Goal: Task Accomplishment & Management: Manage account settings

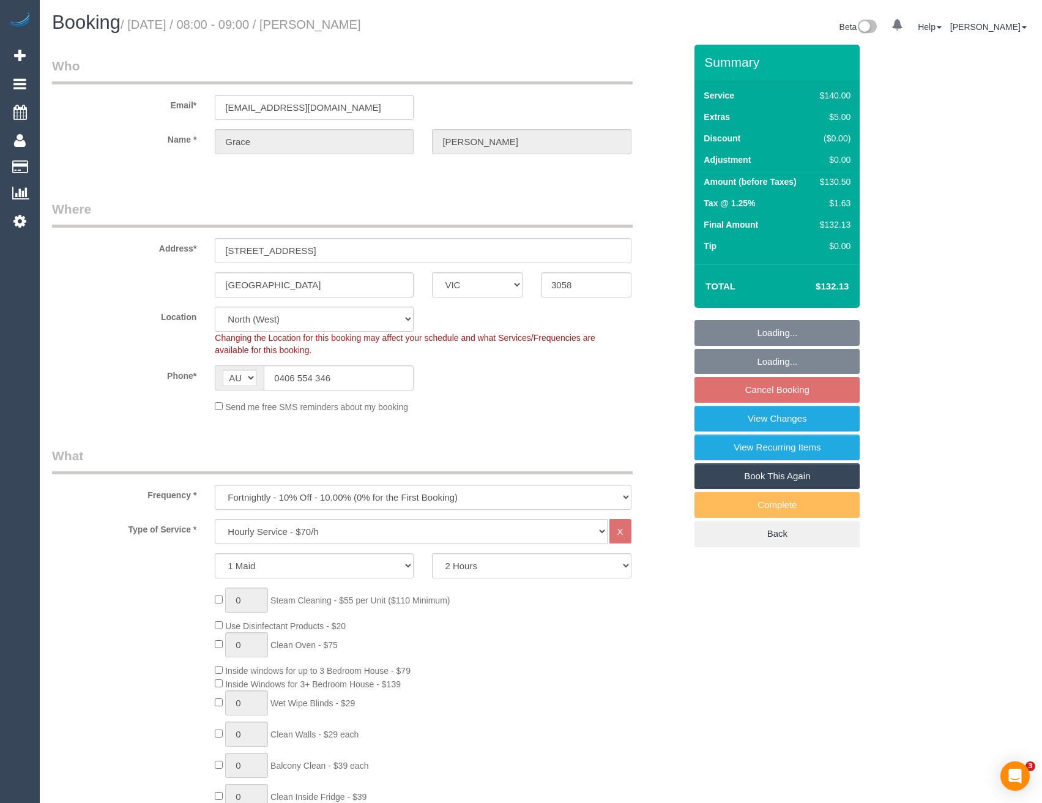
select select "VIC"
select select "object:1592"
select select "number:27"
select select "number:14"
select select "number:19"
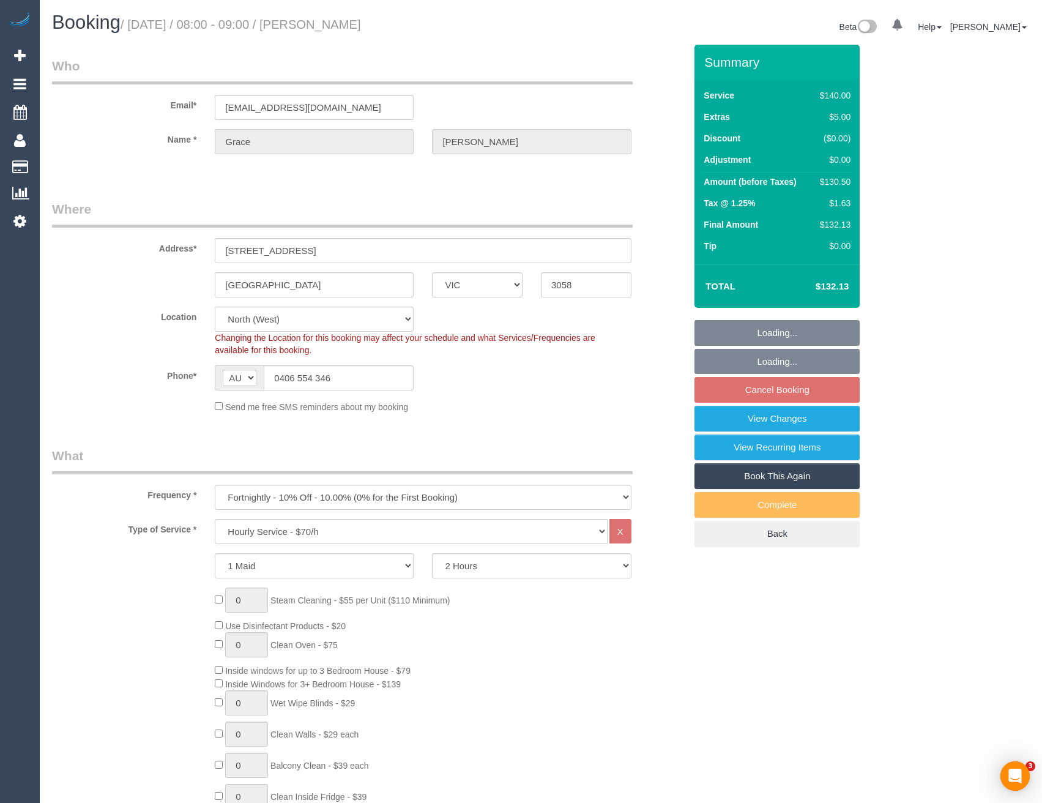
select select "number:22"
select select "number:35"
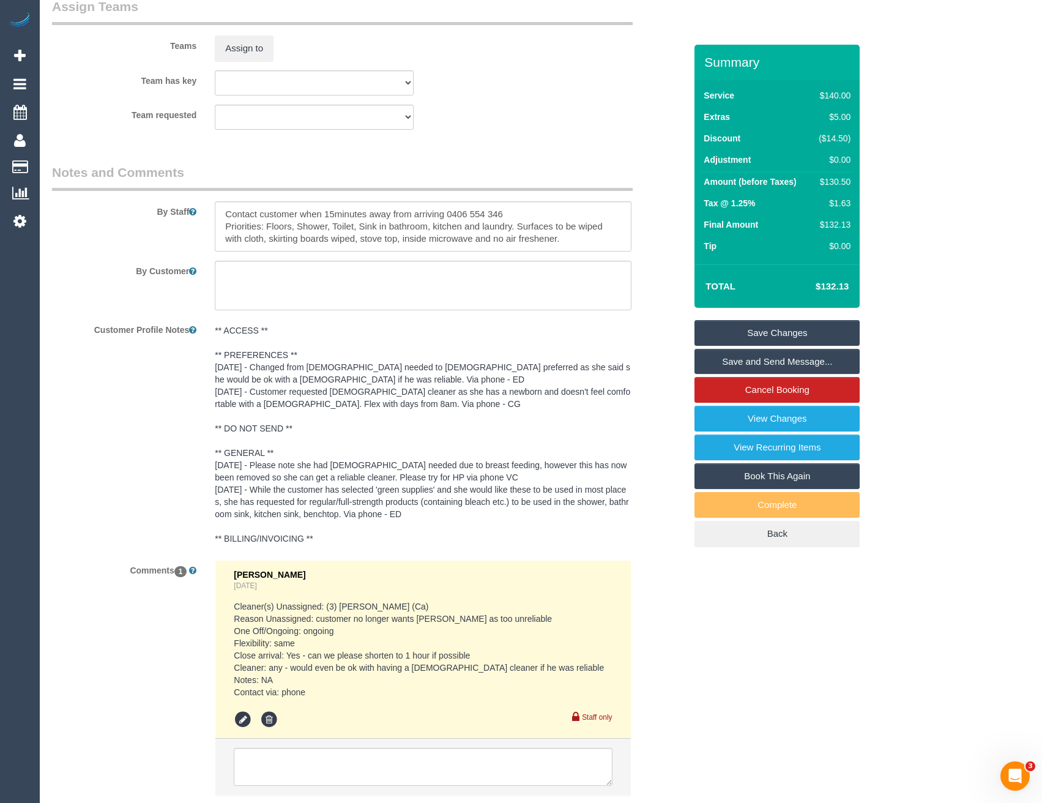
scroll to position [1974, 0]
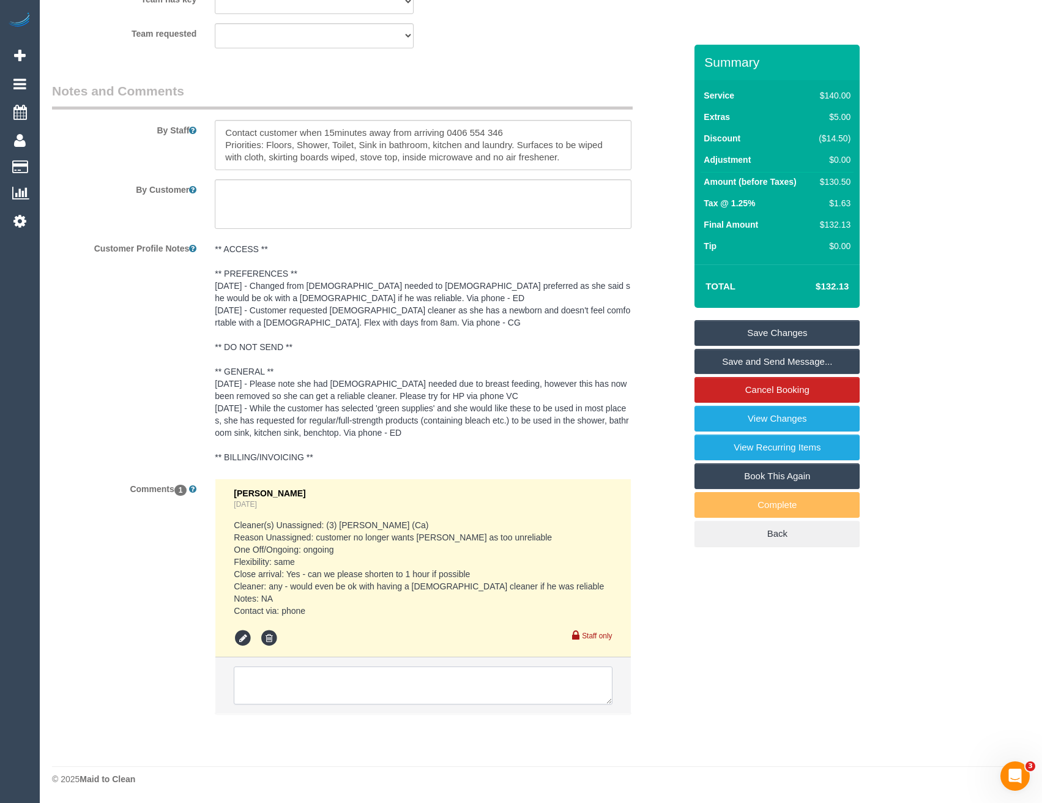
click at [283, 672] on textarea at bounding box center [423, 685] width 378 height 38
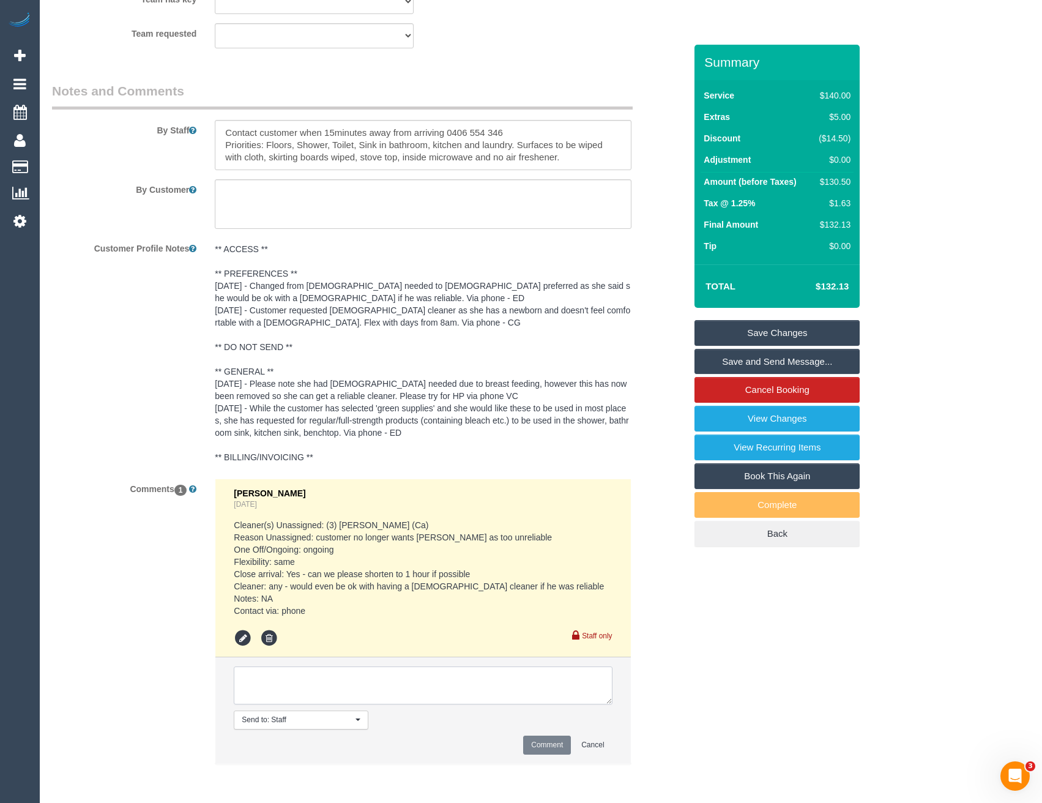
paste textarea "cnv_q639ij3"
click at [307, 684] on textarea at bounding box center [423, 685] width 378 height 38
type textarea "cnv_q639ij3 Karen P - pending outcome of email above"
click at [557, 742] on button "Comment" at bounding box center [547, 745] width 48 height 19
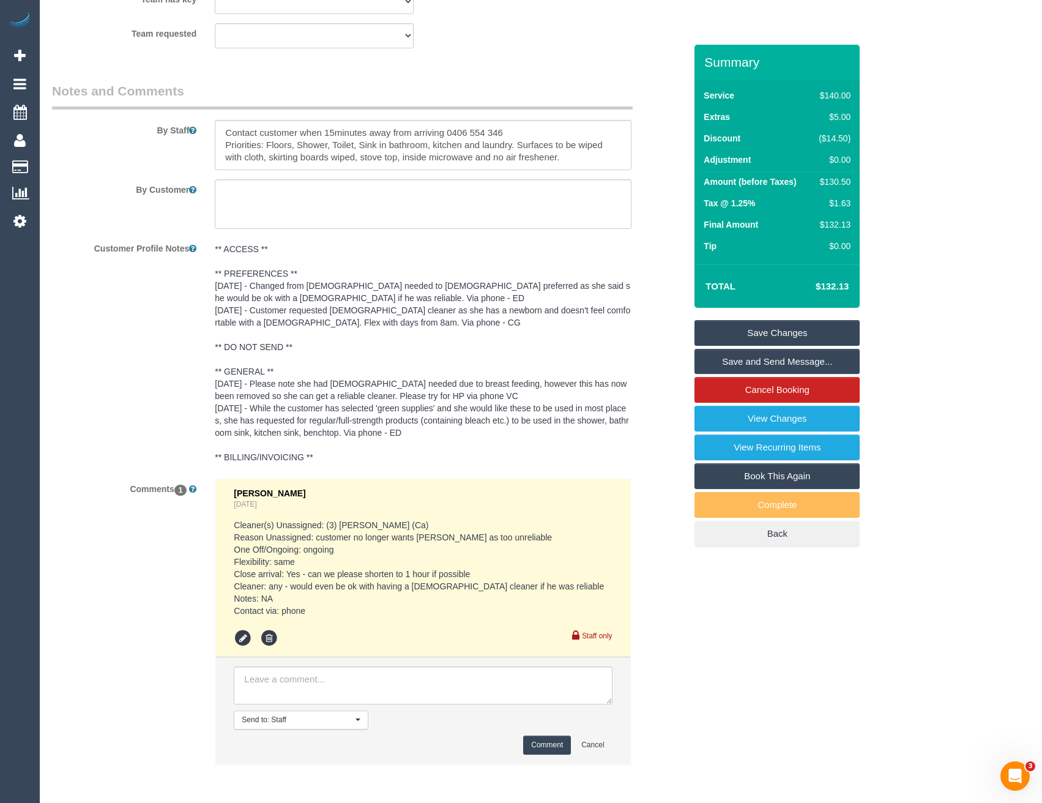
scroll to position [0, 0]
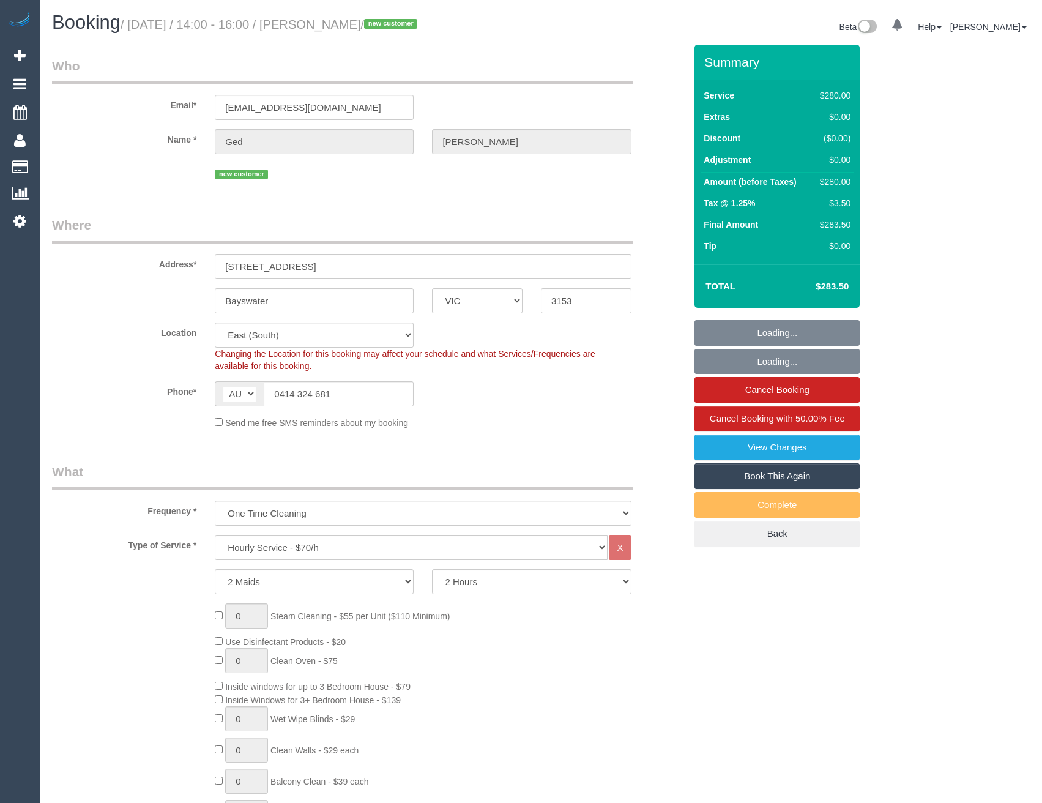
select select "VIC"
select select "2"
select select "spot1"
select select "number:28"
select select "number:14"
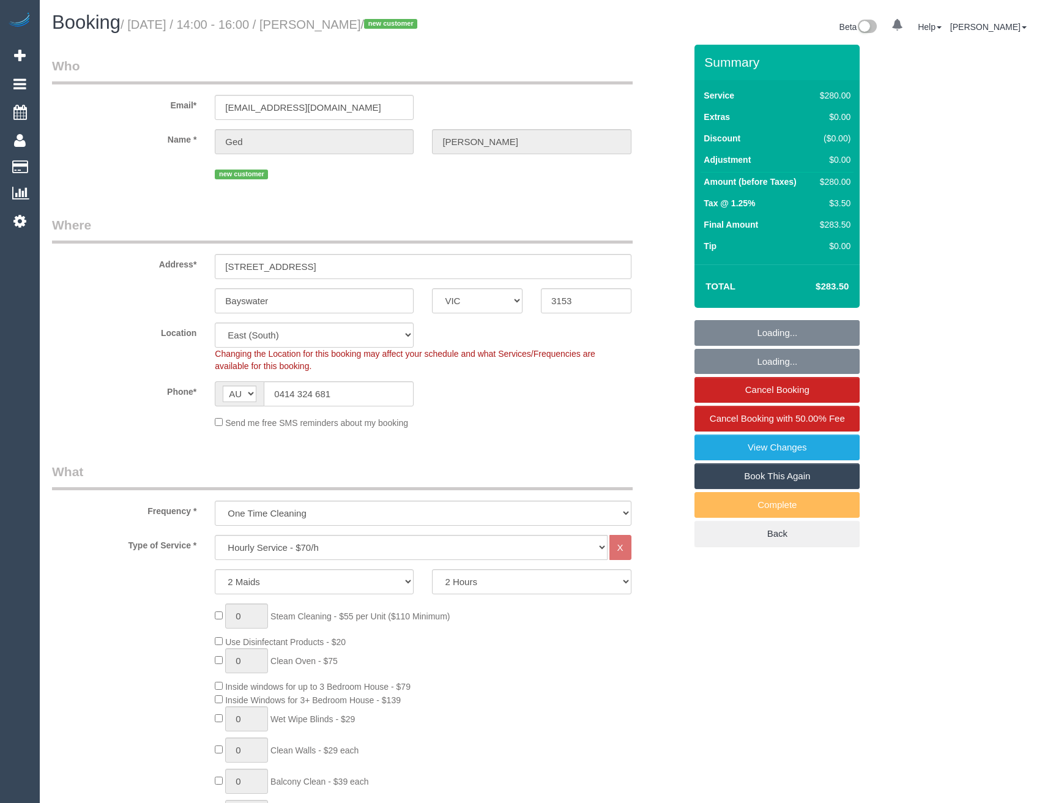
select select "number:19"
select select "number:23"
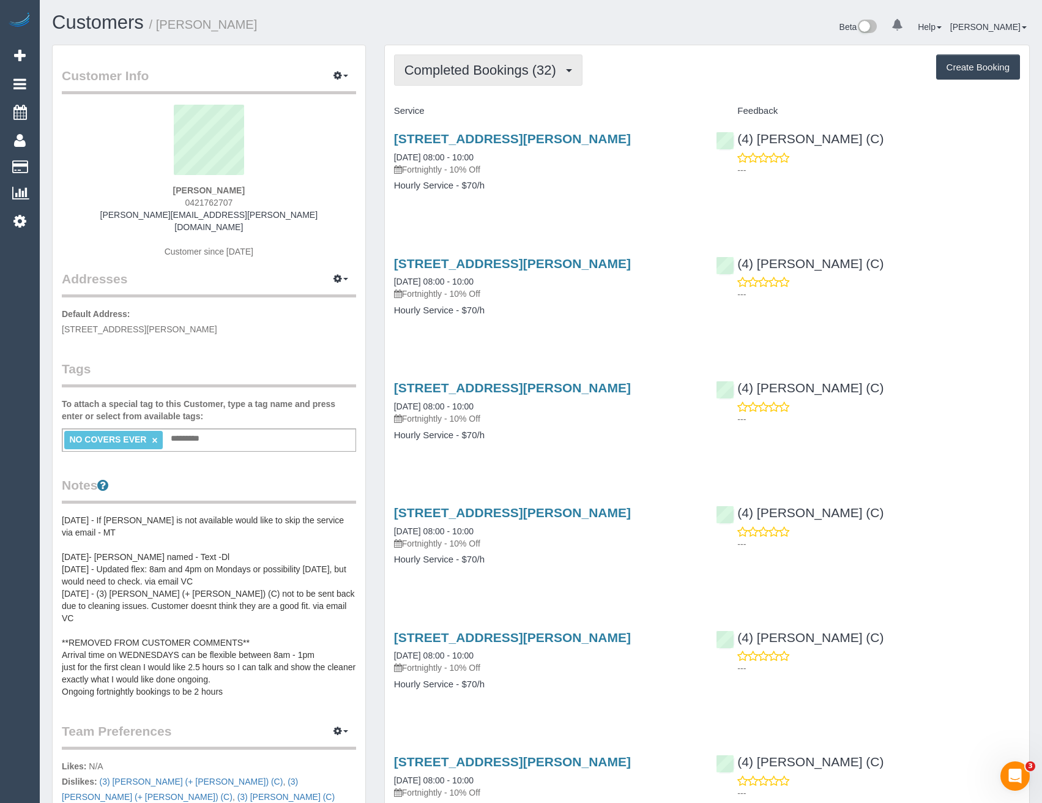
click at [474, 84] on button "Completed Bookings (32)" at bounding box center [488, 69] width 188 height 31
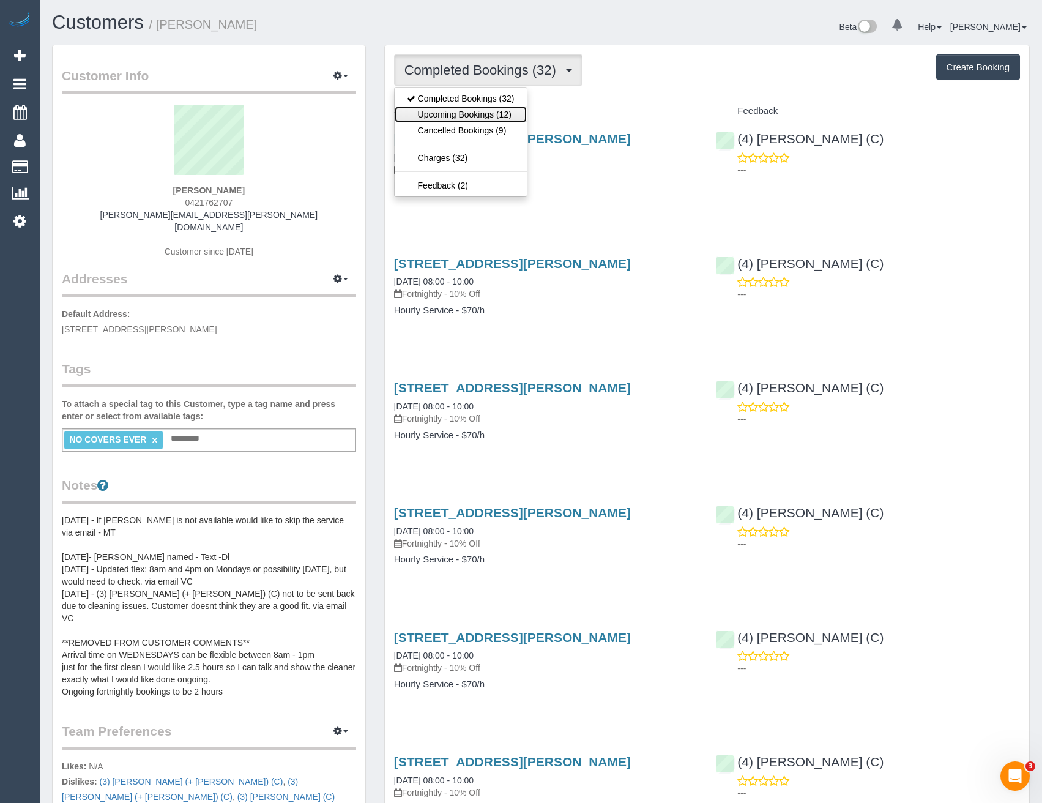
click at [447, 117] on link "Upcoming Bookings (12)" at bounding box center [461, 114] width 132 height 16
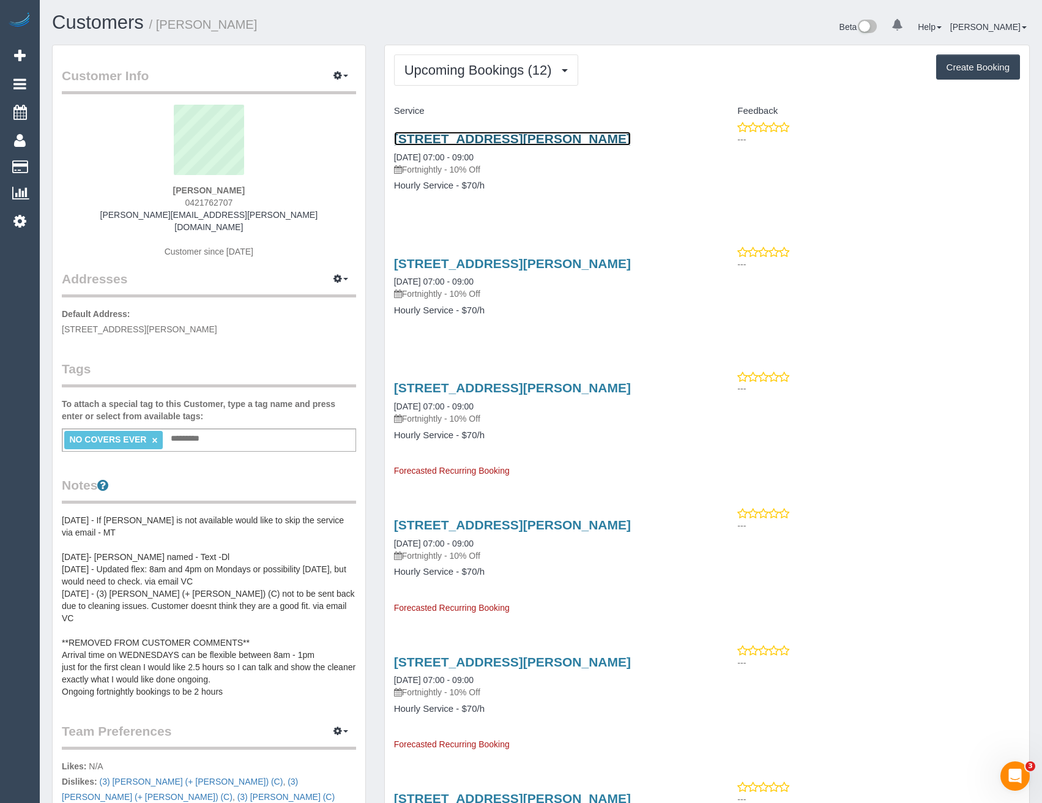
click at [589, 140] on link "102 Thomas Mitchell Drive, Endeavour Hills, VIC 3802" at bounding box center [512, 139] width 237 height 14
click at [605, 270] on h3 "102 Thomas Mitchell Drive, Endeavour Hills, VIC 3802" at bounding box center [546, 263] width 304 height 14
click at [611, 270] on link "102 Thomas Mitchell Drive, Endeavour Hills, VIC 3802" at bounding box center [512, 263] width 237 height 14
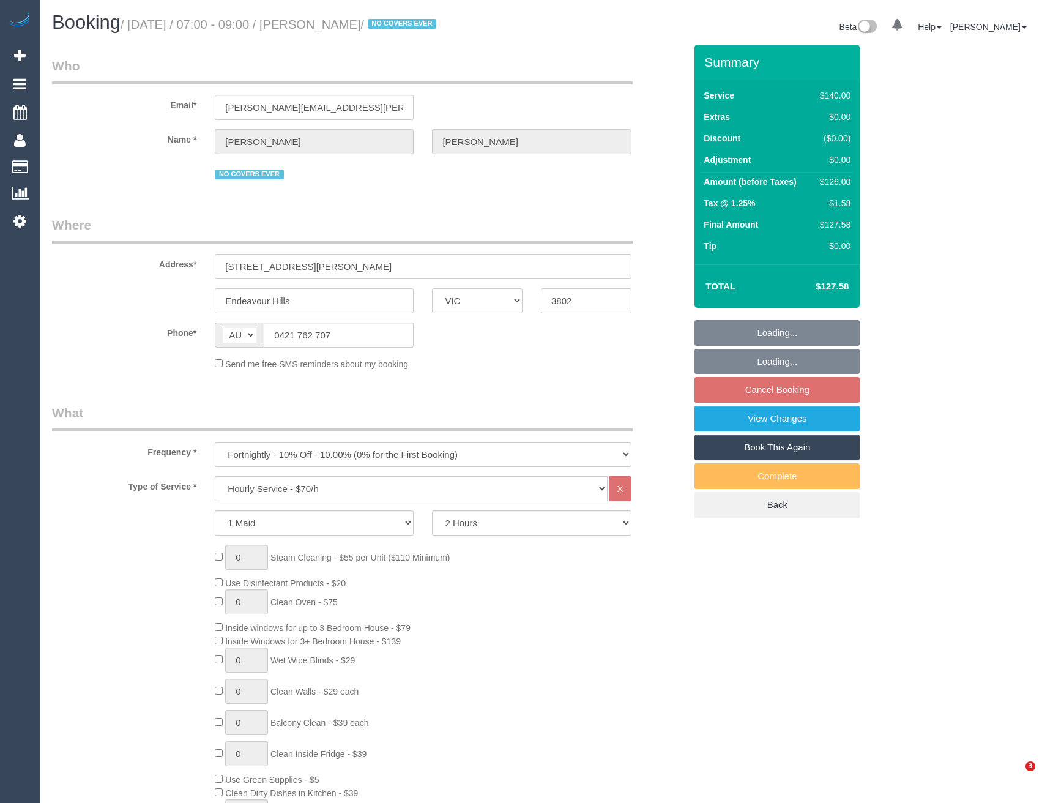
select select "VIC"
select select "string:stripe-pm_1OZ8TD2GScqysDRVj76NFVLR"
select select "number:27"
select select "number:14"
select select "number:19"
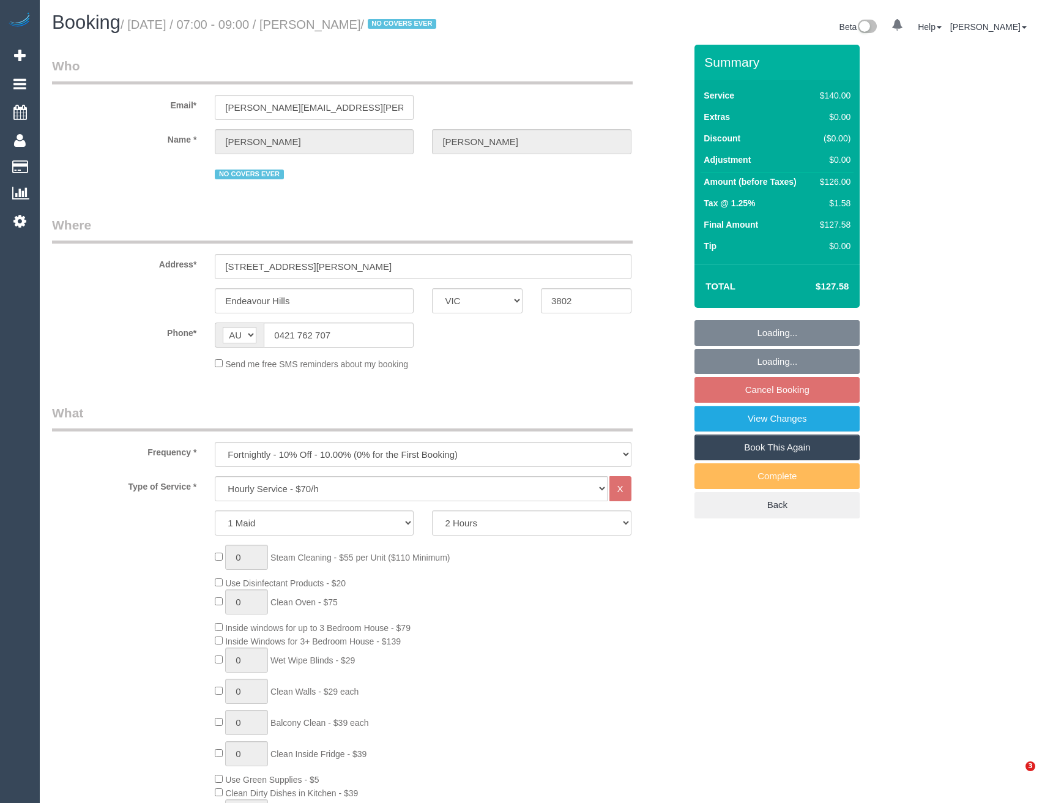
select select "number:36"
select select "number:35"
select select "number:11"
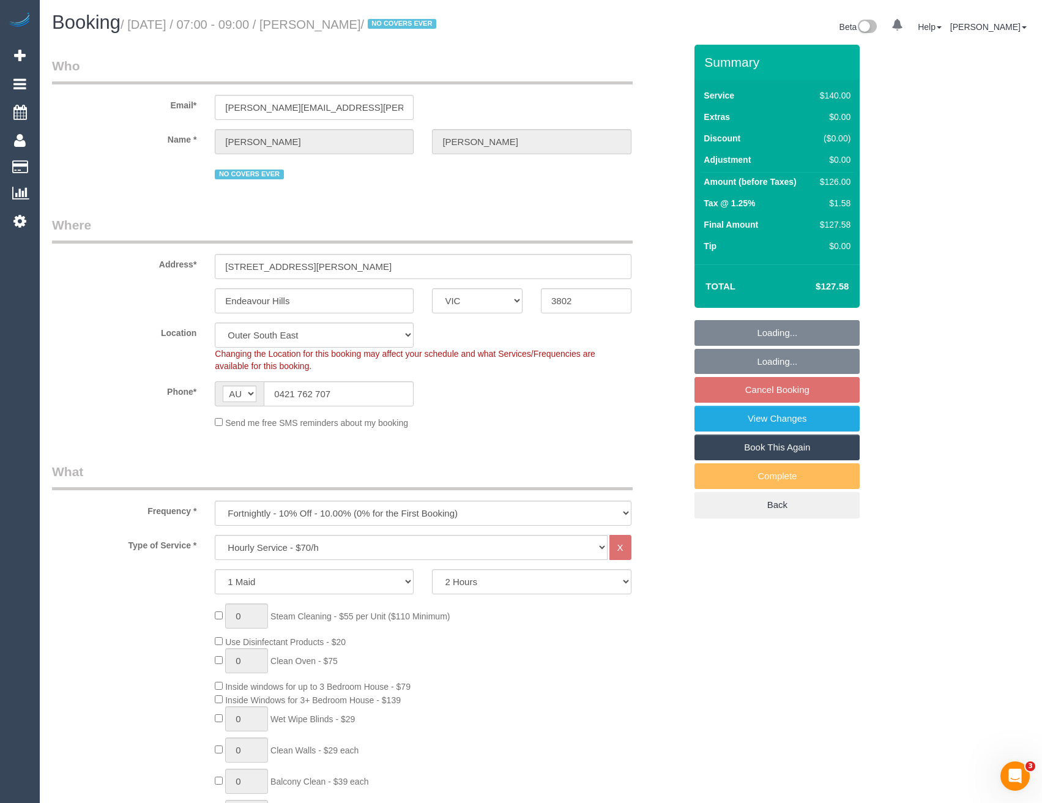
select select "object:1165"
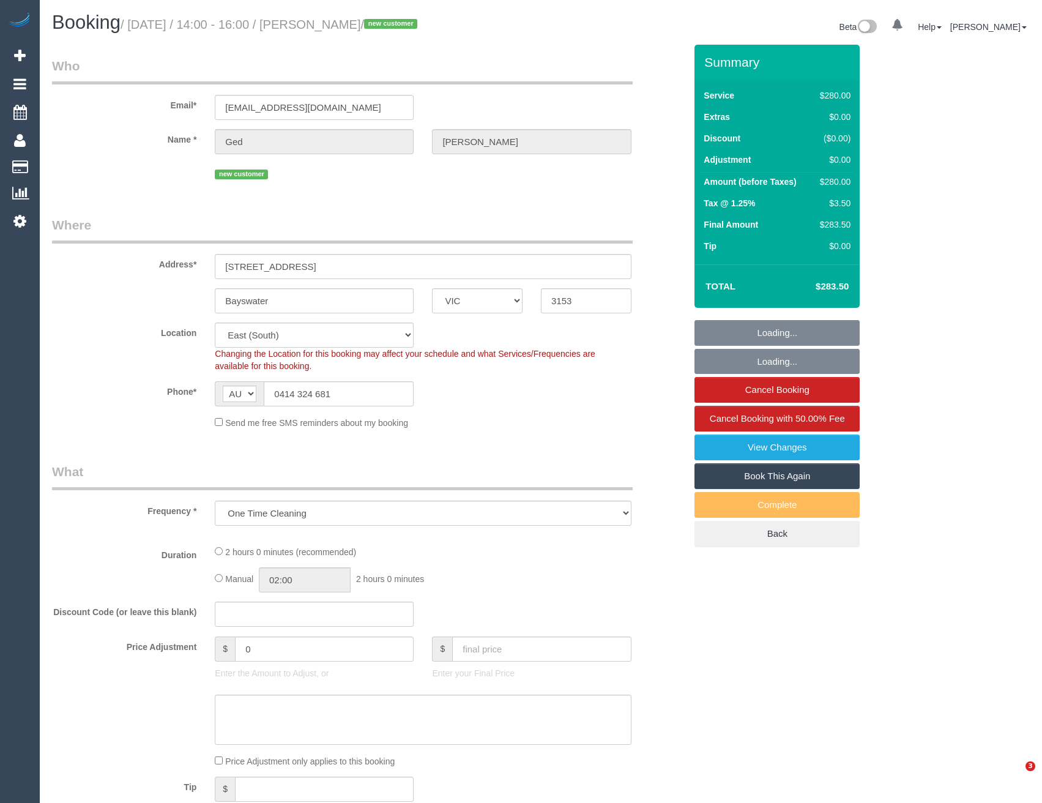
select select "VIC"
select select "number:28"
select select "number:14"
select select "number:19"
select select "number:23"
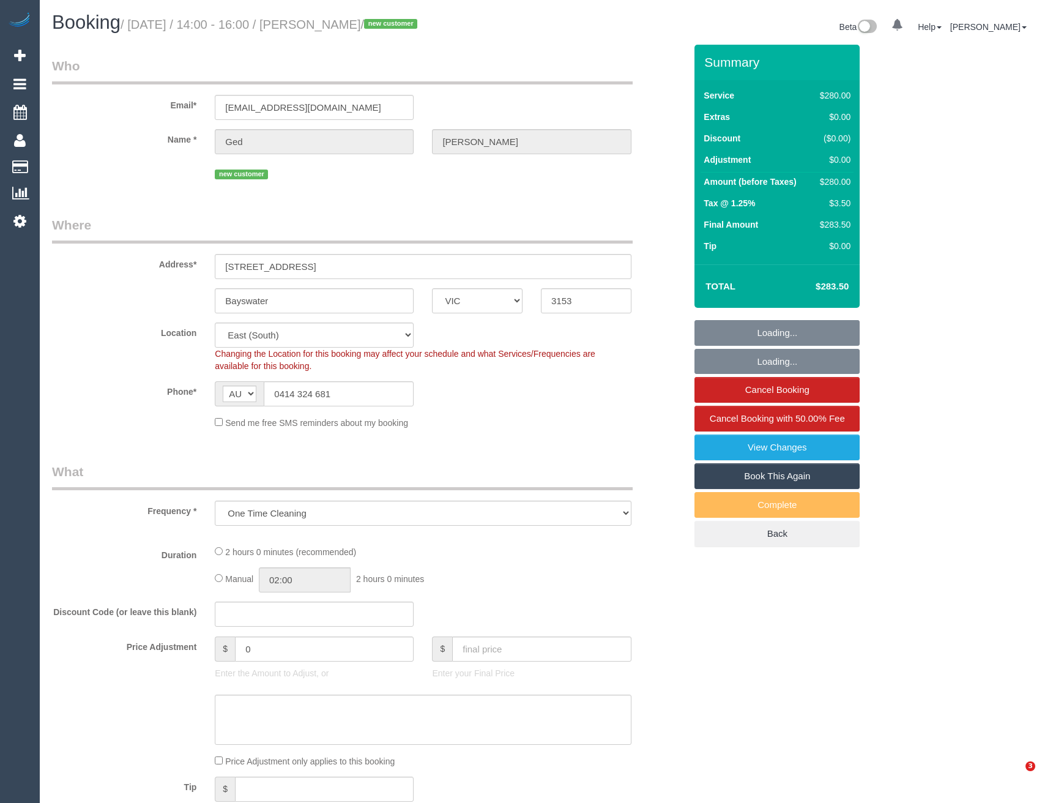
select select "object:727"
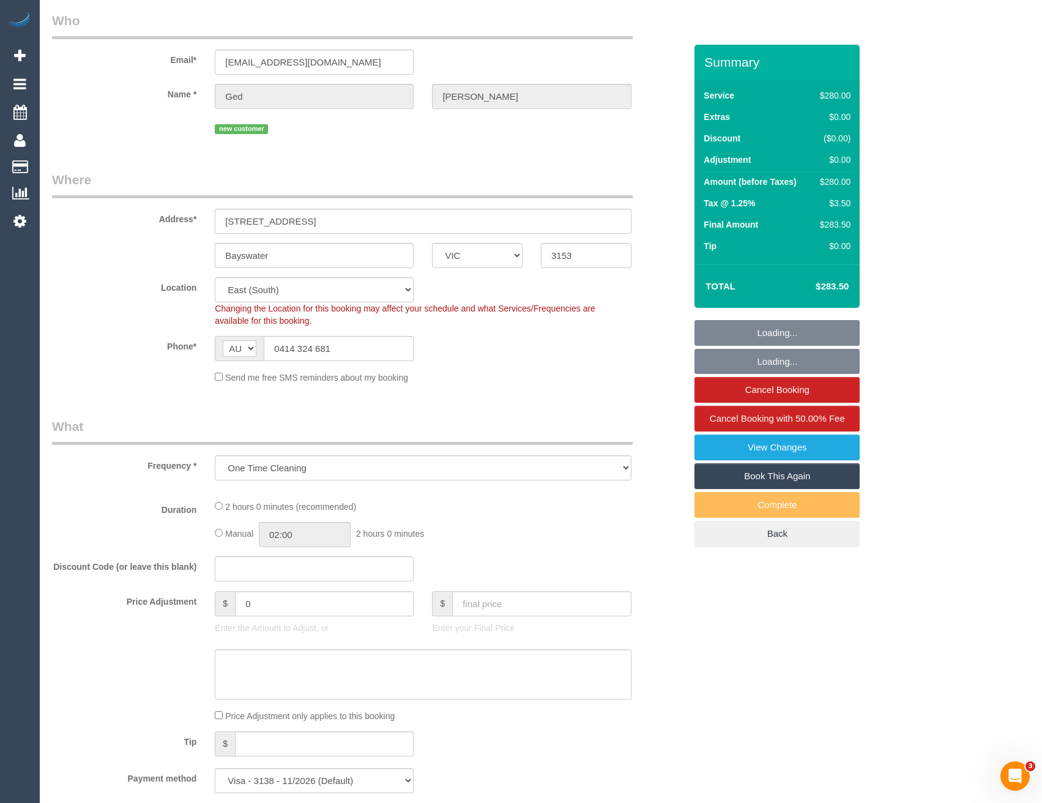
select select "spot1"
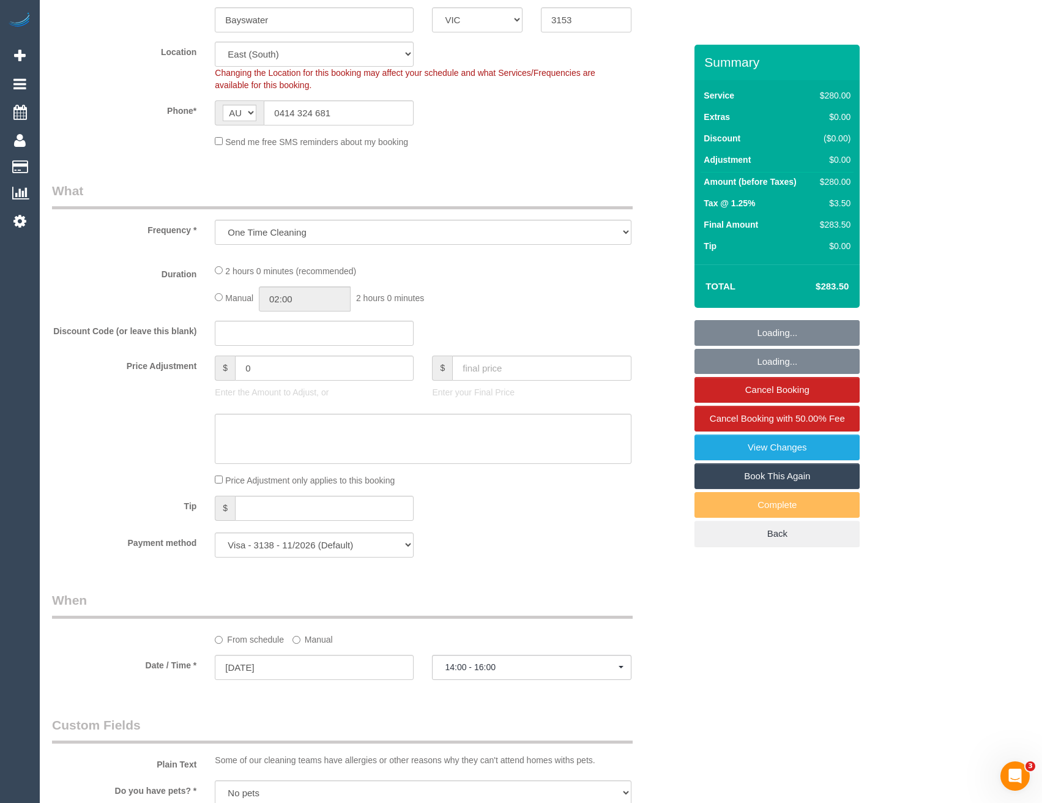
select select "2"
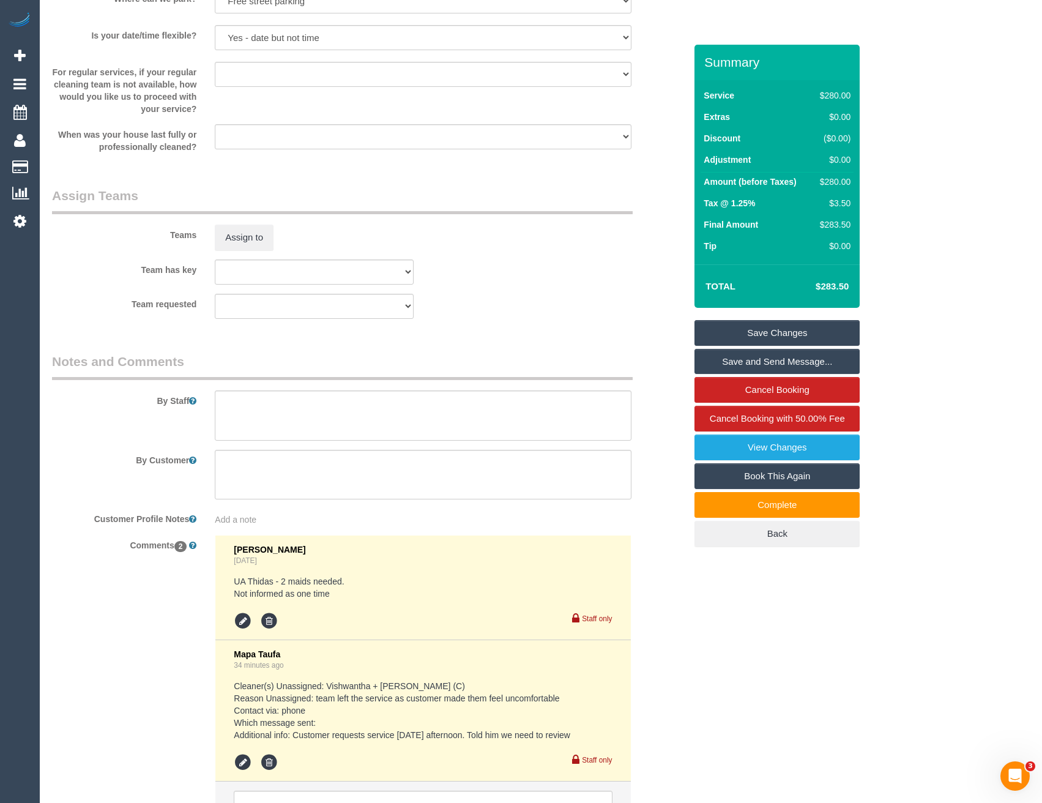
scroll to position [1776, 0]
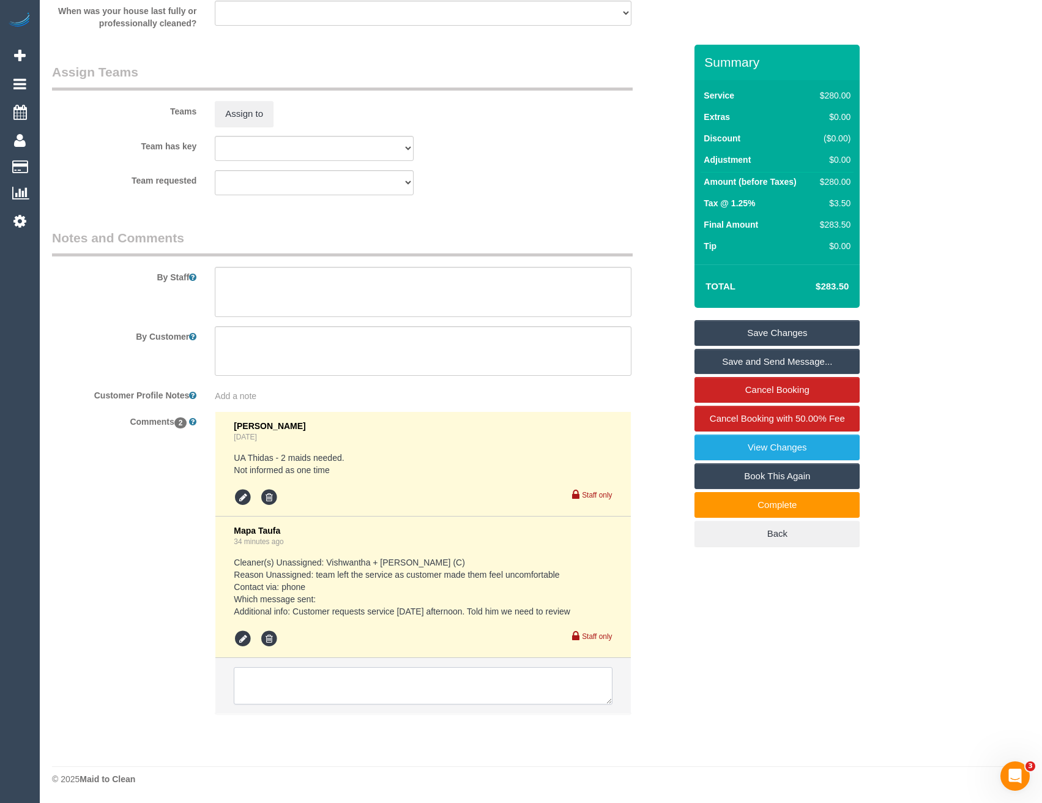
click at [357, 687] on textarea at bounding box center [423, 686] width 378 height 38
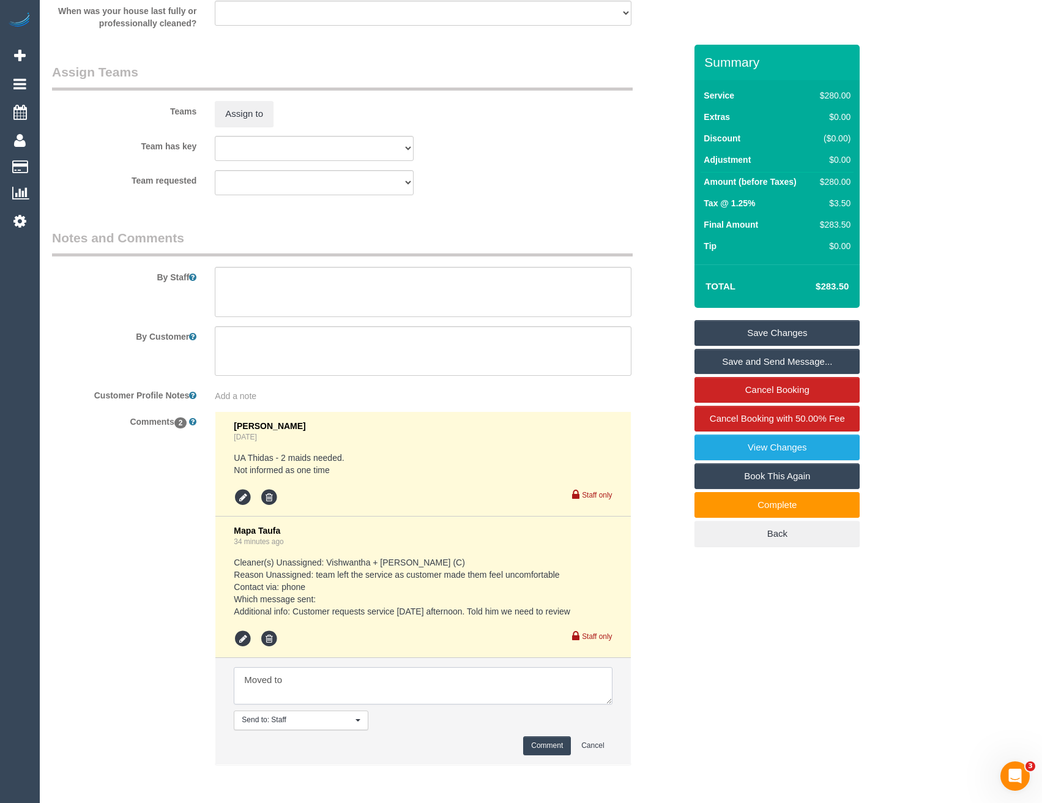
click at [319, 683] on textarea at bounding box center [423, 686] width 378 height 38
type textarea "Moved to 3/9 for now"
click at [553, 747] on button "Comment" at bounding box center [547, 745] width 48 height 19
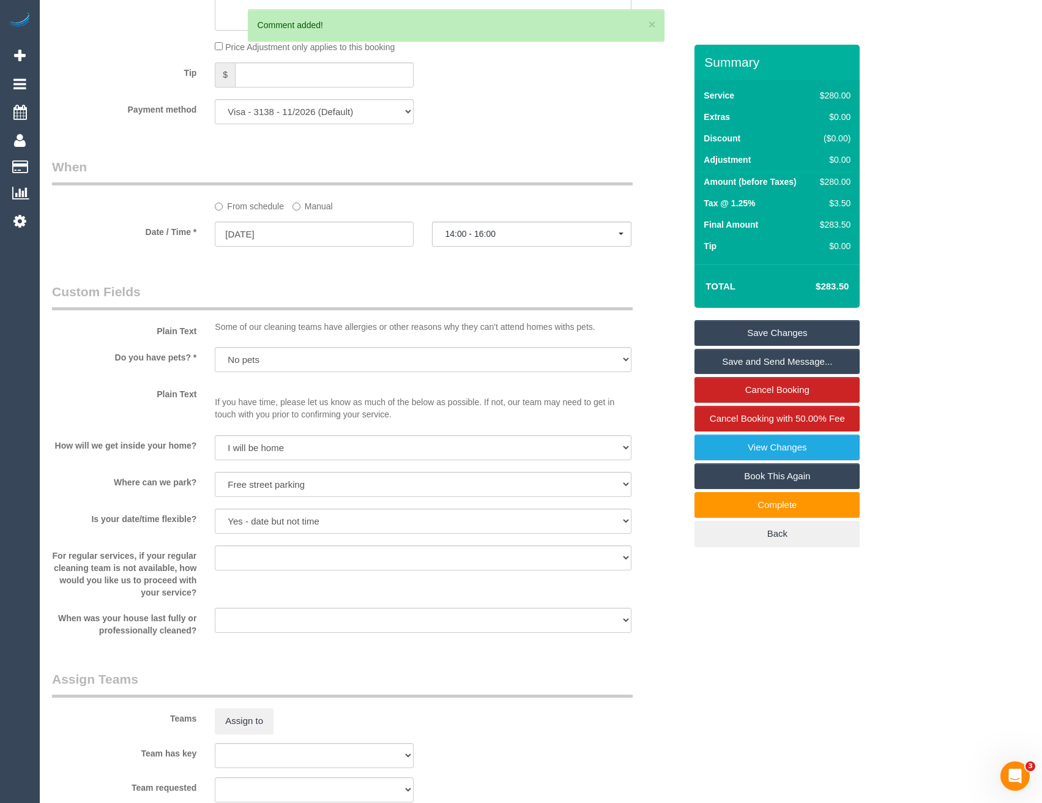
scroll to position [1103, 0]
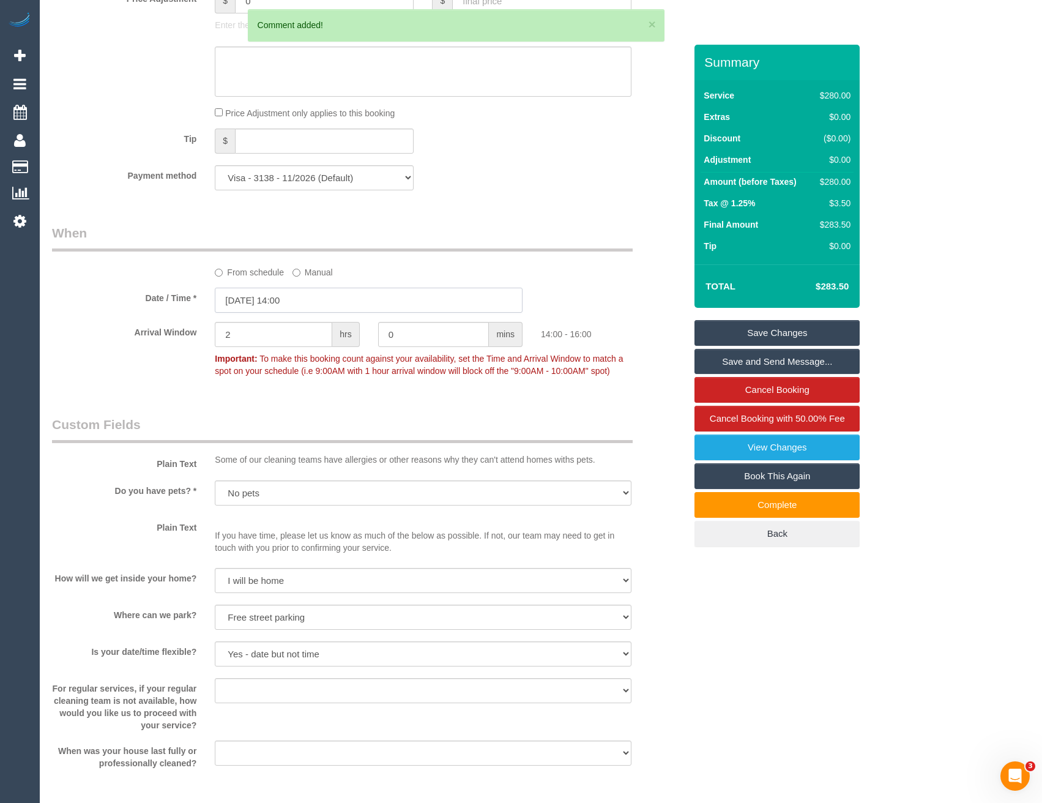
click at [302, 301] on input "02/09/2025 14:00" at bounding box center [369, 300] width 308 height 25
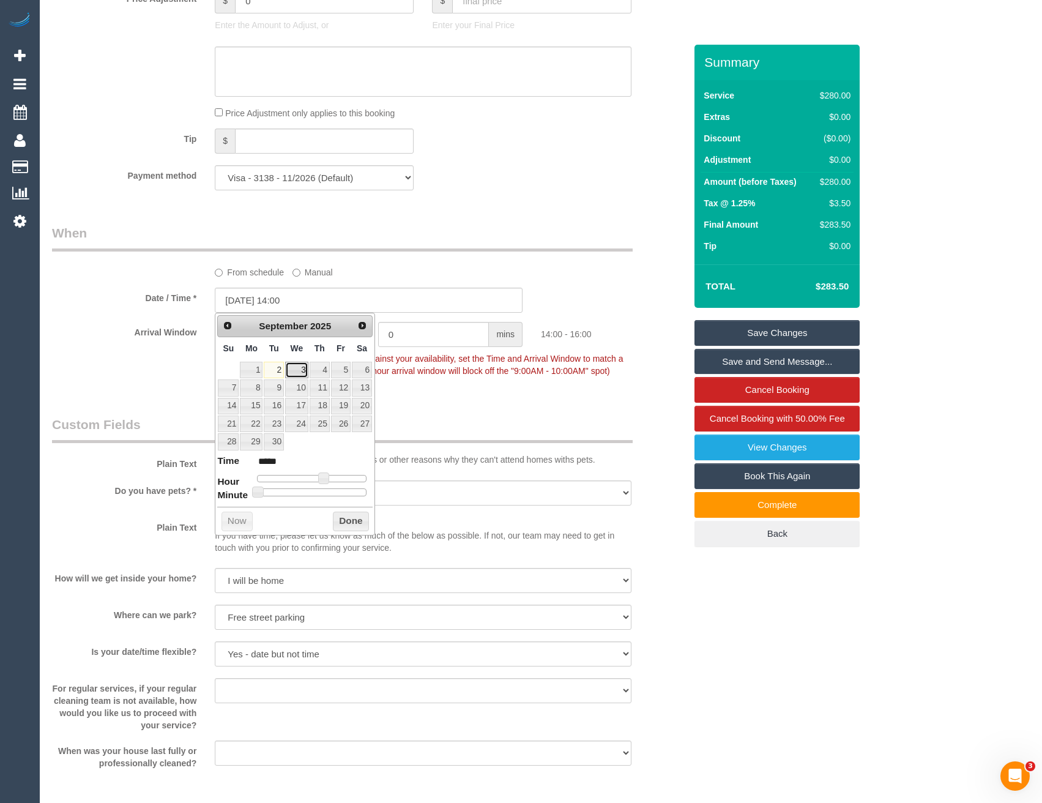
click at [300, 372] on link "3" at bounding box center [296, 370] width 23 height 17
type input "03/09/2025 14:00"
click at [326, 474] on span at bounding box center [323, 477] width 11 height 11
click at [352, 521] on button "Done" at bounding box center [351, 522] width 36 height 20
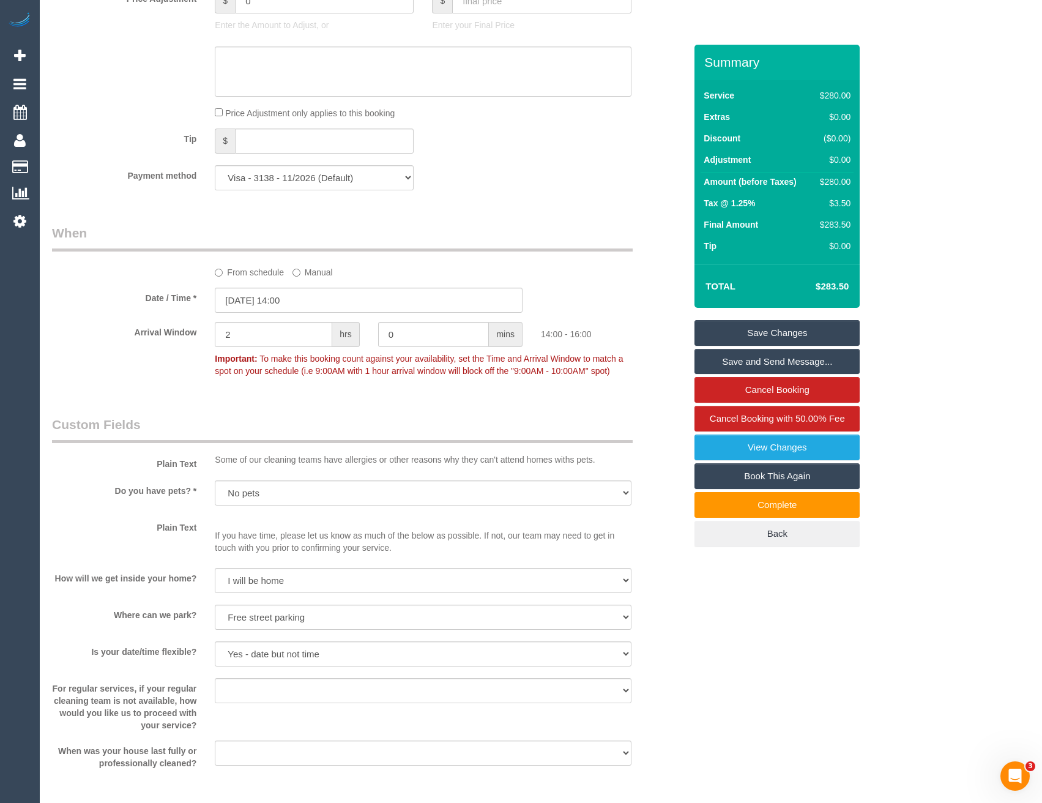
click at [738, 331] on link "Save Changes" at bounding box center [777, 333] width 165 height 26
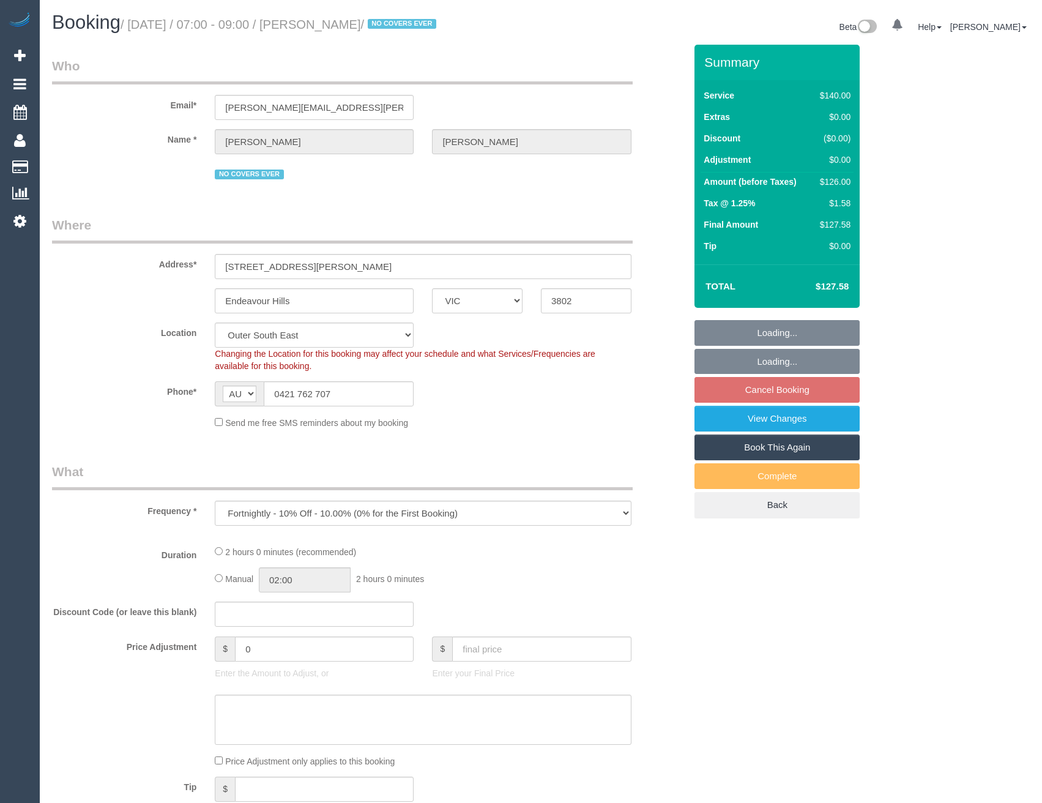
select select "VIC"
select select "number:27"
select select "number:14"
select select "number:19"
select select "number:36"
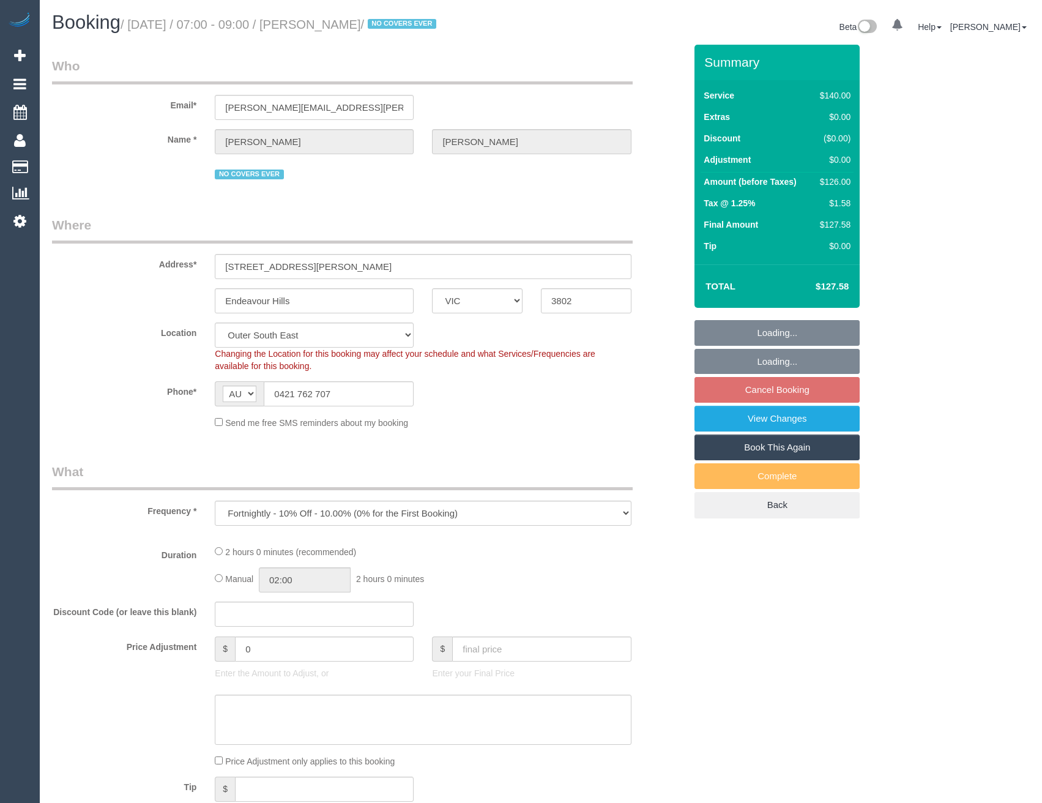
select select "number:35"
select select "number:11"
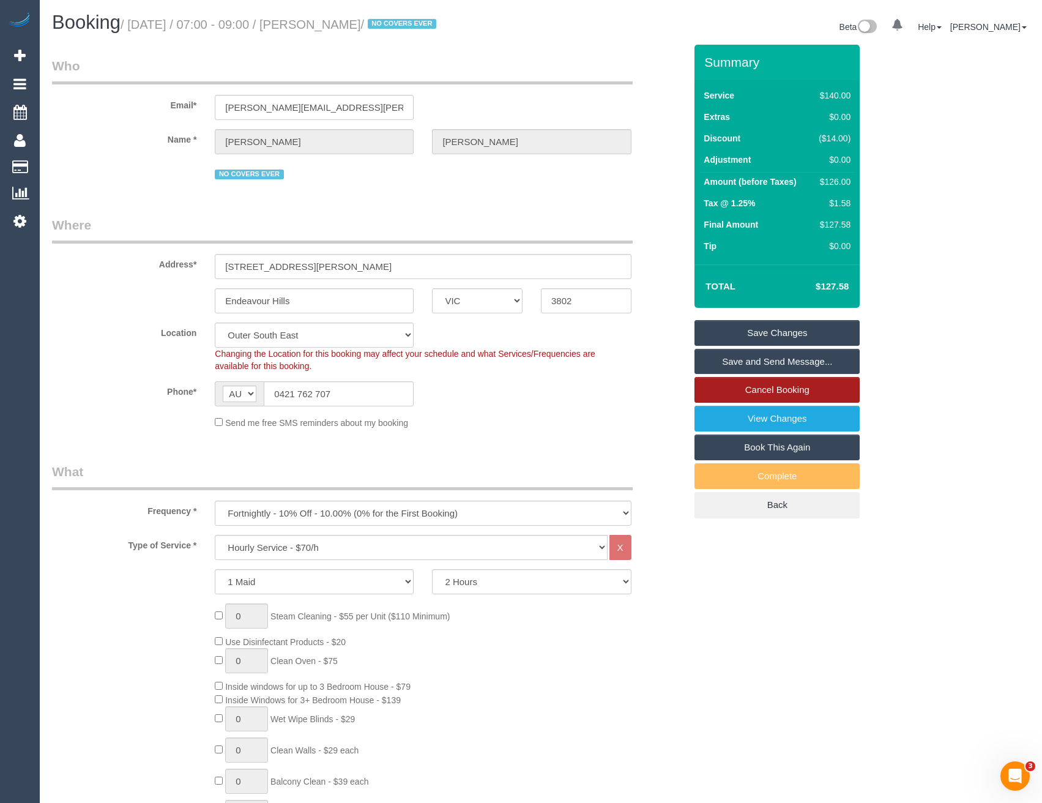
click at [757, 385] on link "Cancel Booking" at bounding box center [777, 390] width 165 height 26
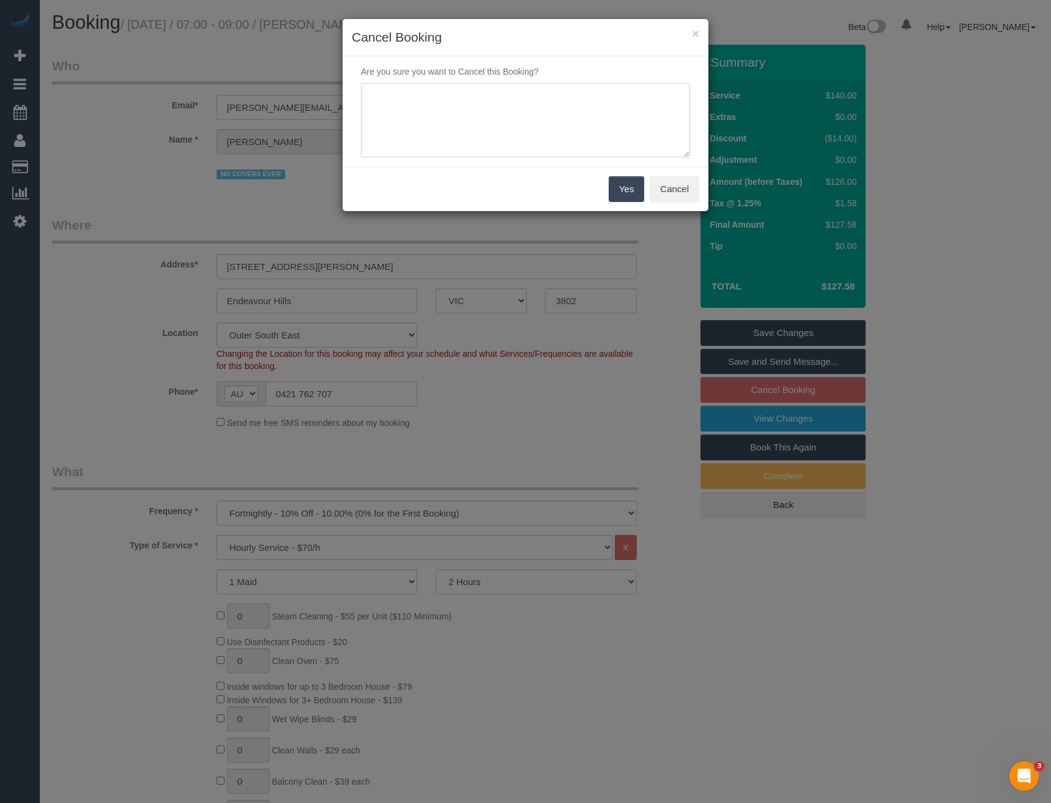
drag, startPoint x: 499, startPoint y: 139, endPoint x: 497, endPoint y: 123, distance: 16.1
click at [500, 139] on textarea at bounding box center [525, 120] width 329 height 75
type textarea "Does not want cover cleaner - via SMS - BB"
click at [630, 187] on button "Yes" at bounding box center [626, 189] width 35 height 26
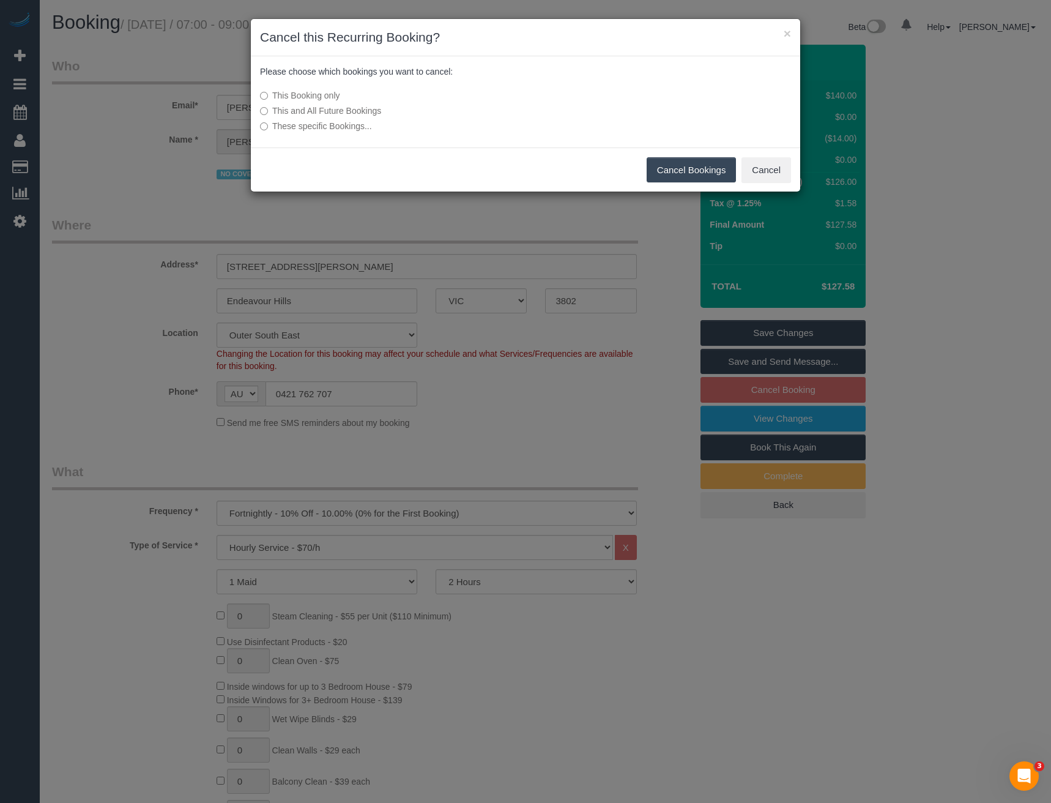
click at [710, 171] on button "Cancel Bookings" at bounding box center [692, 170] width 90 height 26
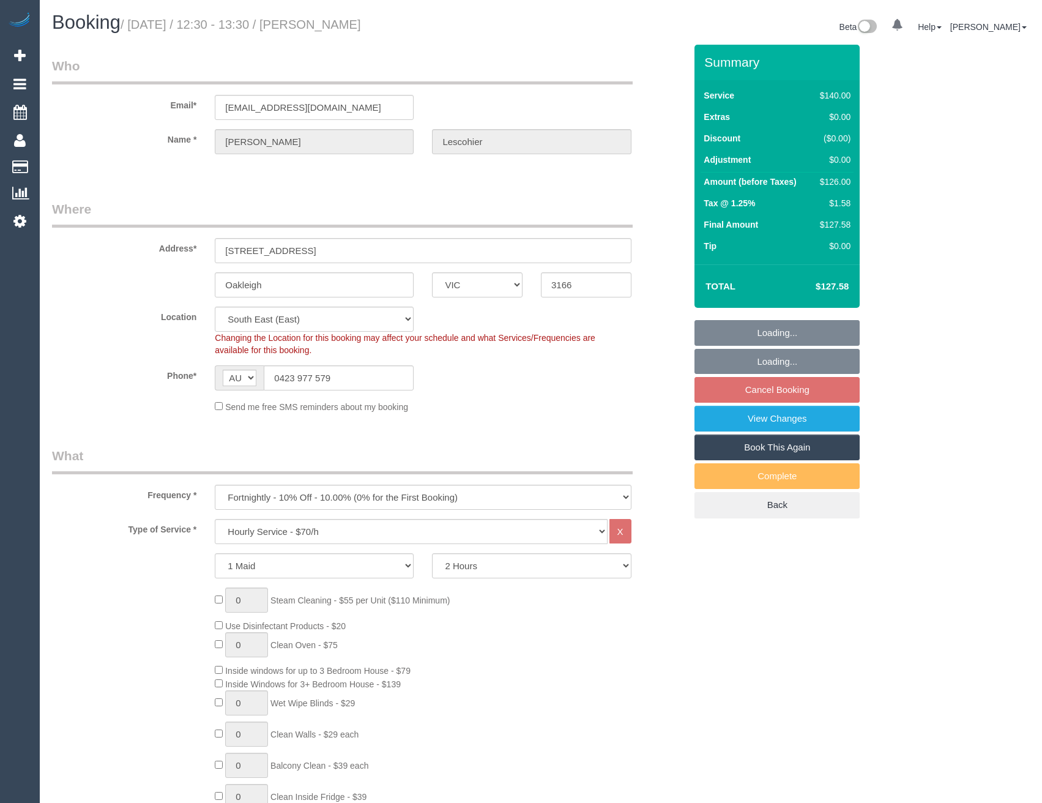
select select "VIC"
select select "number:27"
select select "number:14"
select select "number:19"
select select "number:22"
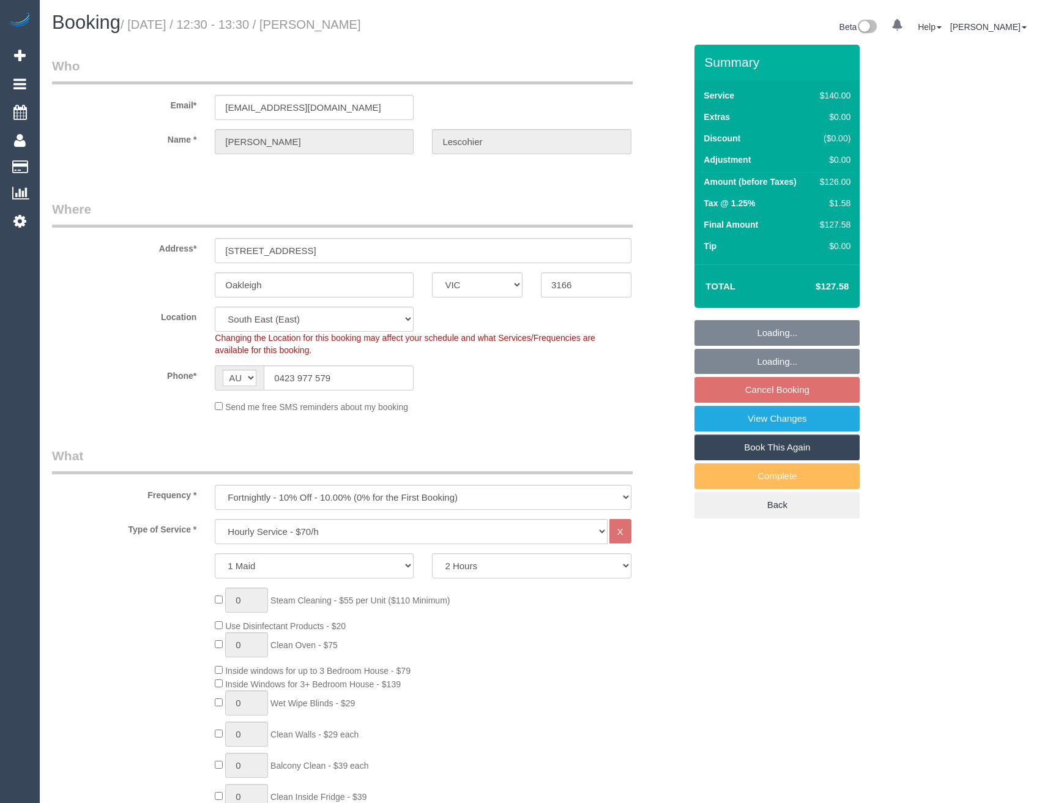
select select "number:34"
select select "number:11"
select select "object:1373"
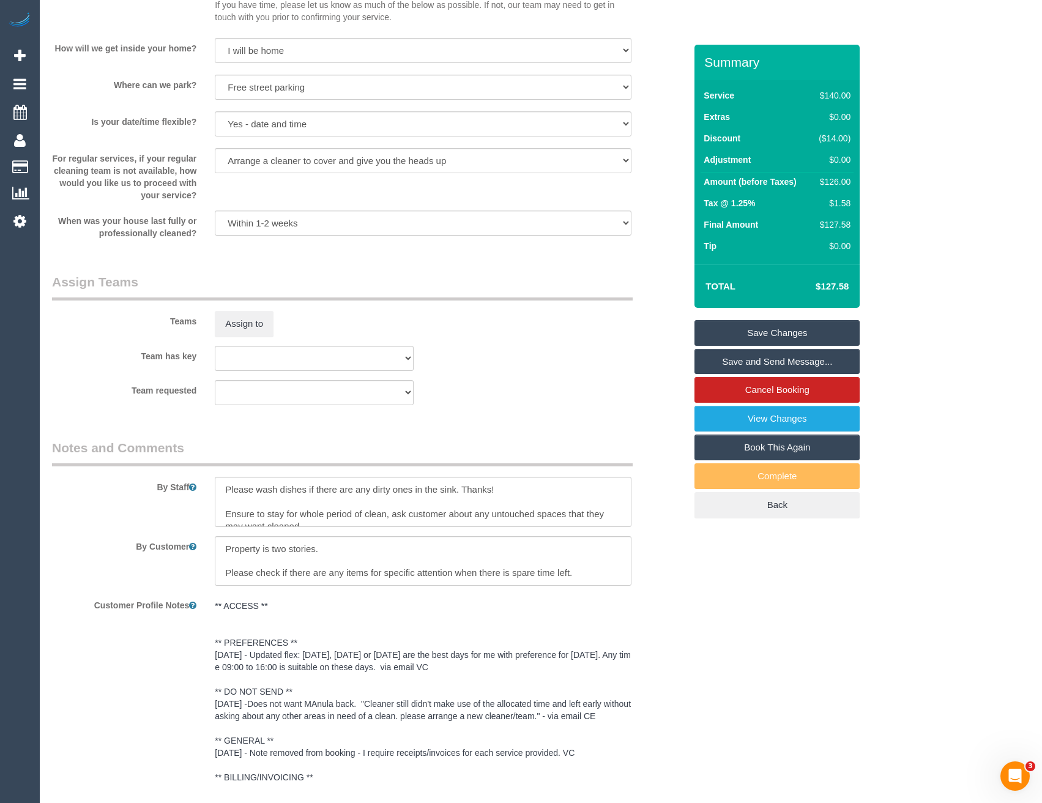
scroll to position [1714, 0]
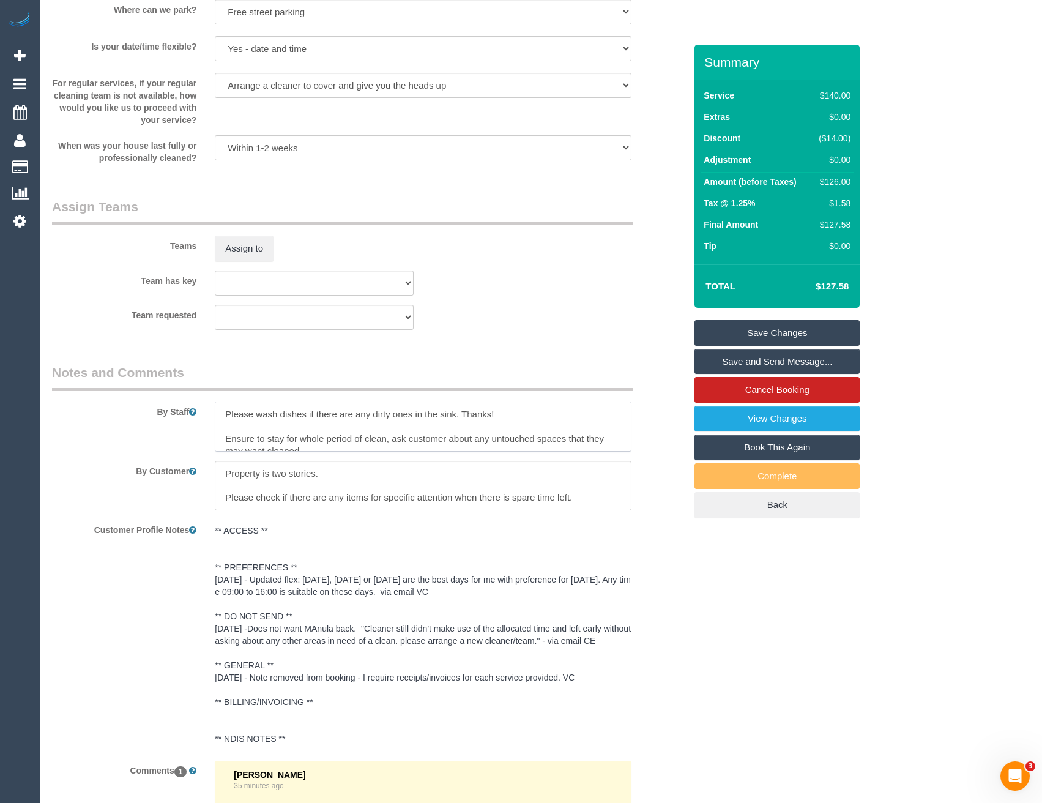
click at [222, 411] on textarea at bounding box center [423, 426] width 416 height 50
type textarea "*cover* Please wash dishes if there are any dirty ones in the sink. Thanks! Ens…"
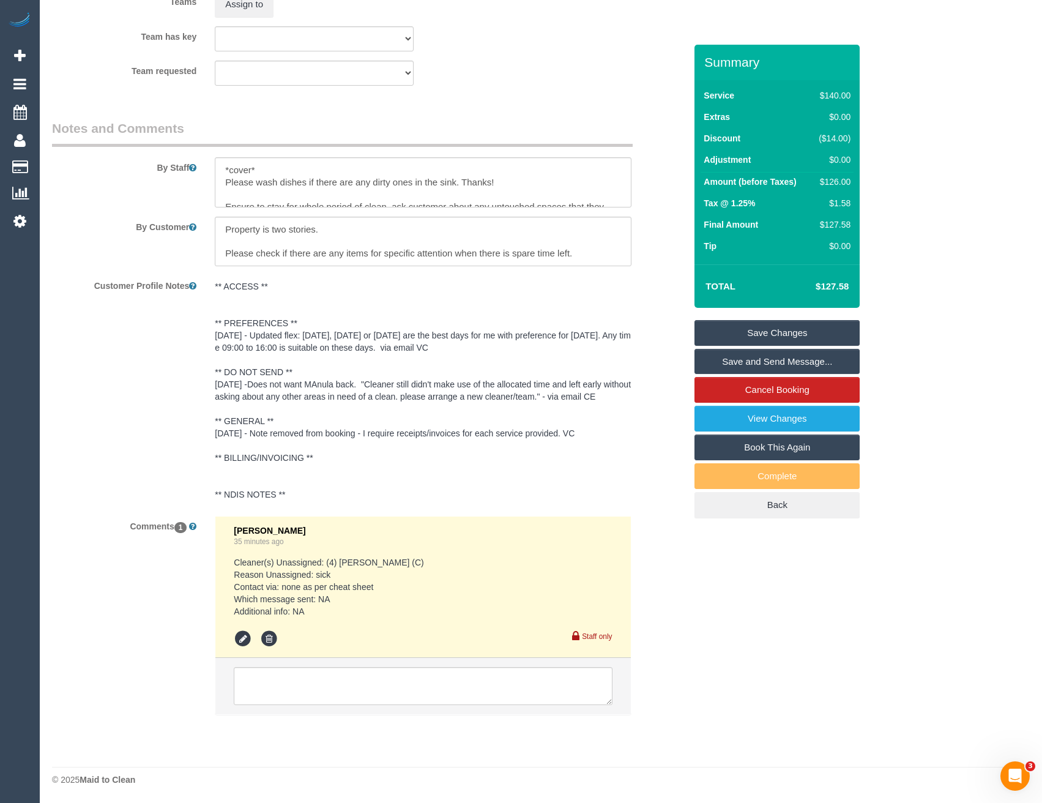
scroll to position [1958, 0]
click at [311, 681] on textarea at bounding box center [423, 685] width 378 height 38
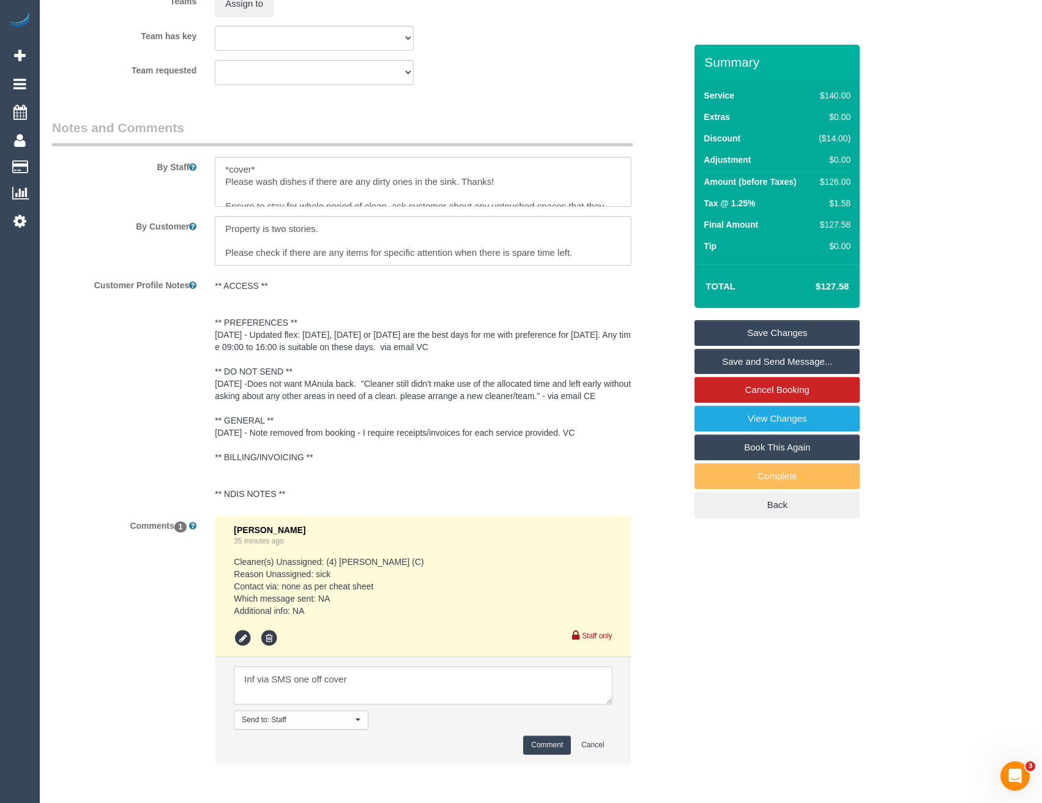
type textarea "Inf via SMS one off cover"
click at [544, 740] on button "Comment" at bounding box center [547, 745] width 48 height 19
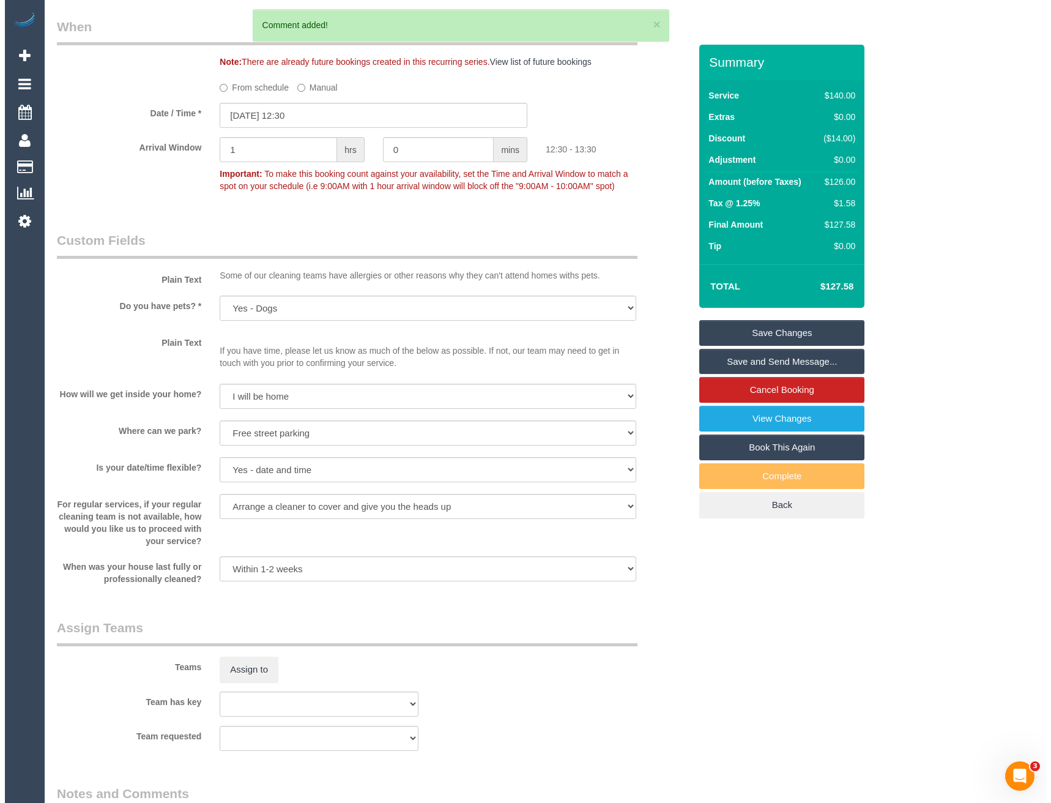
scroll to position [1285, 0]
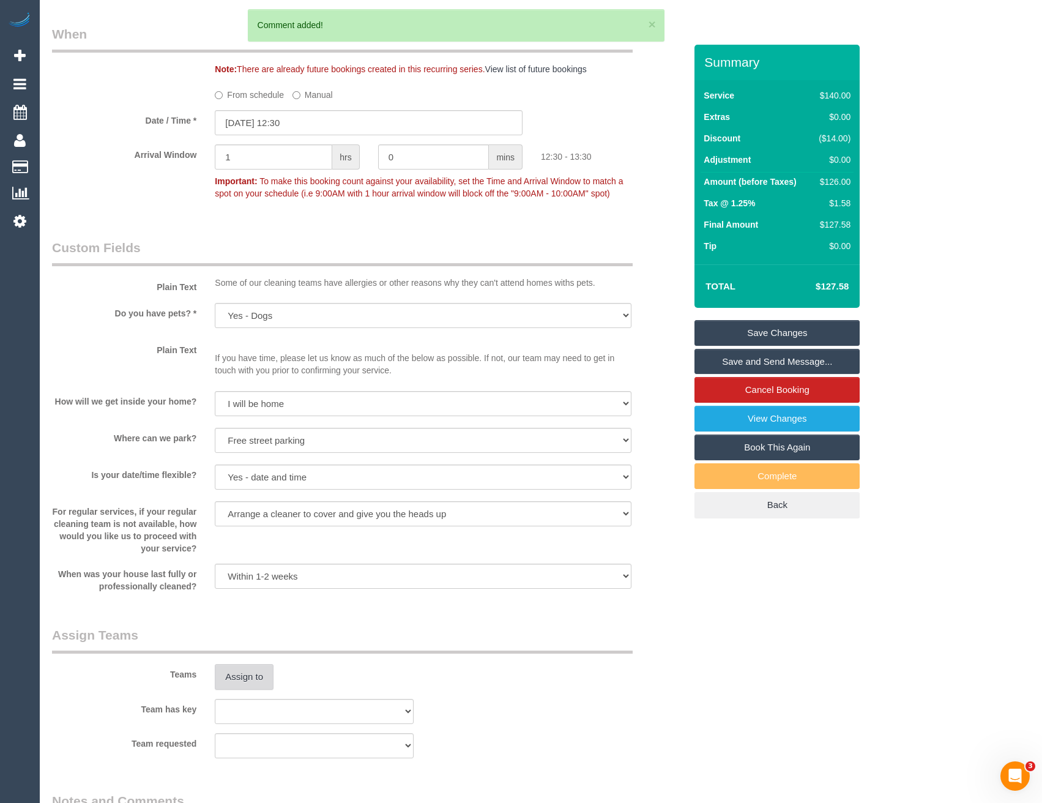
click at [255, 682] on button "Assign to" at bounding box center [244, 677] width 59 height 26
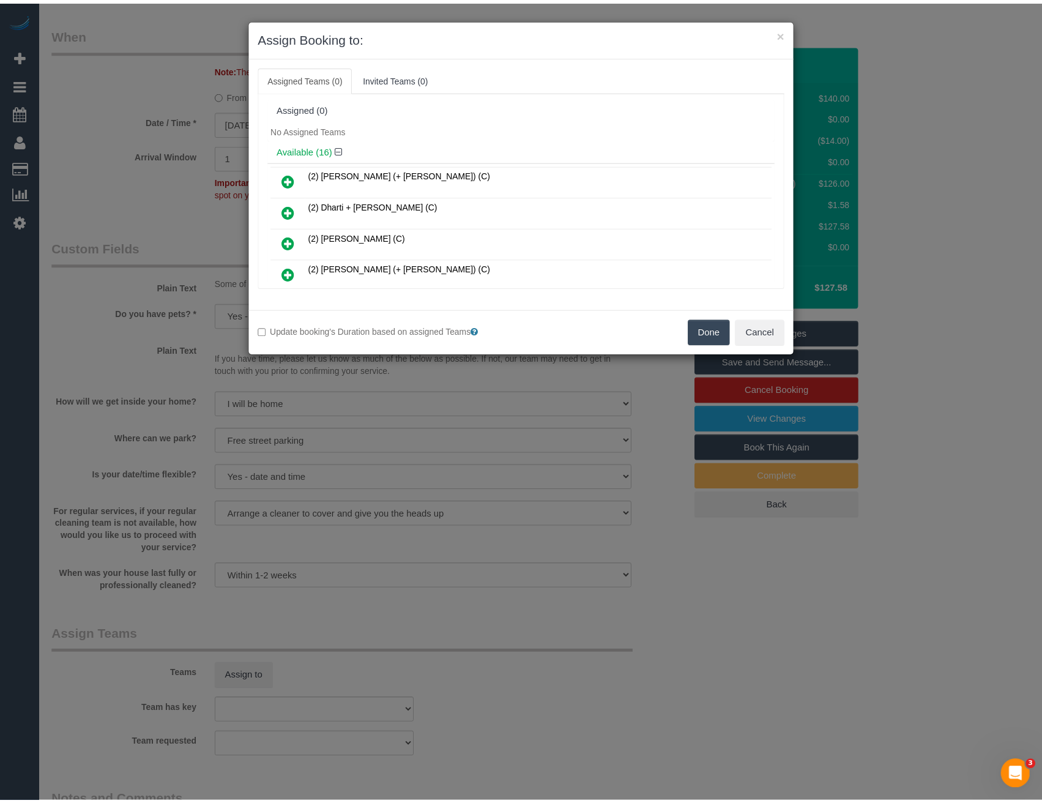
scroll to position [2944, 0]
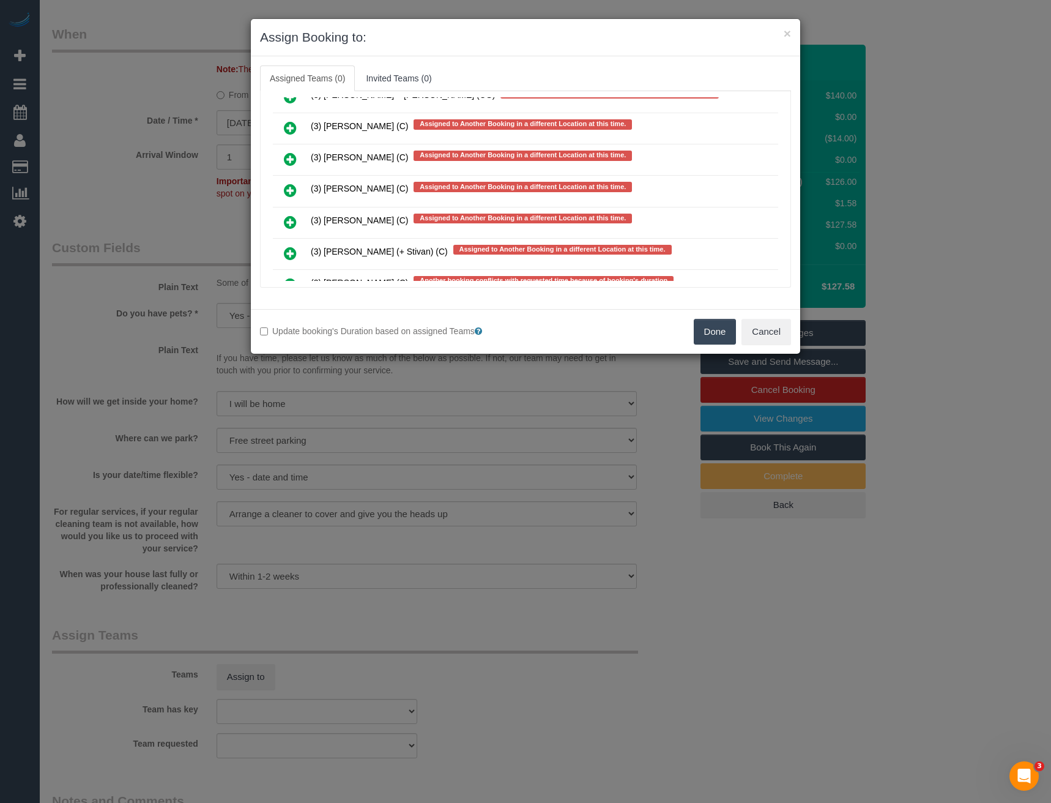
click at [510, 204] on td "(3) Juan Manuel (C) Assigned to Another Booking in a different Location at this…" at bounding box center [543, 191] width 471 height 31
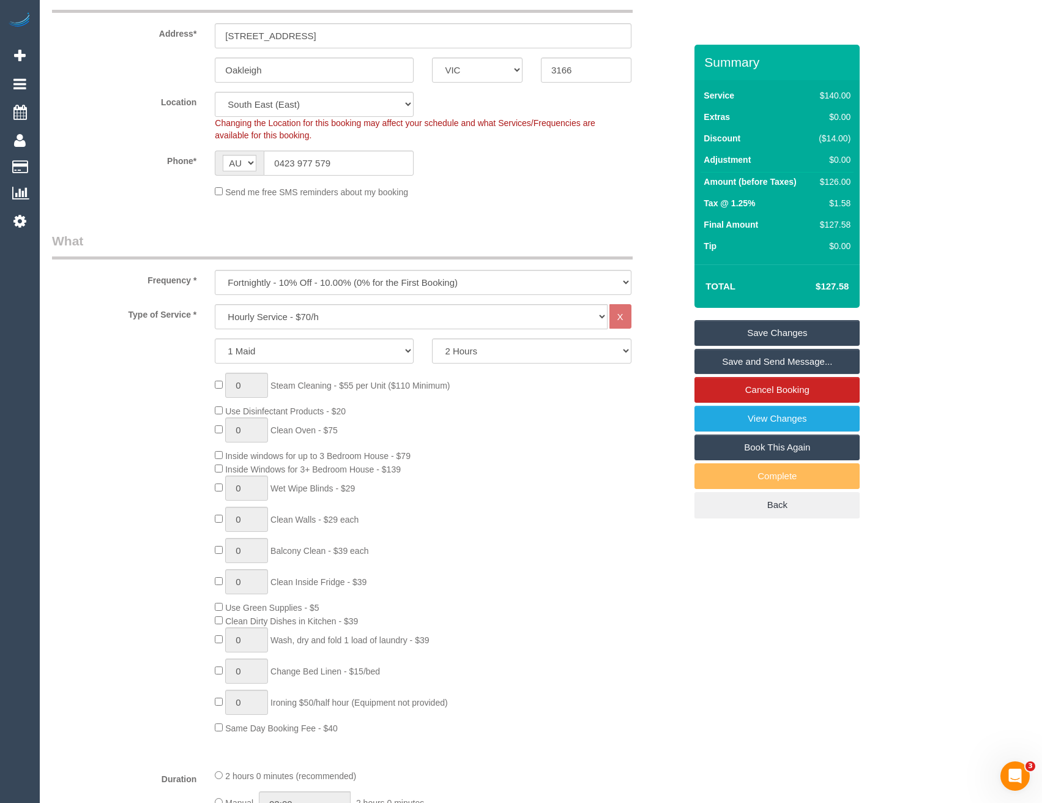
scroll to position [61, 0]
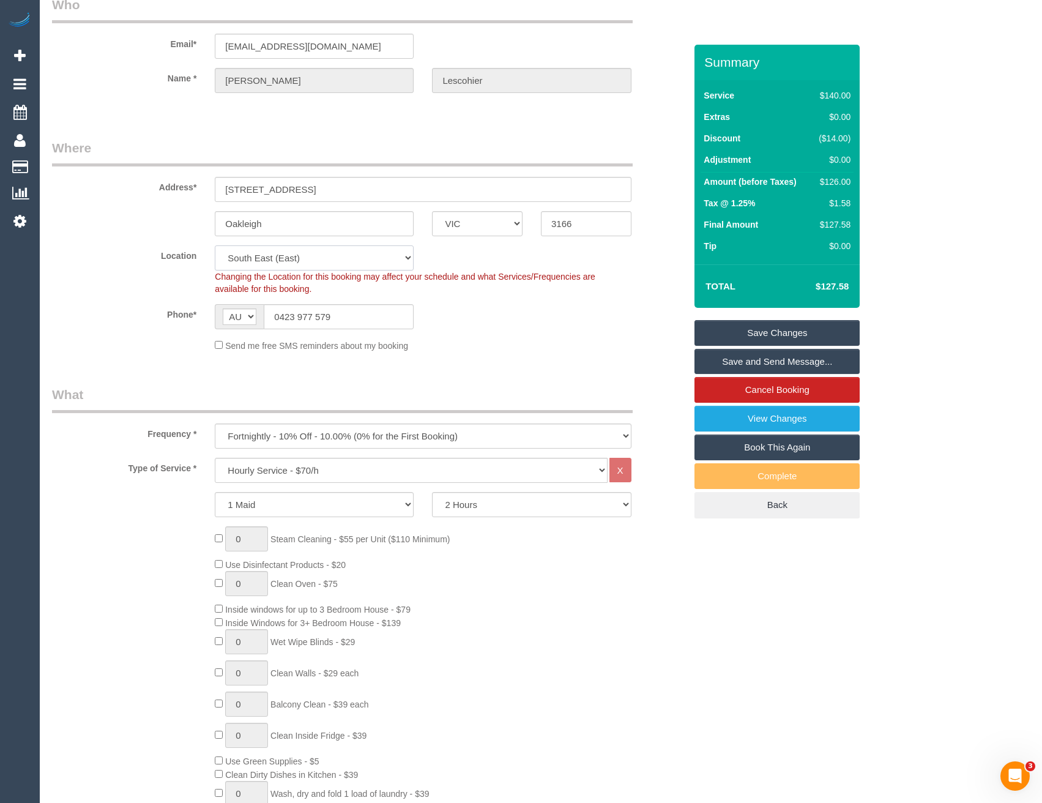
click at [299, 257] on select "Office City East (North) East (South) Inner East Inner North (East) Inner North…" at bounding box center [314, 257] width 199 height 25
select select "50"
click at [215, 245] on select "Office City East (North) East (South) Inner East Inner North (East) Inner North…" at bounding box center [314, 257] width 199 height 25
click at [467, 329] on div "Phone* AF AL DZ AD AO AI AQ AG AR AM AW AU AT AZ BS BH BD BB BY BE BZ BJ BM BT …" at bounding box center [369, 316] width 652 height 25
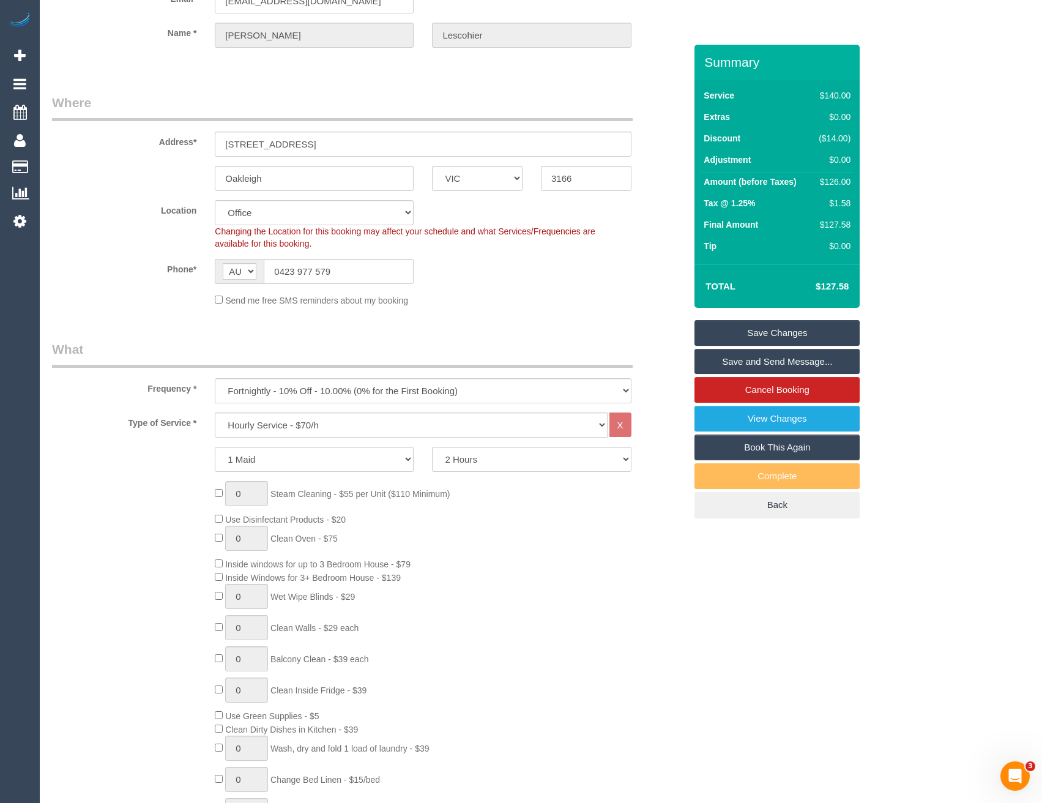
select select "object:3679"
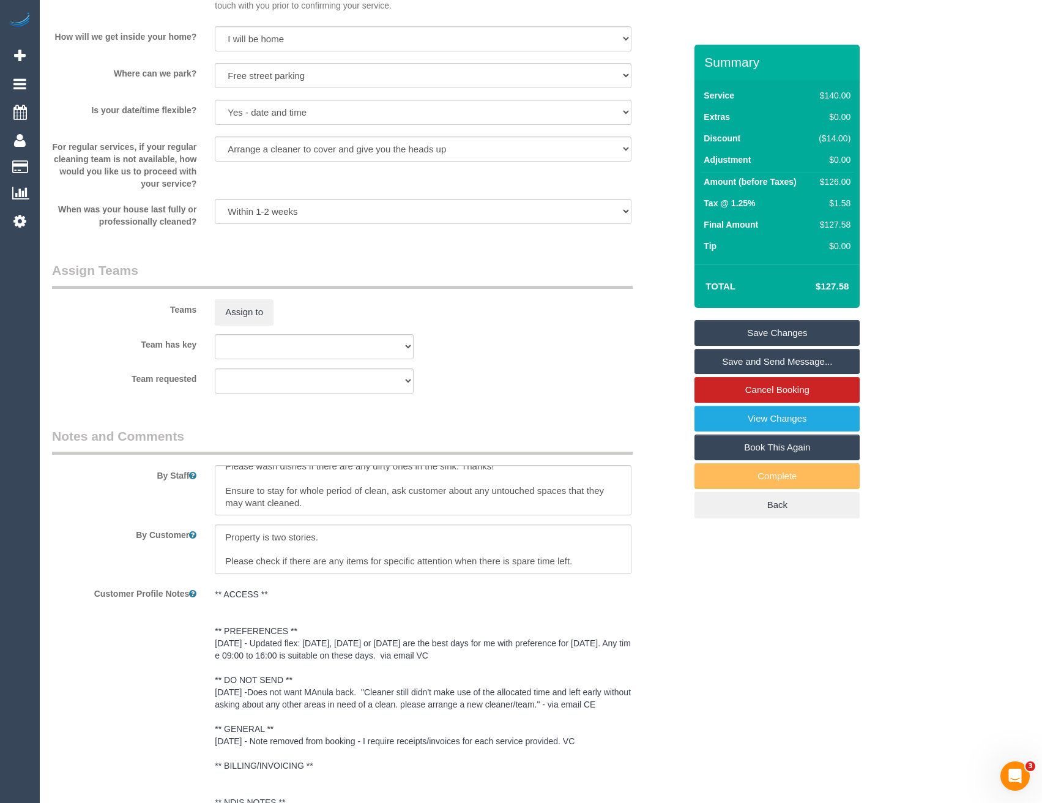
scroll to position [1652, 0]
click at [662, 717] on div "Customer Profile Notes ** ACCESS ** ** PREFERENCES ** 31/08/25 - Updated flex: …" at bounding box center [369, 696] width 652 height 231
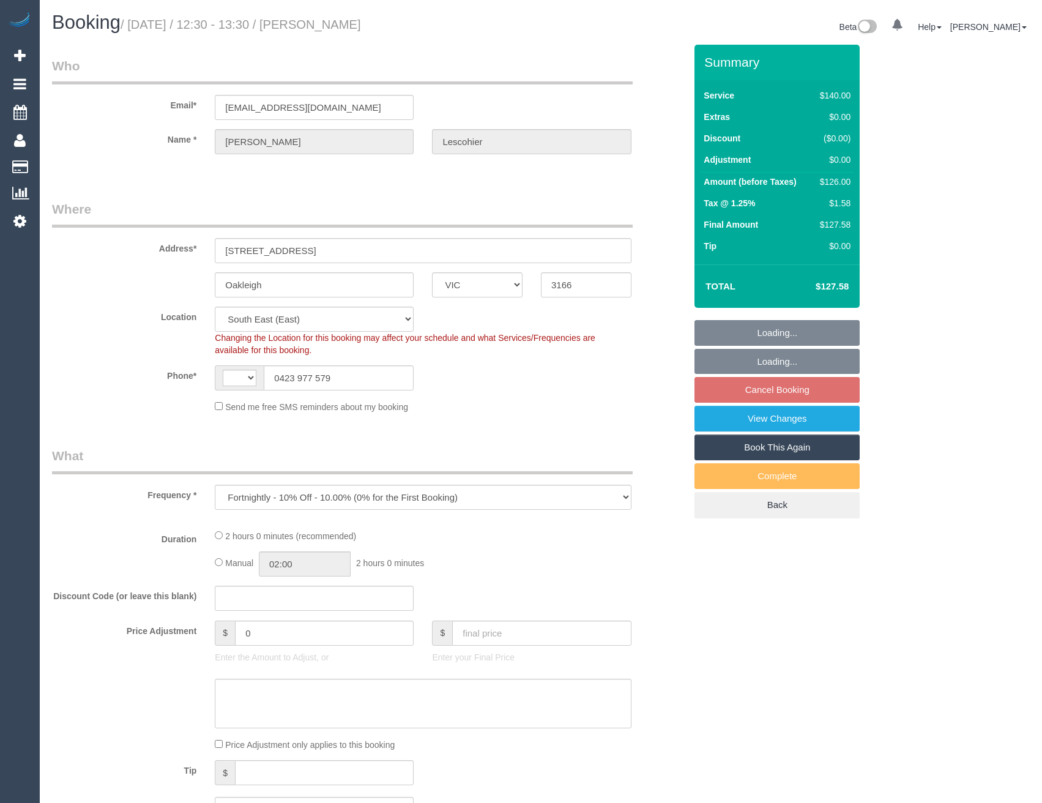
select select "VIC"
select select "object:568"
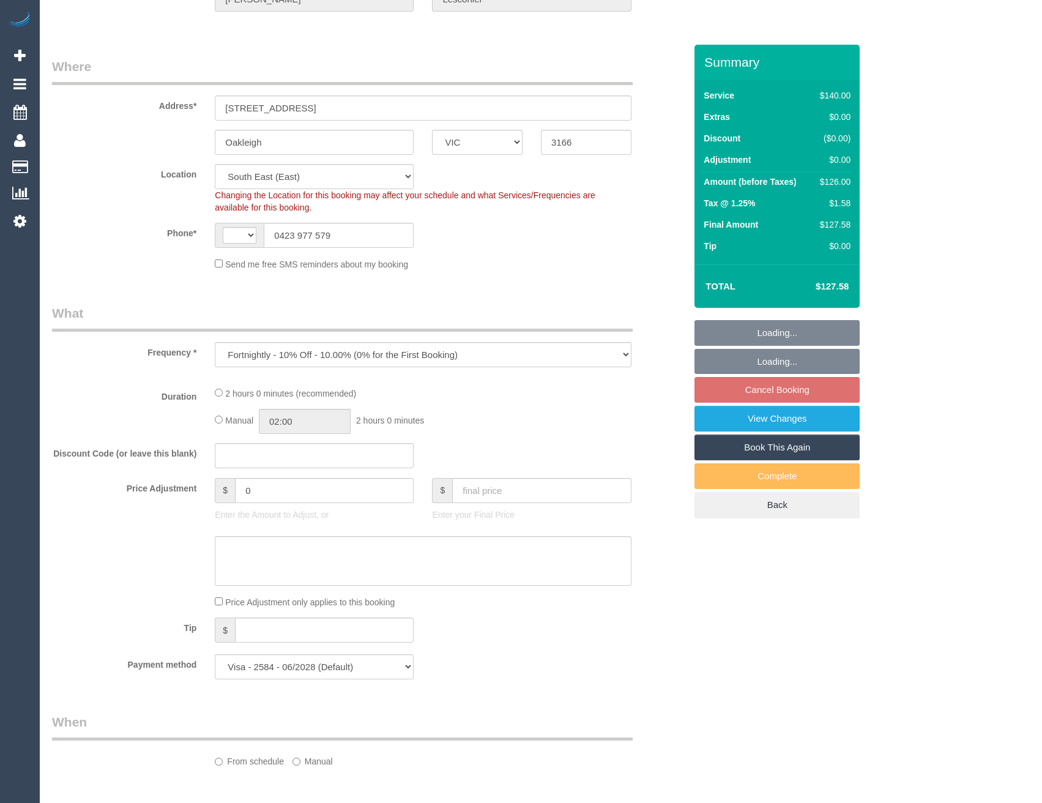
select select "string:AU"
select select "number:27"
select select "number:14"
select select "number:19"
select select "number:22"
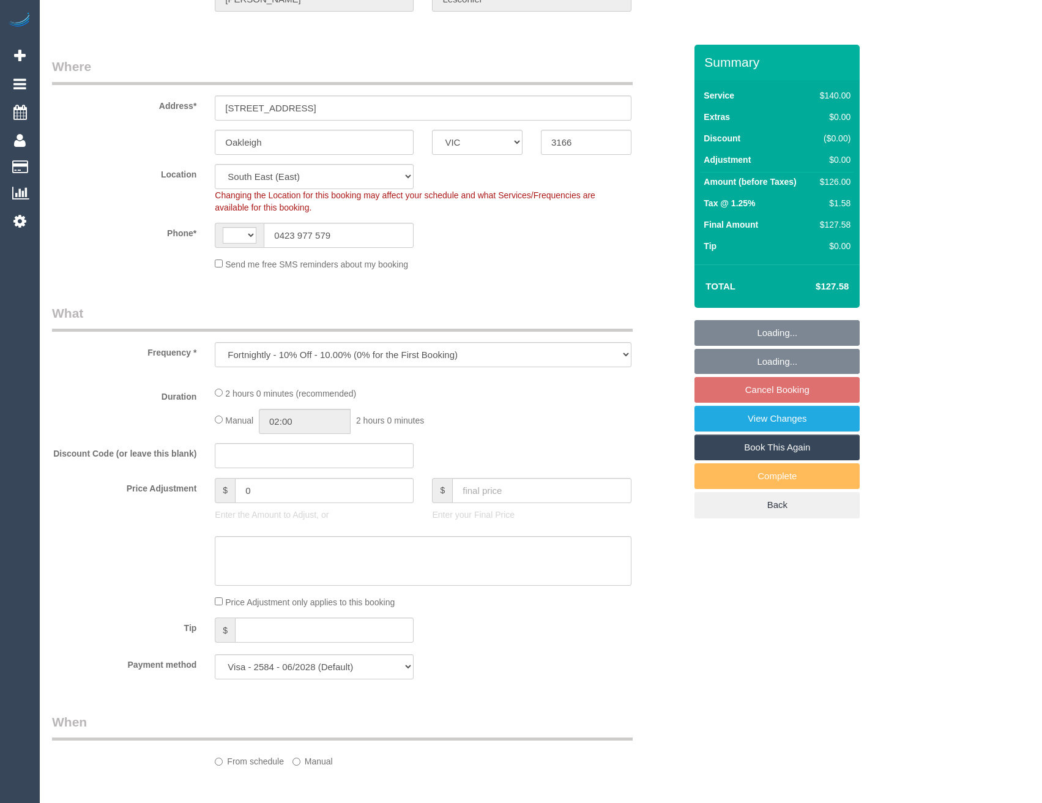
select select "number:34"
select select "number:11"
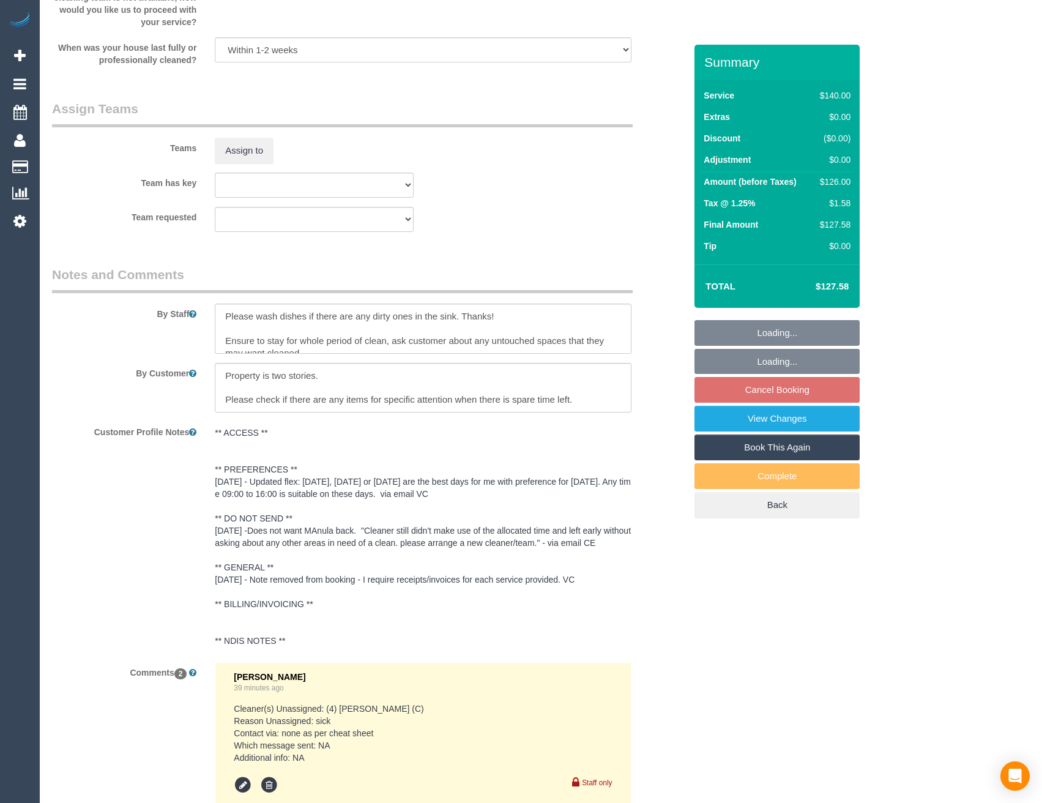
scroll to position [1801, 0]
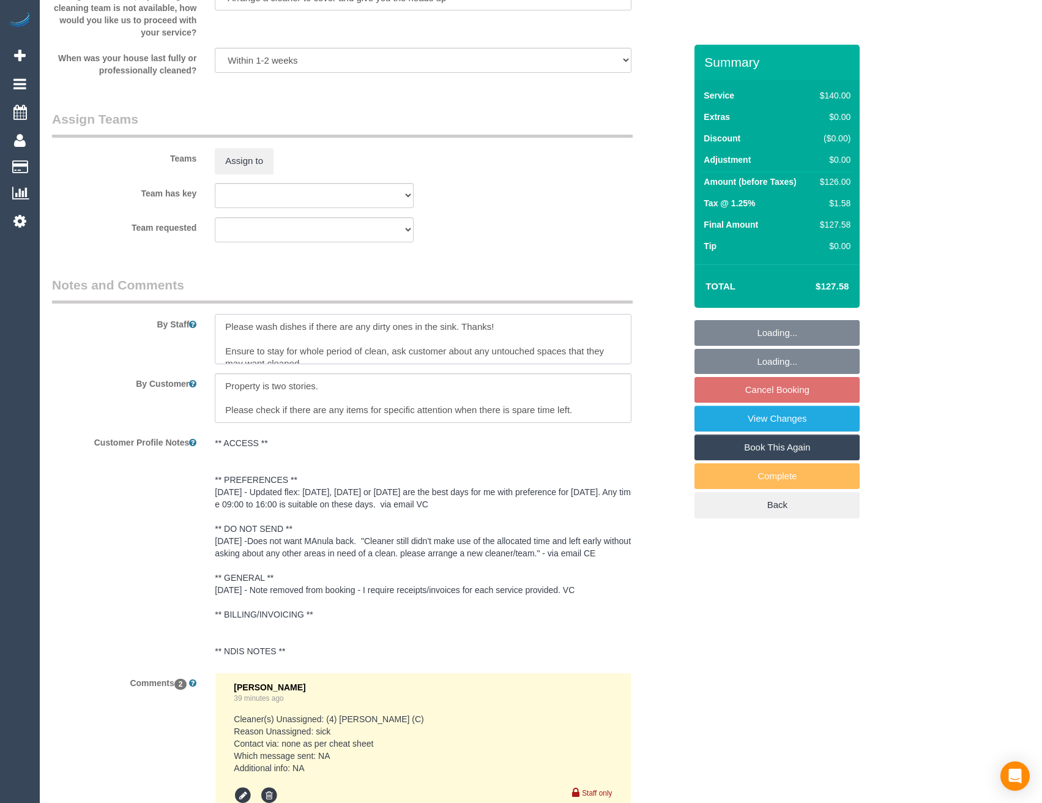
click at [217, 324] on textarea at bounding box center [423, 339] width 416 height 50
click at [220, 324] on textarea at bounding box center [423, 339] width 416 height 50
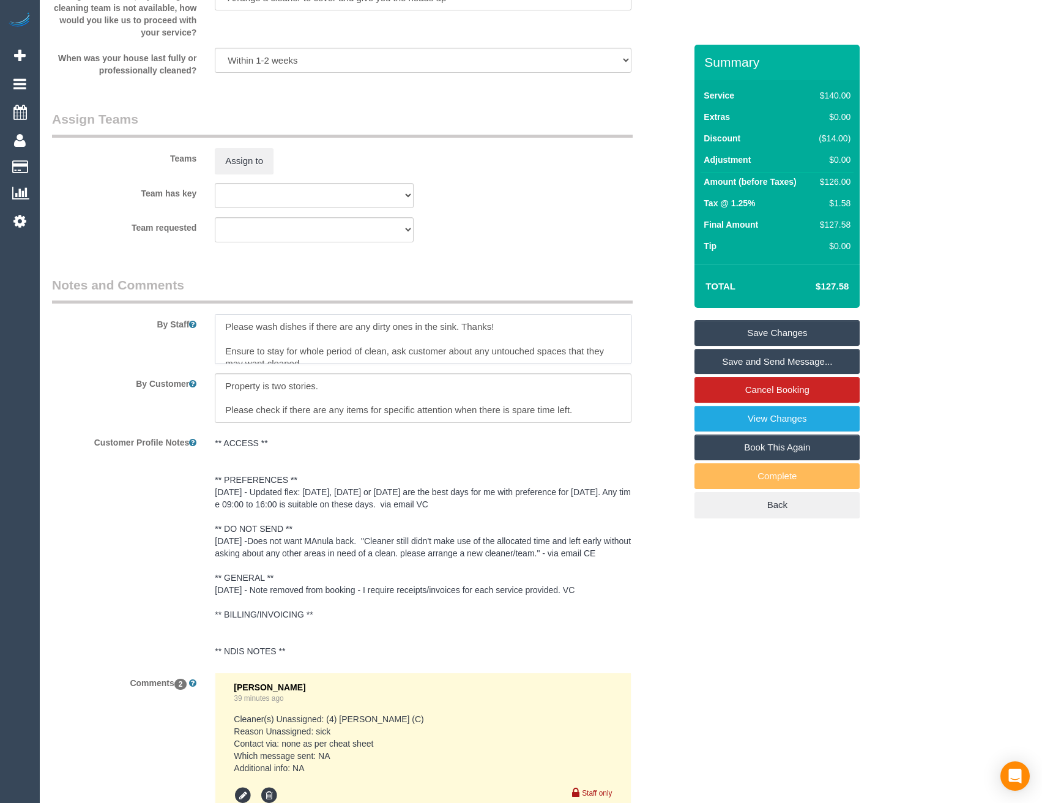
click at [225, 326] on textarea at bounding box center [423, 339] width 416 height 50
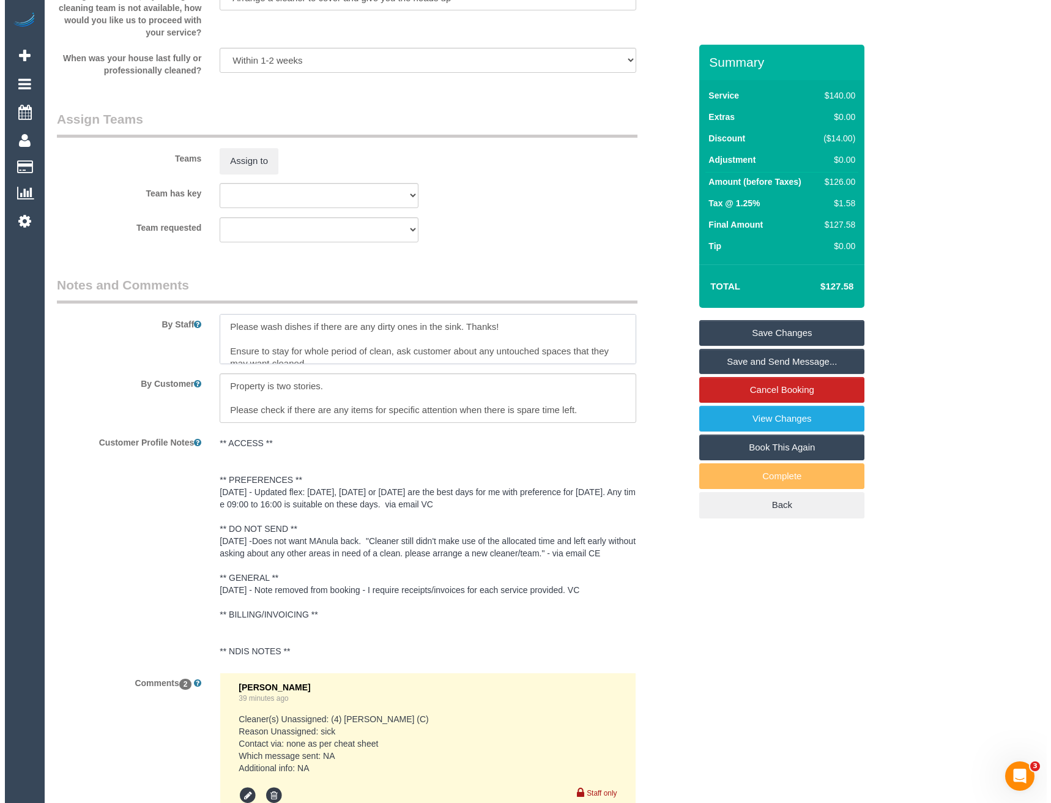
scroll to position [0, 0]
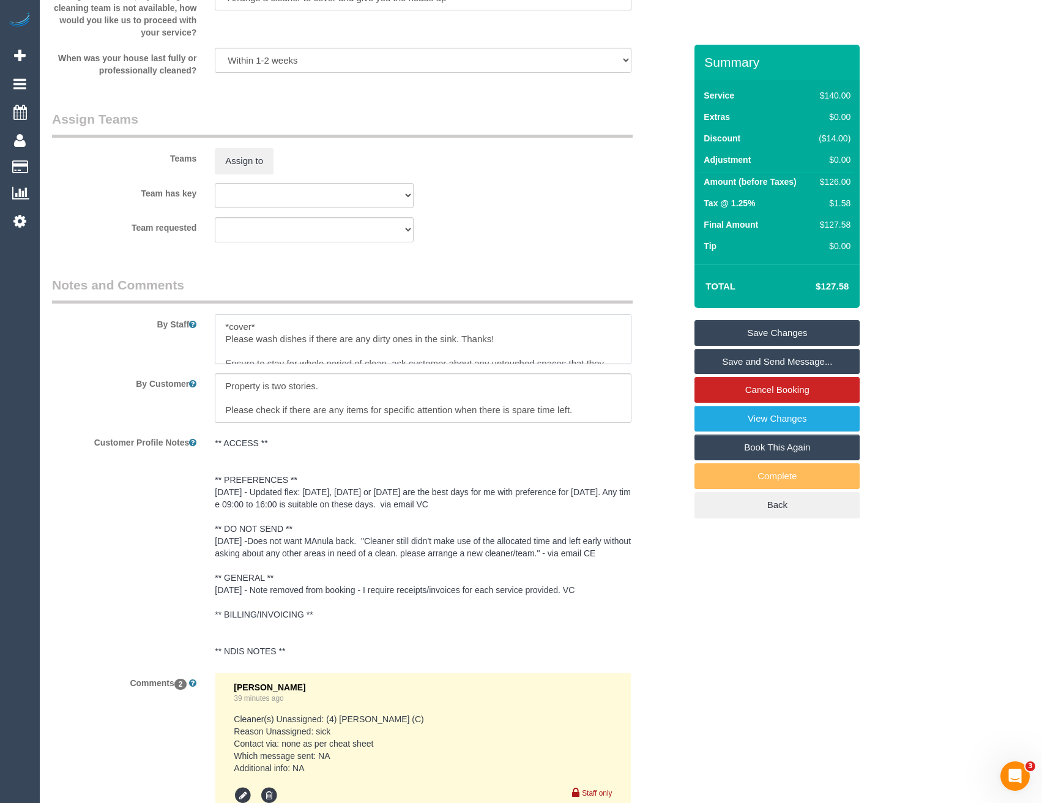
type textarea "*cover* Please wash dishes if there are any dirty ones in the sink. Thanks! Ens…"
click at [282, 365] on sui-booking-comments "By Staff By Customer Customer Profile Notes ** ACCESS ** ** PREFERENCES ** 31/0…" at bounding box center [368, 626] width 633 height 700
click at [259, 158] on button "Assign to" at bounding box center [244, 161] width 59 height 26
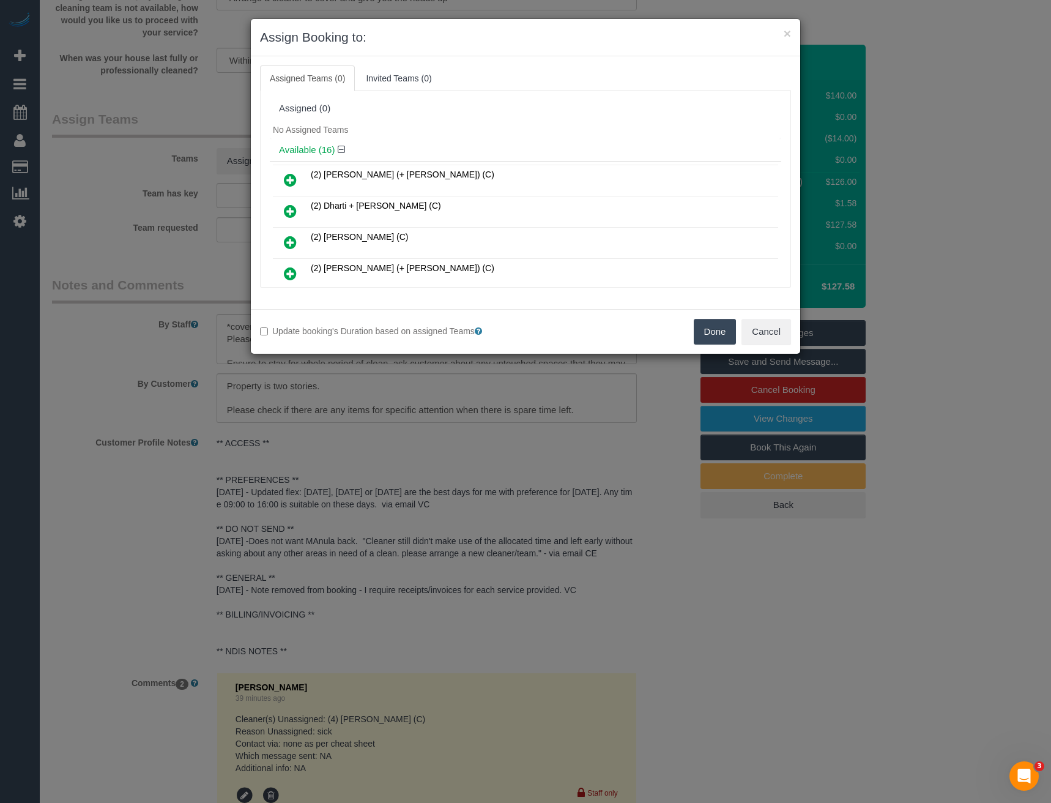
scroll to position [267, 0]
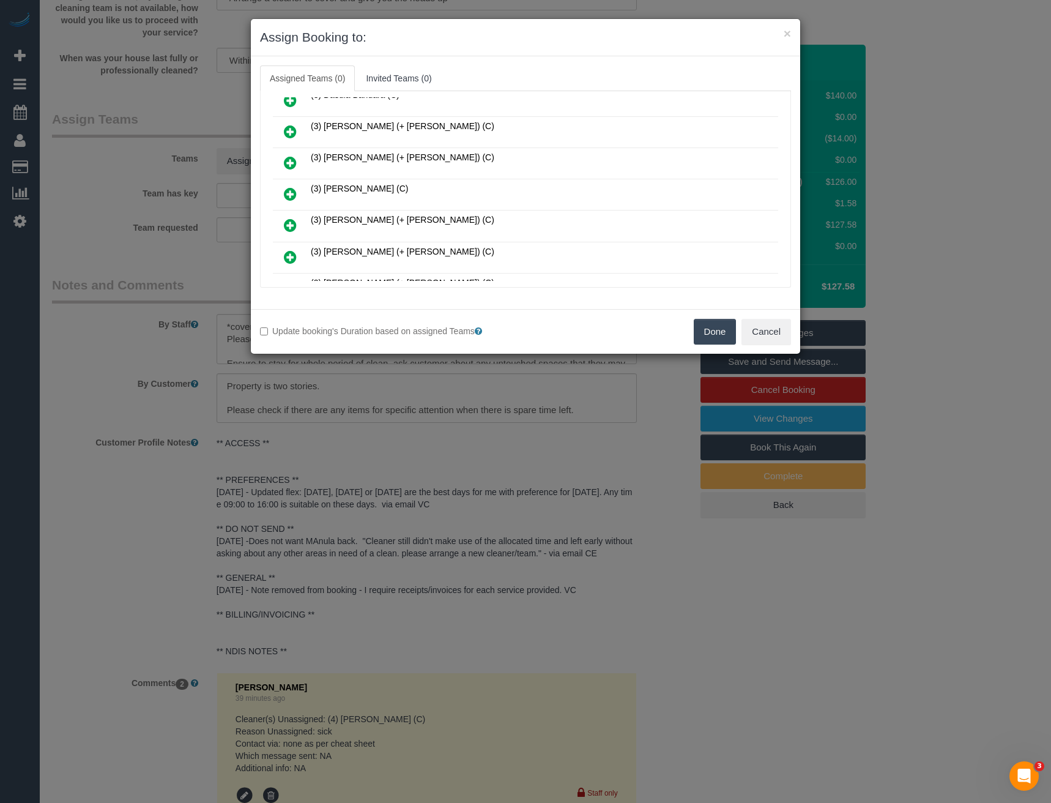
click at [291, 193] on icon at bounding box center [290, 194] width 13 height 15
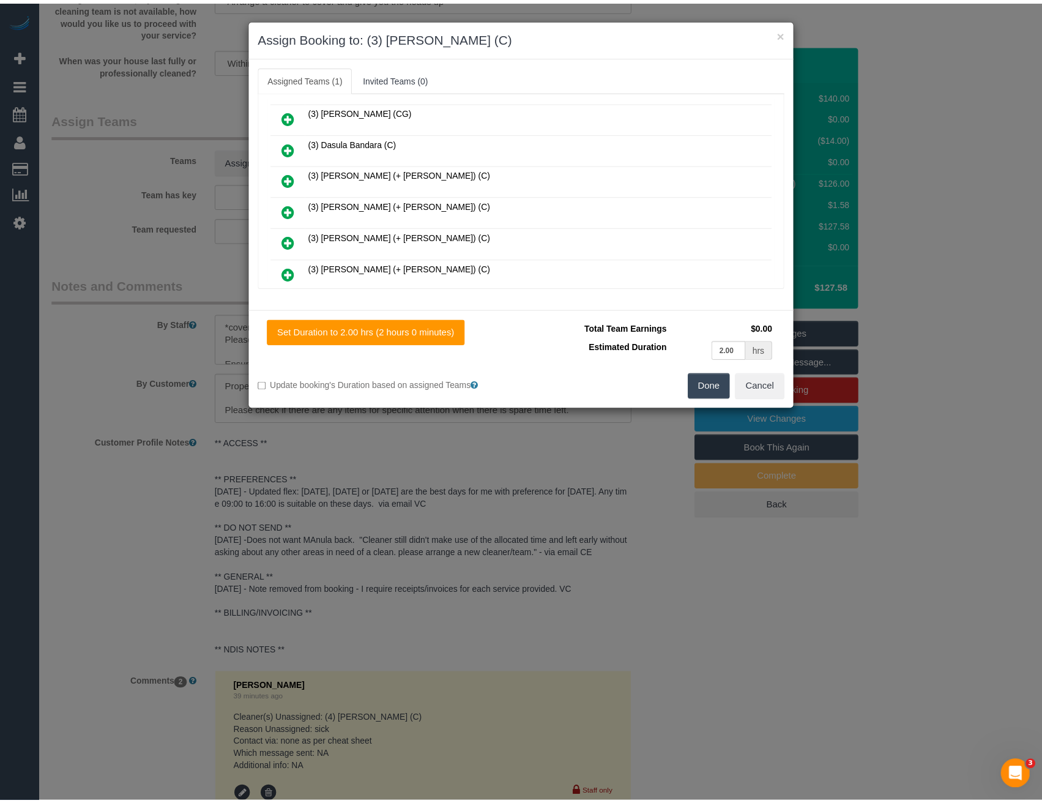
scroll to position [0, 0]
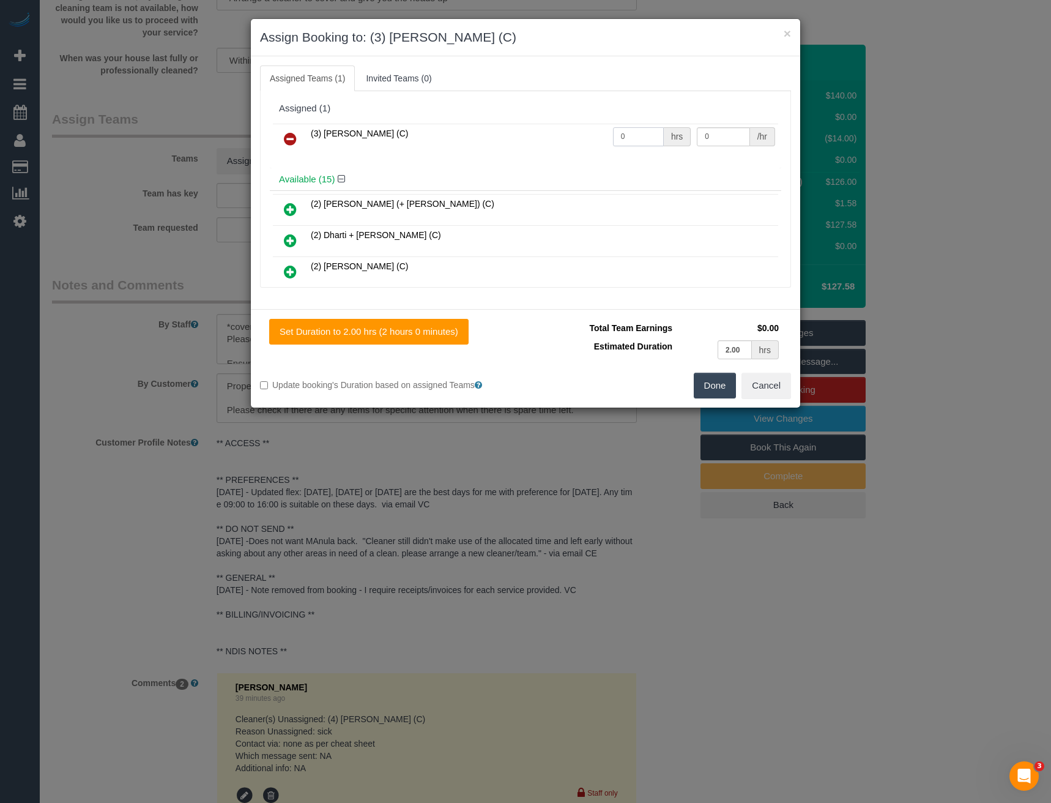
drag, startPoint x: 634, startPoint y: 140, endPoint x: 464, endPoint y: 170, distance: 172.3
click at [534, 146] on tr "(3) Ken Ang Hua (C) 0 hrs 0 /hr" at bounding box center [525, 139] width 505 height 31
type input "2"
type input "35"
click at [720, 389] on button "Done" at bounding box center [715, 386] width 43 height 26
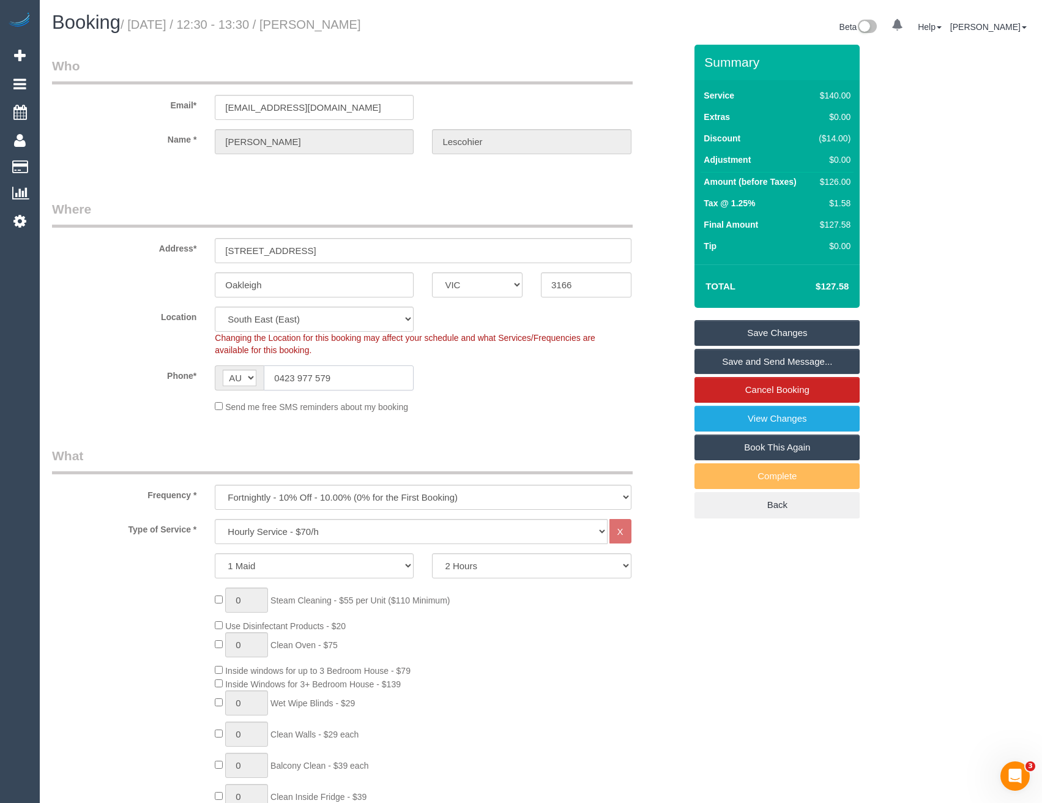
drag, startPoint x: 343, startPoint y: 382, endPoint x: 280, endPoint y: 380, distance: 62.4
click at [280, 380] on input "0423 977 579" at bounding box center [339, 377] width 150 height 25
drag, startPoint x: 716, startPoint y: 329, endPoint x: 636, endPoint y: 304, distance: 83.6
click at [717, 329] on link "Save Changes" at bounding box center [777, 333] width 165 height 26
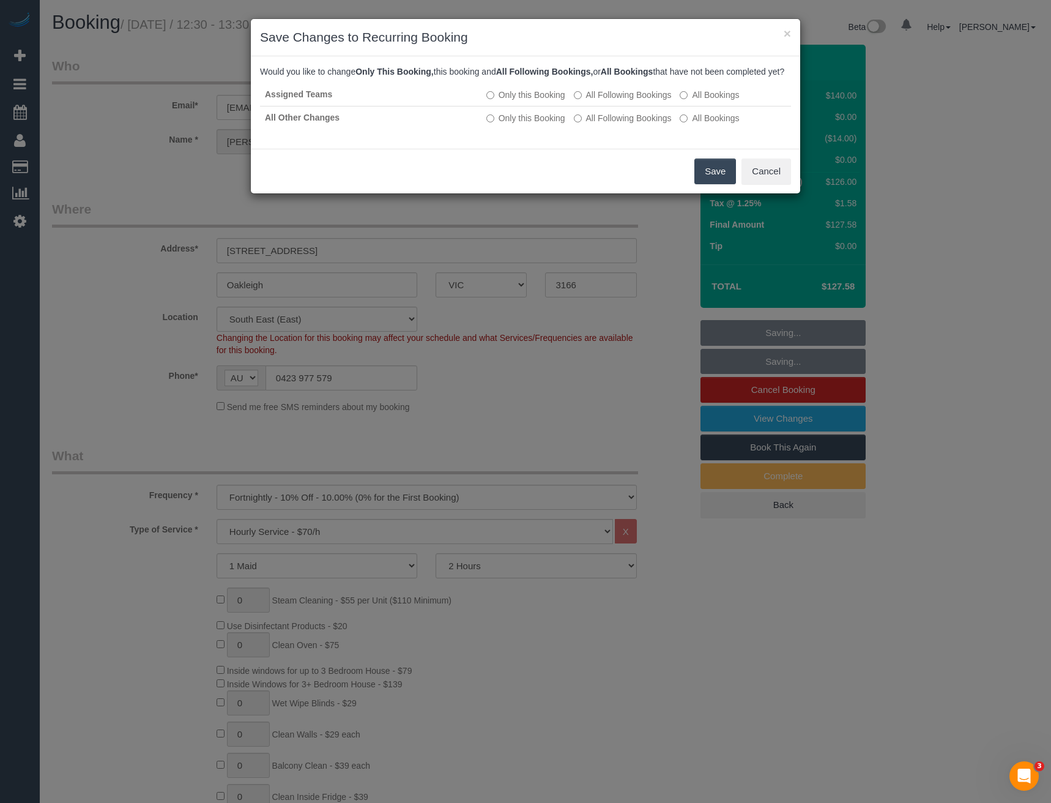
click at [718, 184] on button "Save" at bounding box center [716, 172] width 42 height 26
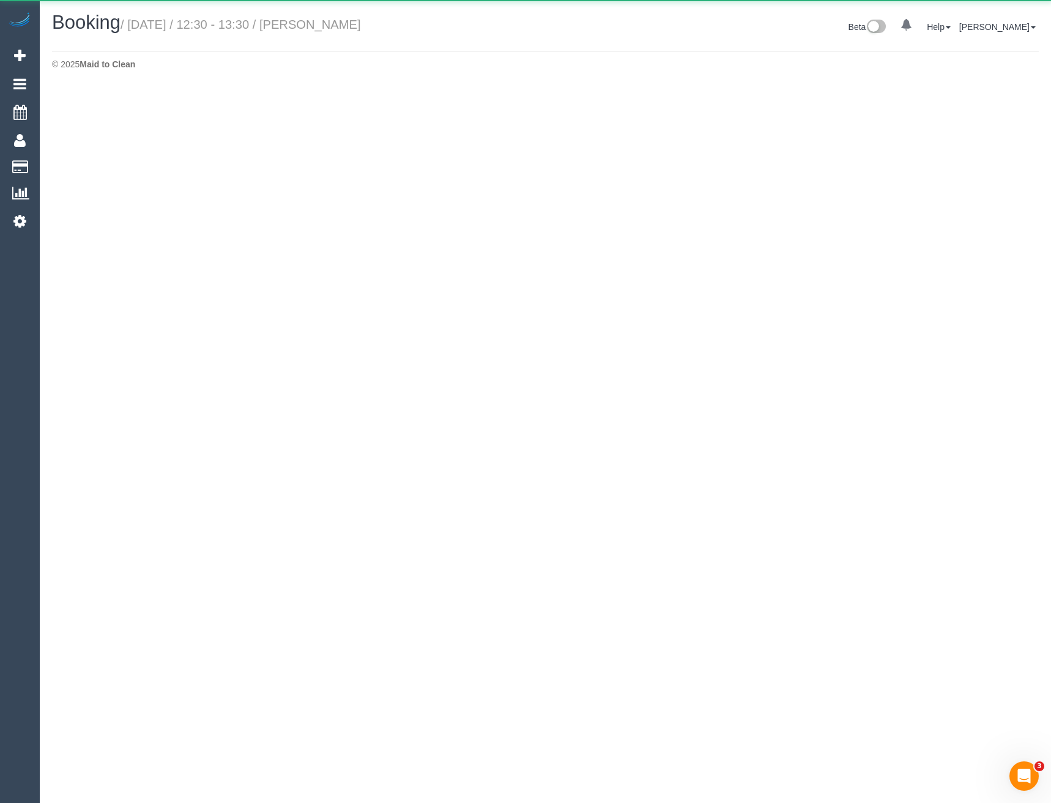
select select "VIC"
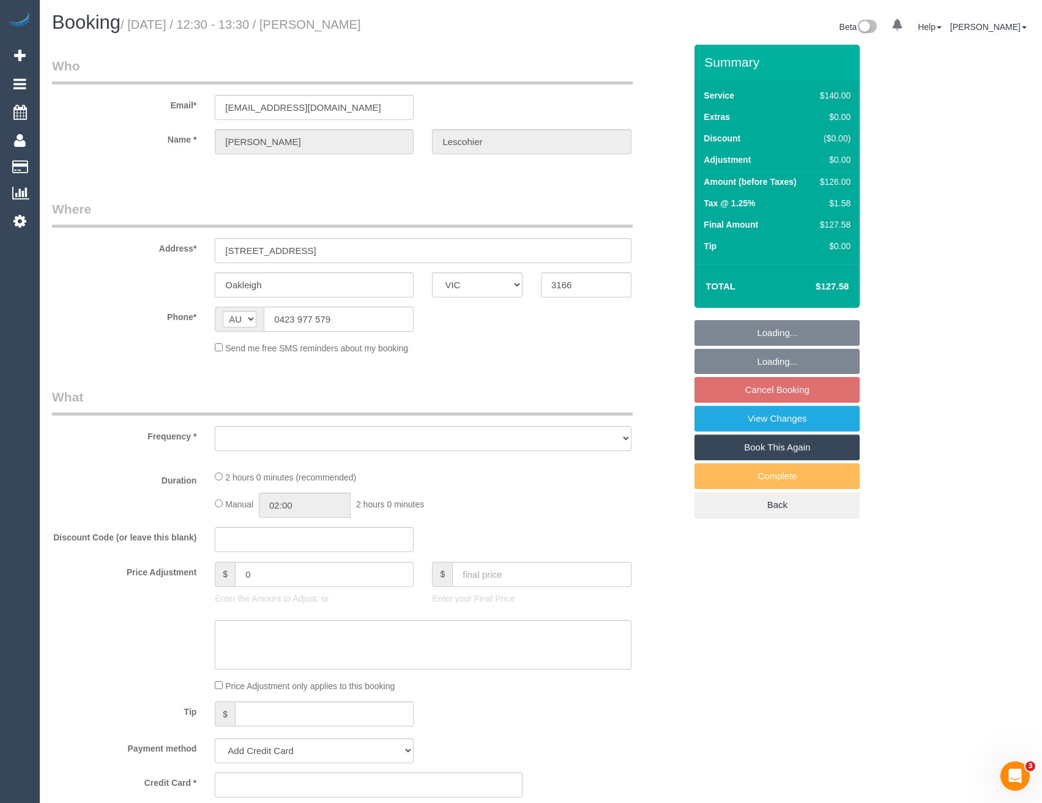
select select "object:4317"
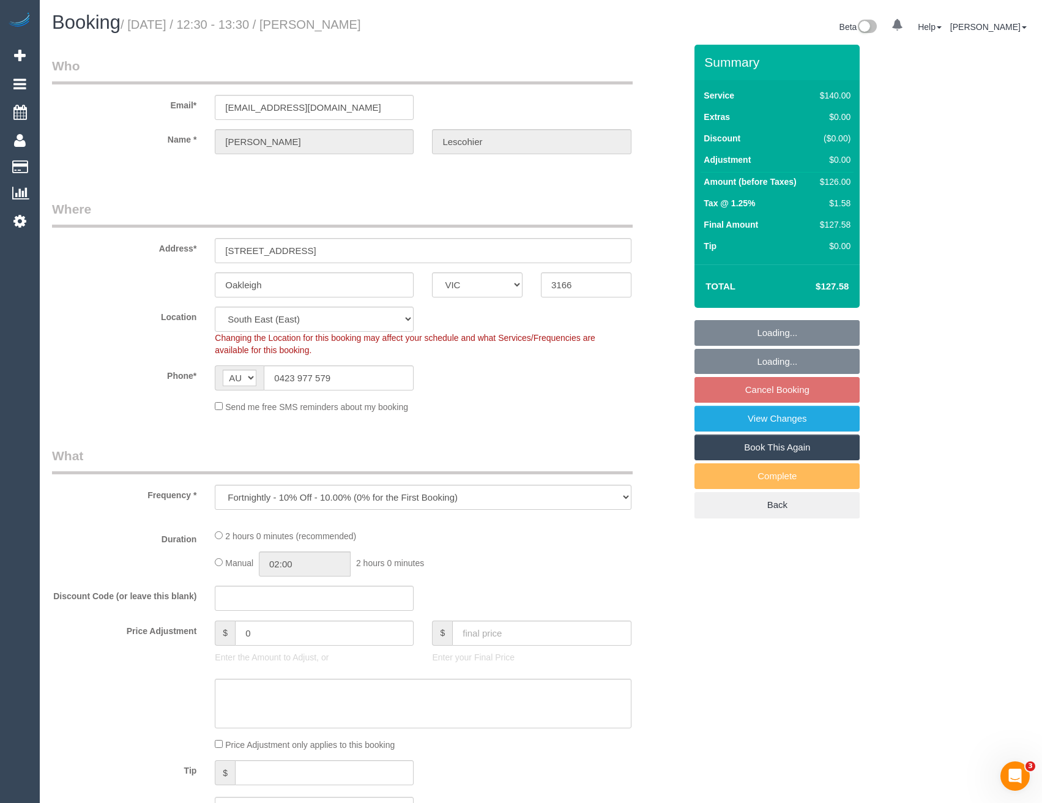
select select "string:stripe-pm_1LjI742GScqysDRVtACuh1bw"
select select "number:27"
select select "number:14"
select select "number:19"
select select "number:22"
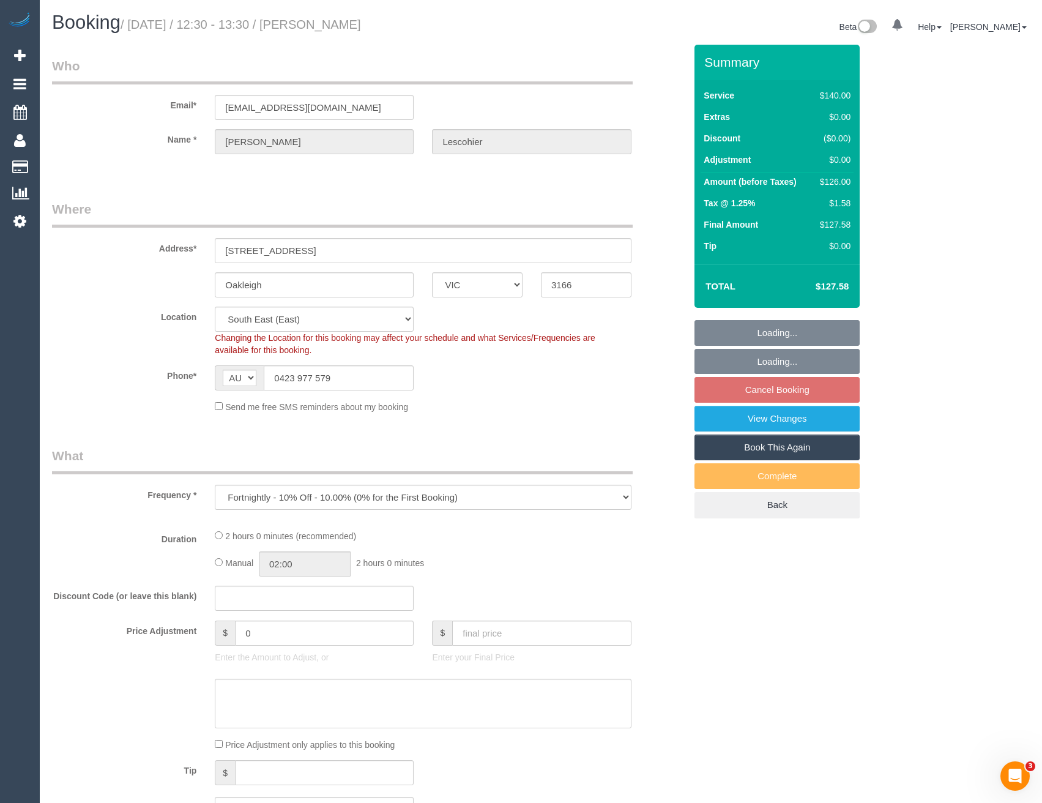
select select "number:34"
select select "number:11"
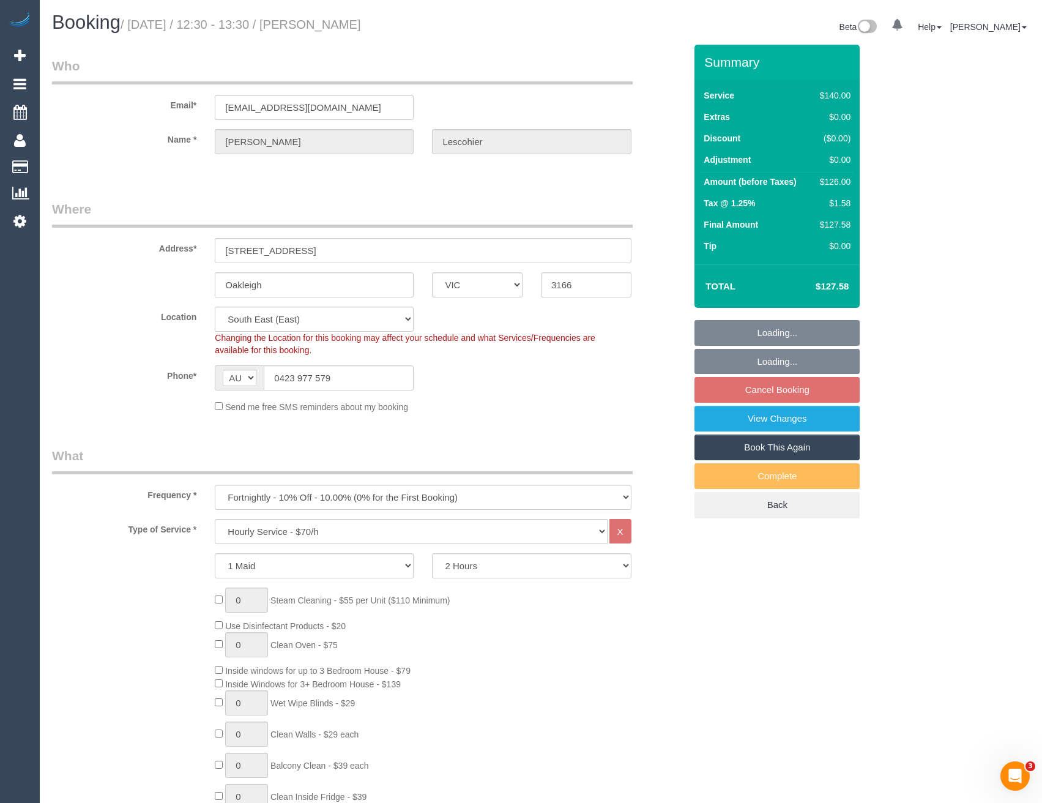
select select "object:4634"
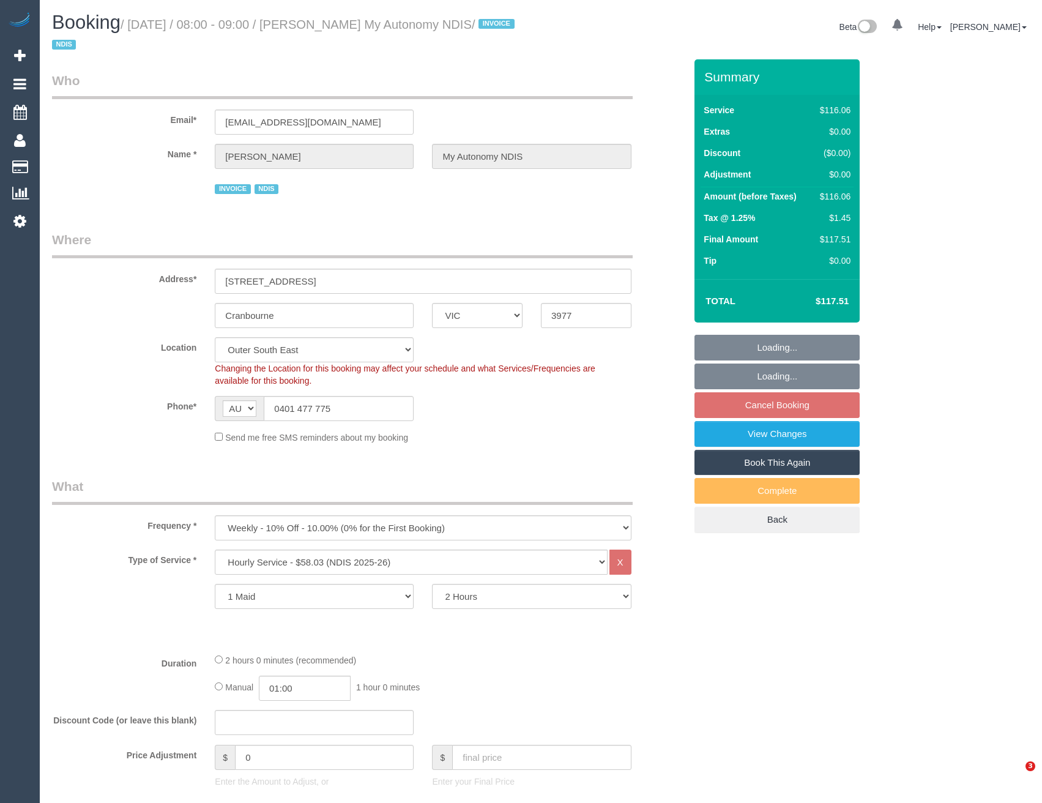
select select "VIC"
select select "number:27"
select select "number:14"
select select "number:19"
select select "number:25"
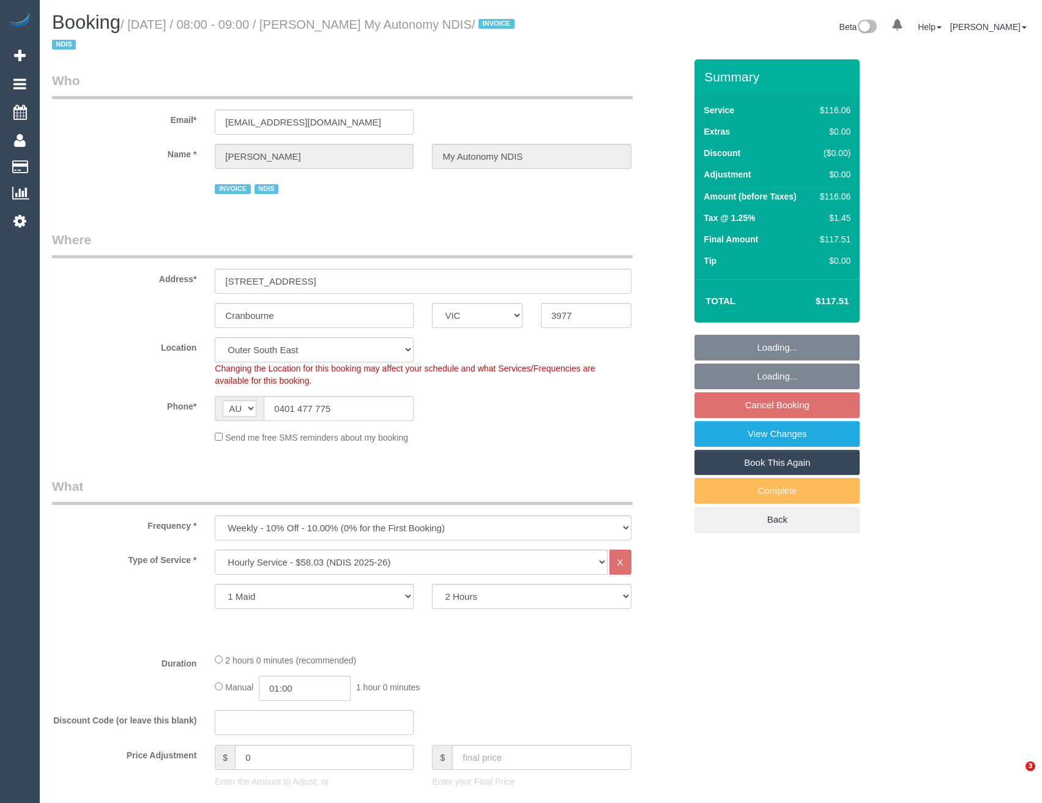
select select "number:35"
select select "number:13"
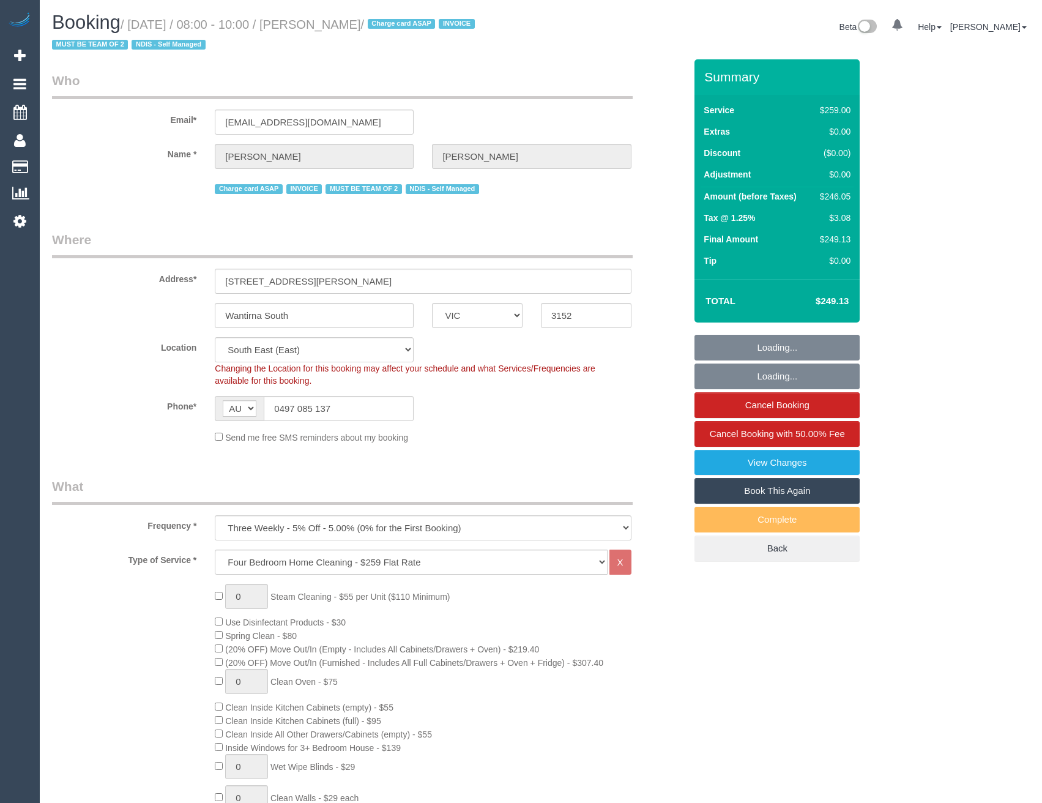
select select "VIC"
select select "number:30"
select select "number:14"
select select "number:19"
select select "number:23"
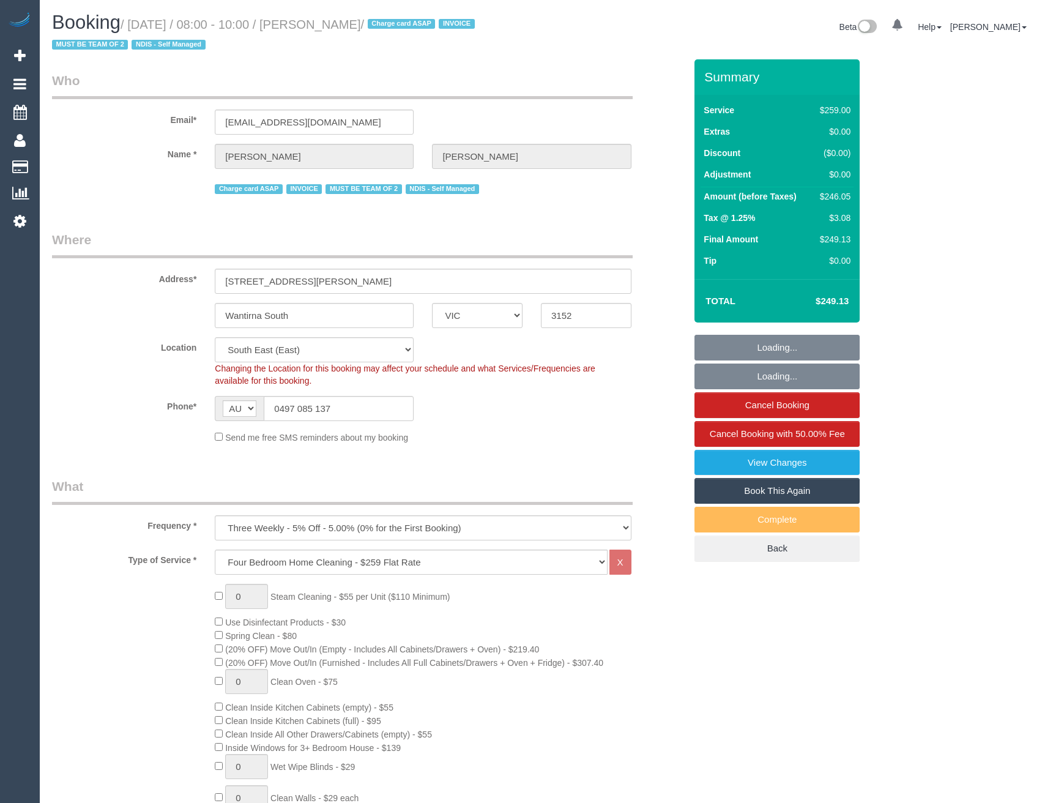
select select "number:33"
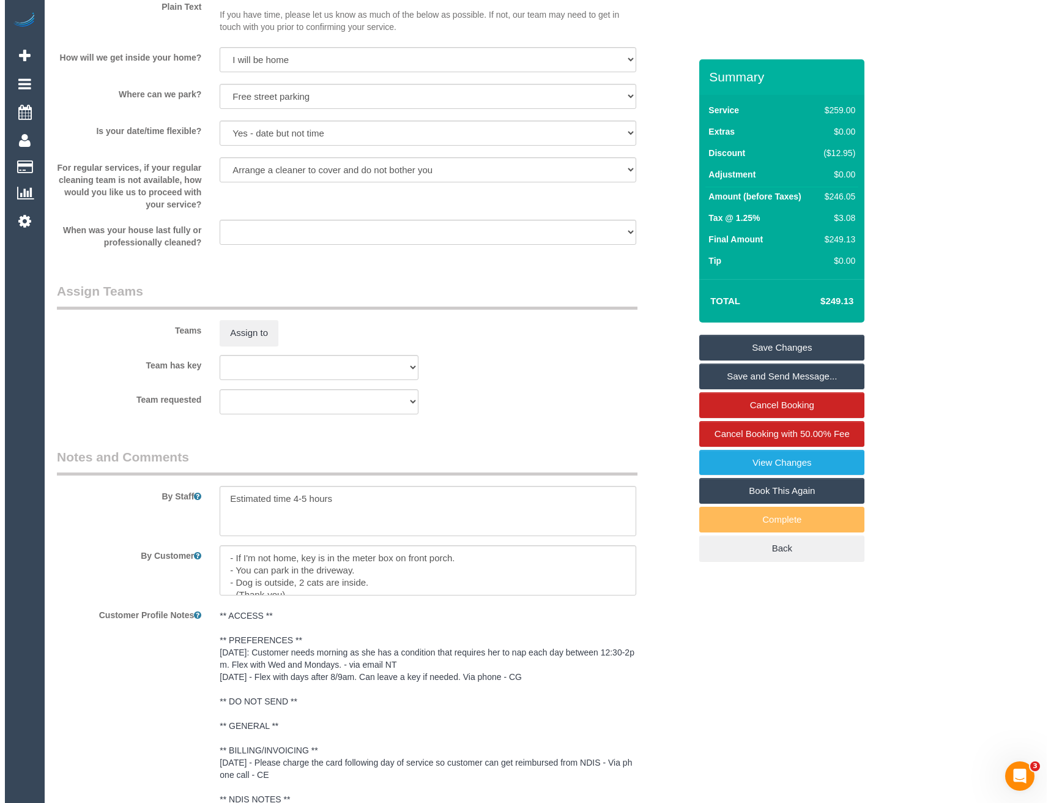
scroll to position [1591, 0]
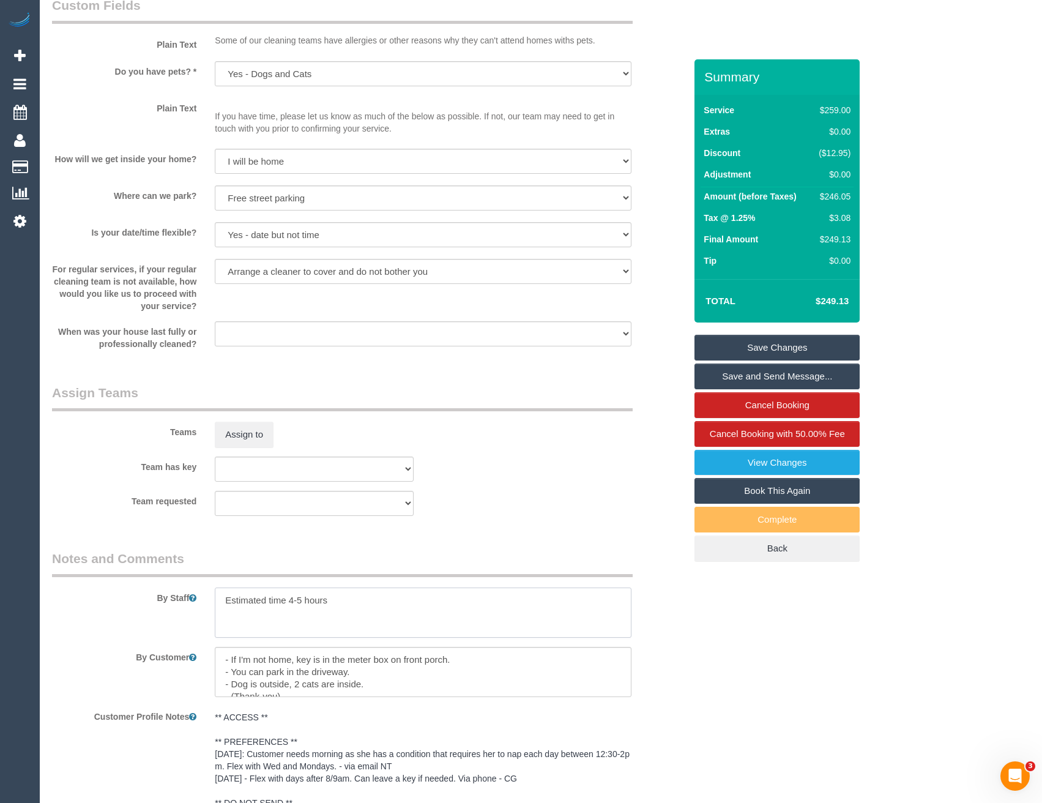
drag, startPoint x: 304, startPoint y: 602, endPoint x: 289, endPoint y: 599, distance: 14.9
click at [289, 599] on textarea at bounding box center [423, 612] width 416 height 50
click at [346, 604] on textarea at bounding box center [423, 612] width 416 height 50
type textarea "Estimated time 3.5-4.5hours"
click at [236, 424] on button "Assign to" at bounding box center [244, 435] width 59 height 26
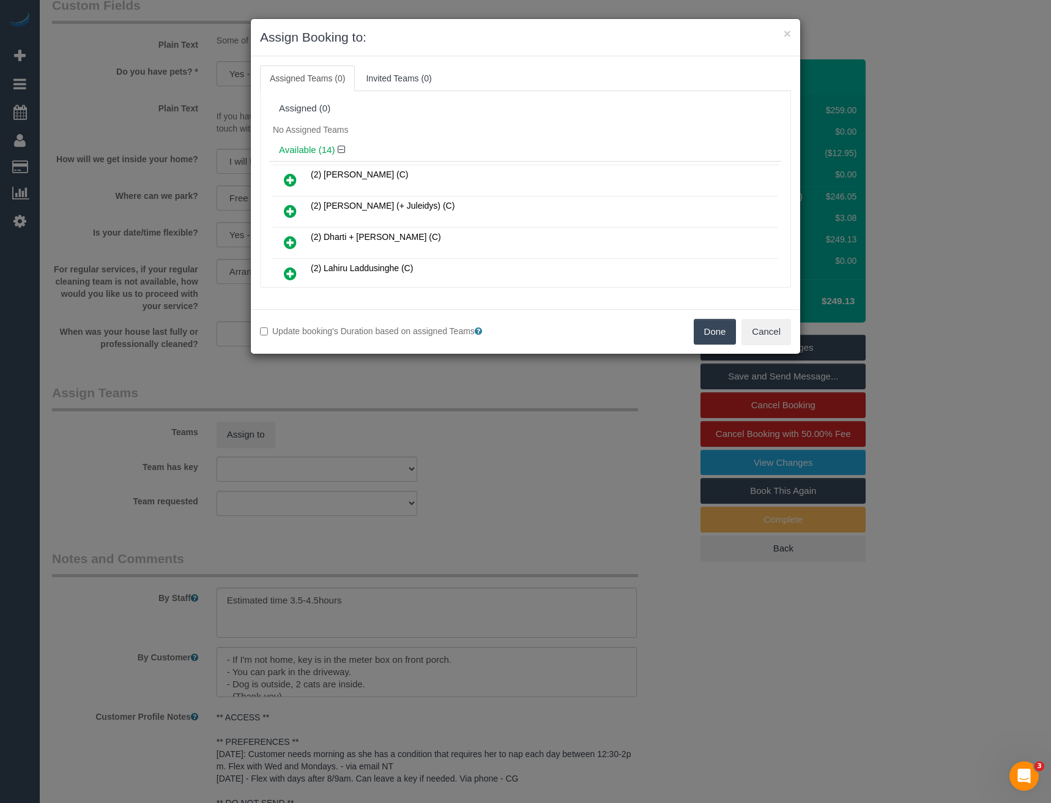
scroll to position [267, 0]
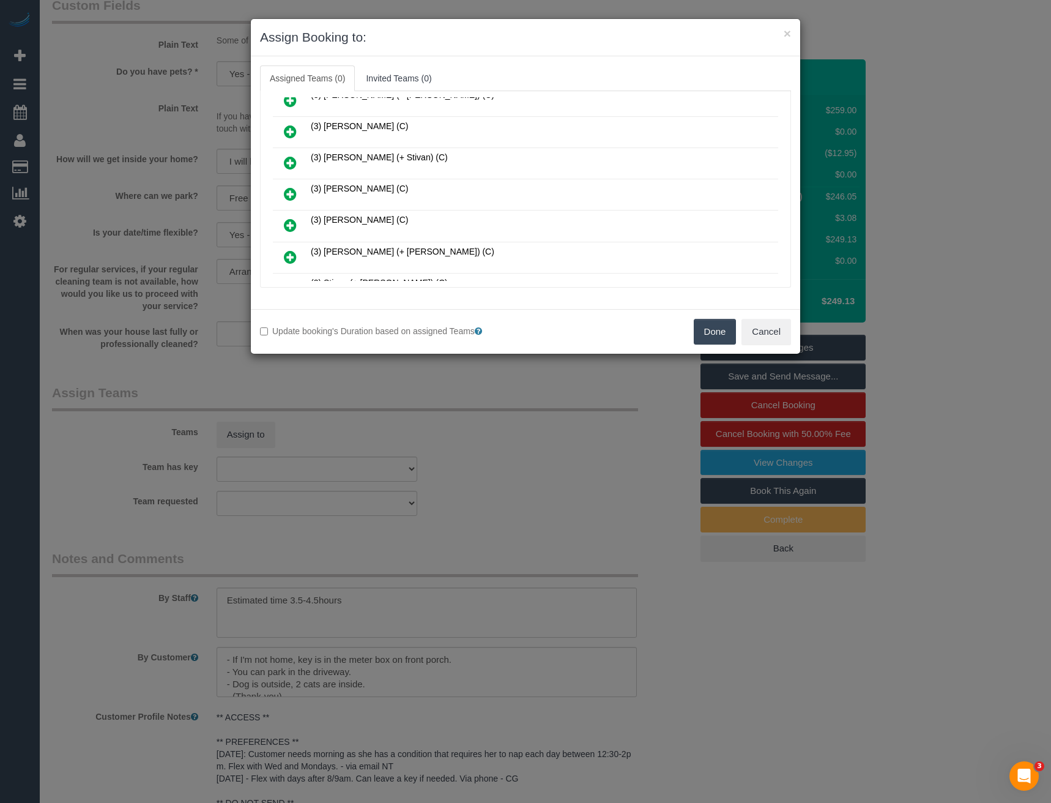
click at [293, 199] on icon at bounding box center [290, 194] width 13 height 15
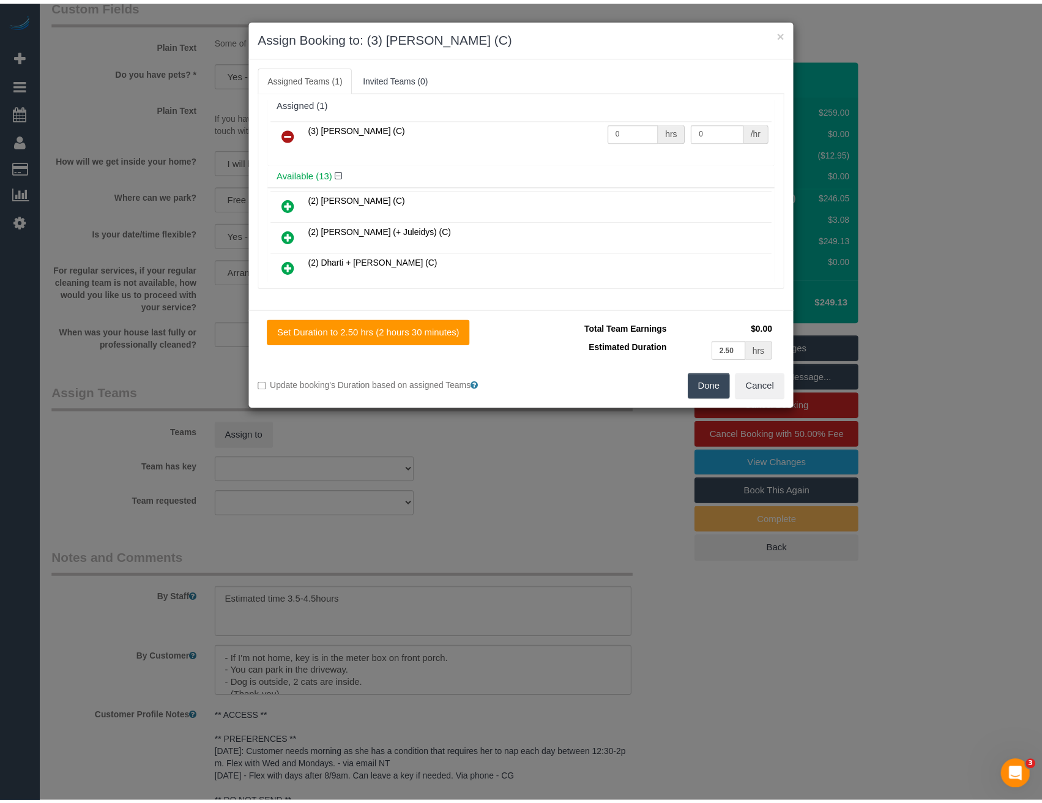
scroll to position [0, 0]
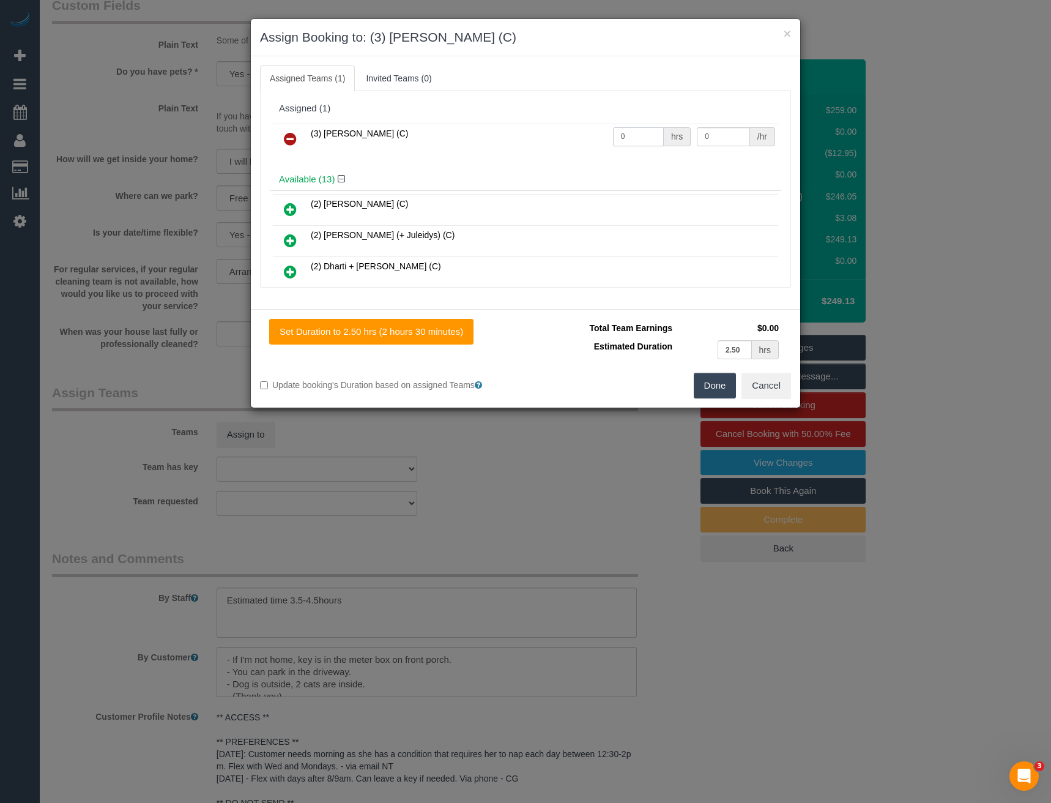
drag, startPoint x: 626, startPoint y: 135, endPoint x: 507, endPoint y: 128, distance: 119.6
click at [520, 136] on tr "(3) Manula Wimalasooriya (C) 0 hrs 0 /hr" at bounding box center [525, 139] width 505 height 31
type input "1"
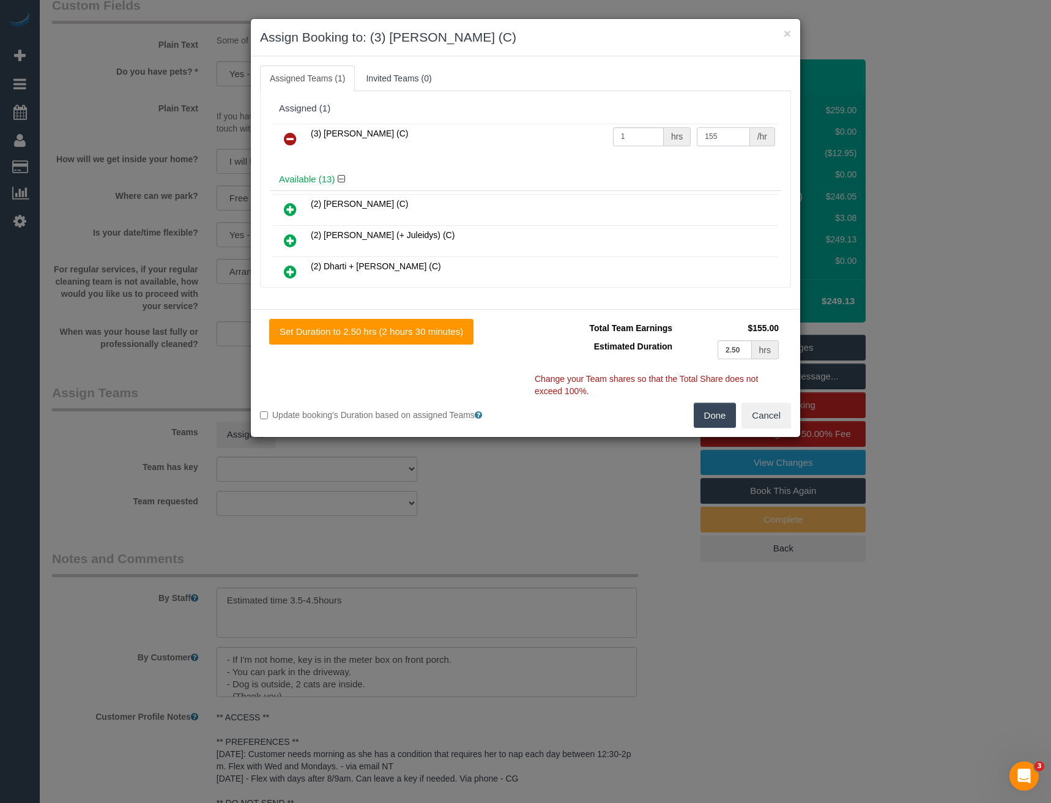
type input "155"
click at [726, 412] on button "Done" at bounding box center [715, 416] width 43 height 26
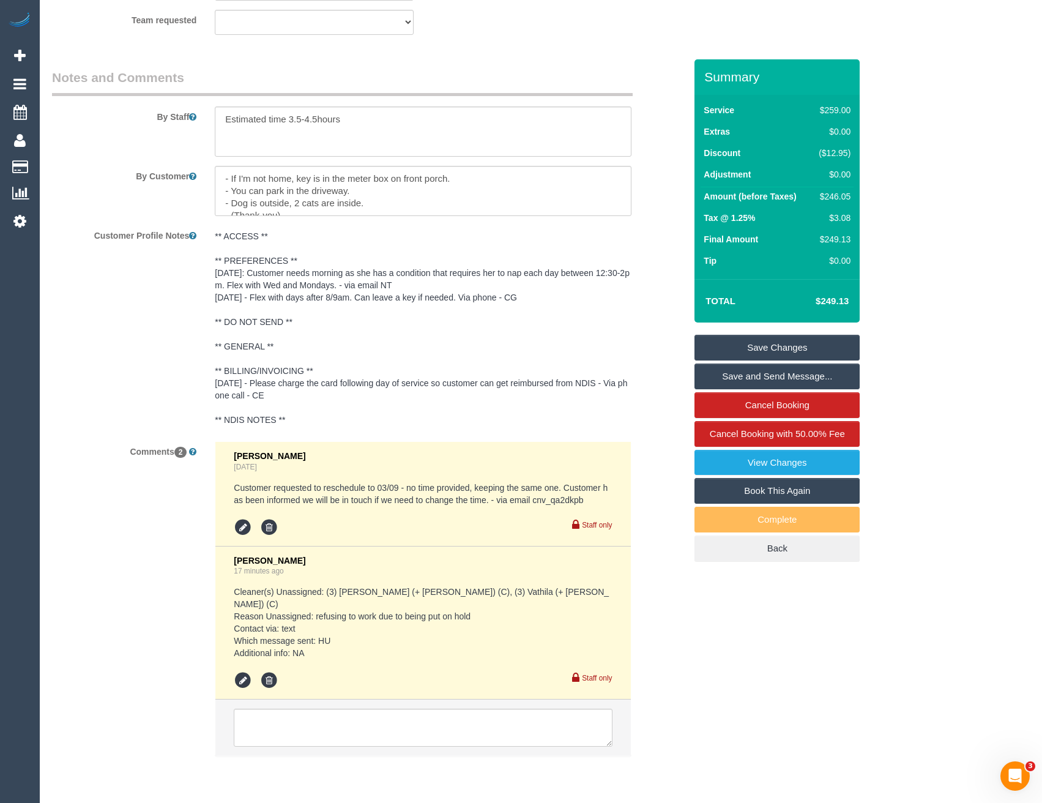
scroll to position [2102, 0]
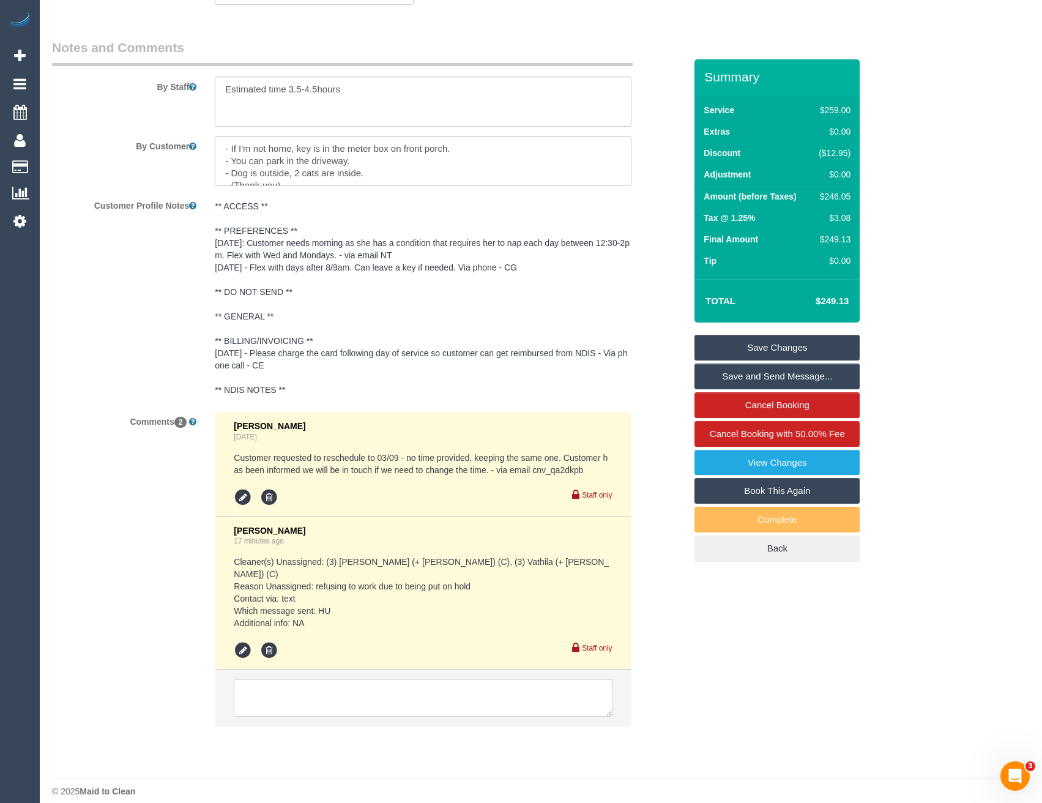
drag, startPoint x: 269, startPoint y: 656, endPoint x: 278, endPoint y: 655, distance: 9.3
click at [271, 656] on li "Eleni Diacos 17 minutes ago Cleaner(s) Unassigned: (3) Suchetha (+ Vathila) (C)…" at bounding box center [422, 594] width 415 height 154
click at [277, 679] on textarea at bounding box center [423, 698] width 378 height 38
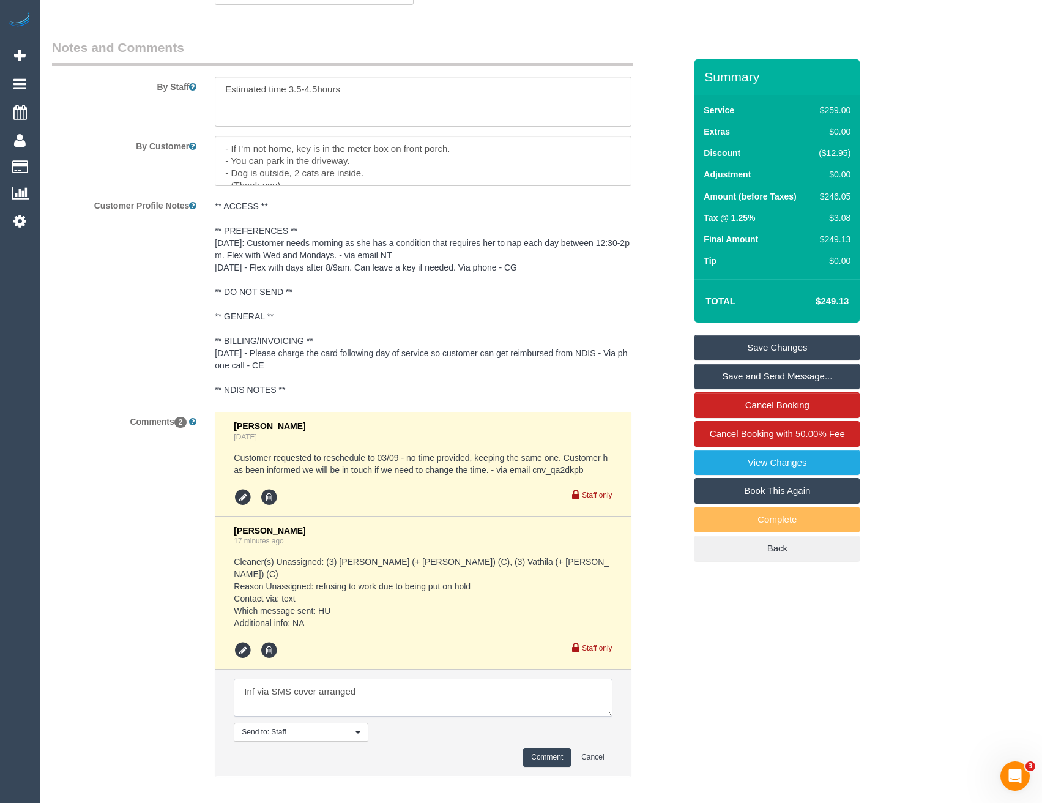
type textarea "Inf via SMS cover arranged"
click at [560, 749] on button "Comment" at bounding box center [547, 757] width 48 height 19
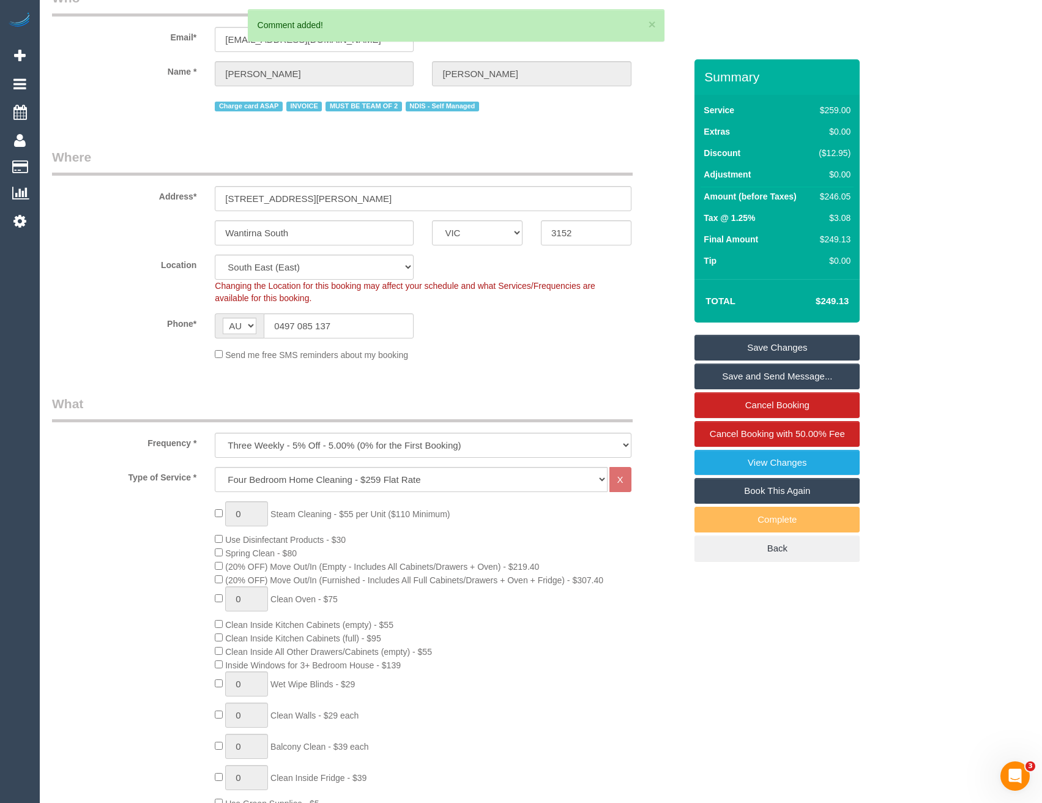
scroll to position [0, 0]
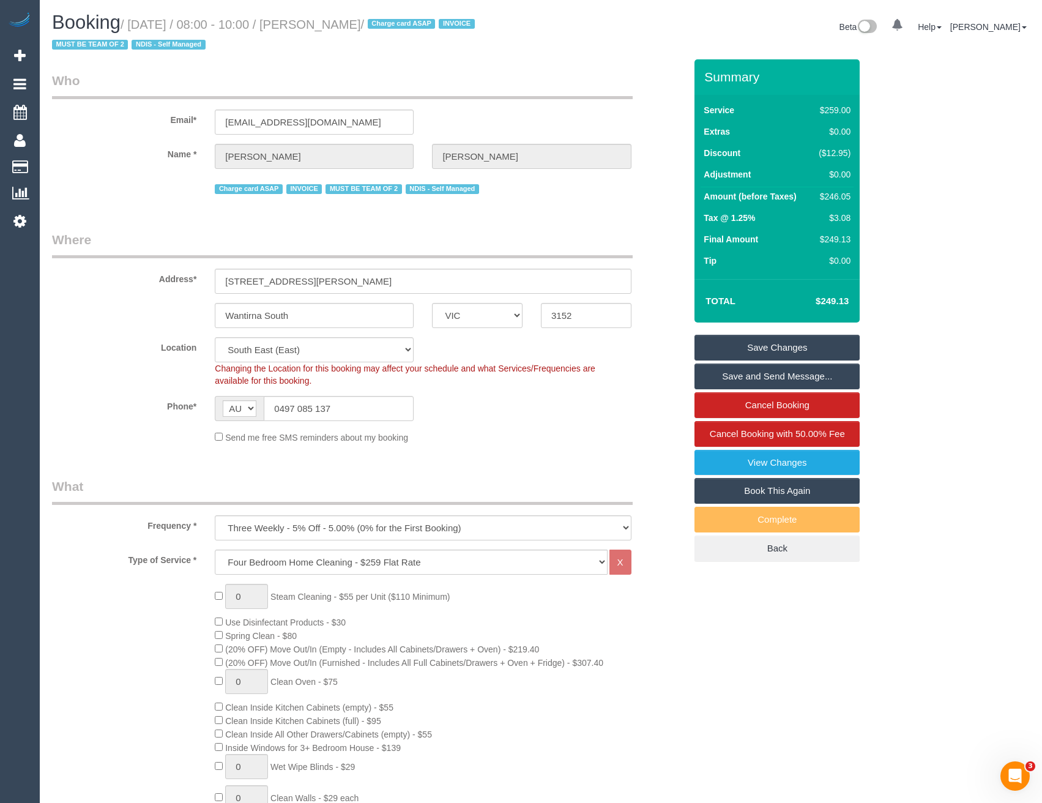
click at [796, 347] on link "Save Changes" at bounding box center [777, 348] width 165 height 26
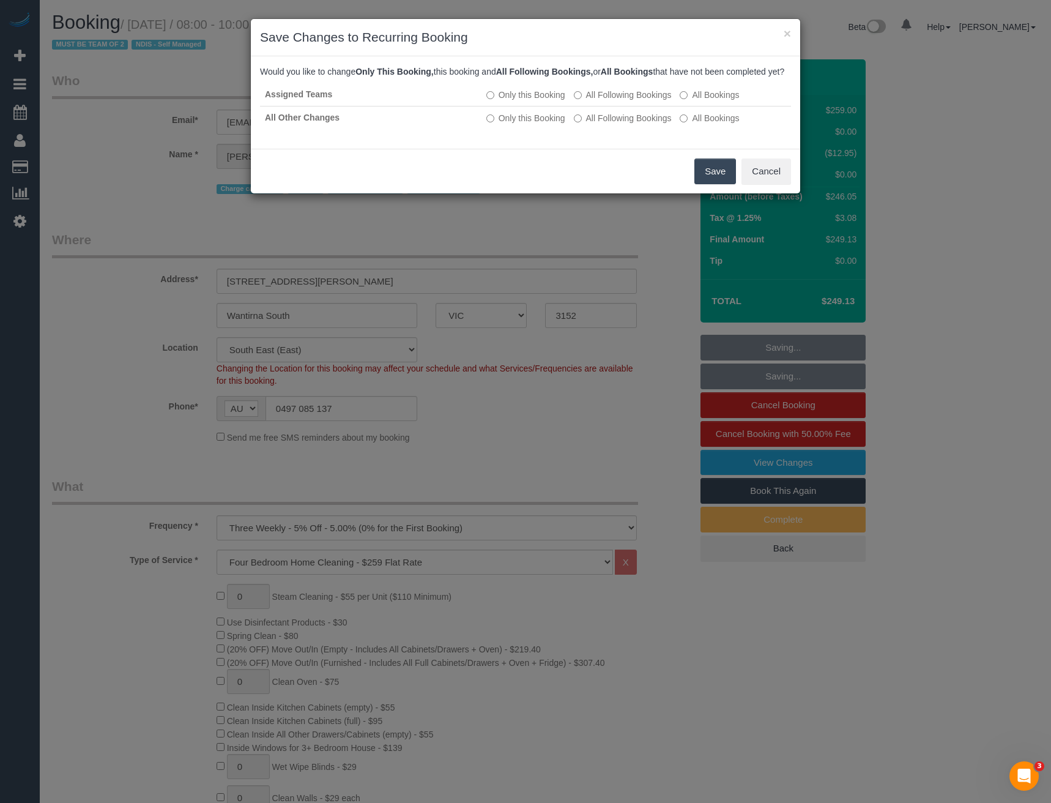
click at [719, 184] on button "Save" at bounding box center [716, 172] width 42 height 26
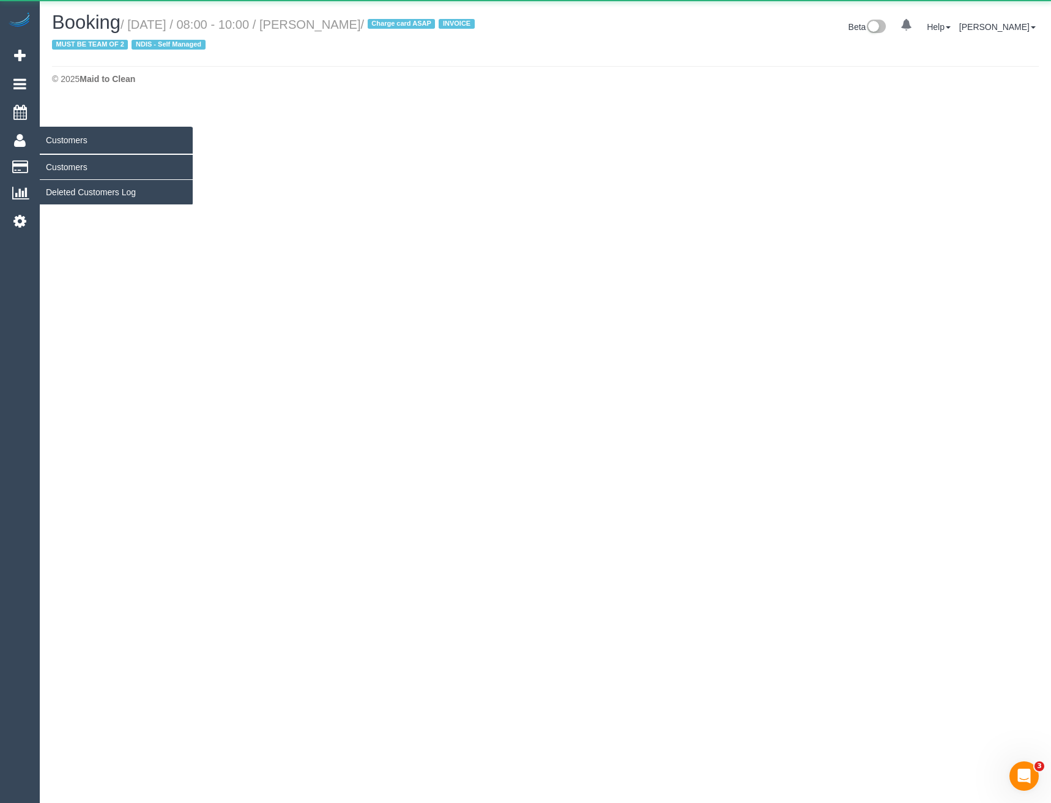
select select "VIC"
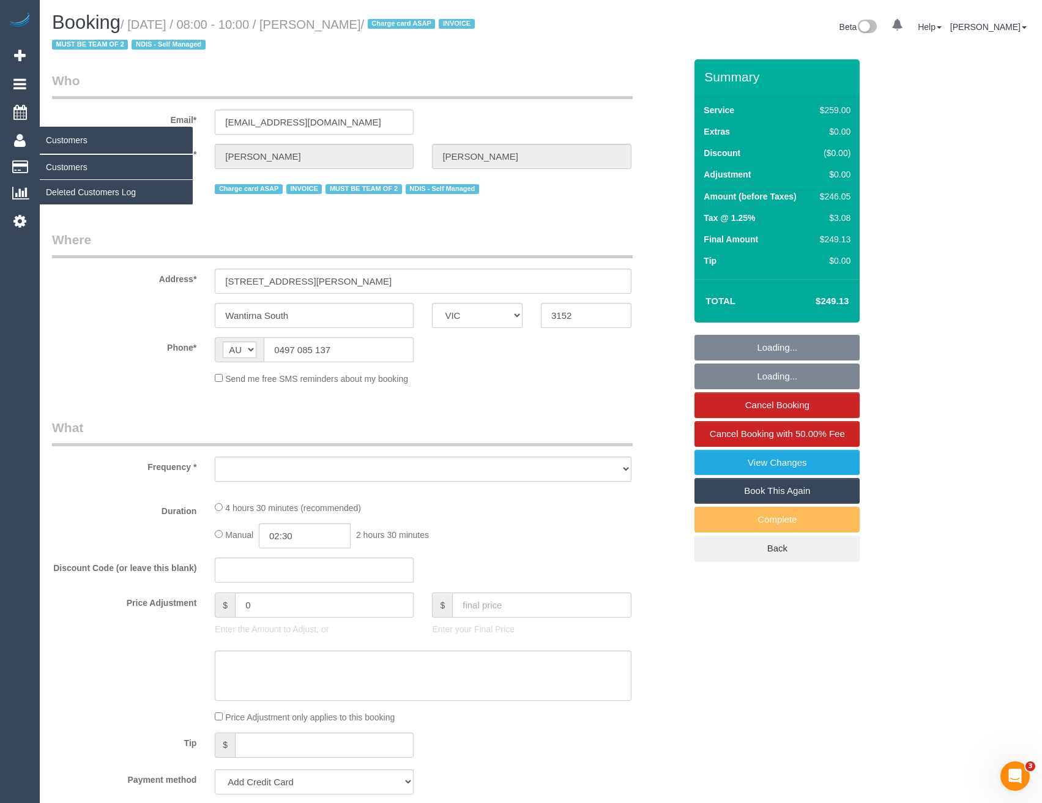
select select "number:30"
select select "number:14"
select select "number:19"
select select "number:23"
select select "number:33"
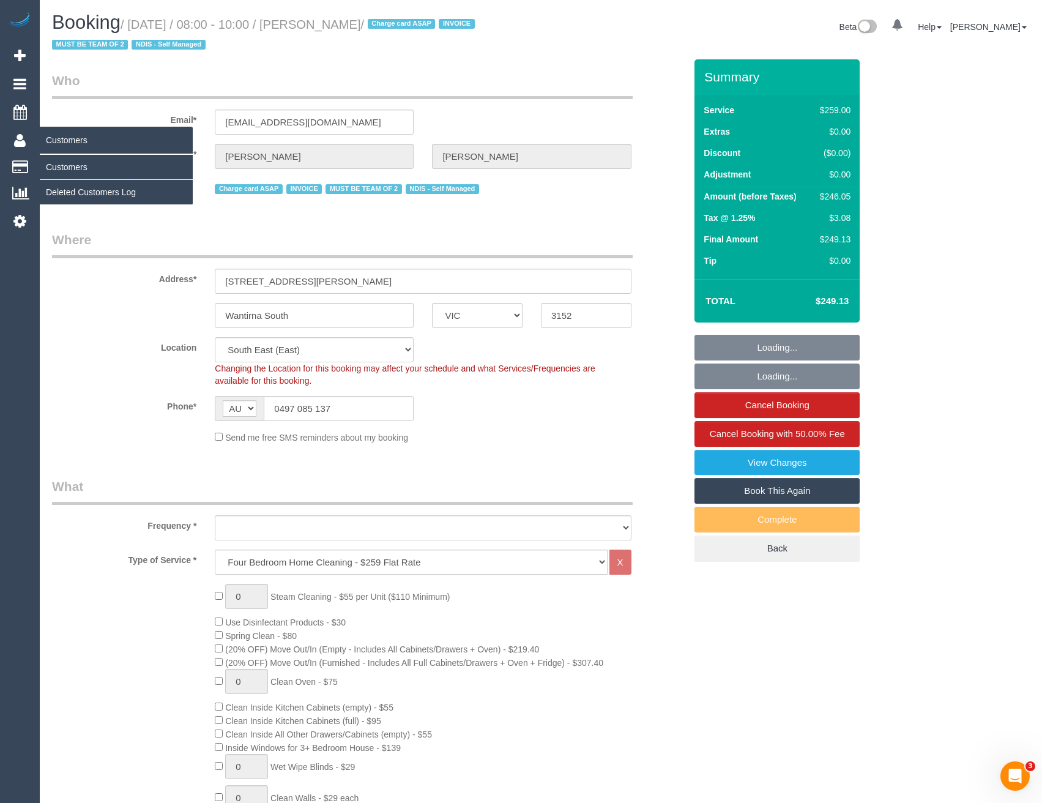
select select "string:stripe-pm_1QuObe2GScqysDRV6ciYV9Fc"
select select "object:5177"
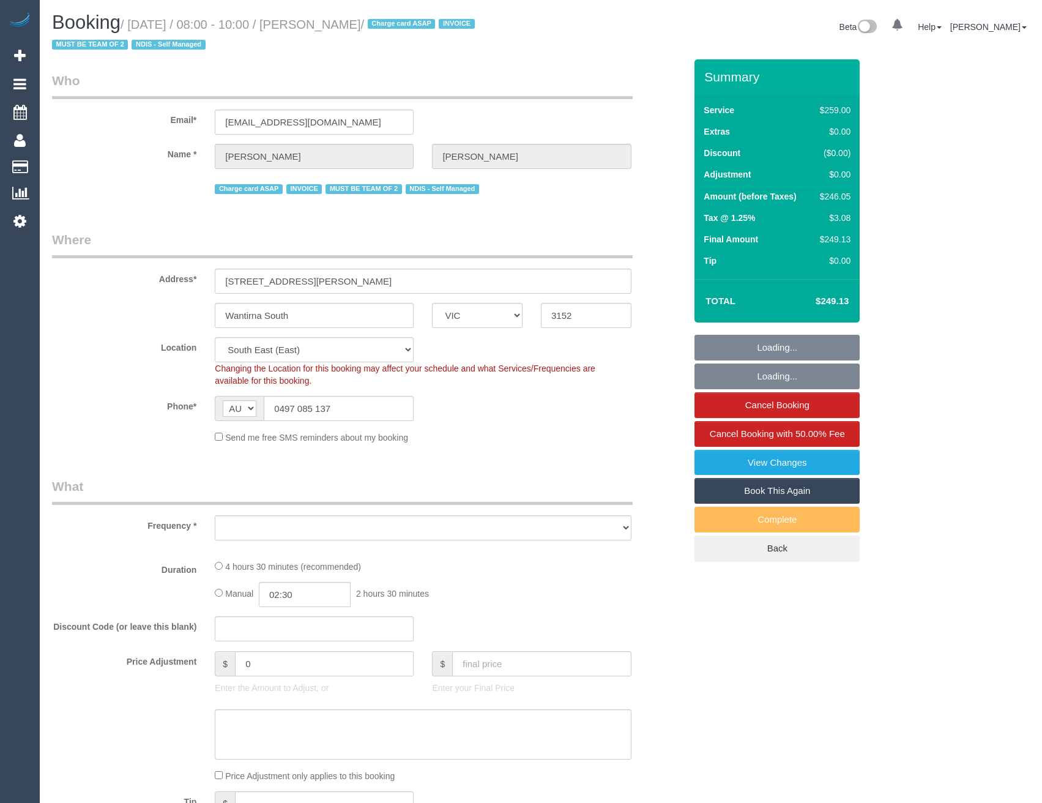
select select "VIC"
select select "number:30"
select select "number:14"
select select "number:19"
select select "number:23"
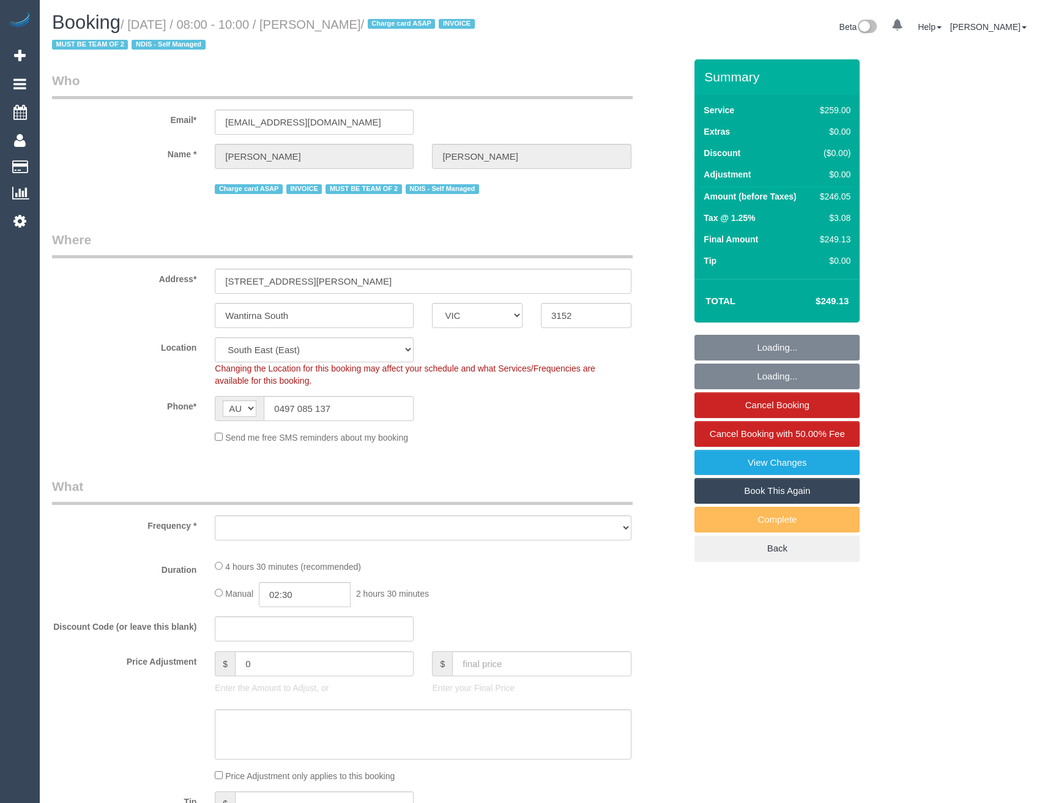
select select "number:33"
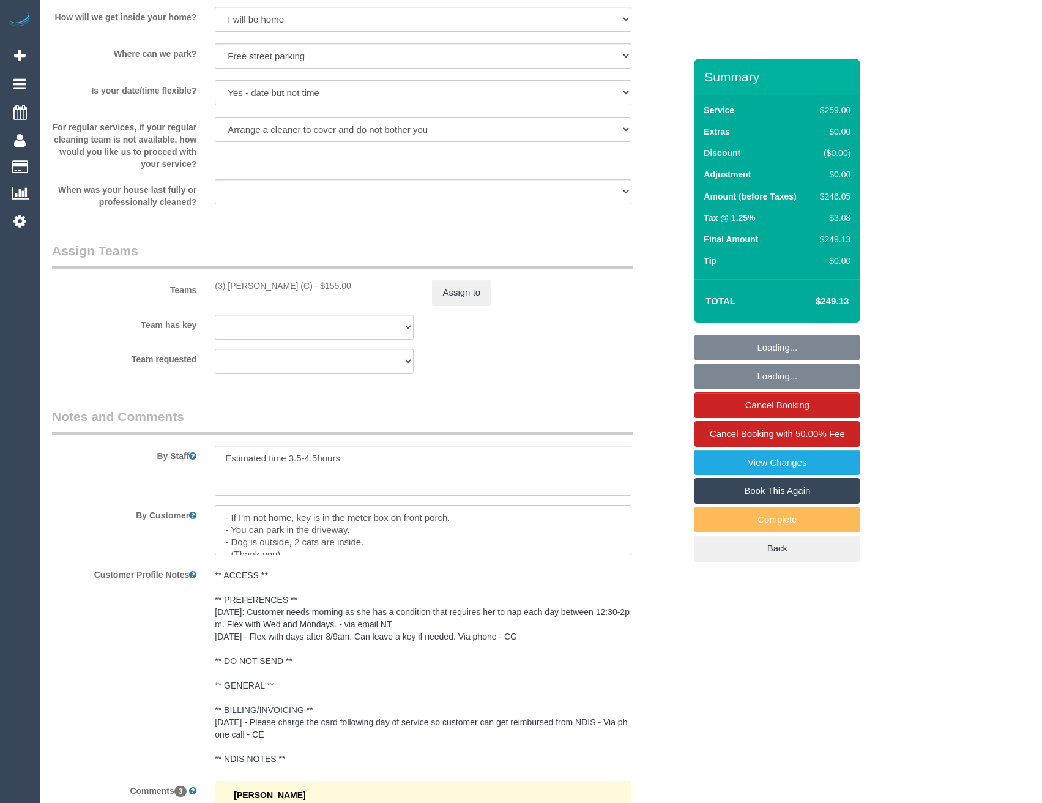
select select "object:1374"
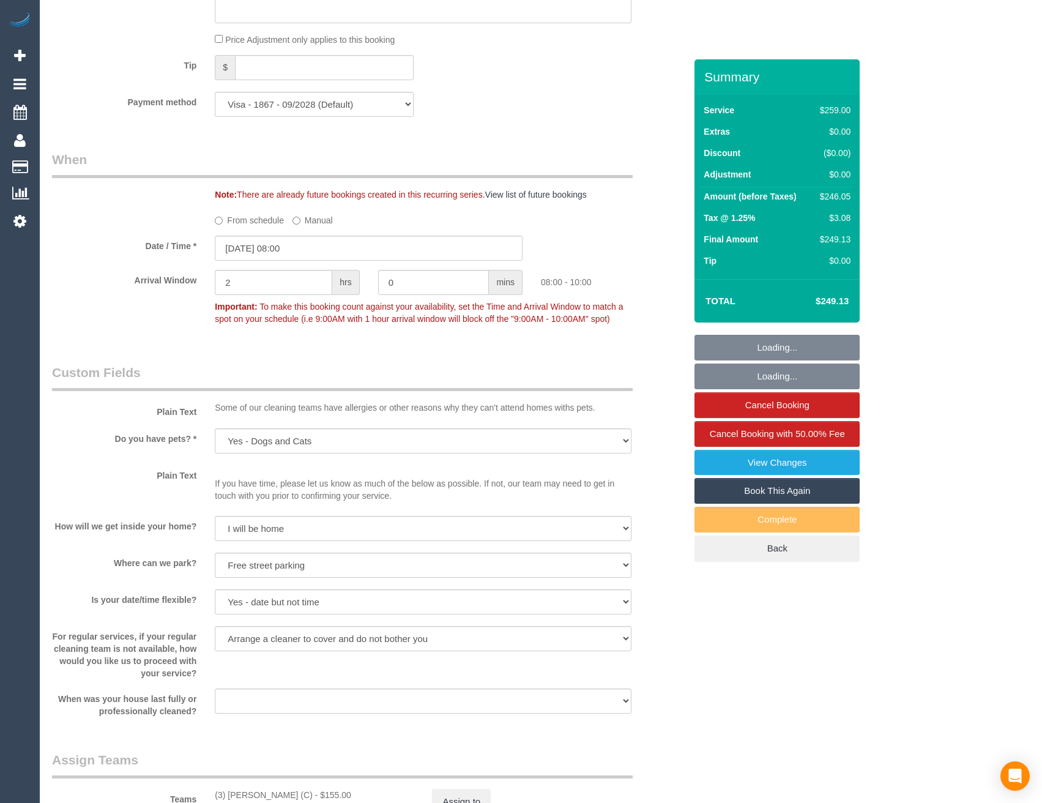
scroll to position [1229, 0]
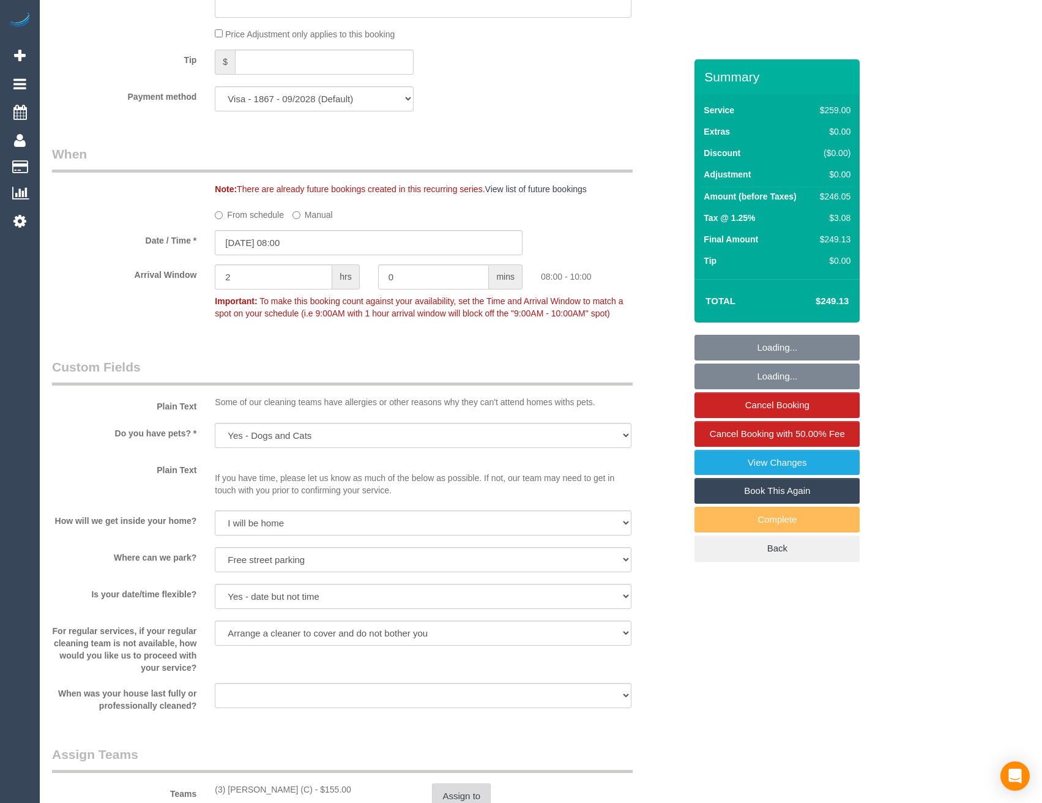
click at [441, 783] on button "Assign to" at bounding box center [461, 796] width 59 height 26
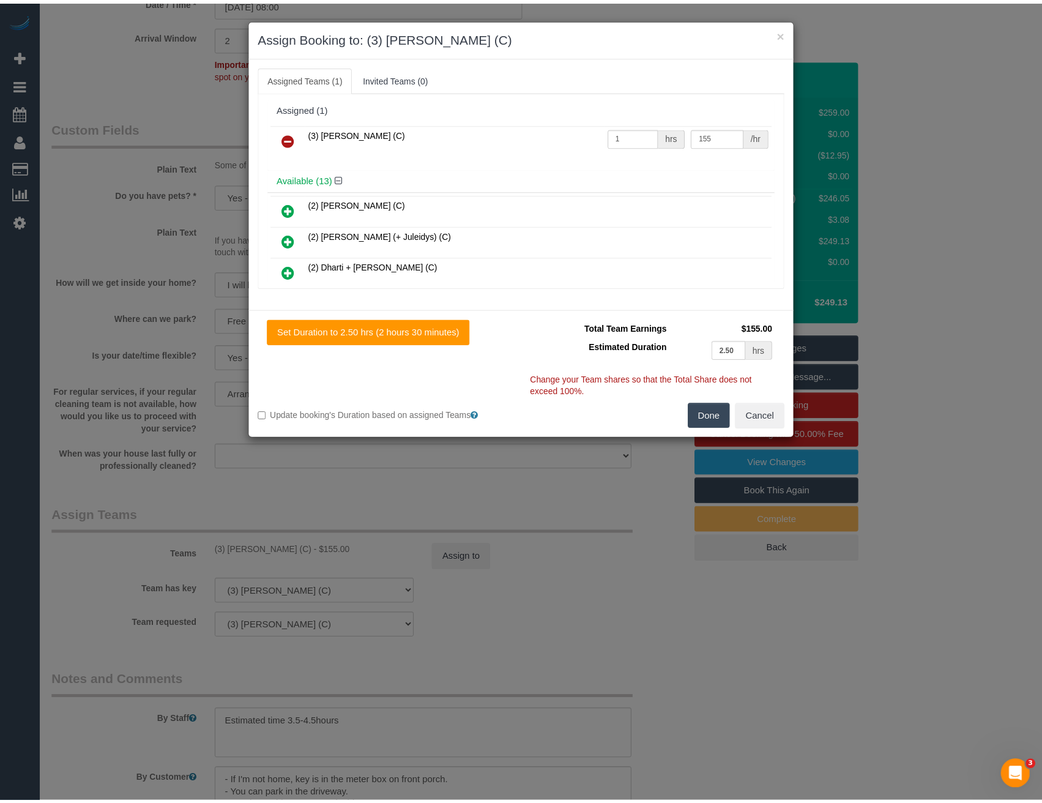
scroll to position [0, 0]
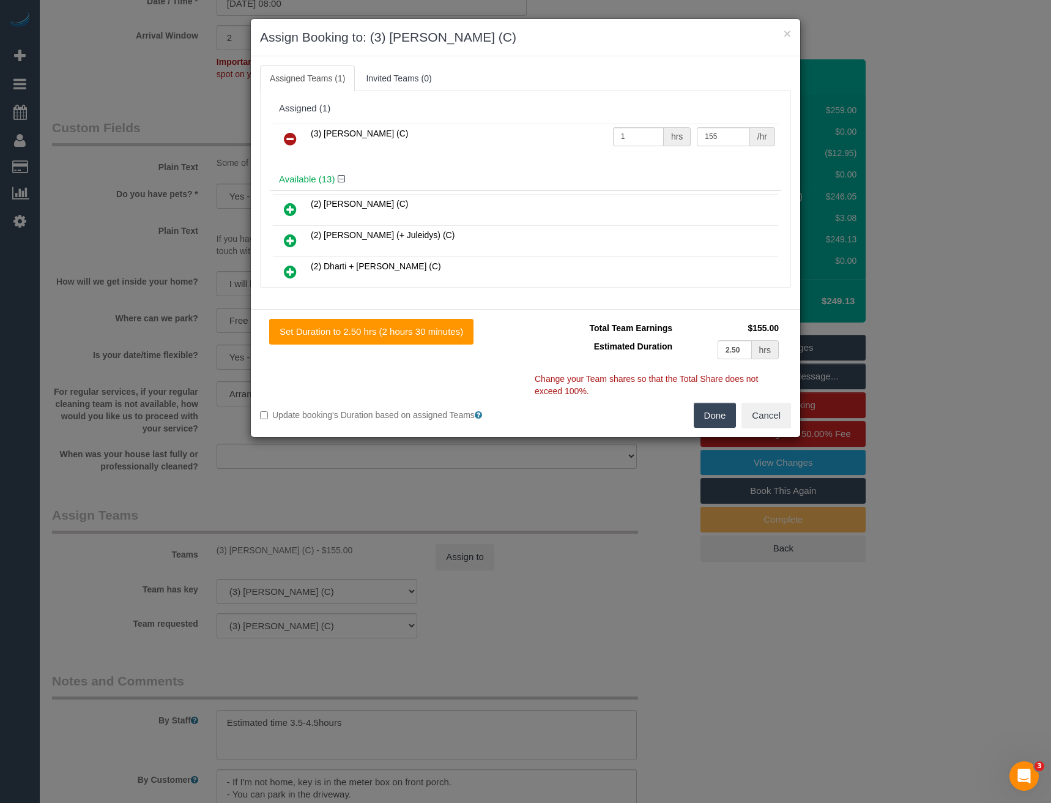
click at [286, 137] on icon at bounding box center [290, 139] width 13 height 15
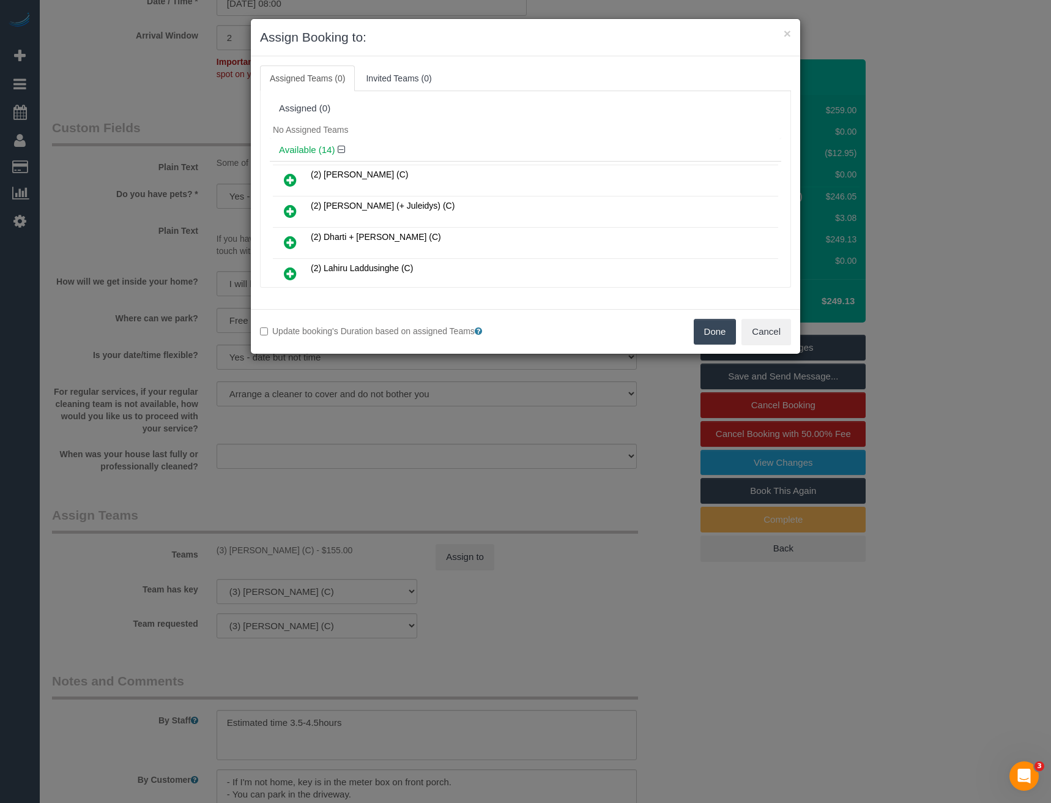
click at [715, 332] on button "Done" at bounding box center [715, 332] width 43 height 26
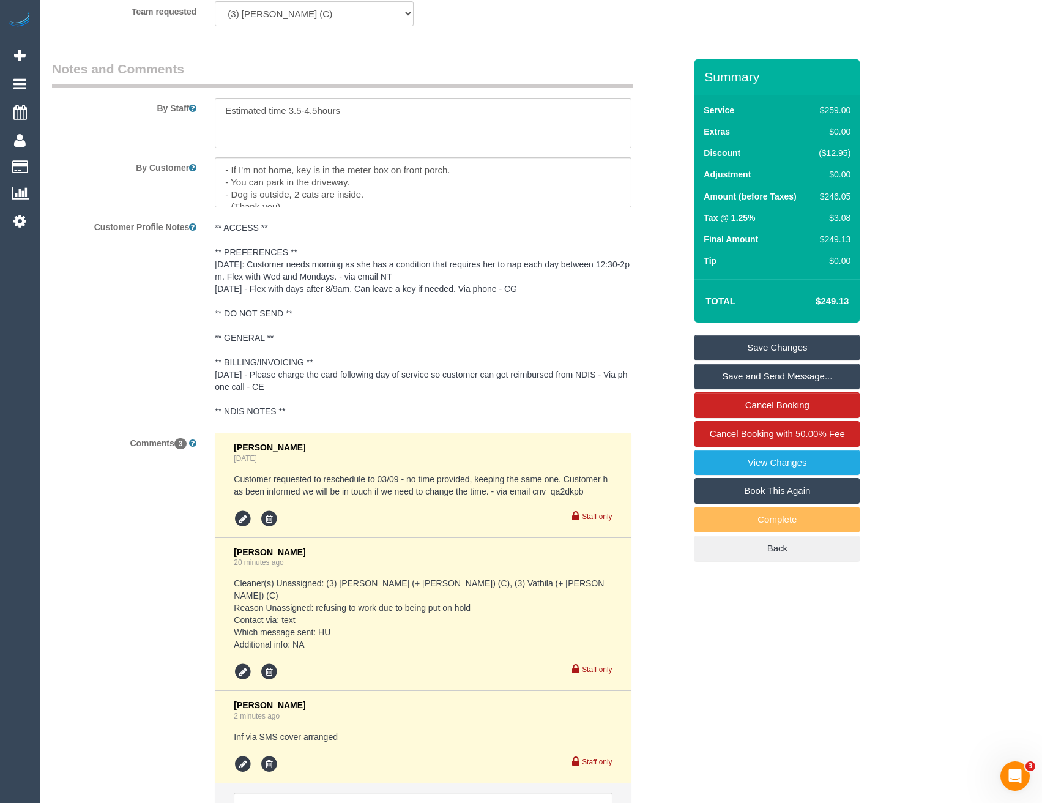
scroll to position [2195, 0]
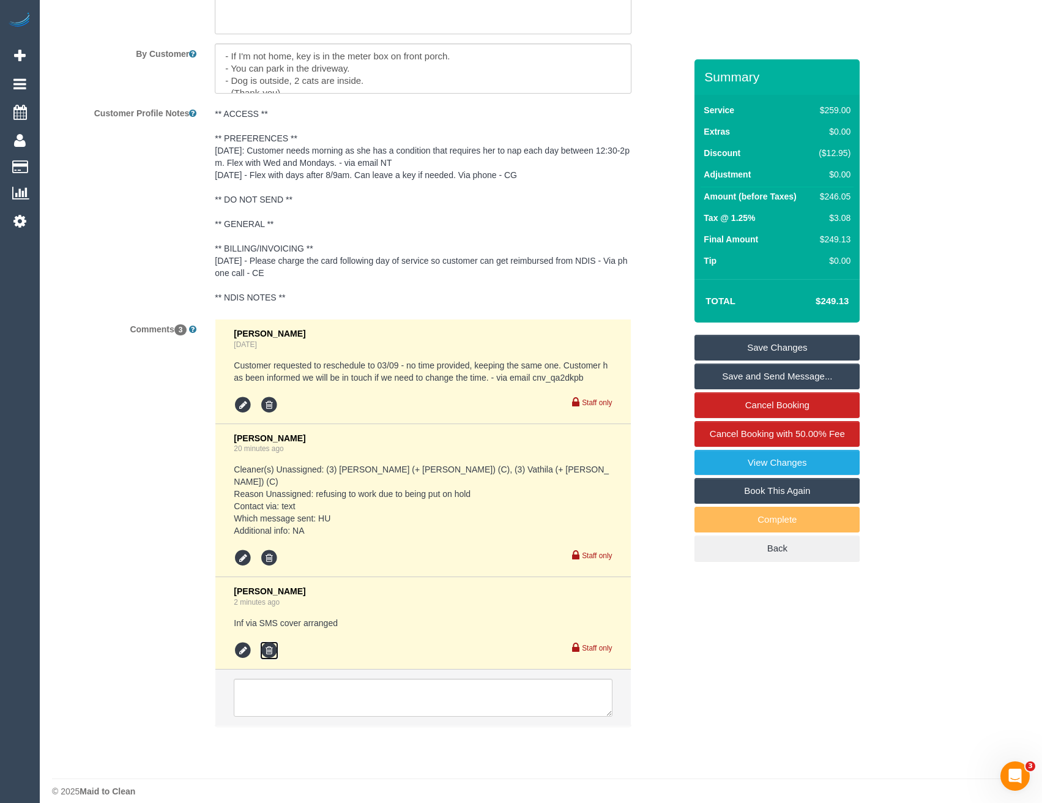
click at [267, 641] on icon at bounding box center [269, 650] width 18 height 18
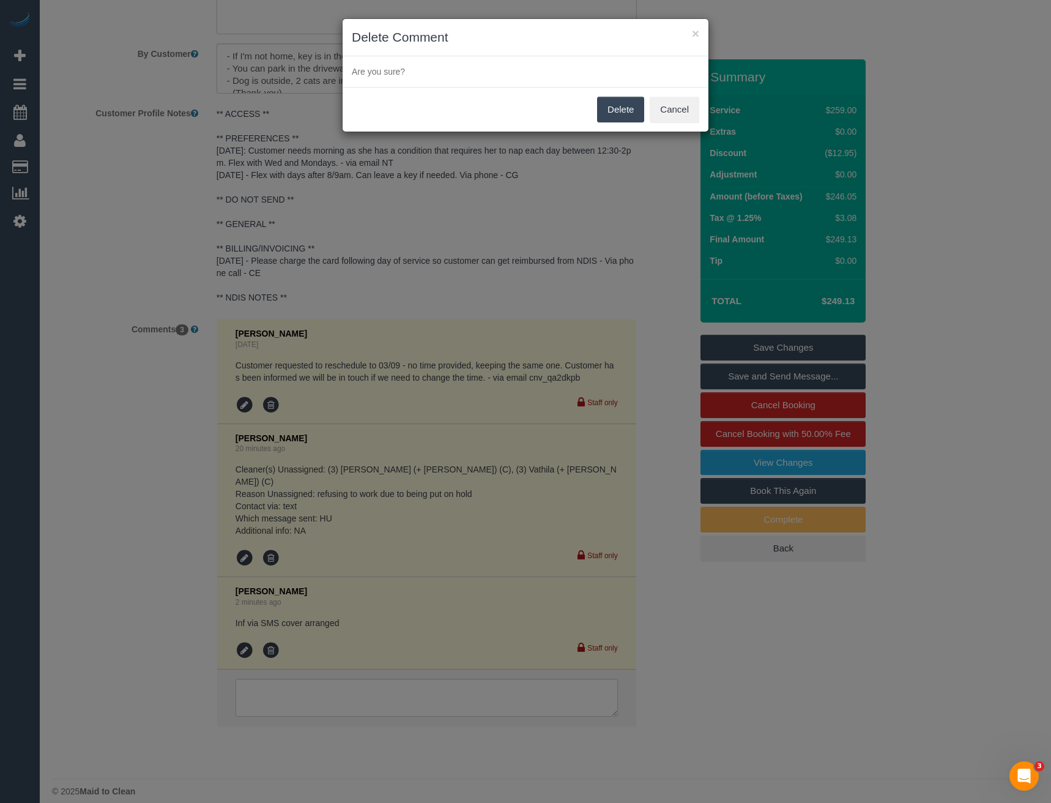
click at [610, 114] on button "Delete" at bounding box center [620, 110] width 47 height 26
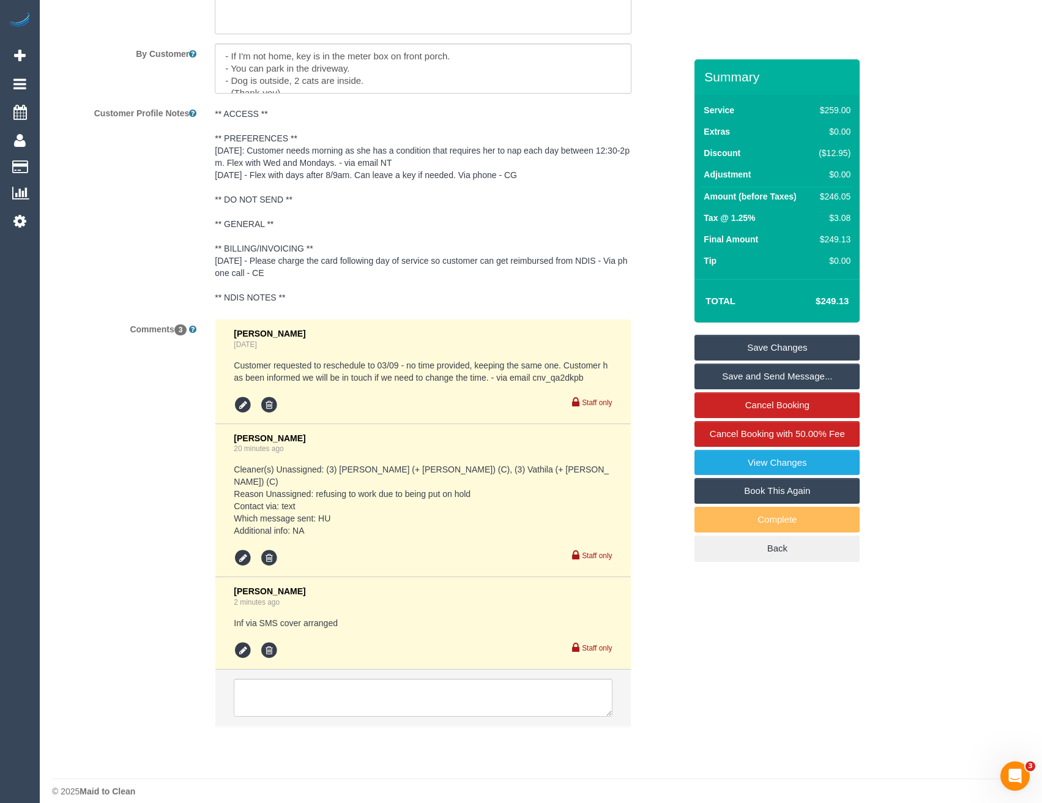
click at [774, 347] on link "Save Changes" at bounding box center [777, 348] width 165 height 26
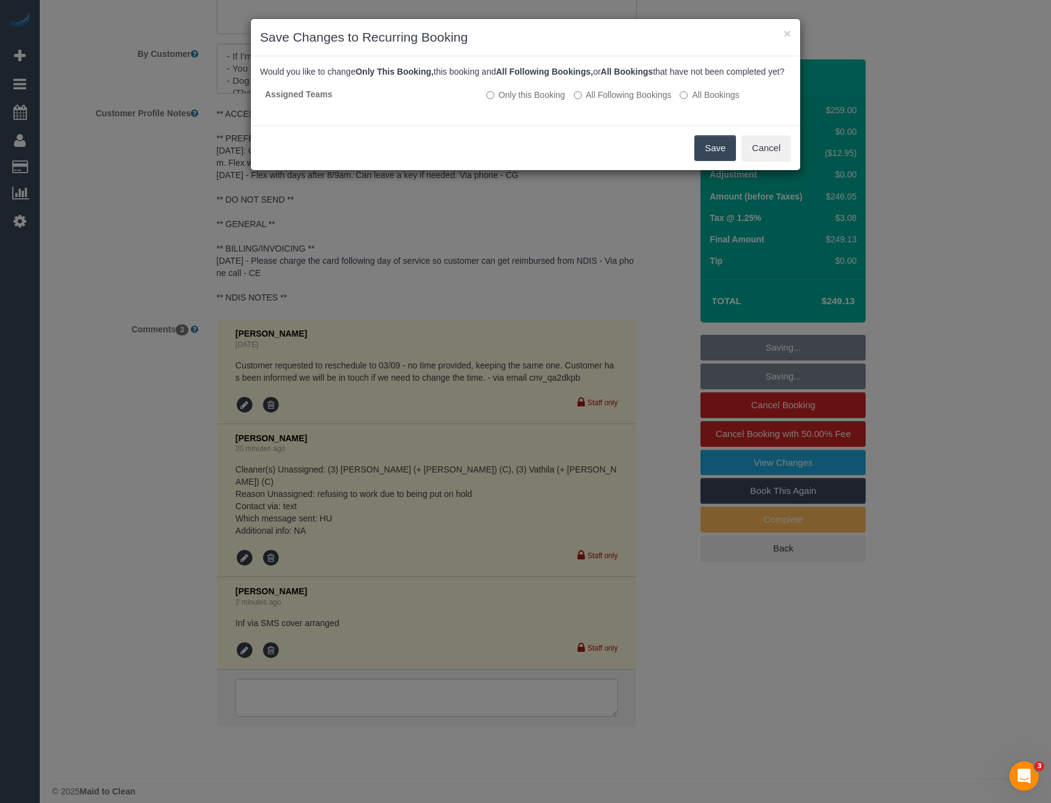
click at [718, 161] on button "Save" at bounding box center [716, 148] width 42 height 26
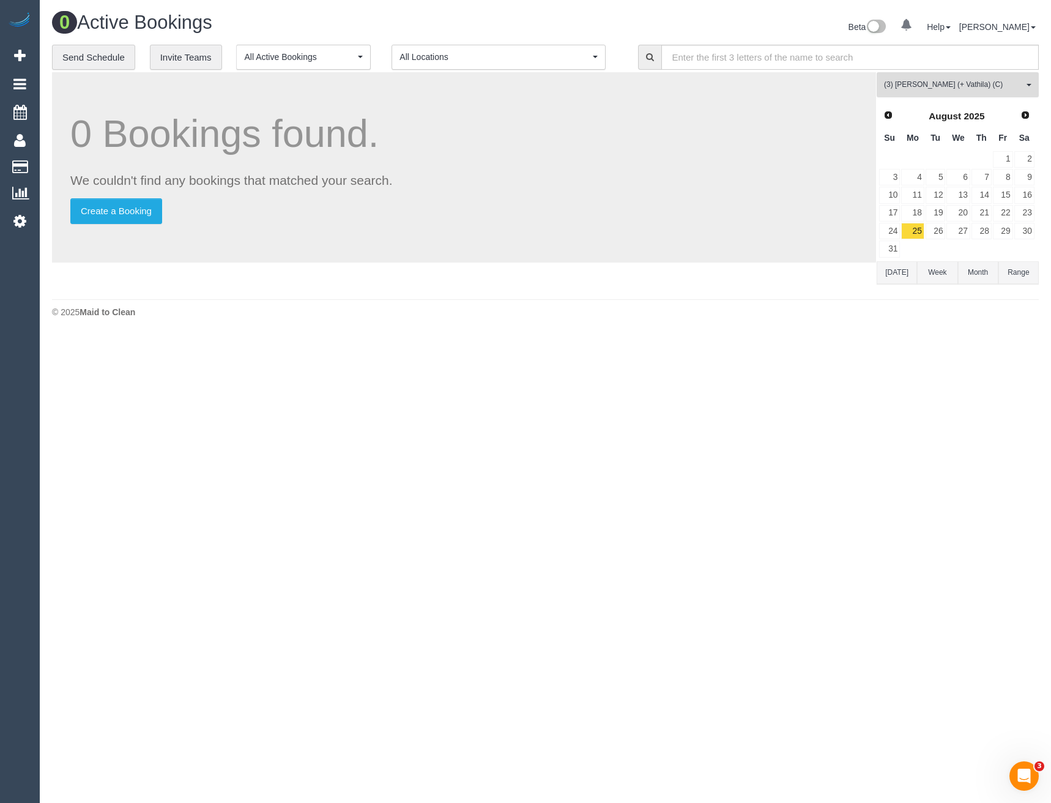
click at [913, 89] on span "(3) [PERSON_NAME] (+ Vathila) (C)" at bounding box center [954, 85] width 140 height 10
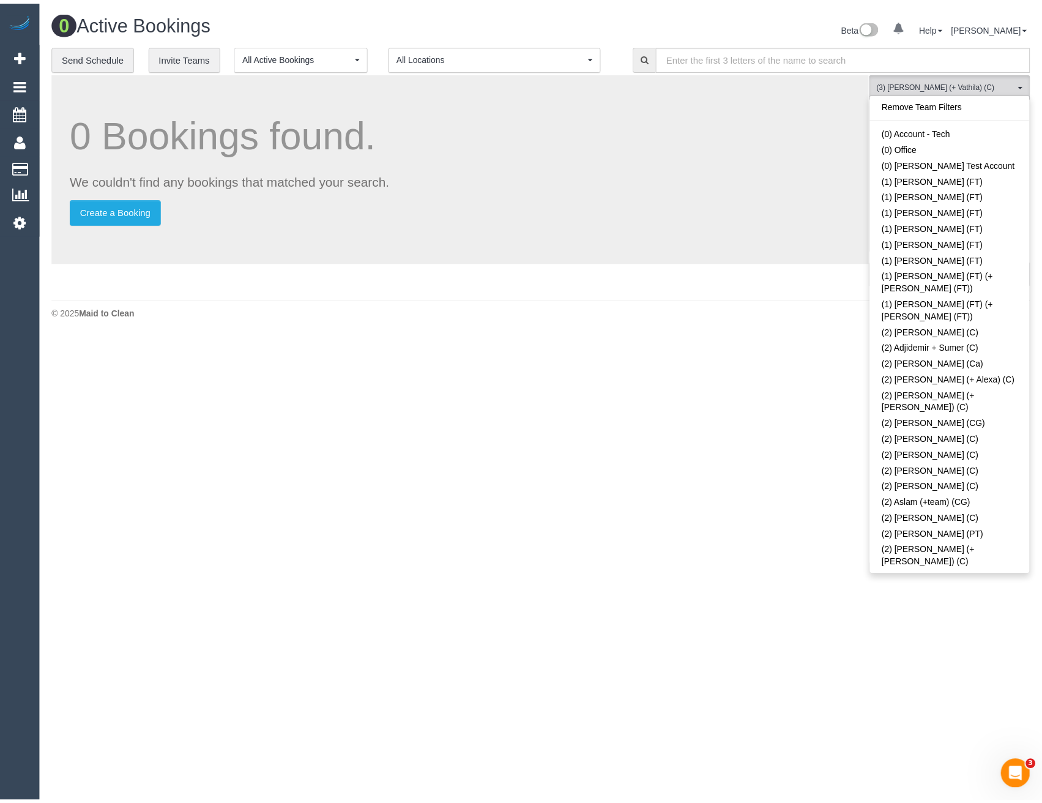
scroll to position [2614, 0]
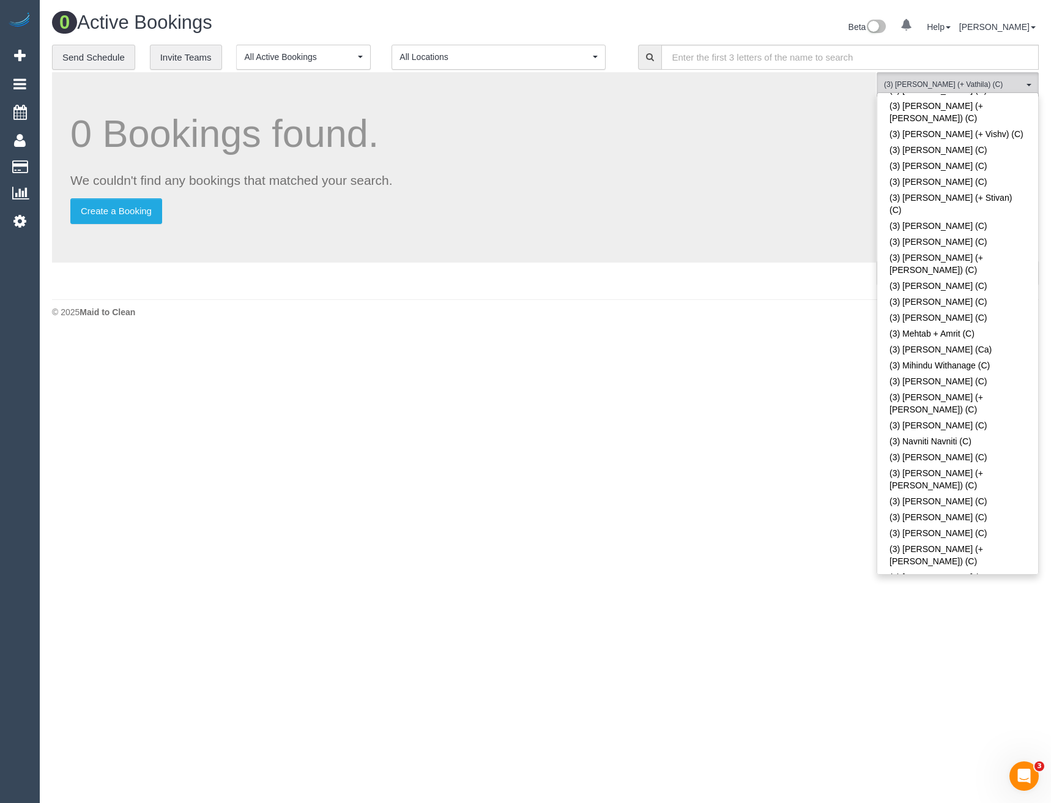
click at [720, 378] on body "0 Beta Your Notifications You have 0 alerts Add Booking Bookings Active Booking…" at bounding box center [525, 401] width 1051 height 803
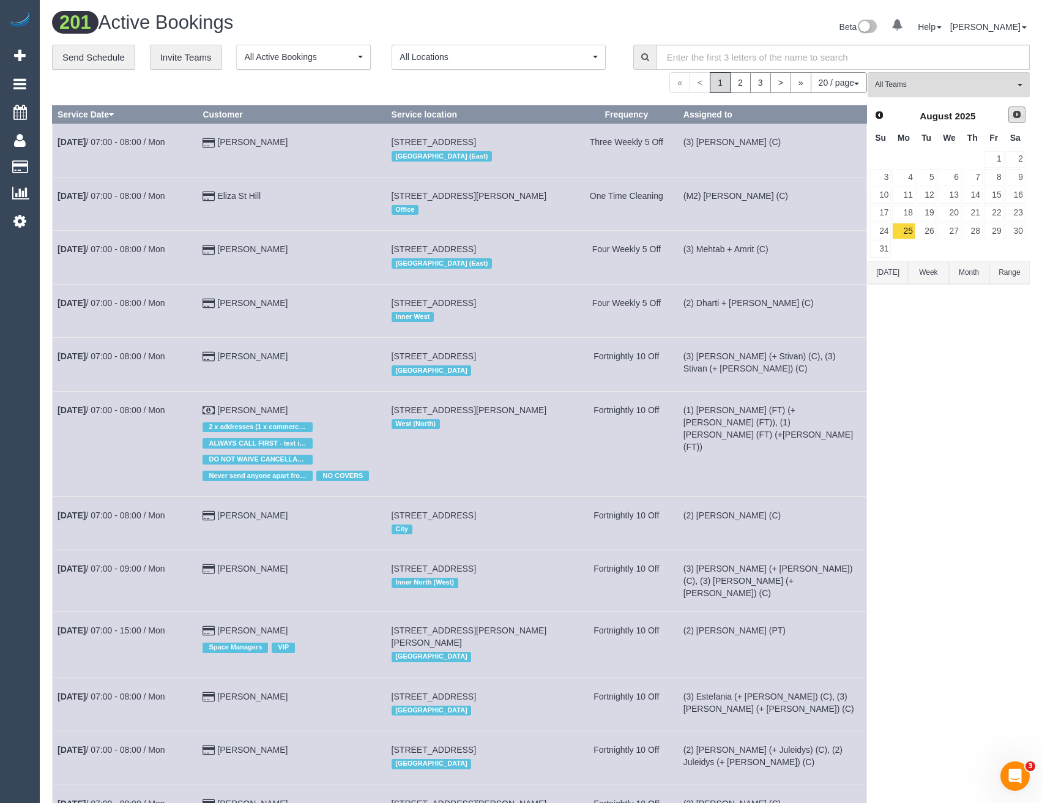
click at [1016, 118] on span "Next" at bounding box center [1017, 115] width 10 height 10
click at [1017, 159] on link "6" at bounding box center [1015, 159] width 20 height 17
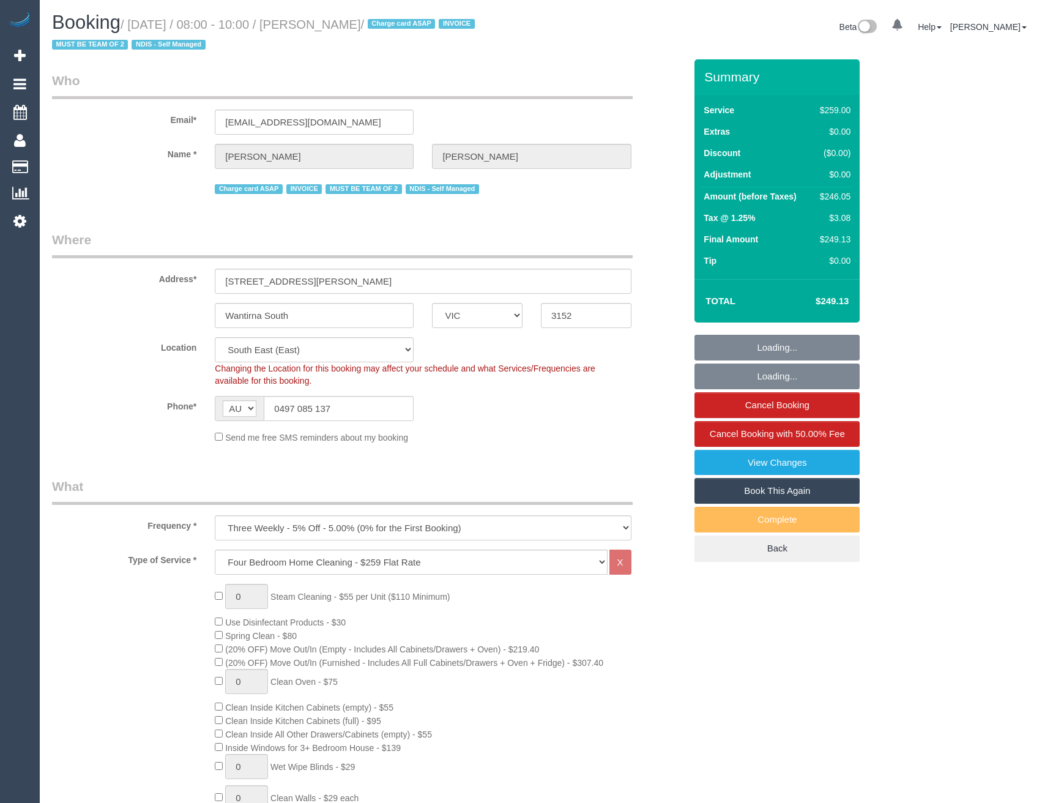
select select "VIC"
select select "number:30"
select select "number:14"
select select "number:19"
select select "number:23"
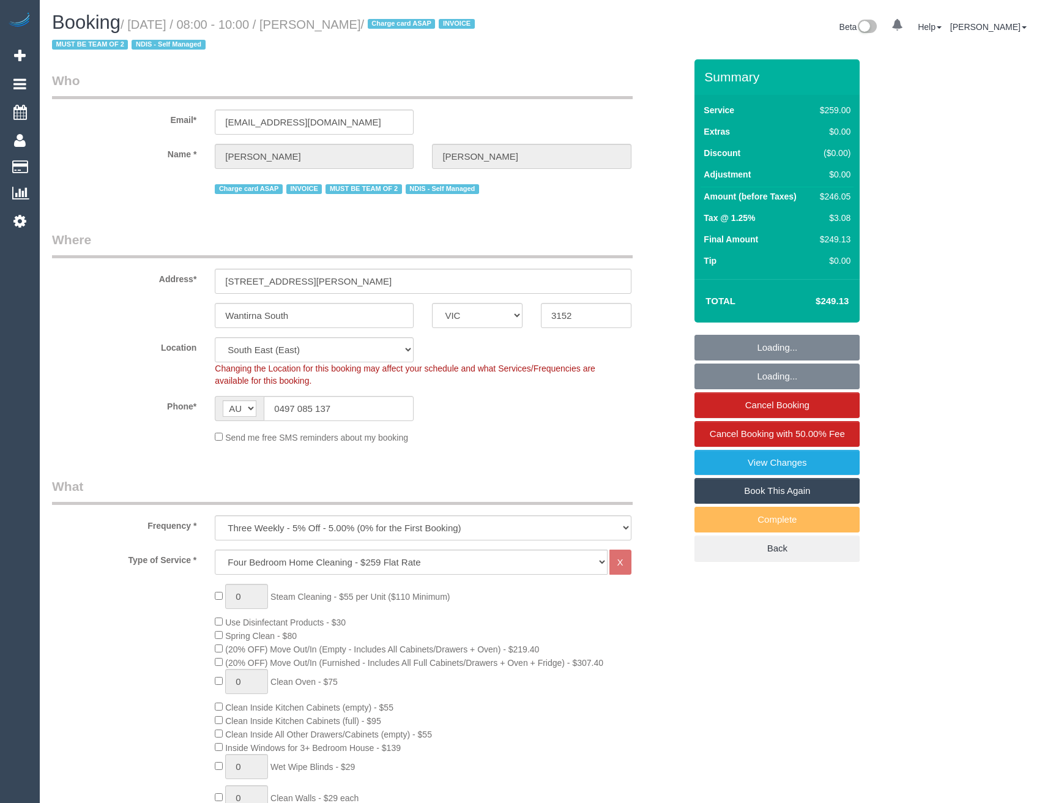
select select "number:33"
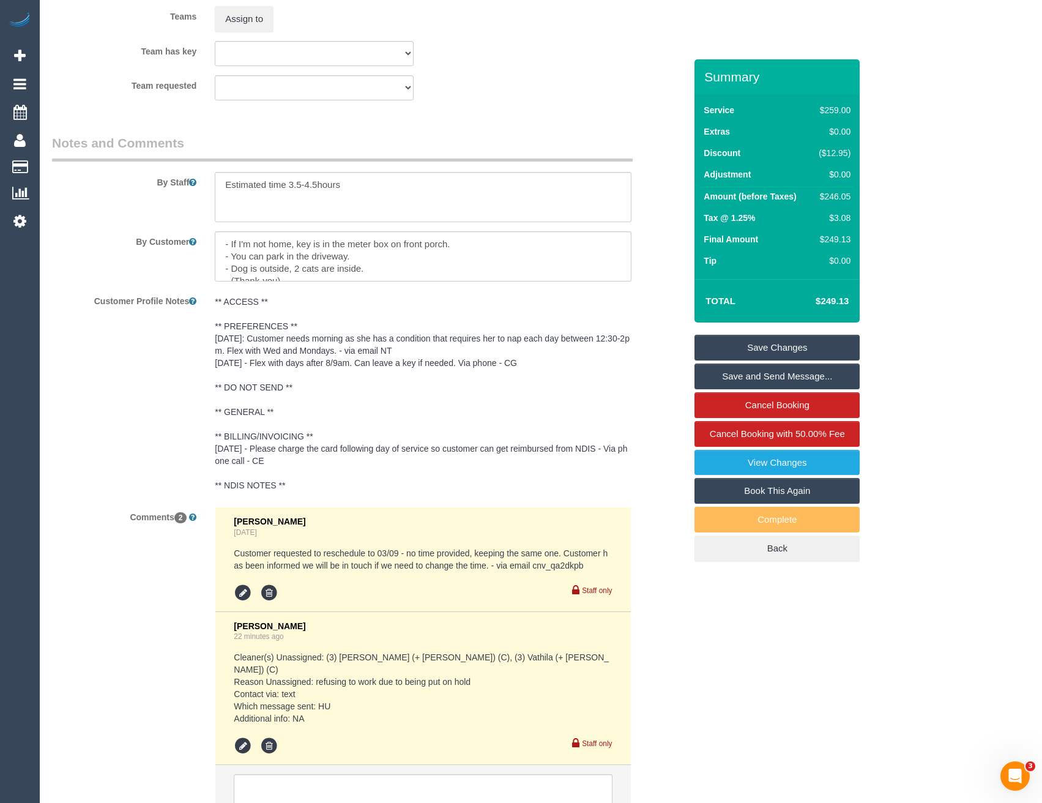
scroll to position [2102, 0]
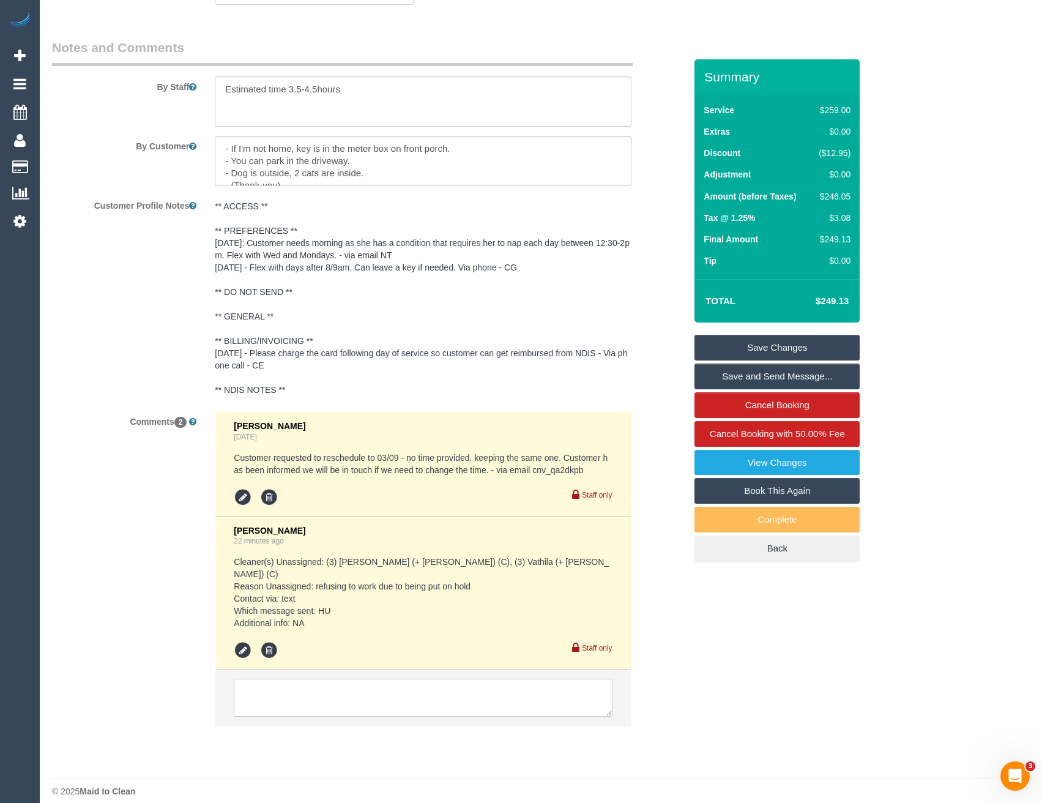
click at [337, 685] on textarea at bounding box center [423, 698] width 378 height 38
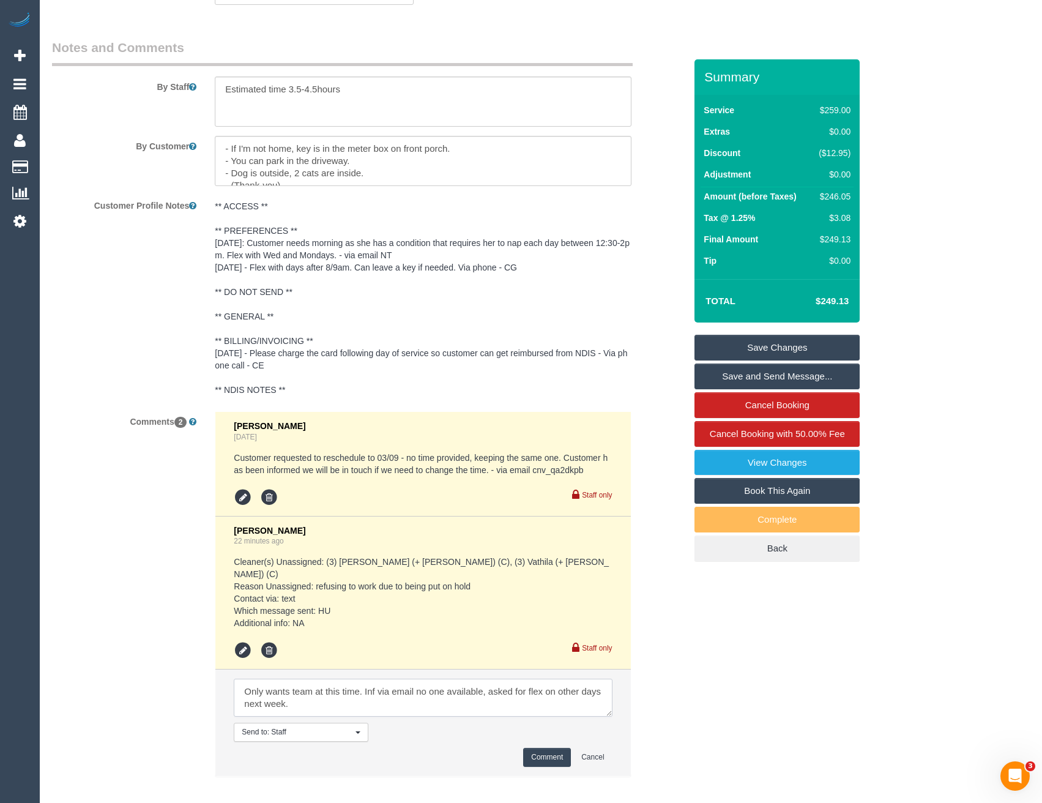
type textarea "Only wants team at this time. Inf via email no one available, asked for flex on…"
click at [543, 748] on button "Comment" at bounding box center [547, 757] width 48 height 19
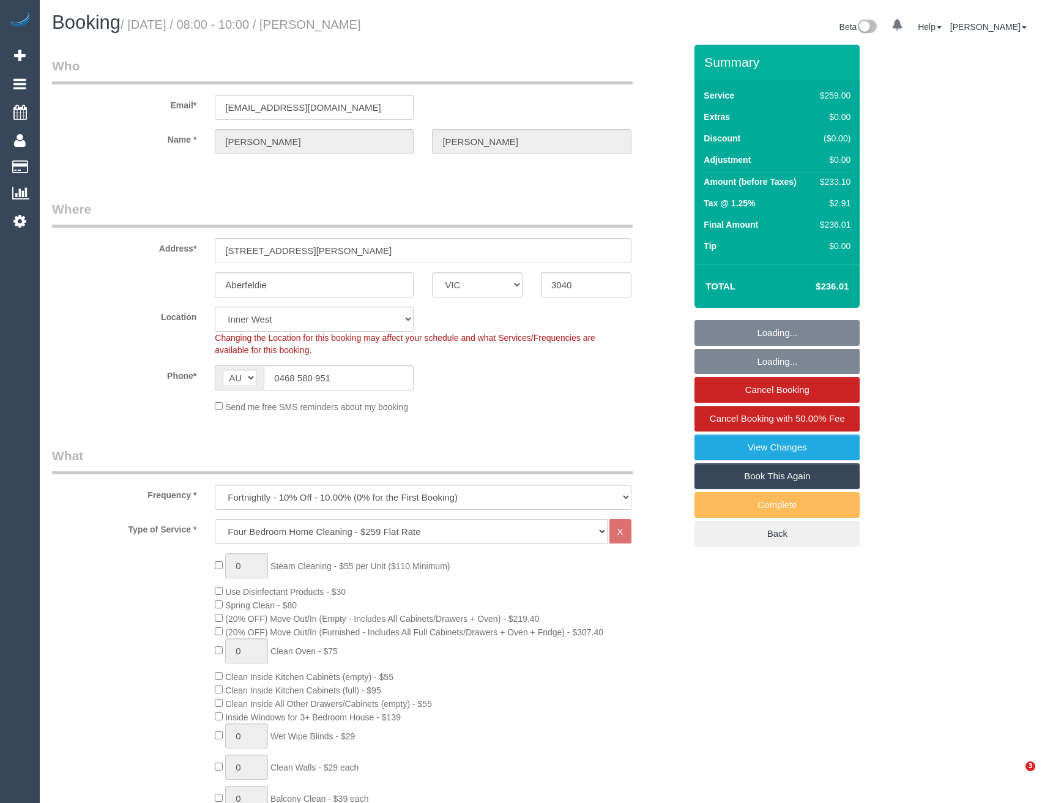
select select "VIC"
select select "spot1"
select select "number:28"
select select "number:14"
select select "number:19"
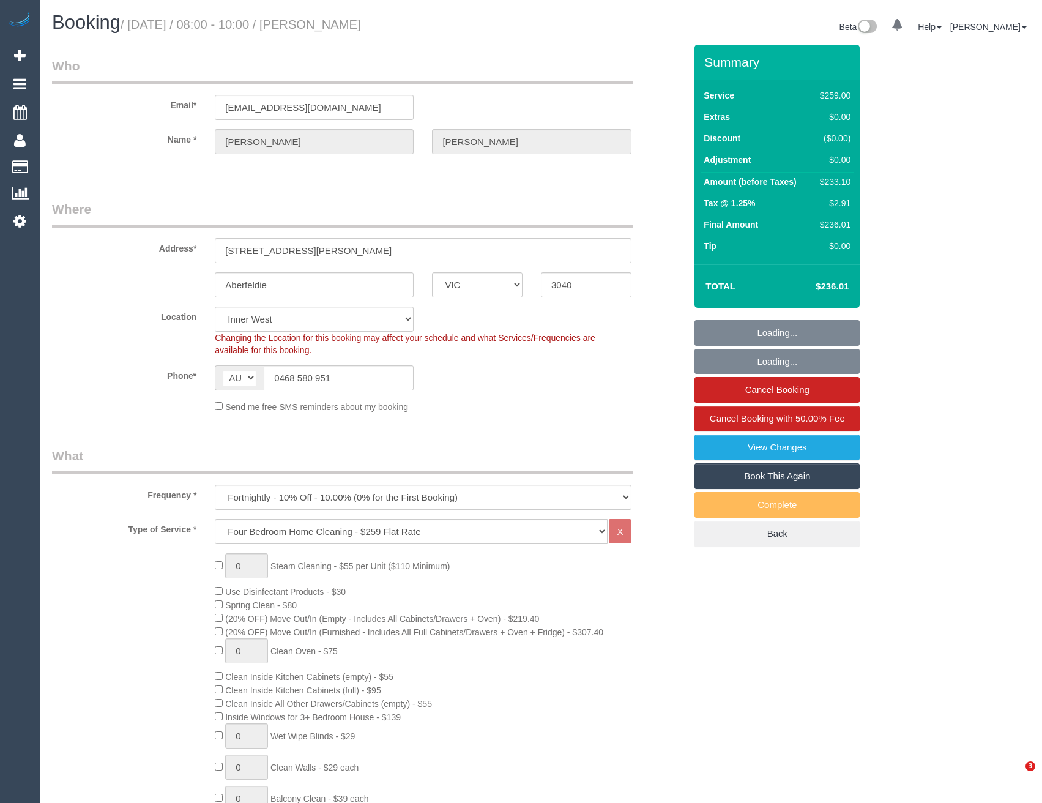
select select "number:24"
select select "number:33"
select select "number:13"
select select "object:1485"
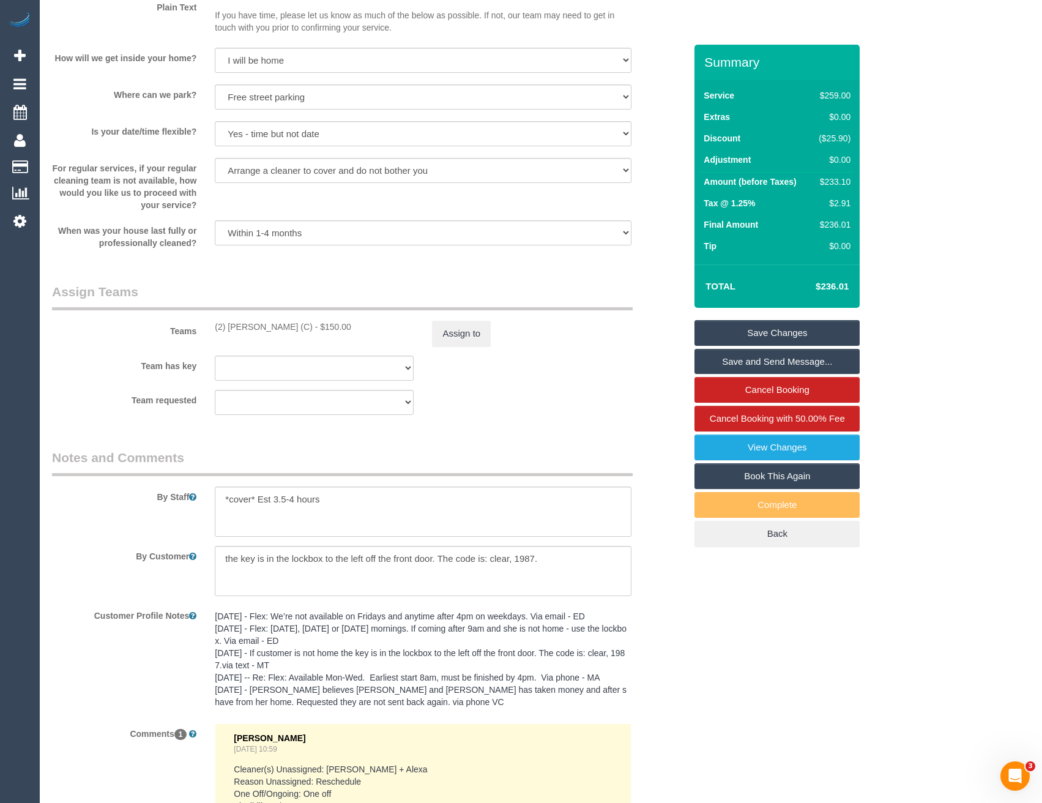
scroll to position [1833, 0]
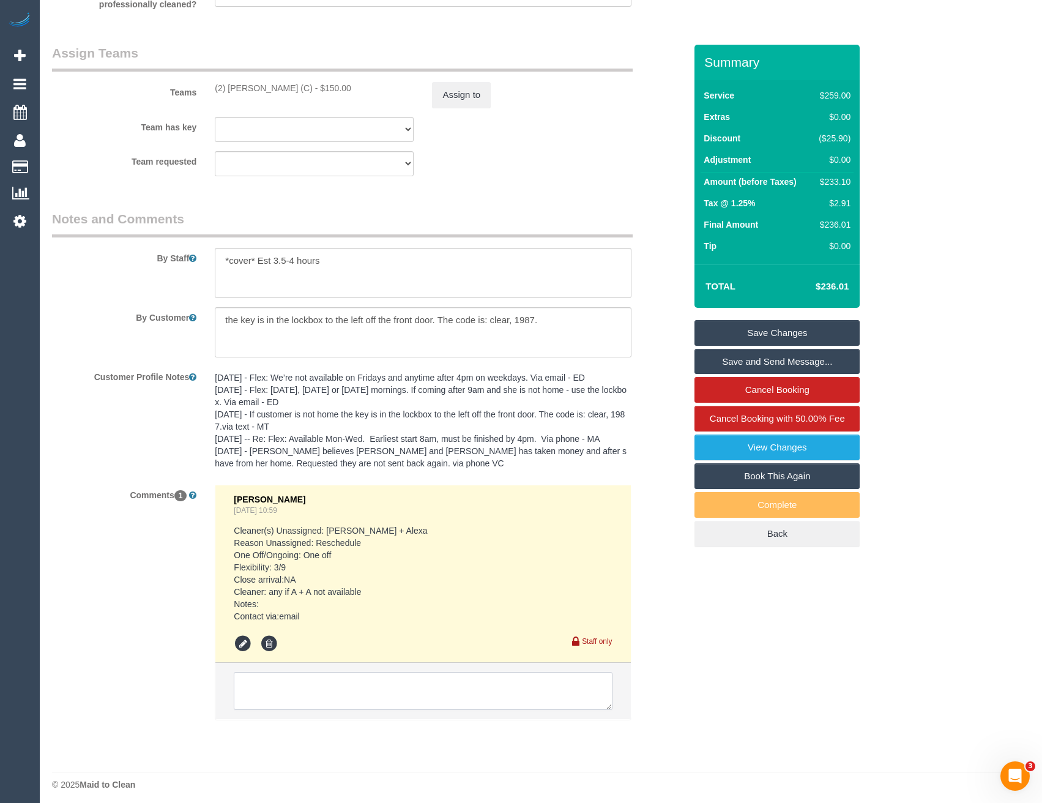
click at [374, 698] on textarea at bounding box center [423, 691] width 378 height 38
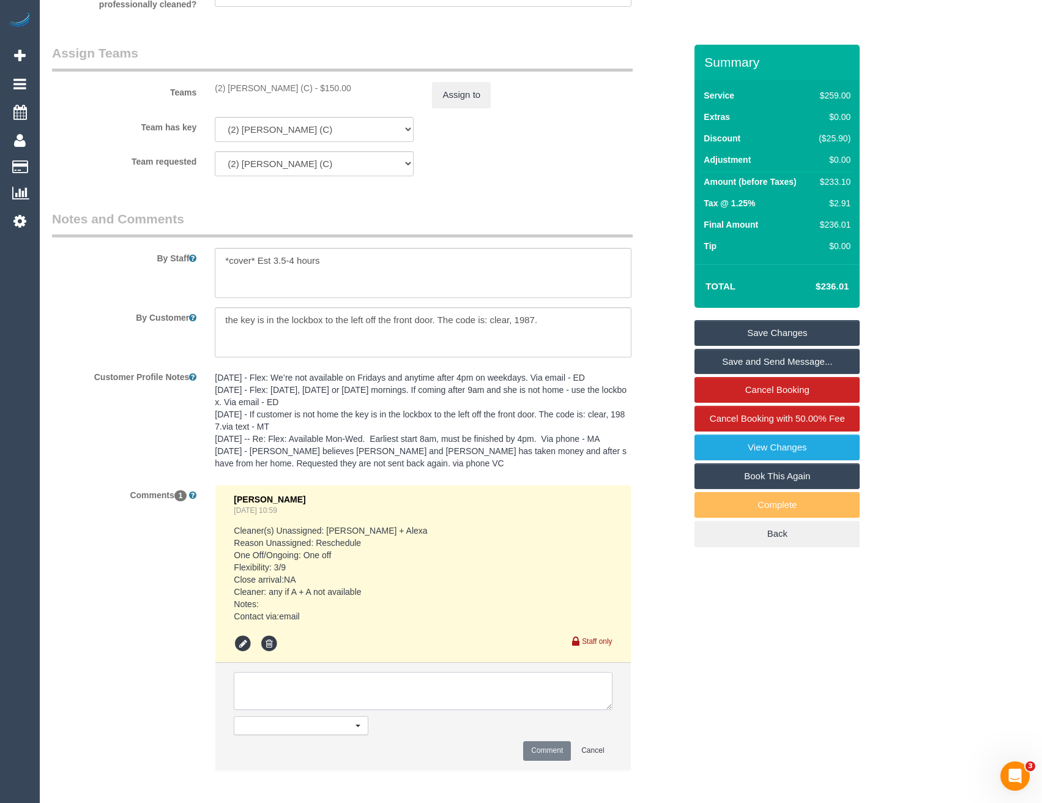
click at [384, 681] on textarea at bounding box center [423, 691] width 378 height 38
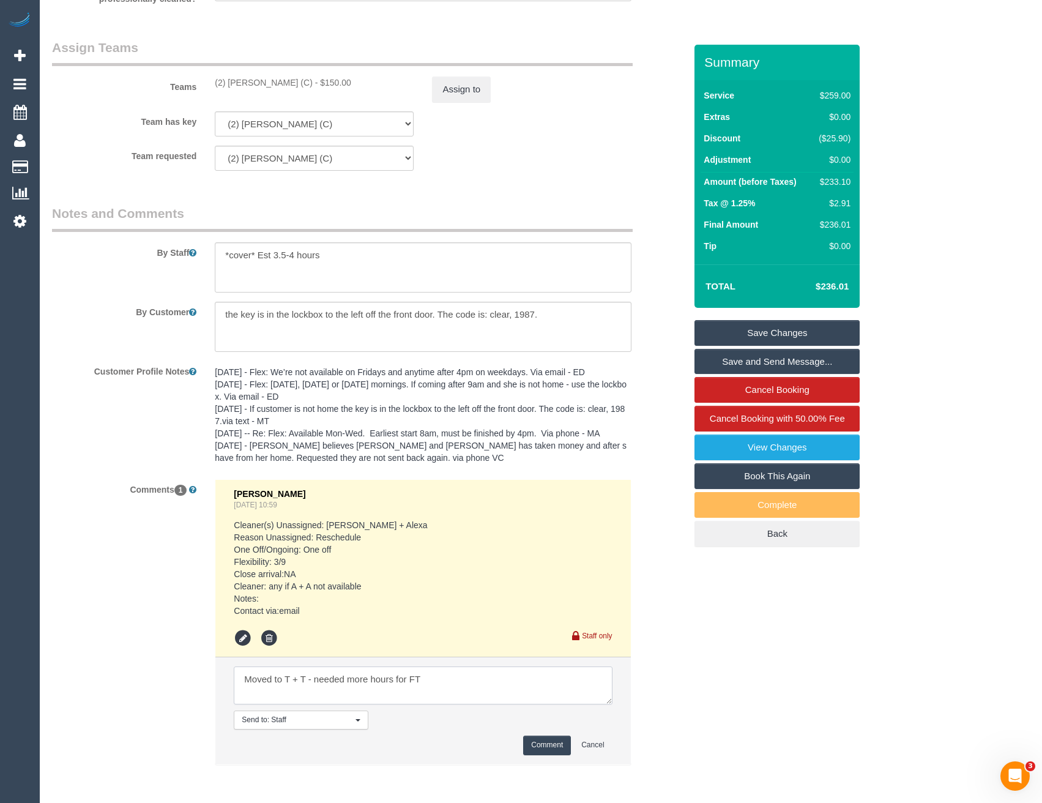
type textarea "Moved to T + T - needed more hours for FT"
click at [543, 745] on button "Comment" at bounding box center [547, 745] width 48 height 19
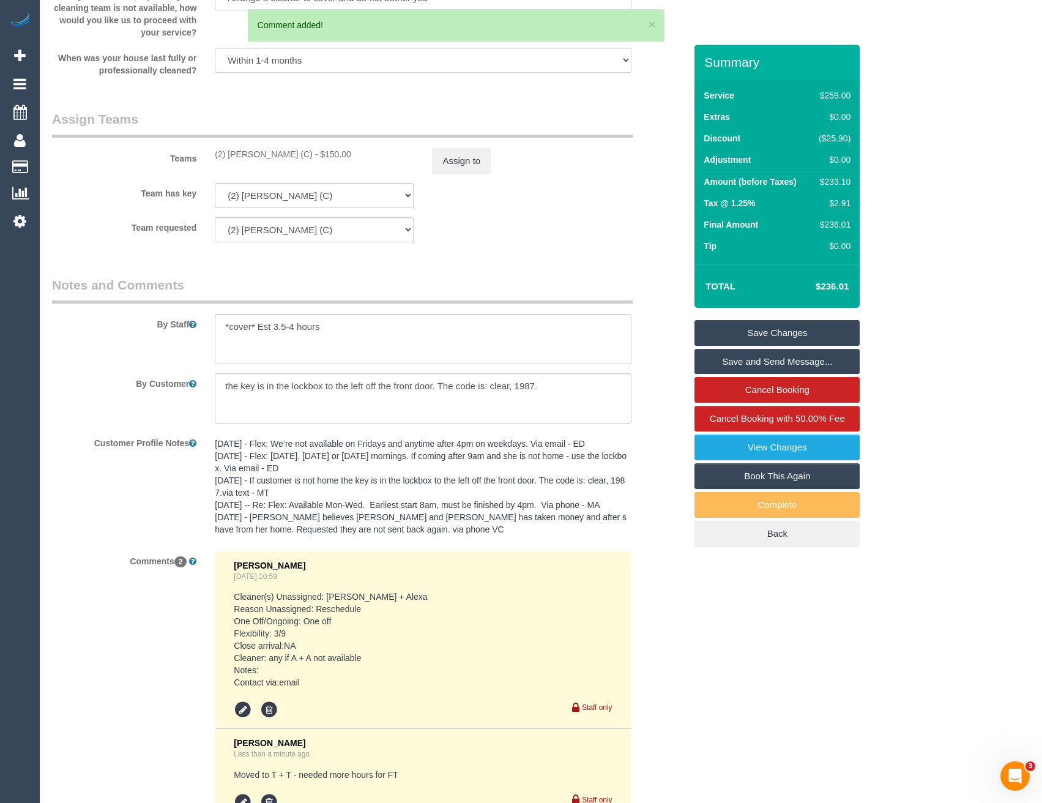
scroll to position [1716, 0]
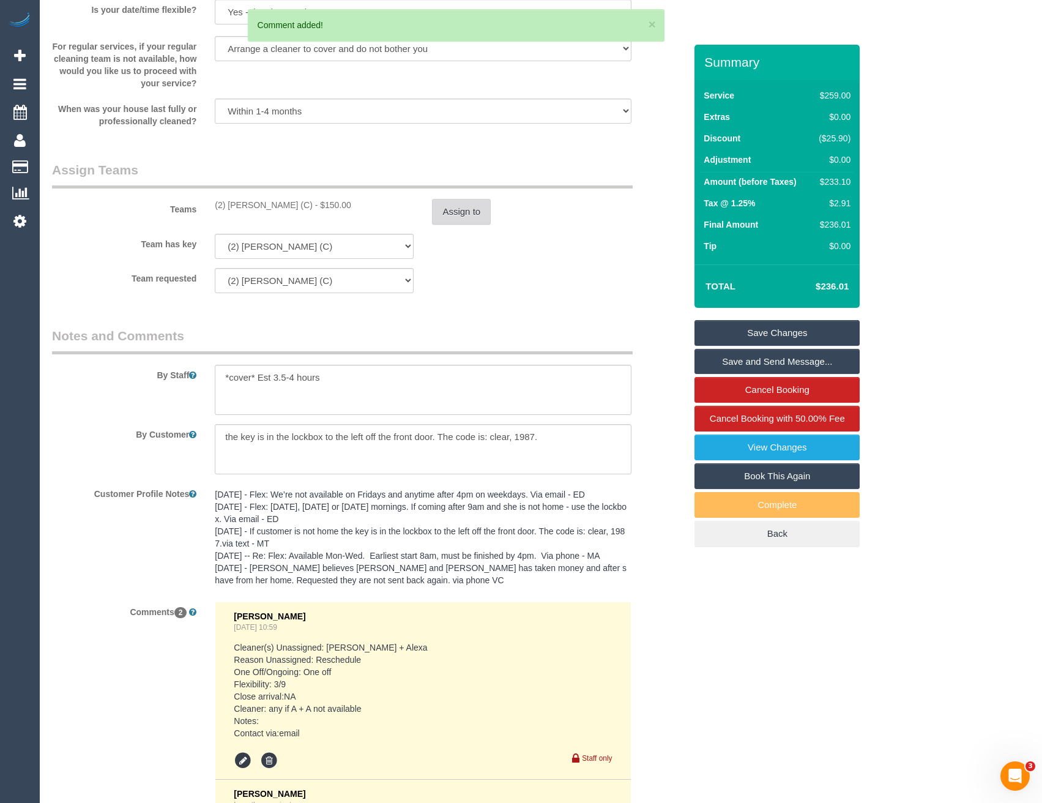
click at [464, 219] on button "Assign to" at bounding box center [461, 212] width 59 height 26
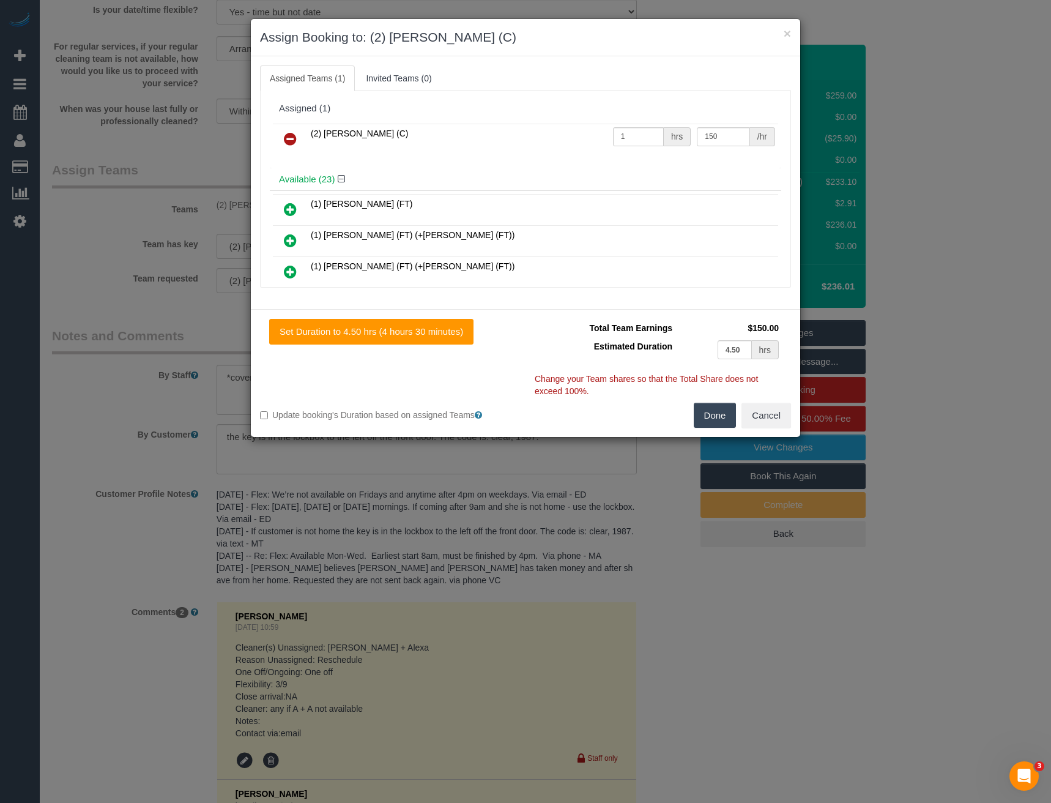
click at [295, 140] on icon at bounding box center [290, 139] width 13 height 15
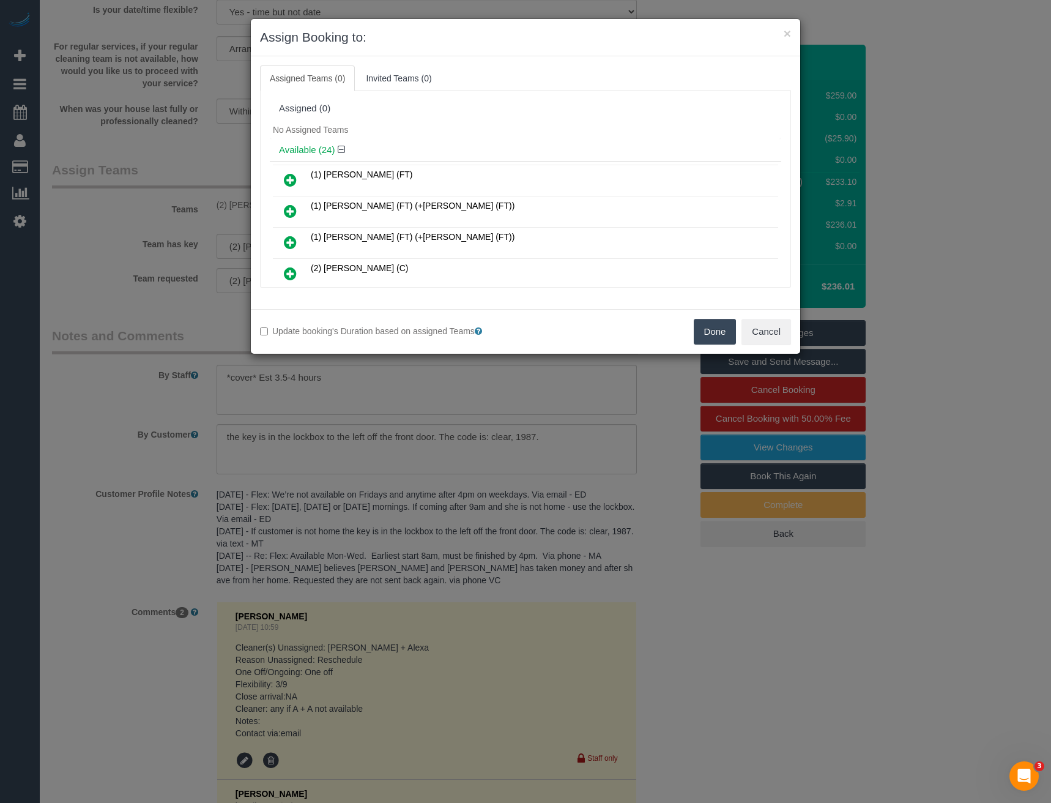
click at [295, 211] on icon at bounding box center [290, 211] width 13 height 15
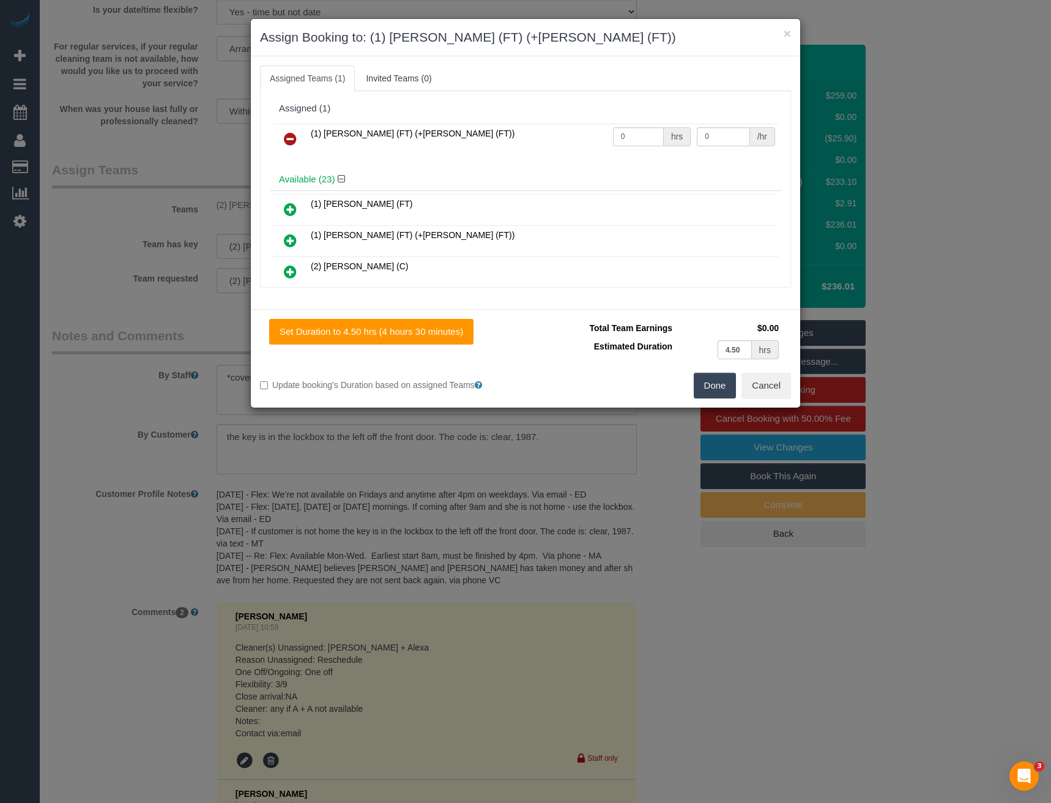
click at [294, 237] on icon at bounding box center [290, 240] width 13 height 15
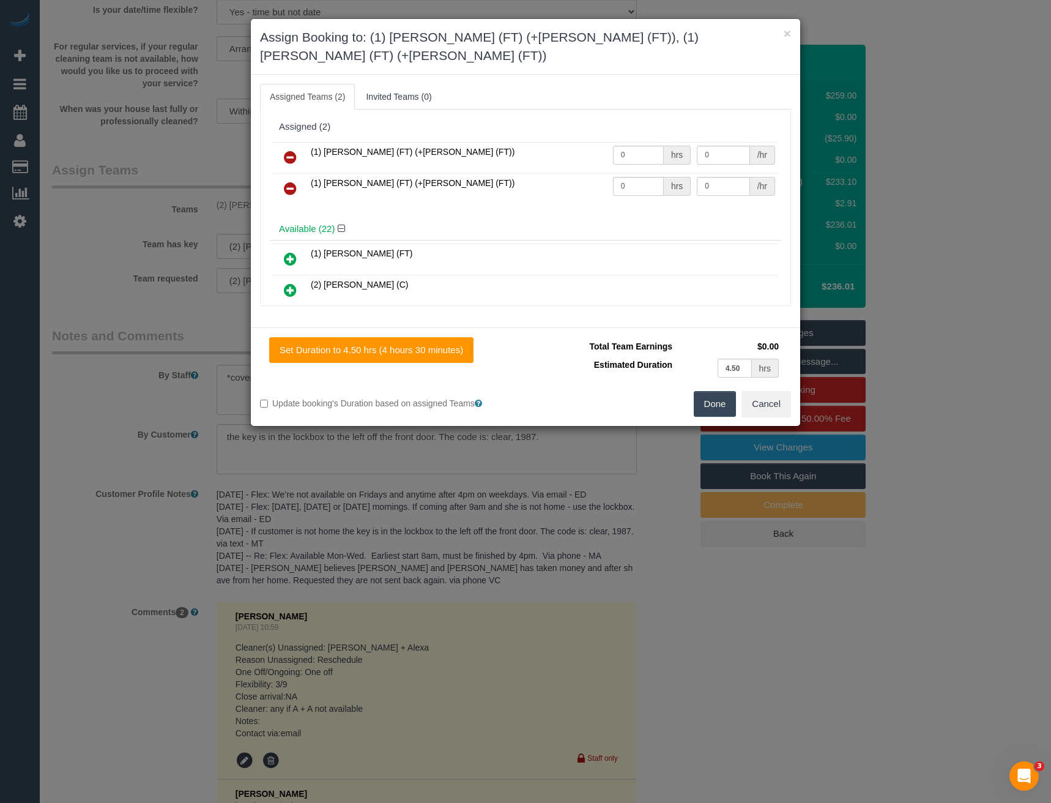
click at [708, 392] on button "Done" at bounding box center [715, 404] width 43 height 26
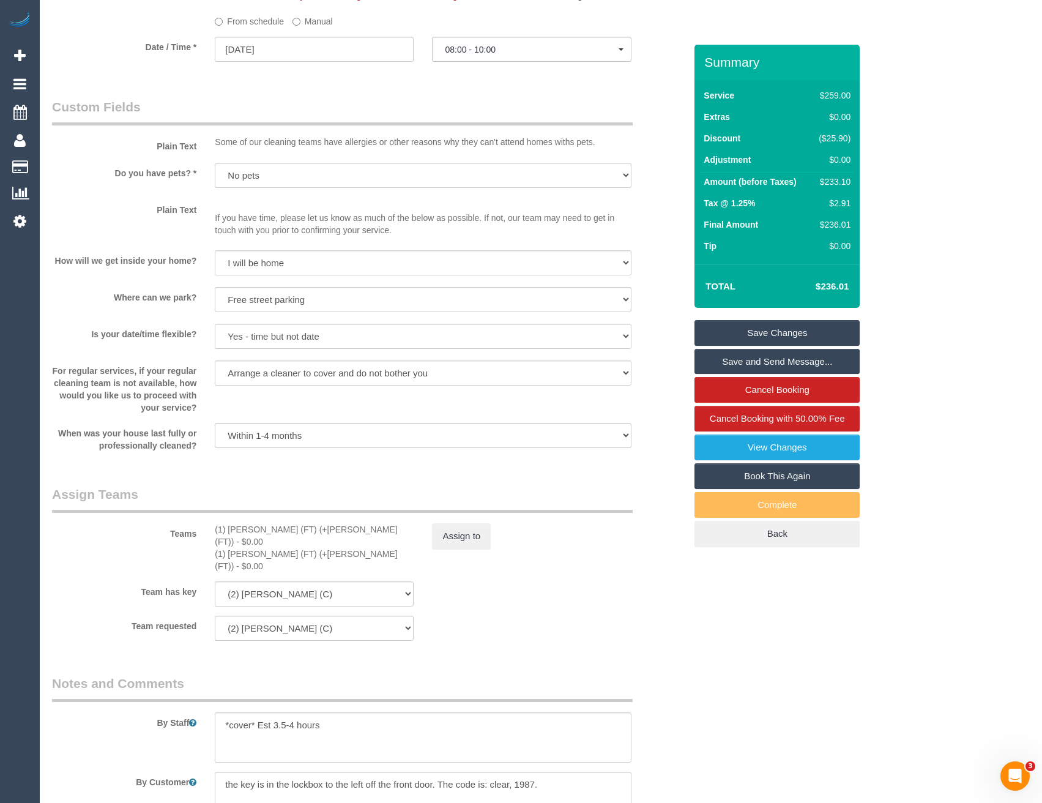
scroll to position [1532, 0]
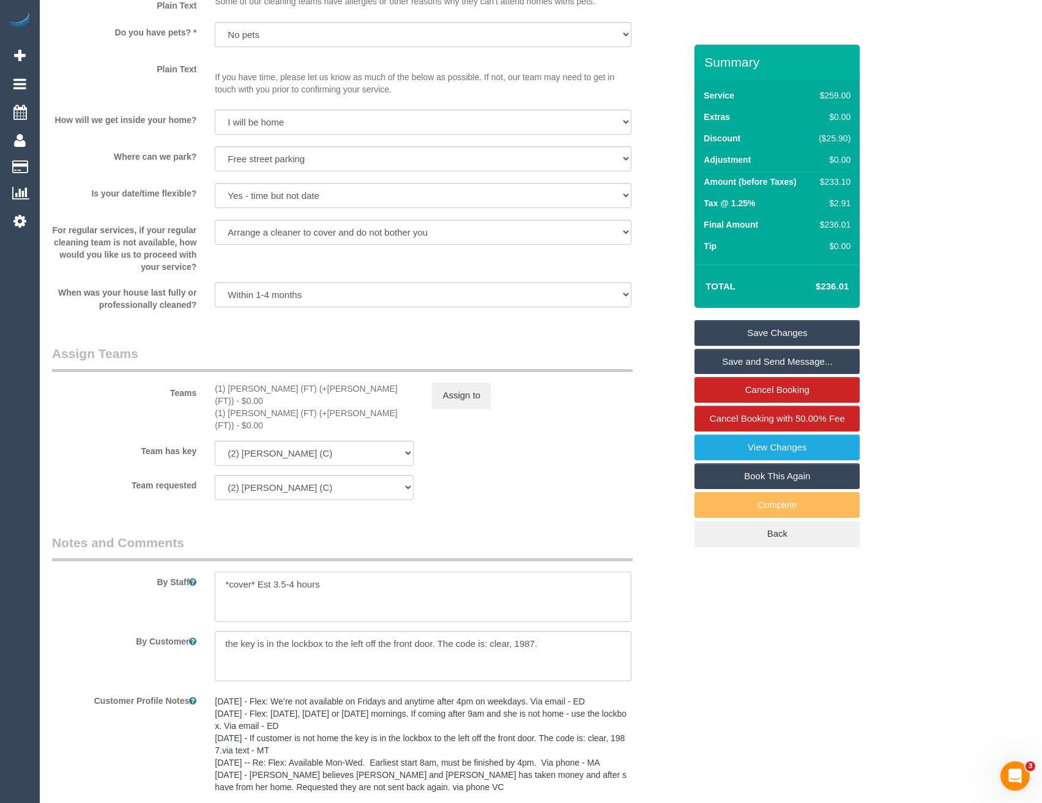
click at [293, 572] on textarea at bounding box center [423, 597] width 416 height 50
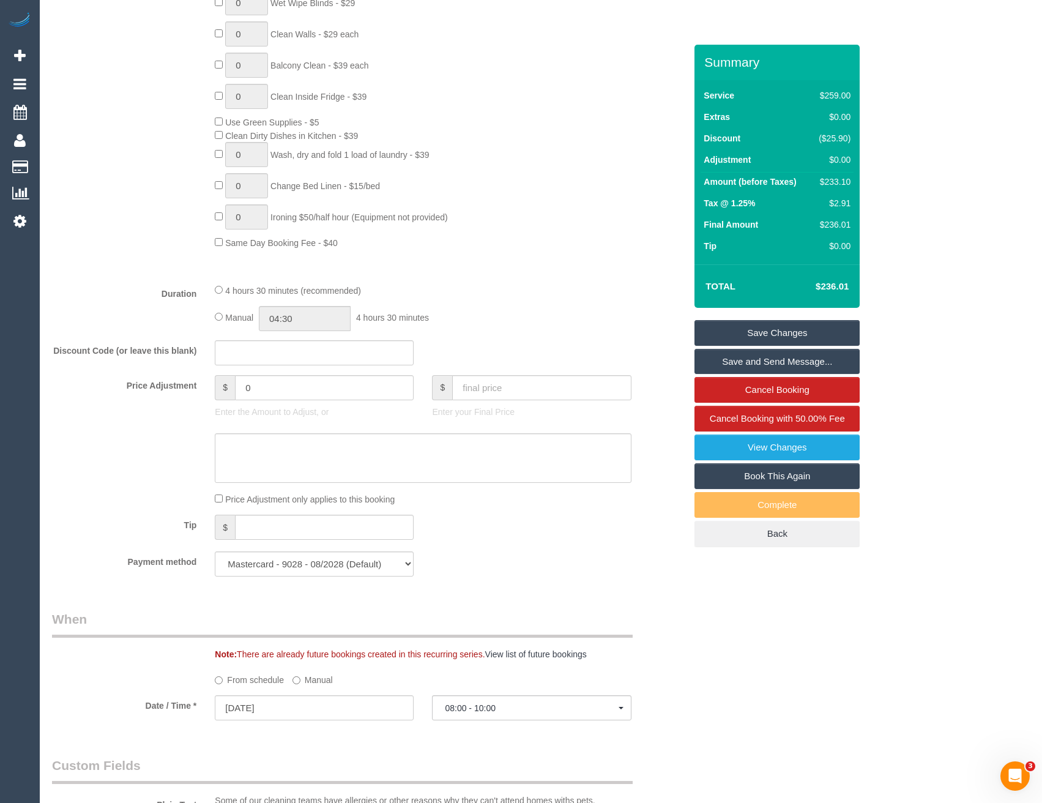
scroll to position [676, 0]
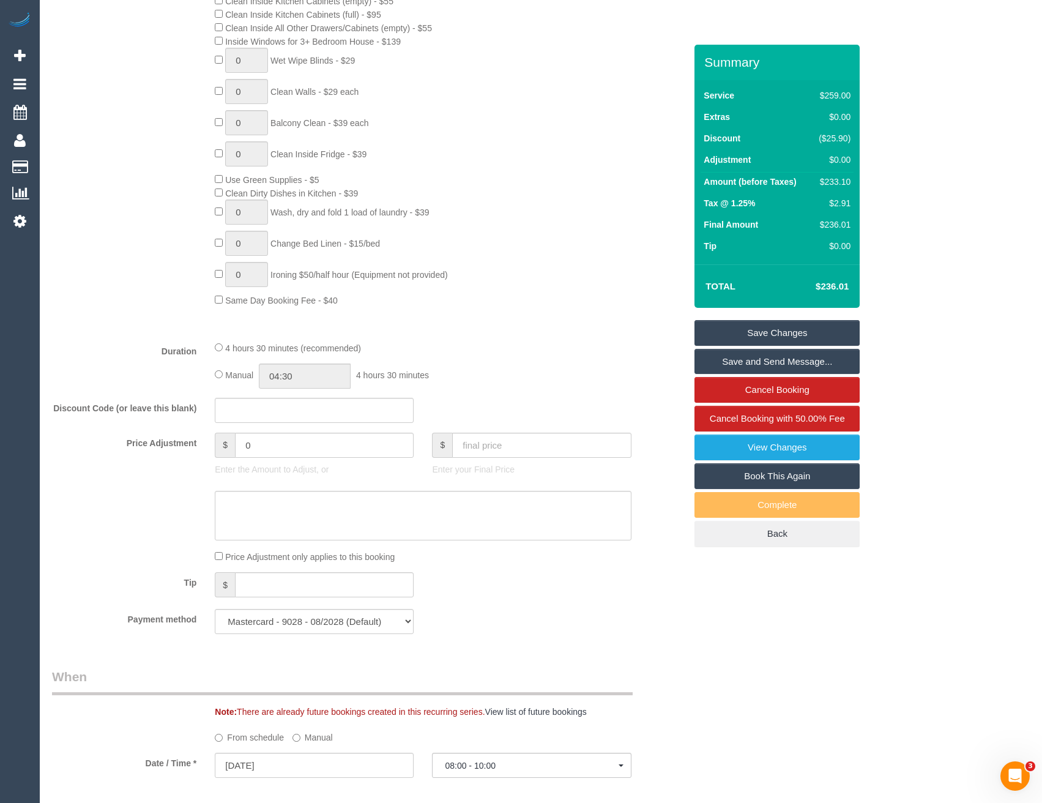
type textarea "*cover* Est 3.5-4.5 hours"
click at [313, 379] on input "04:30" at bounding box center [305, 376] width 92 height 25
type input "02:00"
click at [296, 430] on li "02:00" at bounding box center [291, 431] width 54 height 16
click at [326, 382] on input "02:00" at bounding box center [305, 376] width 92 height 25
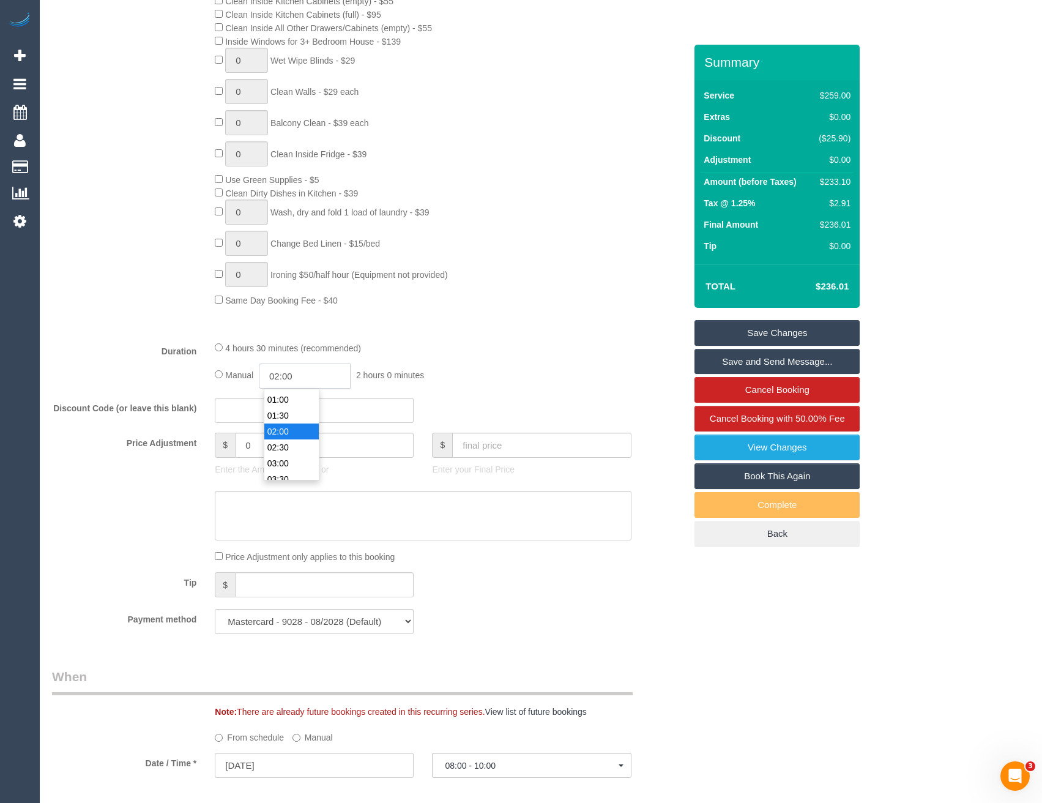
scroll to position [48, 0]
select select "spot10"
type input "02:15"
select select "spot19"
type input "02:15"
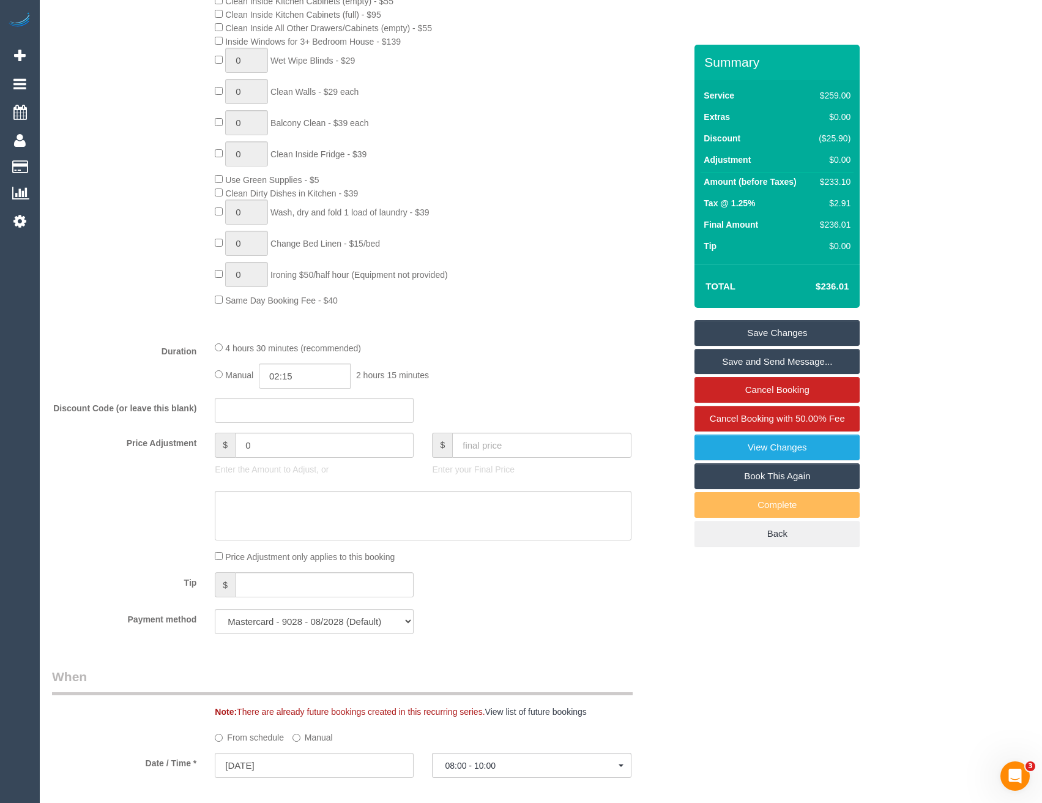
click at [493, 365] on div "Manual 02:15 2 hours 15 minutes" at bounding box center [423, 376] width 416 height 25
select select "spot28"
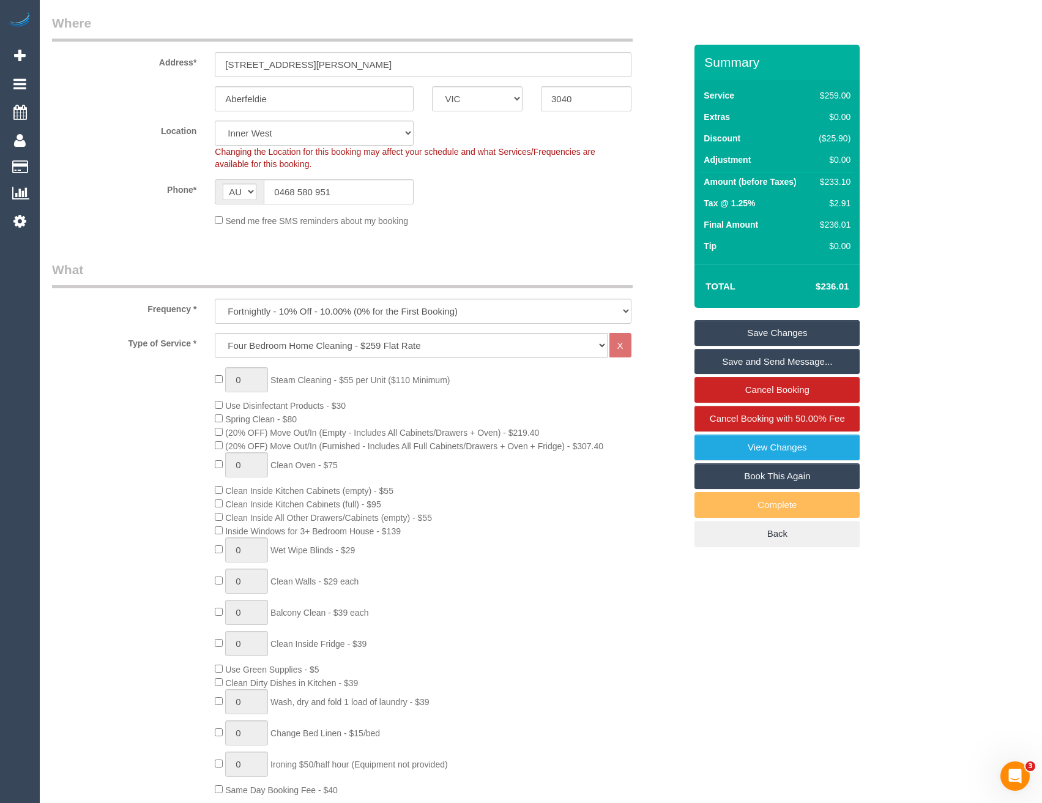
drag, startPoint x: 760, startPoint y: 340, endPoint x: 619, endPoint y: 315, distance: 143.0
click at [760, 339] on link "Save Changes" at bounding box center [777, 333] width 165 height 26
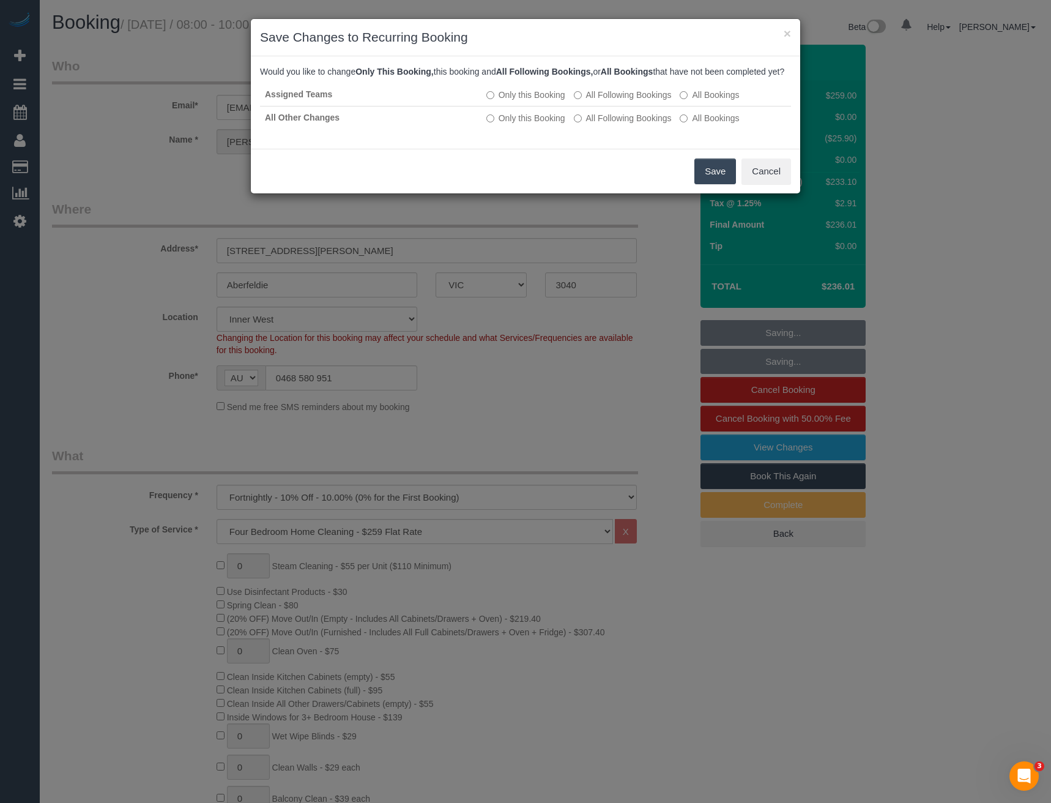
click at [717, 184] on button "Save" at bounding box center [716, 172] width 42 height 26
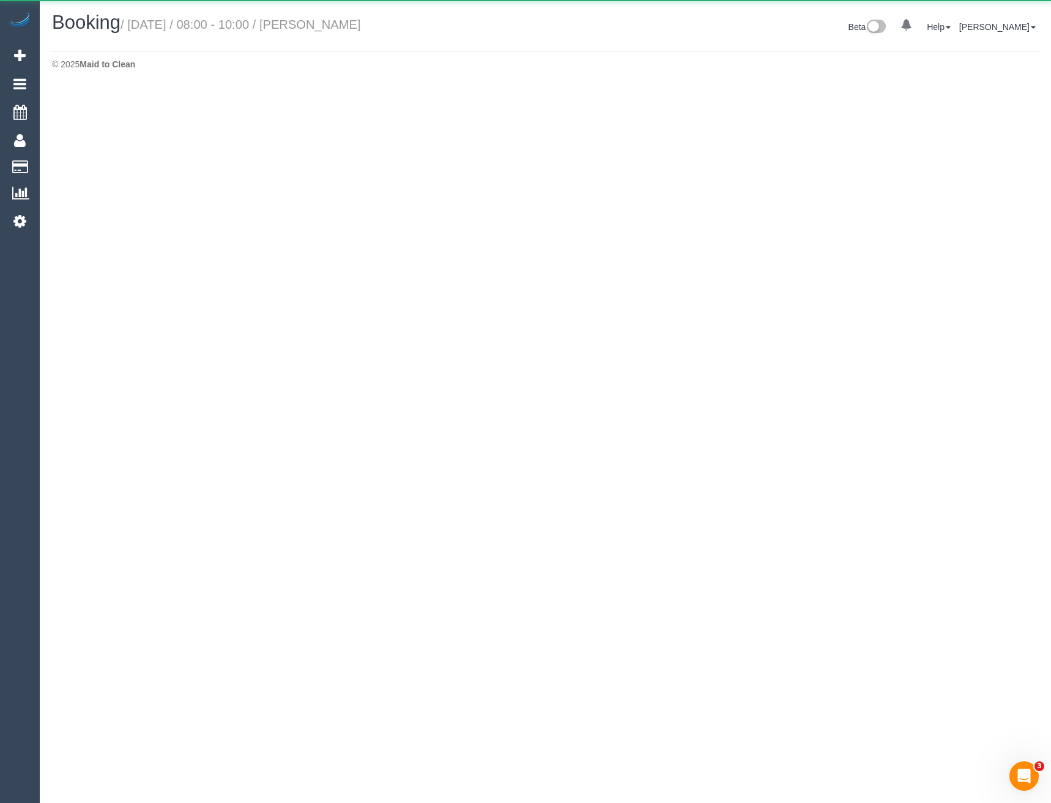
select select "VIC"
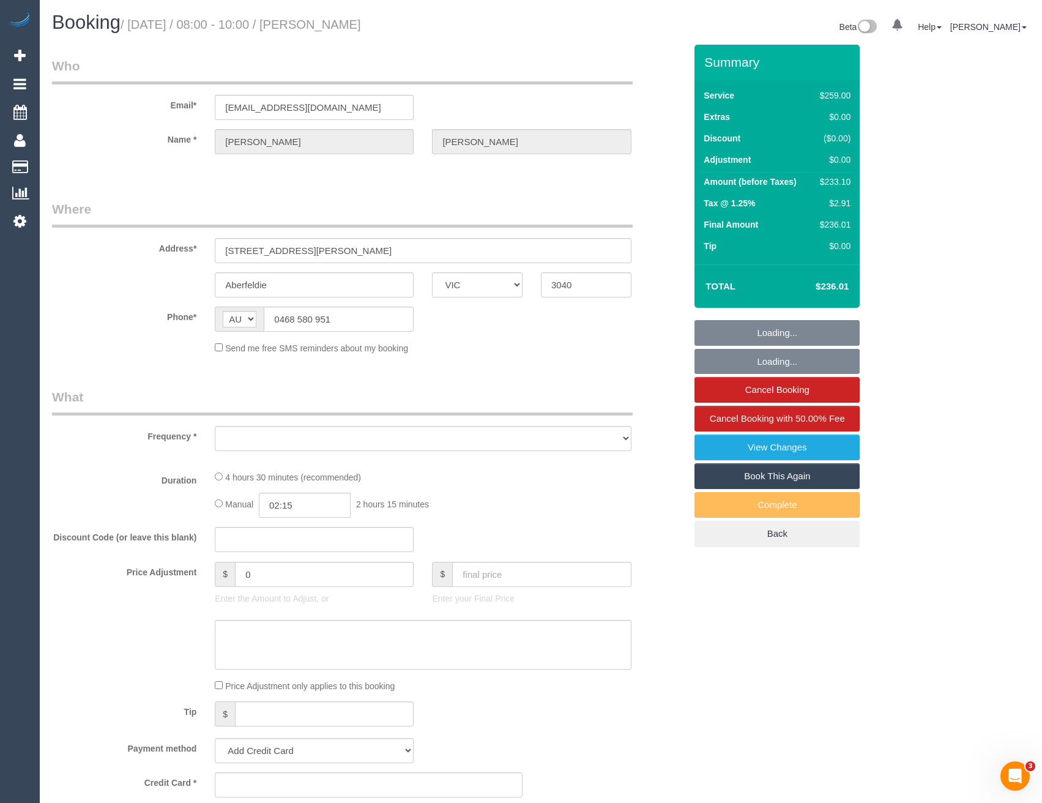
select select "object:6661"
select select "number:28"
select select "number:14"
select select "number:19"
select select "number:24"
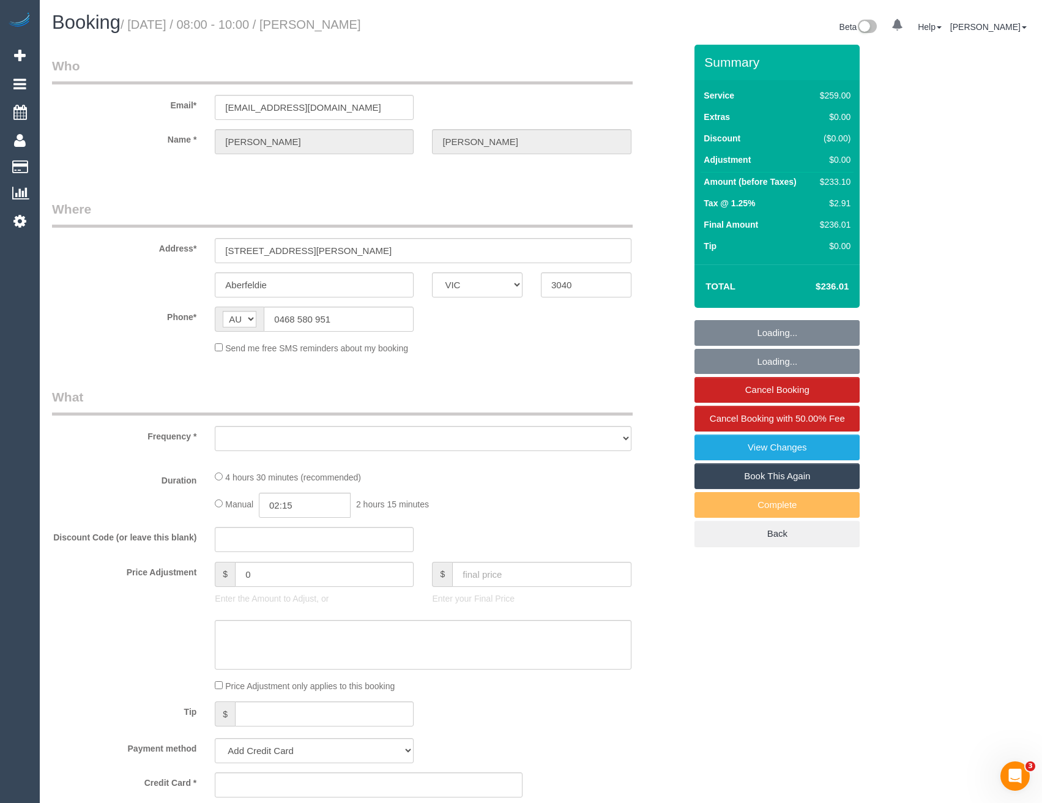
select select "number:33"
select select "number:13"
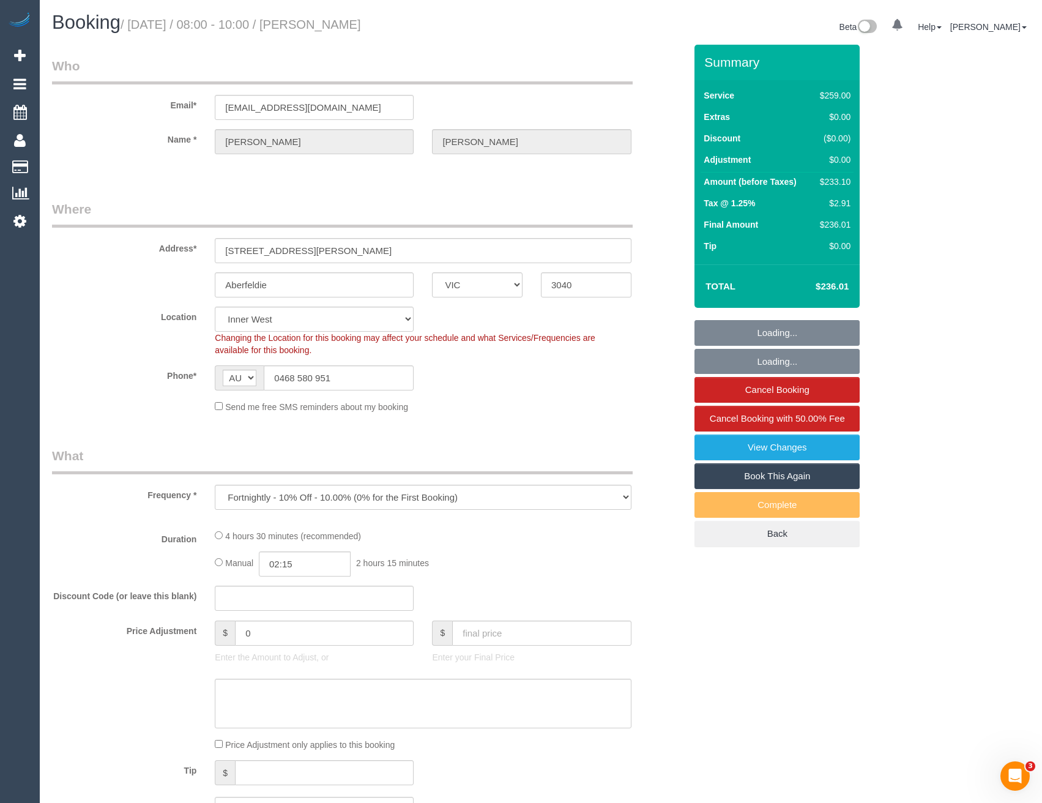
select select "string:stripe-pm_1RRLi82GScqysDRVqAC9r2zf"
select select "object:6817"
select select "spot37"
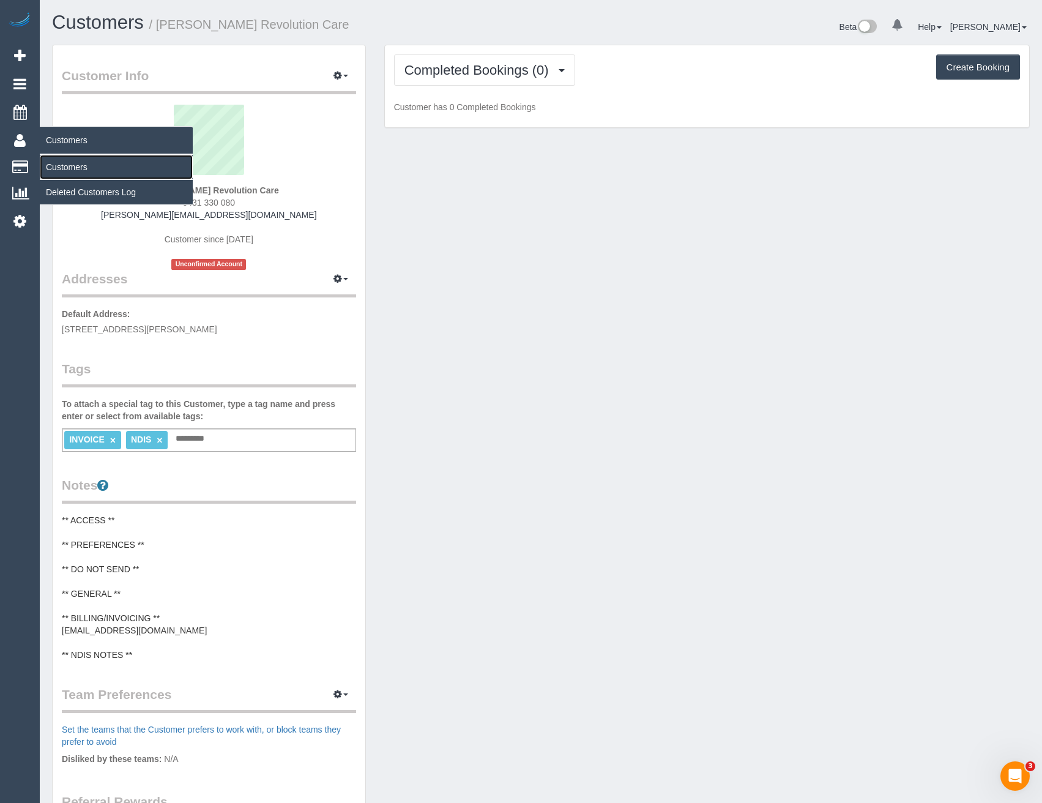
click at [62, 164] on link "Customers" at bounding box center [116, 167] width 153 height 24
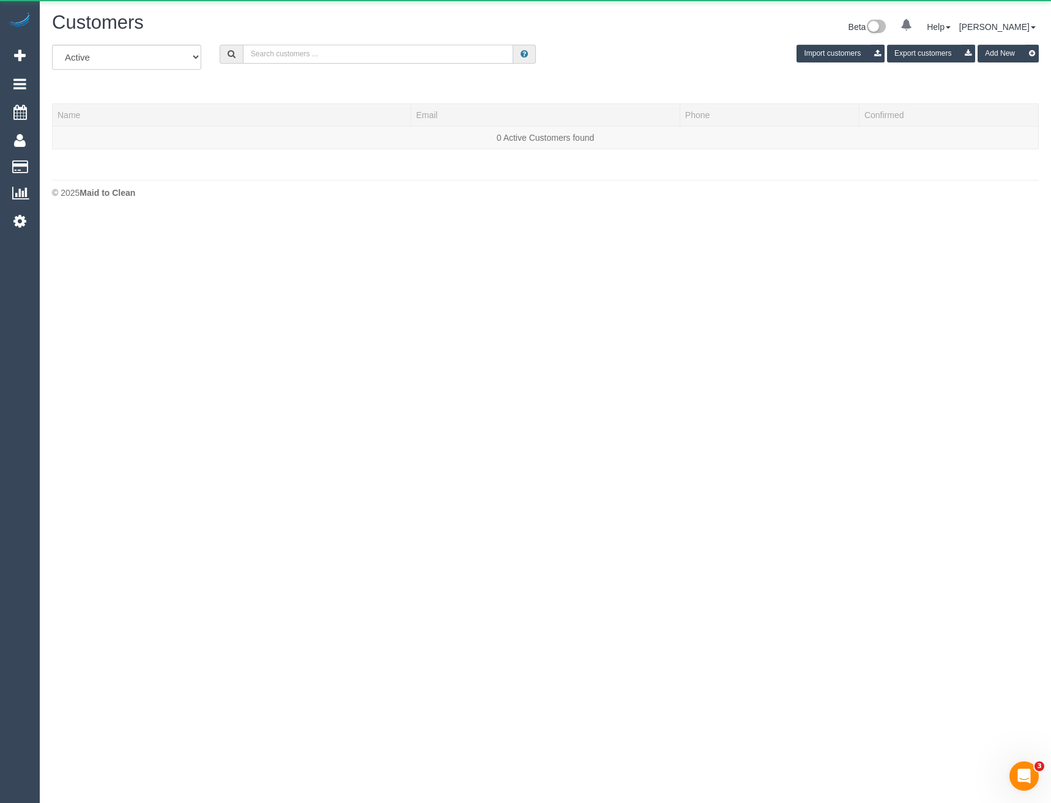
click at [310, 59] on input "text" at bounding box center [378, 54] width 271 height 19
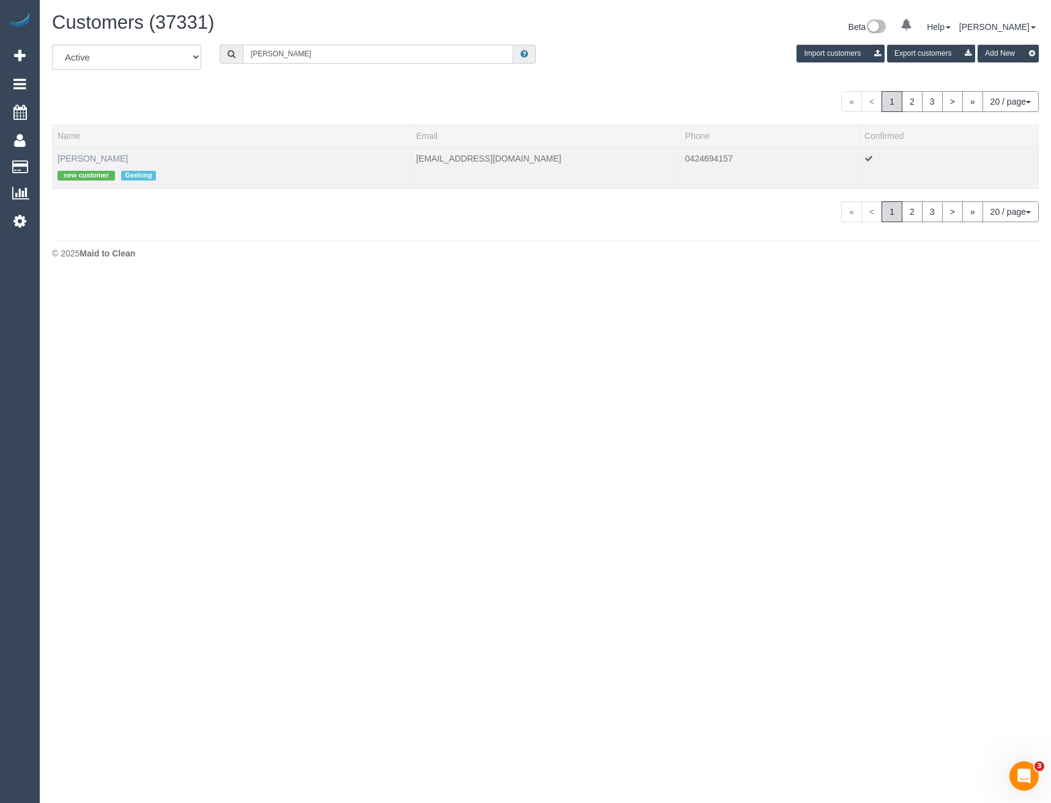
type input "[PERSON_NAME]"
click at [110, 154] on link "[PERSON_NAME]" at bounding box center [93, 159] width 70 height 10
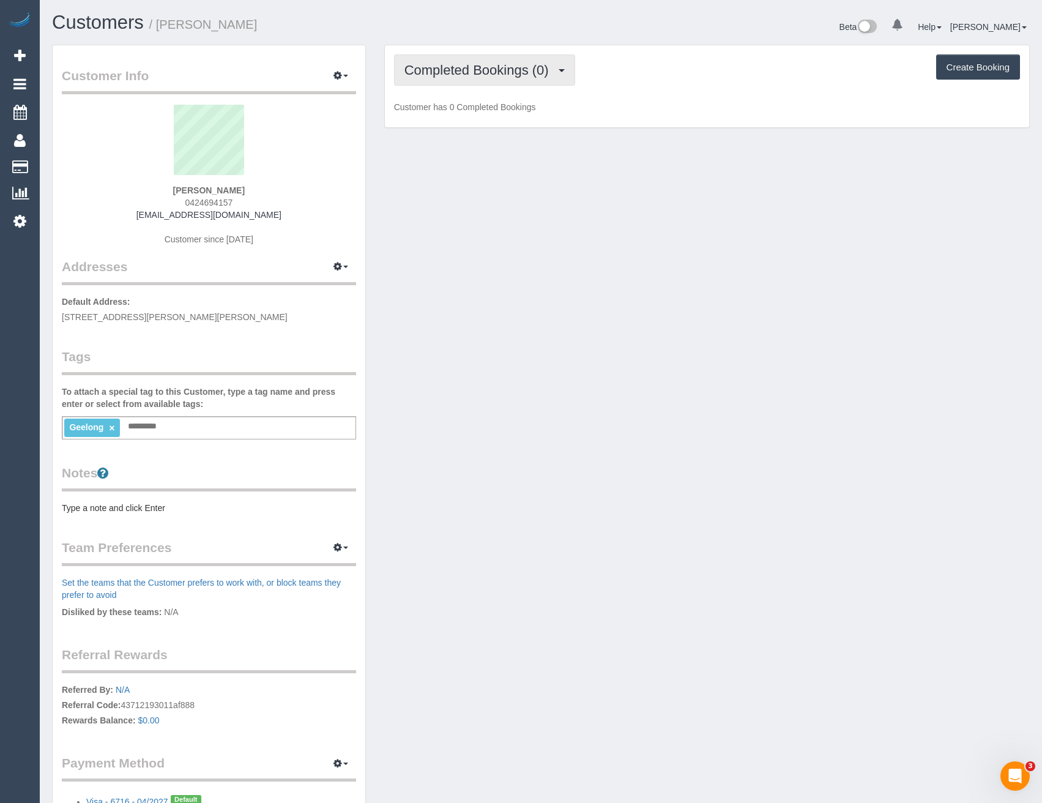
click at [534, 70] on span "Completed Bookings (0)" at bounding box center [480, 69] width 151 height 15
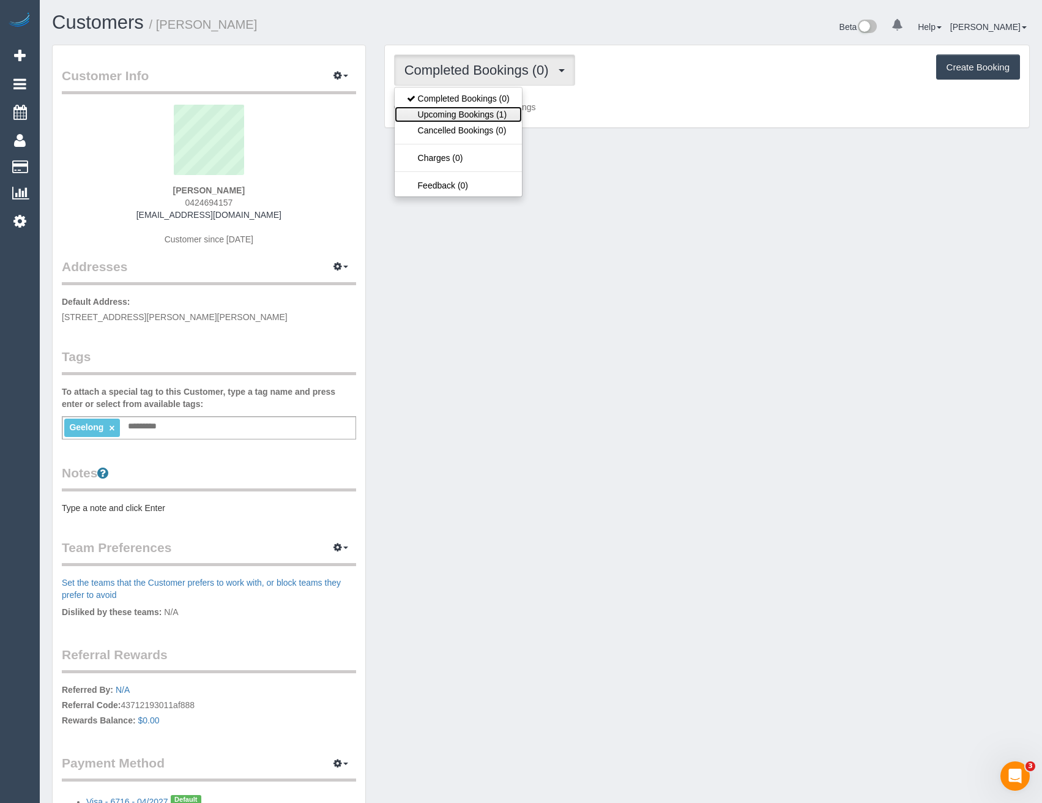
click at [458, 114] on link "Upcoming Bookings (1)" at bounding box center [458, 114] width 127 height 16
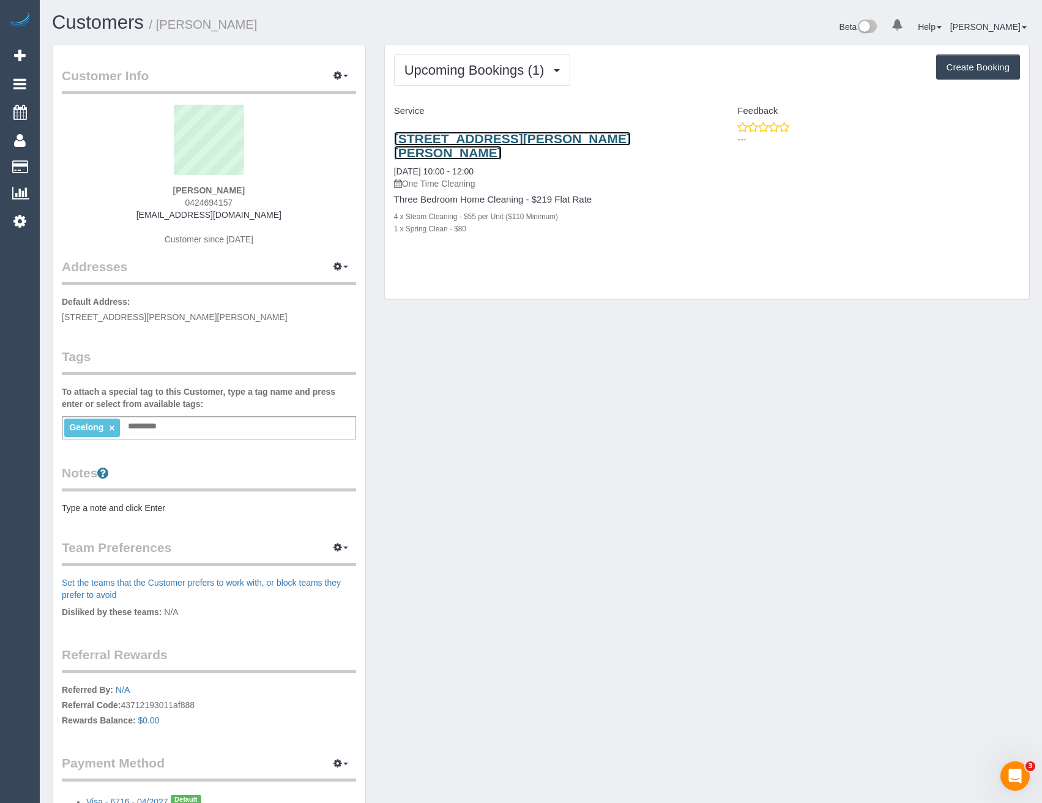
click at [573, 135] on link "[STREET_ADDRESS][PERSON_NAME][PERSON_NAME]" at bounding box center [512, 146] width 237 height 28
click at [442, 71] on span "Upcoming Bookings (1)" at bounding box center [478, 69] width 146 height 15
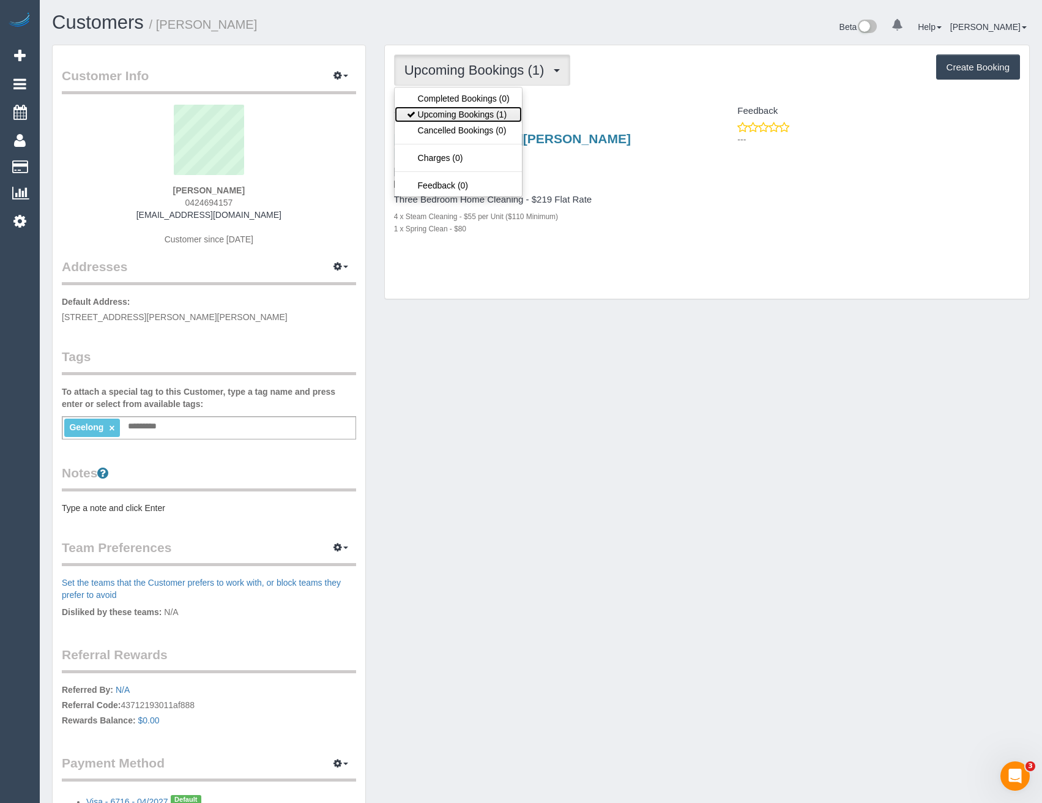
click at [441, 116] on link "Upcoming Bookings (1)" at bounding box center [458, 114] width 127 height 16
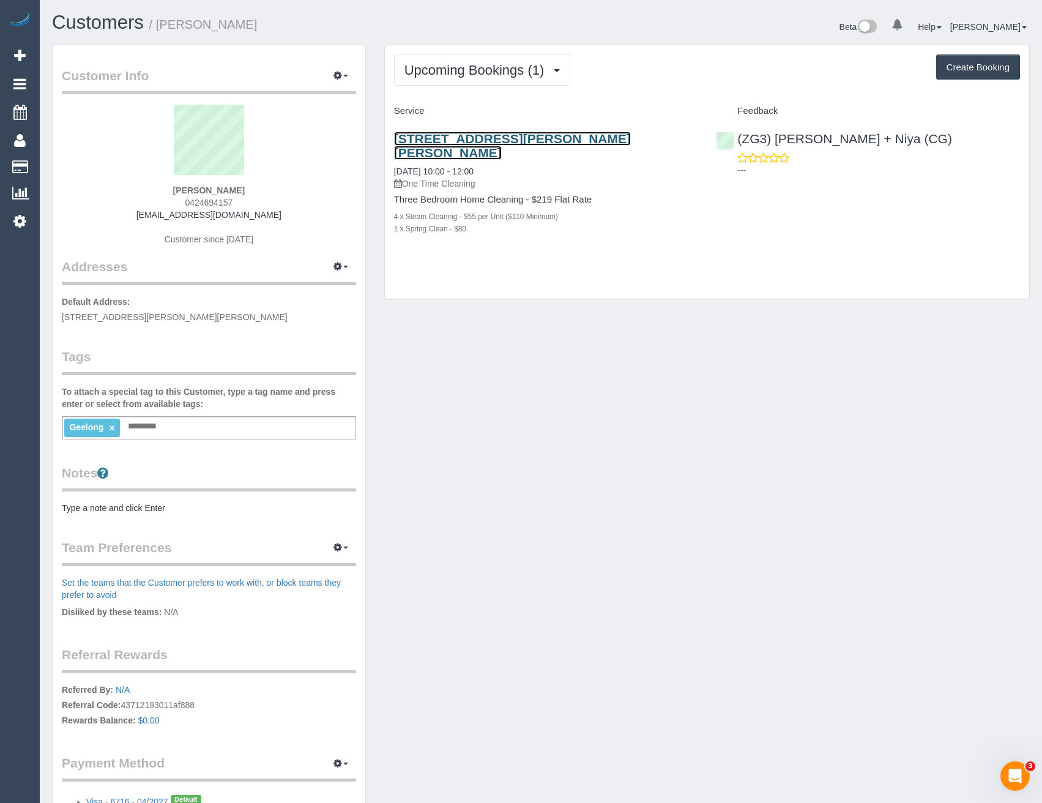
click at [567, 136] on link "65 Minerva Road, Herne Hill, VIC 3218" at bounding box center [512, 146] width 237 height 28
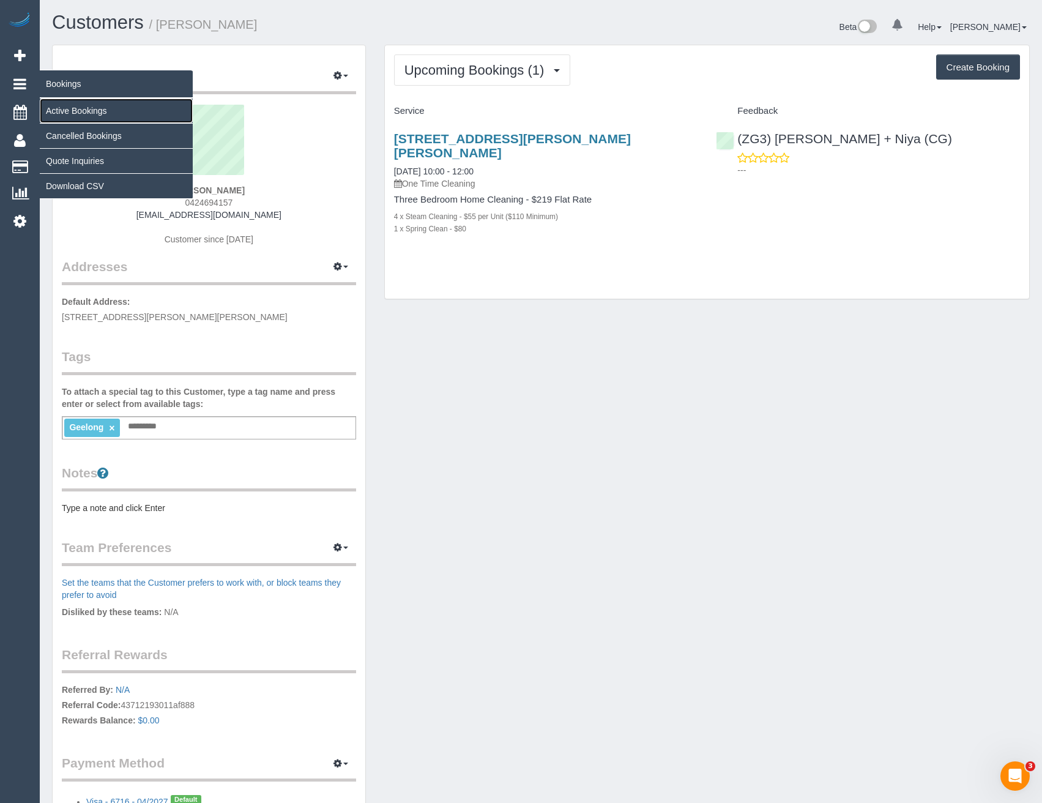
click at [59, 117] on link "Active Bookings" at bounding box center [116, 111] width 153 height 24
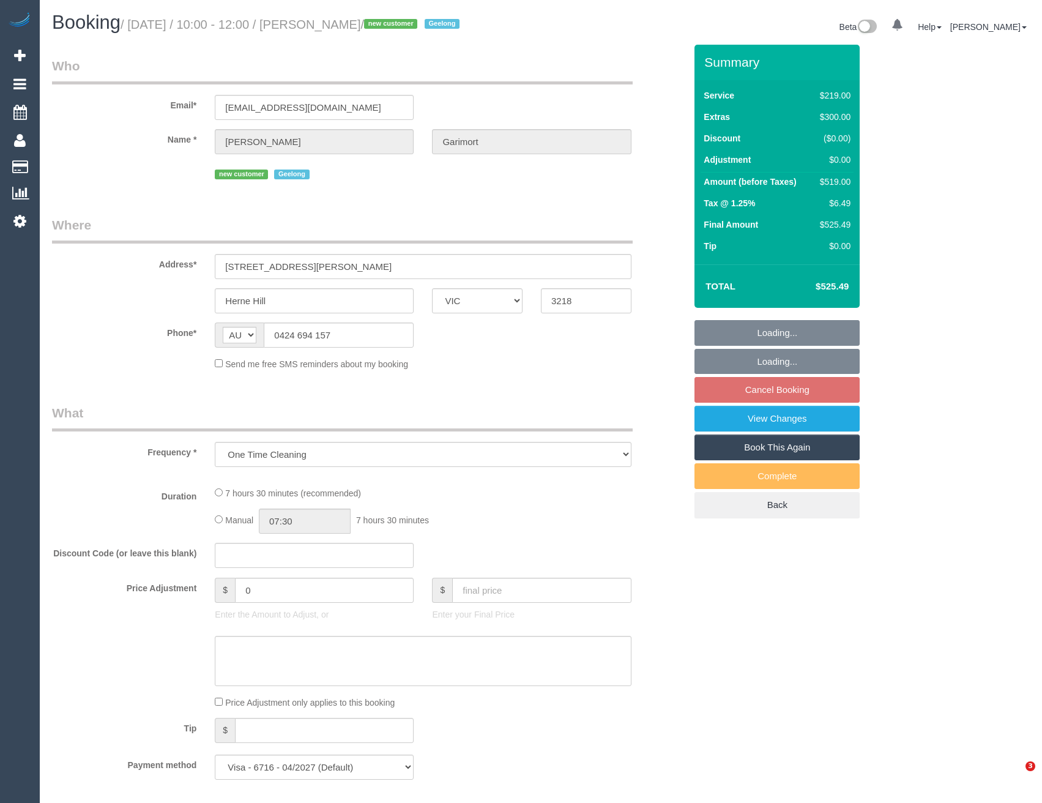
select select "VIC"
select select "spot4"
select select "number:29"
select select "number:14"
select select "number:18"
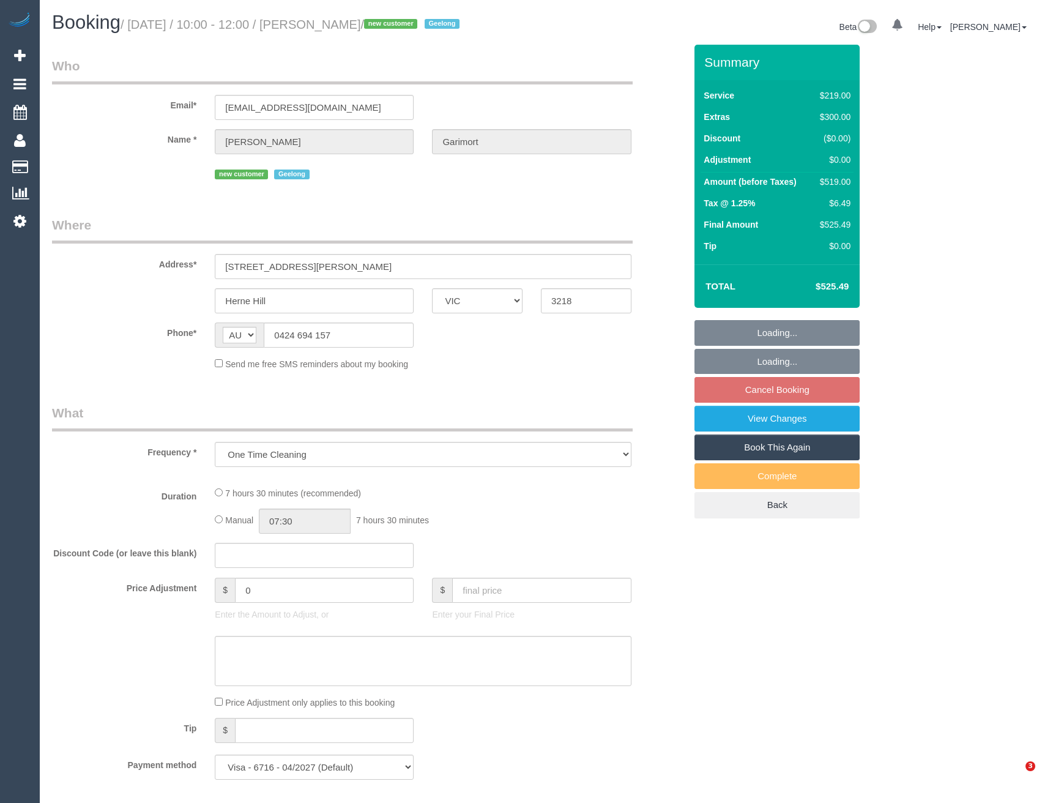
select select "number:22"
select select "number:26"
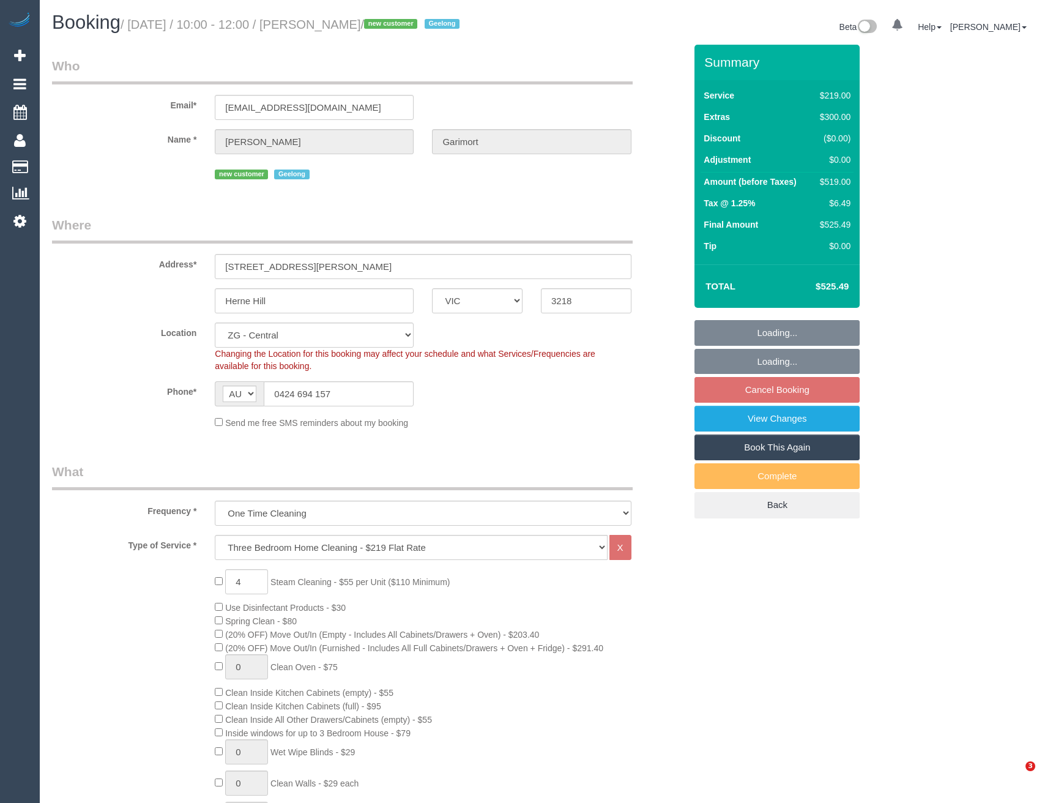
select select "object:866"
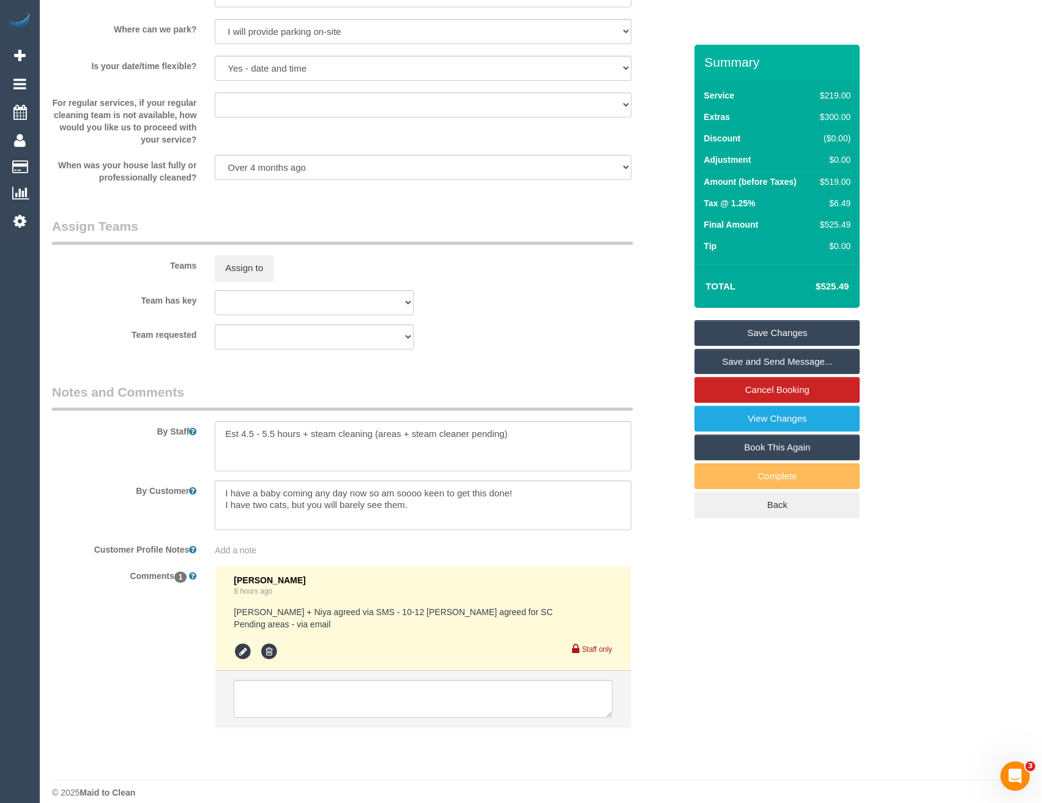
scroll to position [1680, 0]
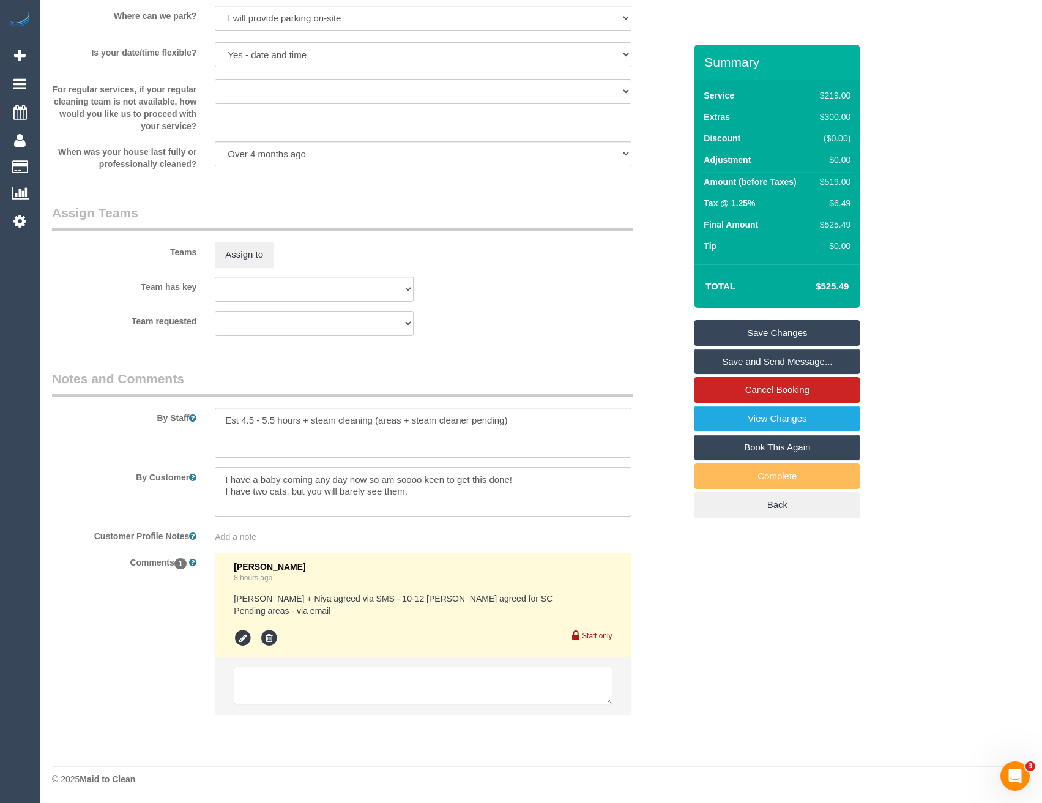
click at [313, 690] on textarea at bounding box center [423, 685] width 378 height 38
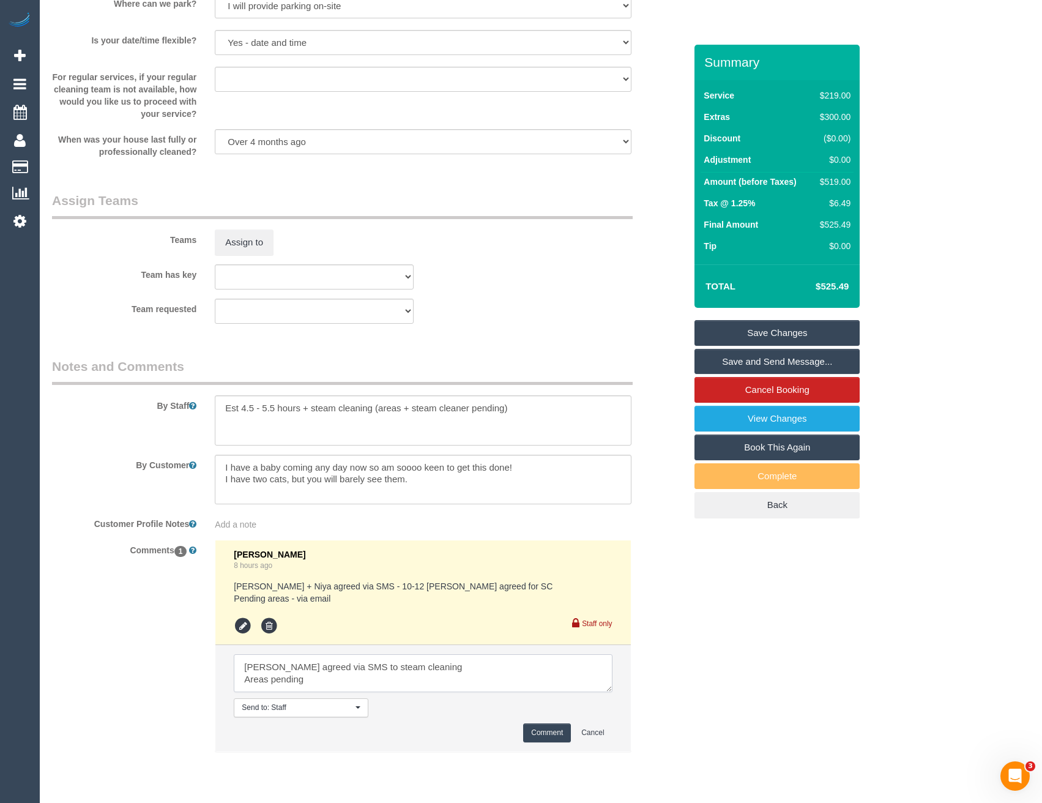
scroll to position [5, 0]
type textarea "[PERSON_NAME] agreed via SMS to steam cleaning Areas pending Lift + parking NA"
click at [546, 740] on button "Comment" at bounding box center [547, 732] width 48 height 19
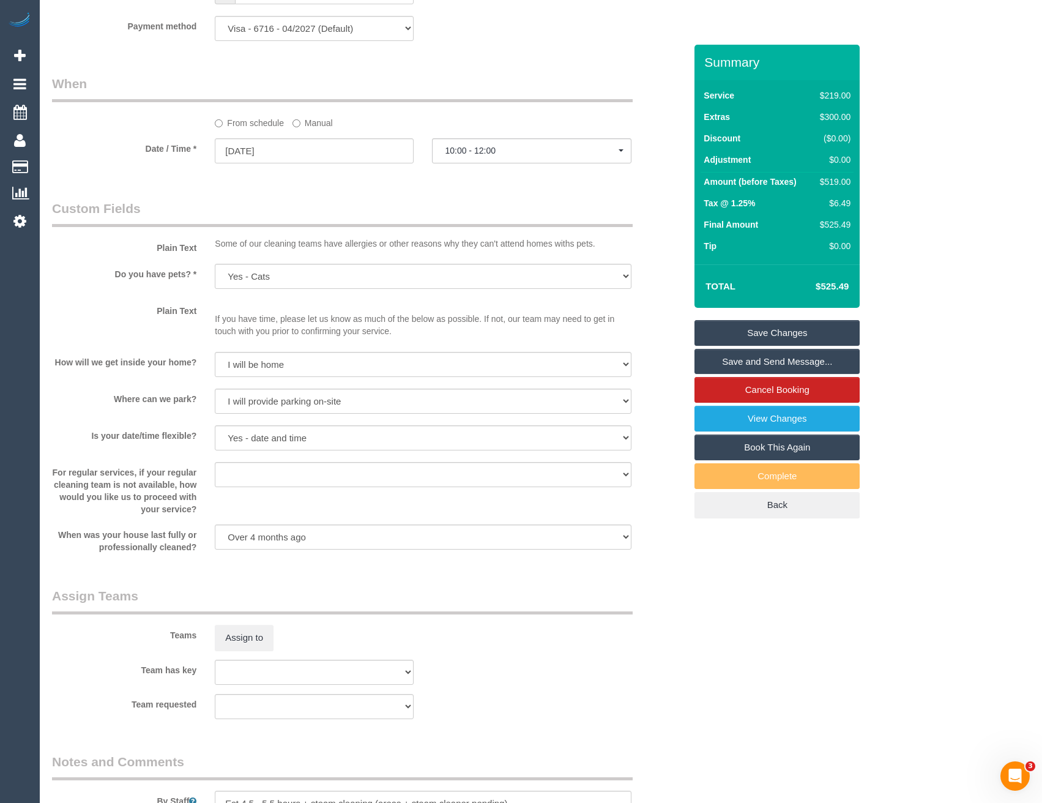
scroll to position [1652, 0]
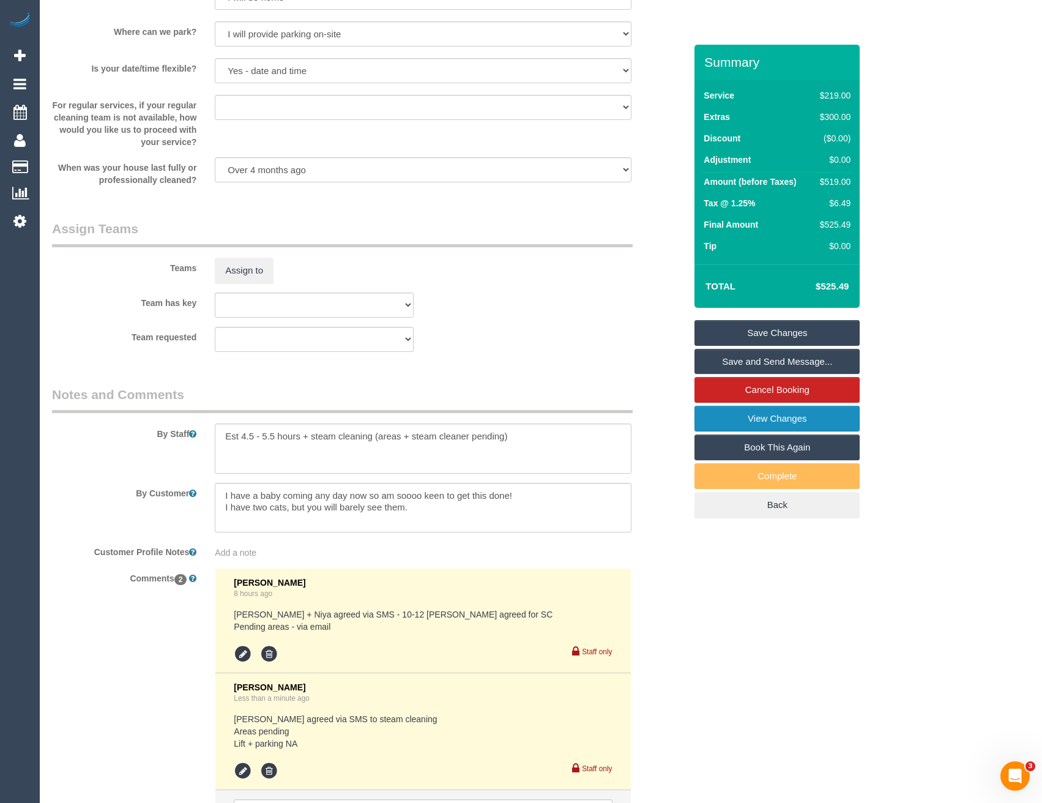
click at [738, 423] on link "View Changes" at bounding box center [777, 419] width 165 height 26
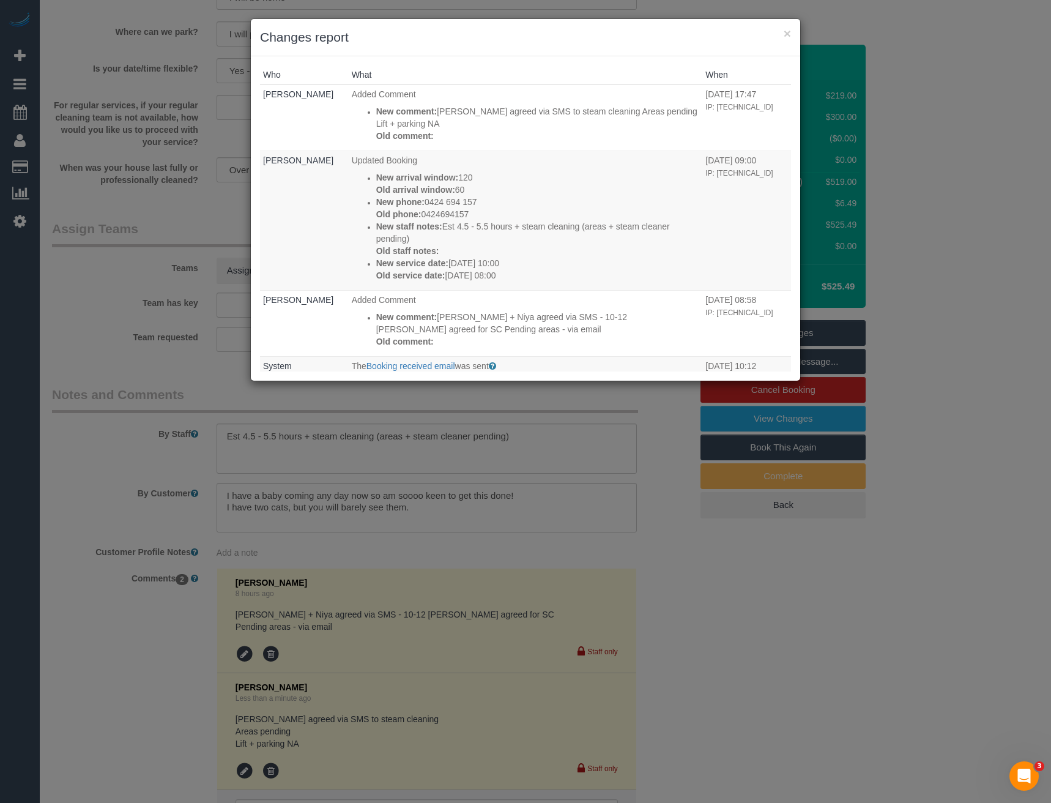
click at [661, 493] on div "× Changes report Who What When Bronie Bryant Added Comment New comment: Joseph …" at bounding box center [525, 401] width 1051 height 803
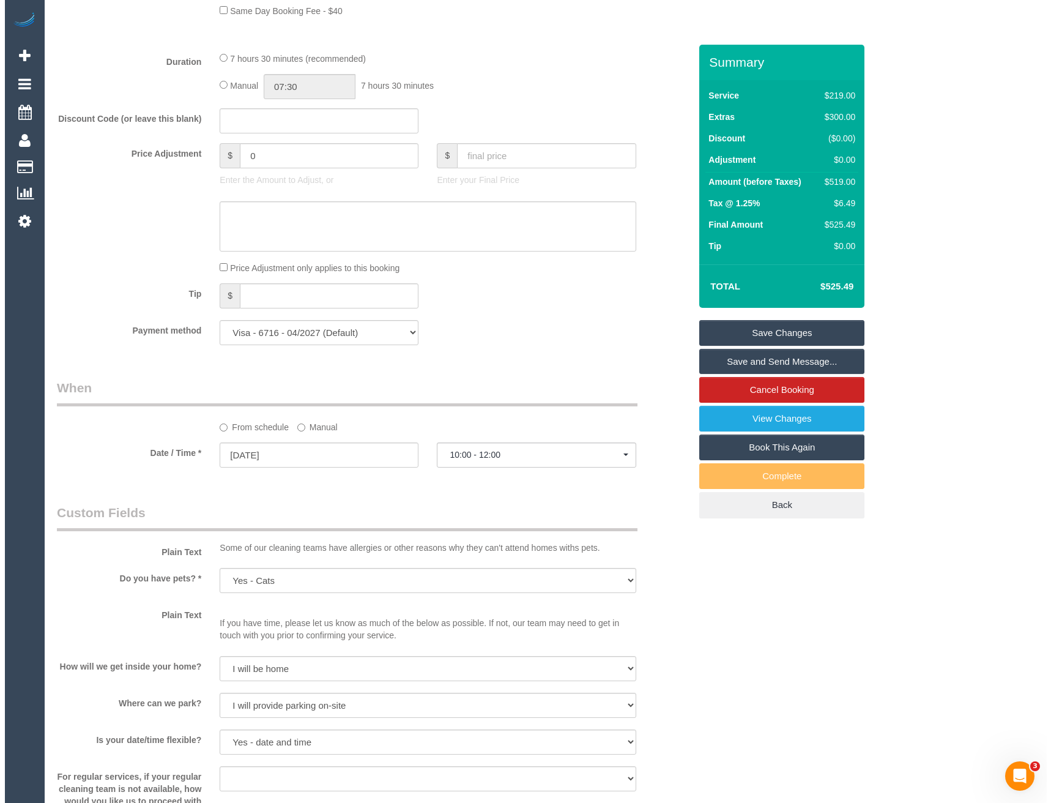
scroll to position [1224, 0]
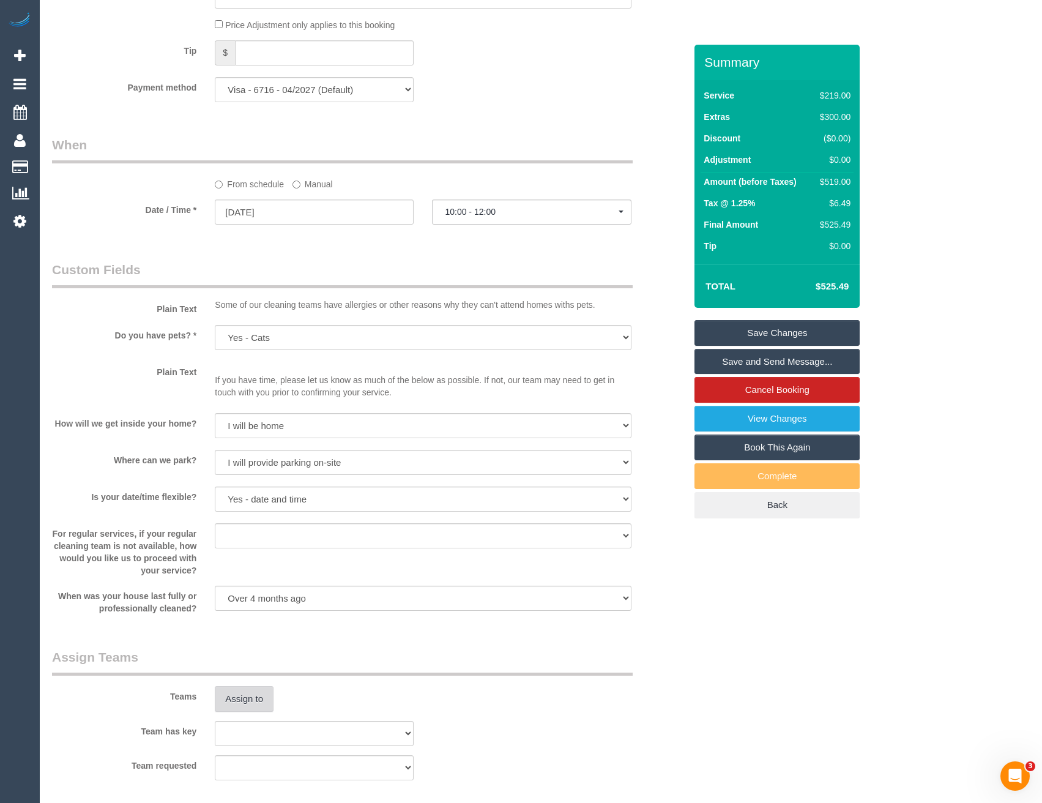
click at [247, 698] on button "Assign to" at bounding box center [244, 699] width 59 height 26
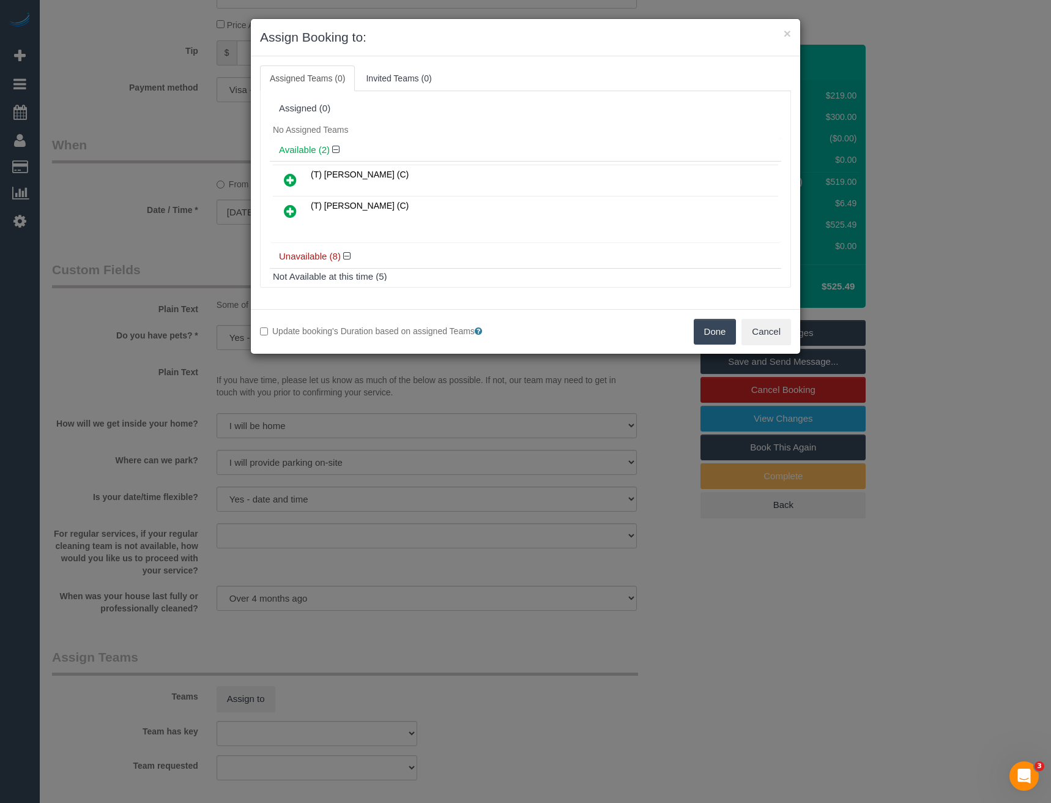
scroll to position [232, 0]
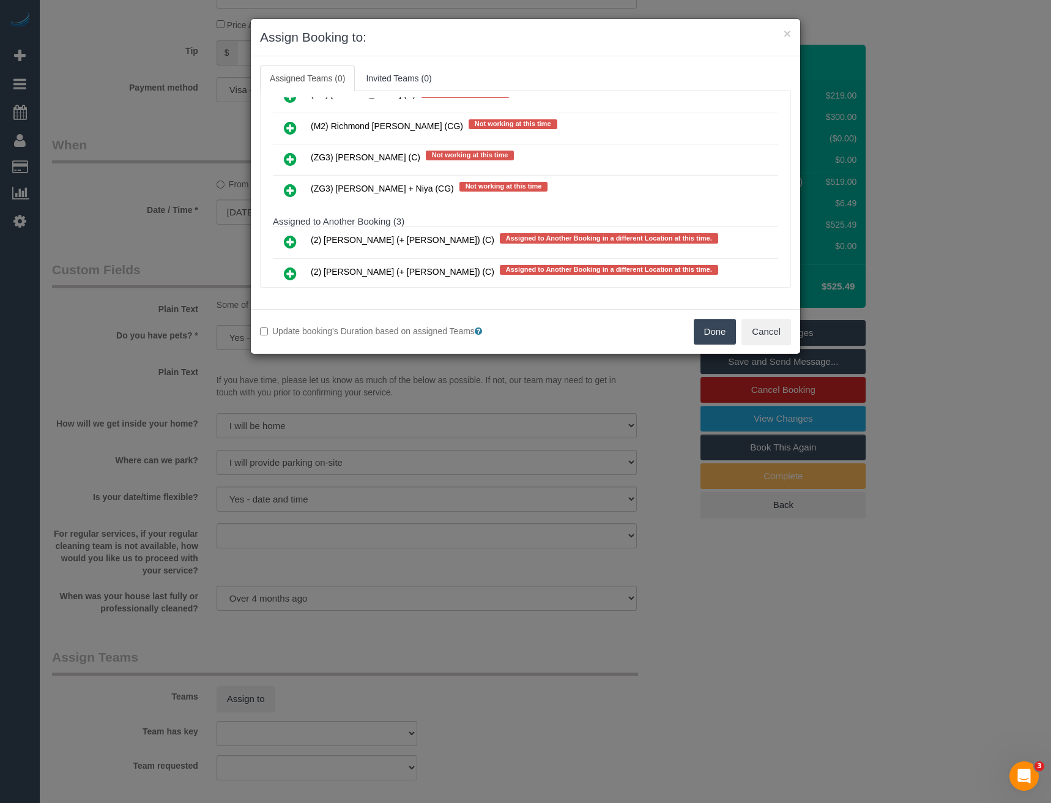
click at [291, 190] on icon at bounding box center [290, 190] width 13 height 15
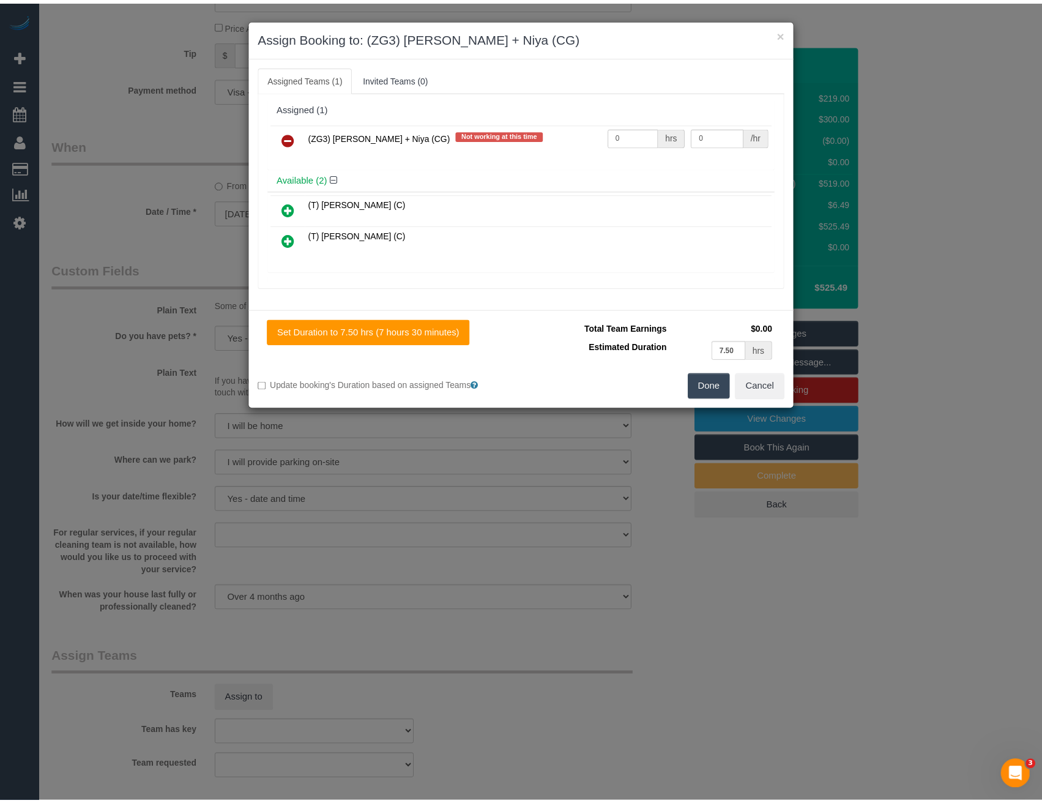
scroll to position [0, 0]
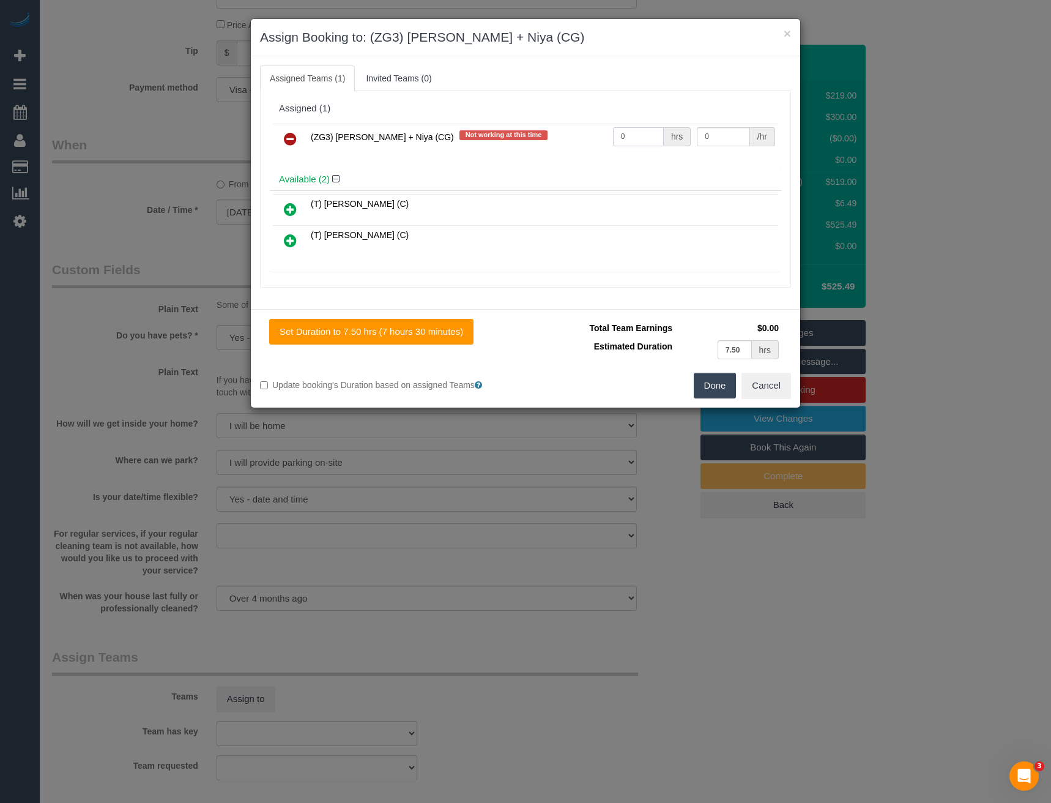
drag, startPoint x: 621, startPoint y: 140, endPoint x: 564, endPoint y: 148, distance: 57.6
click at [594, 144] on tr "(ZG3) Suneeth + Niya (CG) Not working at this time 0 hrs 0 /hr" at bounding box center [525, 139] width 505 height 31
type input "1"
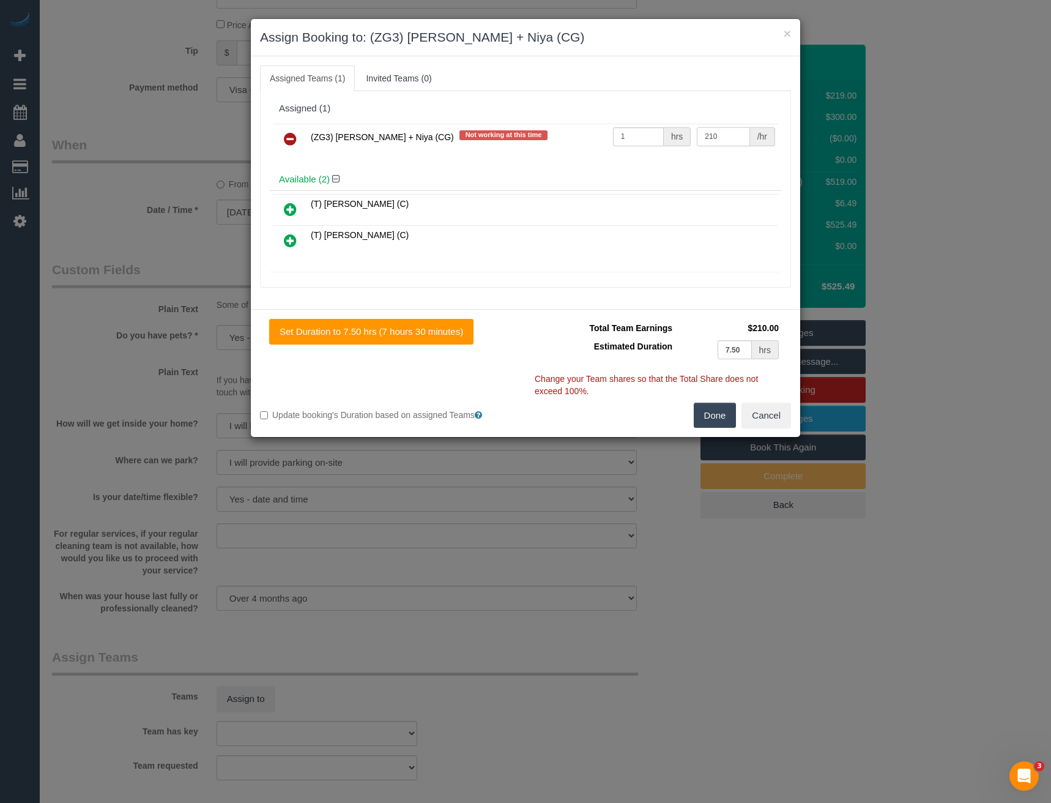
type input "210"
click at [710, 409] on button "Done" at bounding box center [715, 416] width 43 height 26
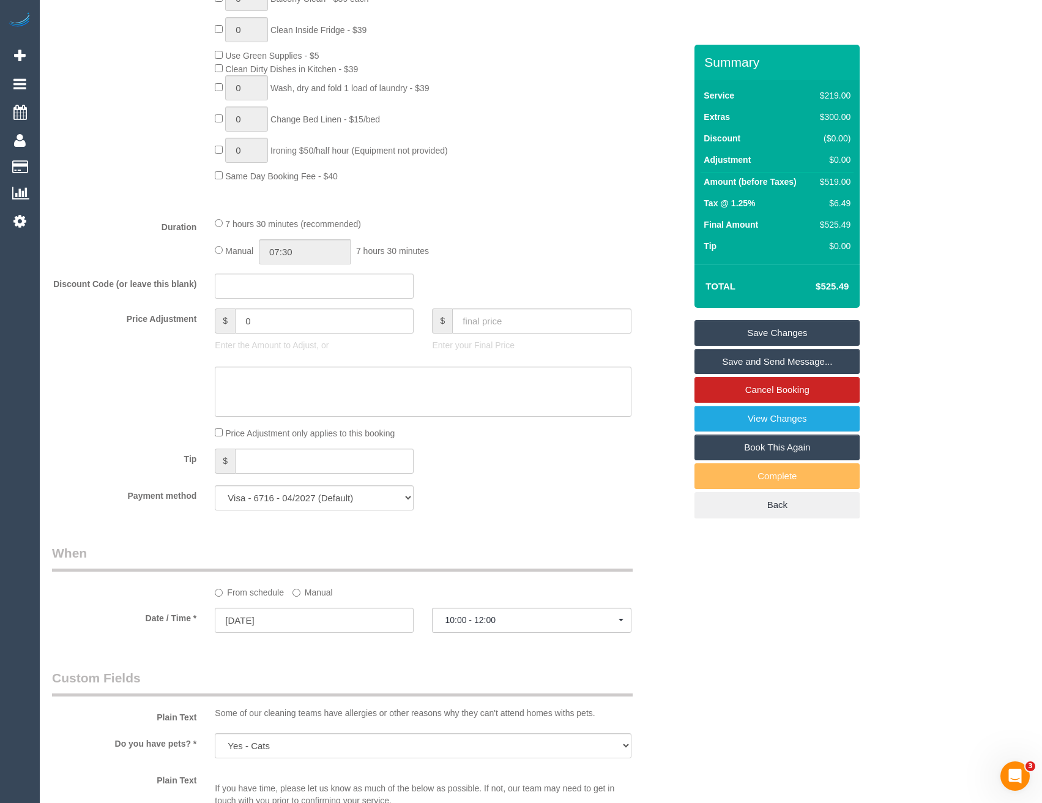
scroll to position [796, 0]
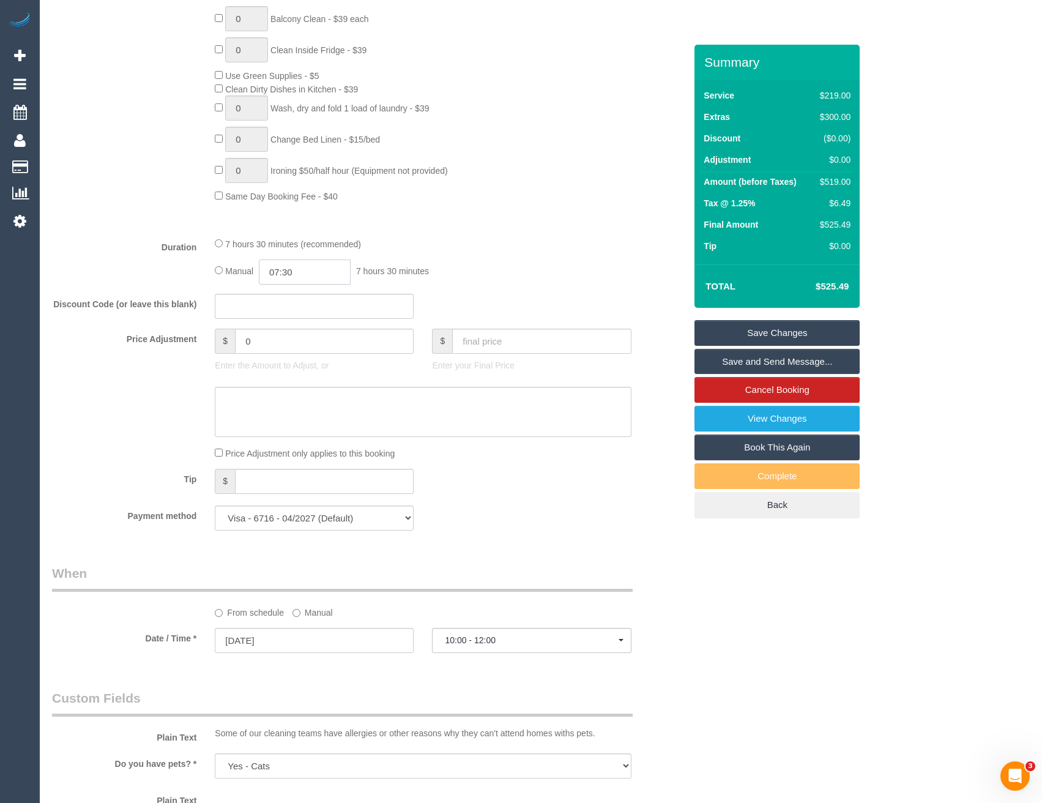
click at [319, 272] on input "07:30" at bounding box center [305, 271] width 92 height 25
type input "02:30"
click at [295, 341] on li "02:30" at bounding box center [291, 346] width 54 height 16
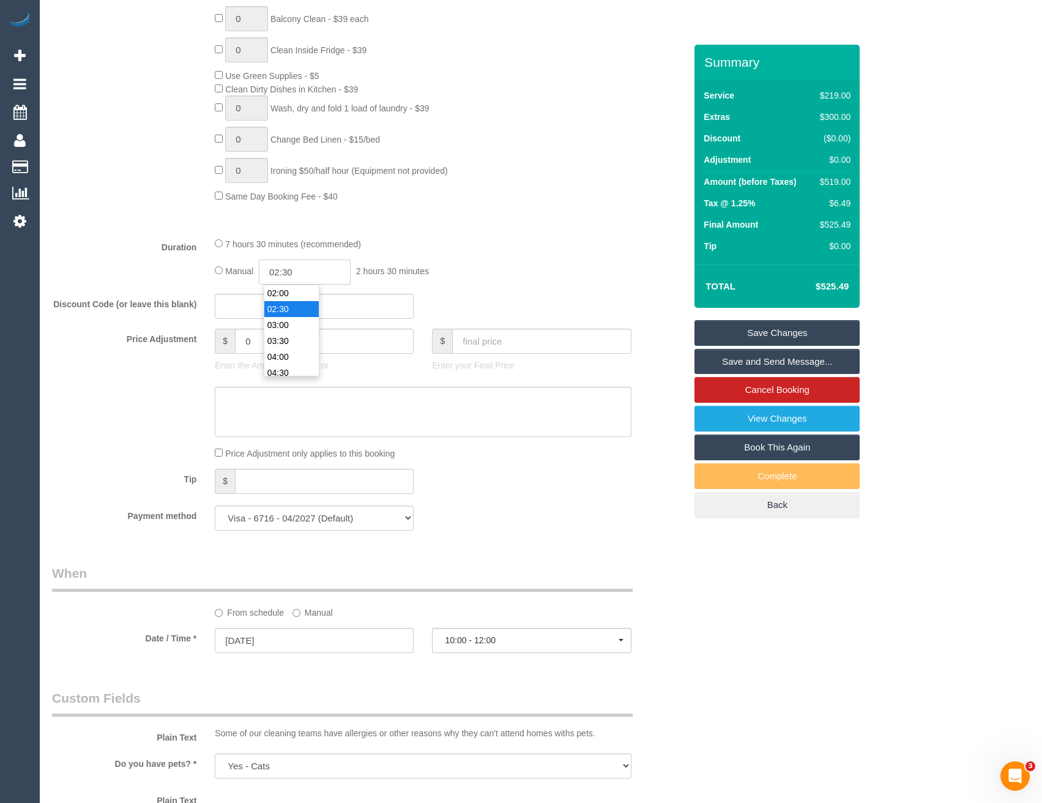
click at [312, 266] on input "02:30" at bounding box center [305, 271] width 92 height 25
select select "spot48"
type input "02:4"
select select "spot92"
type input "02:45"
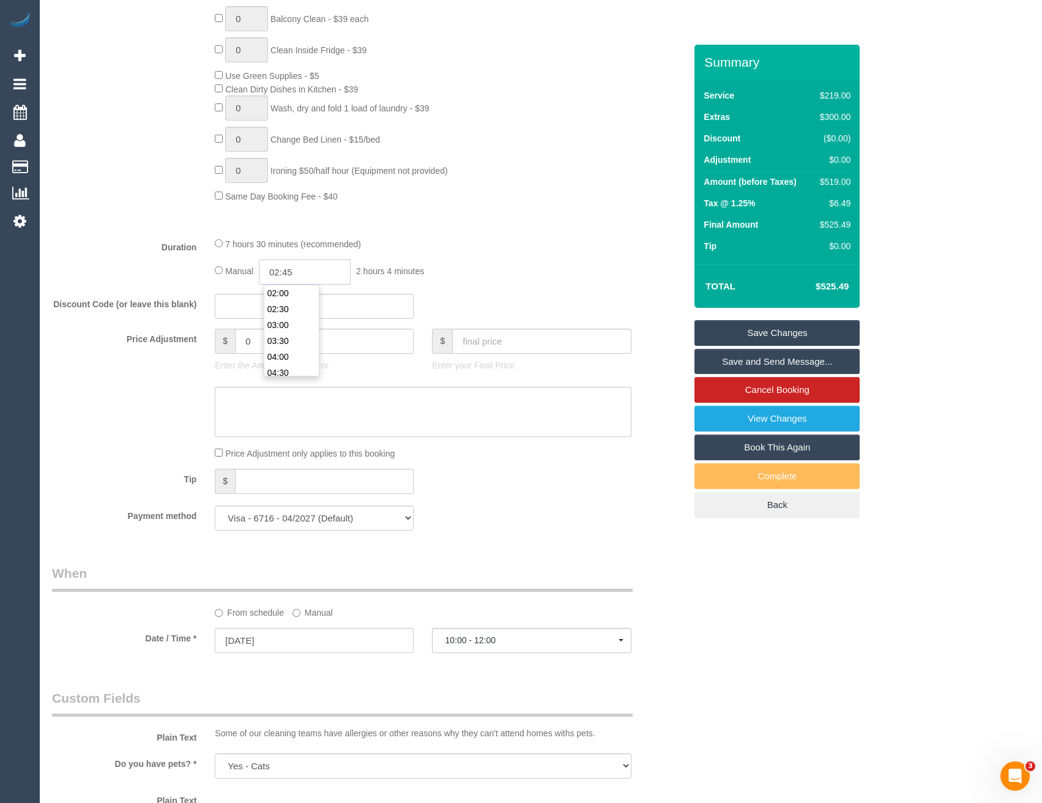
select select "spot136"
select select "spot180"
type input "02:45"
click at [411, 258] on div "7 hours 30 minutes (recommended) Manual 02:45 2 hours 45 minutes" at bounding box center [423, 261] width 435 height 48
select select "spot224"
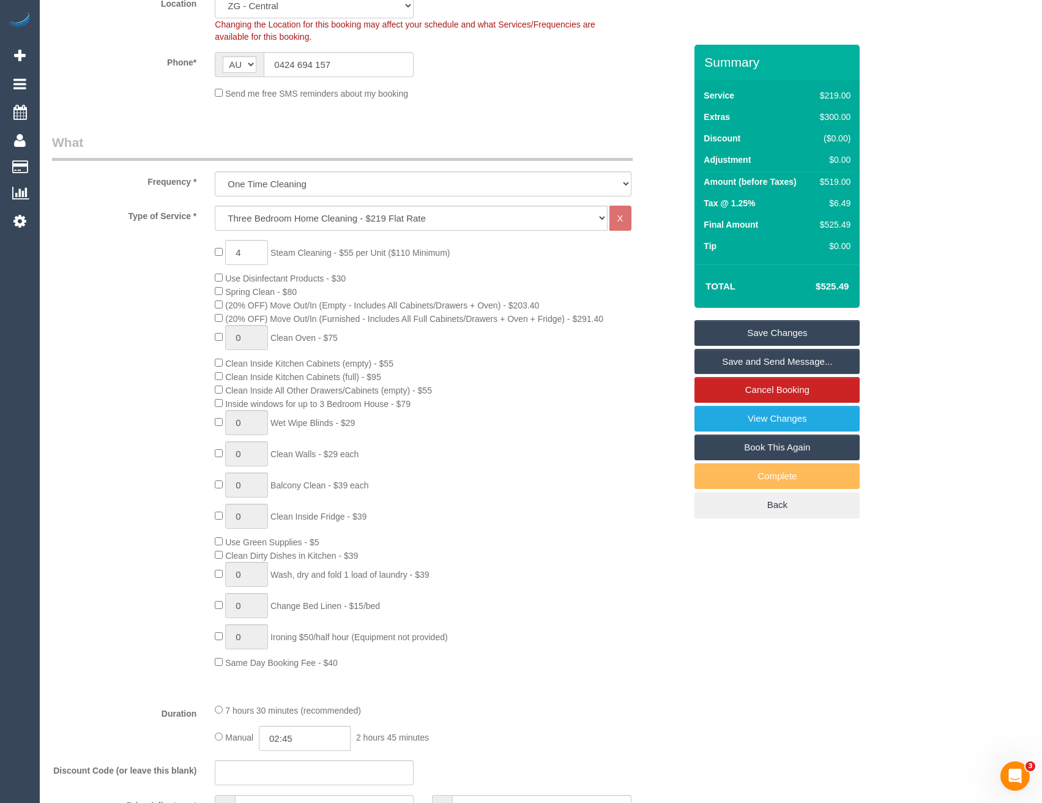
scroll to position [306, 0]
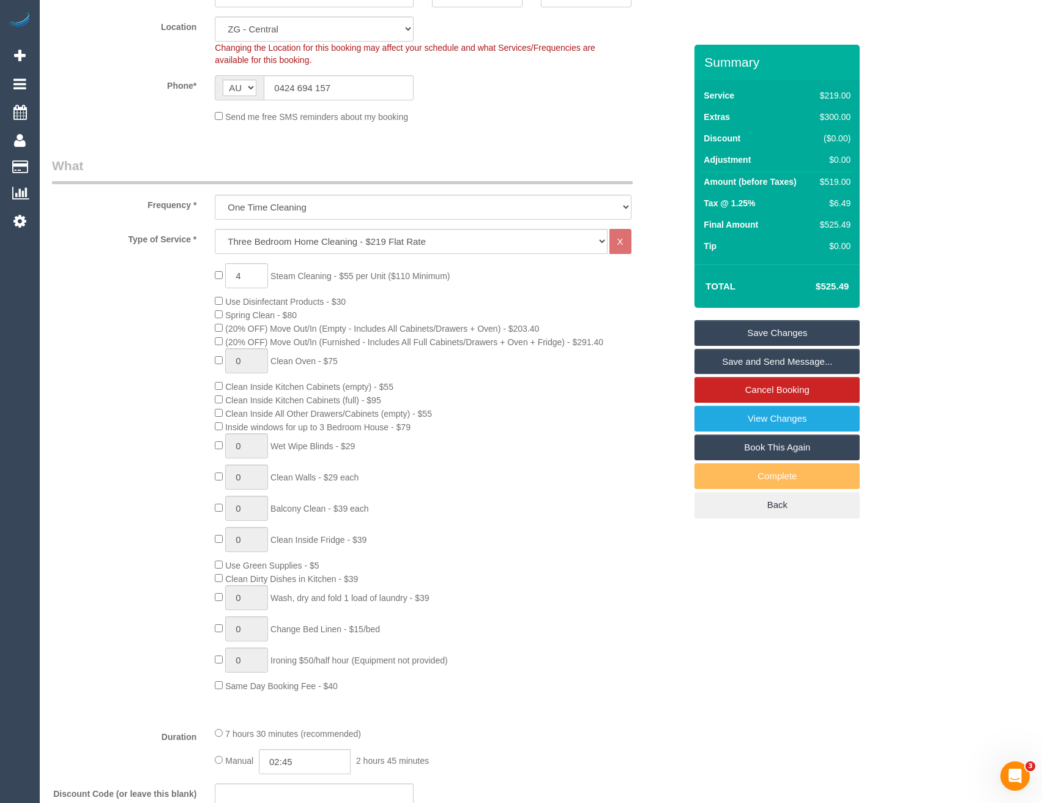
click at [766, 330] on link "Save Changes" at bounding box center [777, 333] width 165 height 26
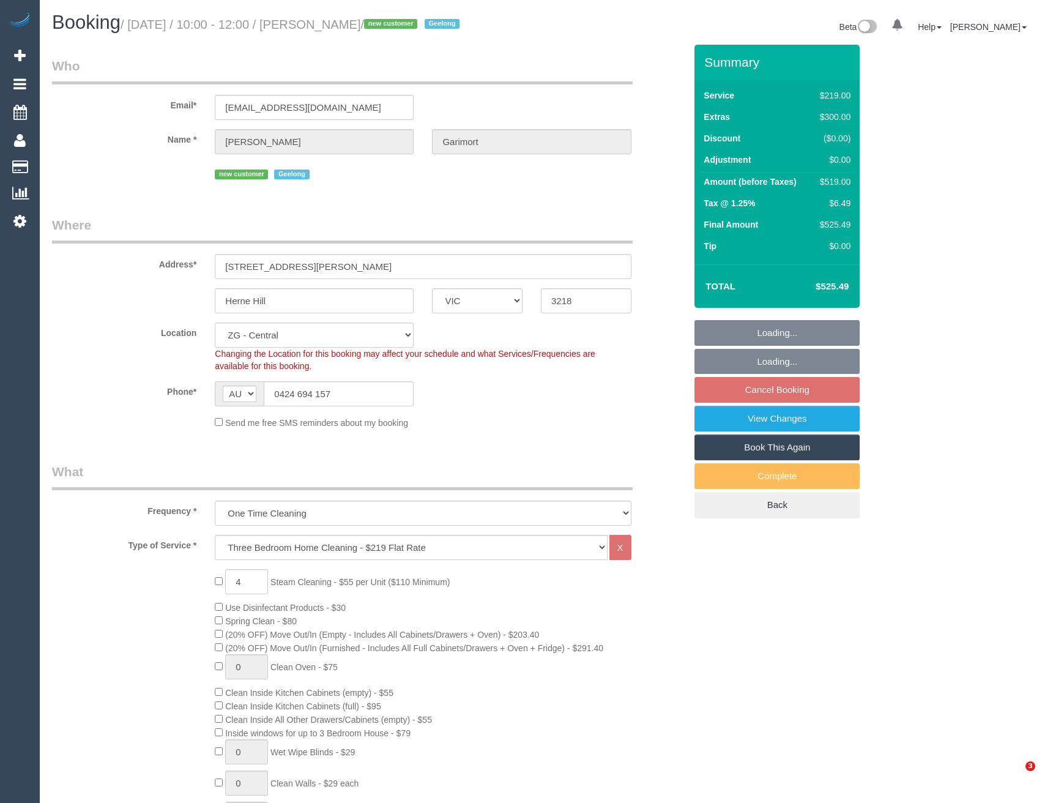
select select "VIC"
select select "number:29"
select select "number:14"
select select "number:18"
select select "number:22"
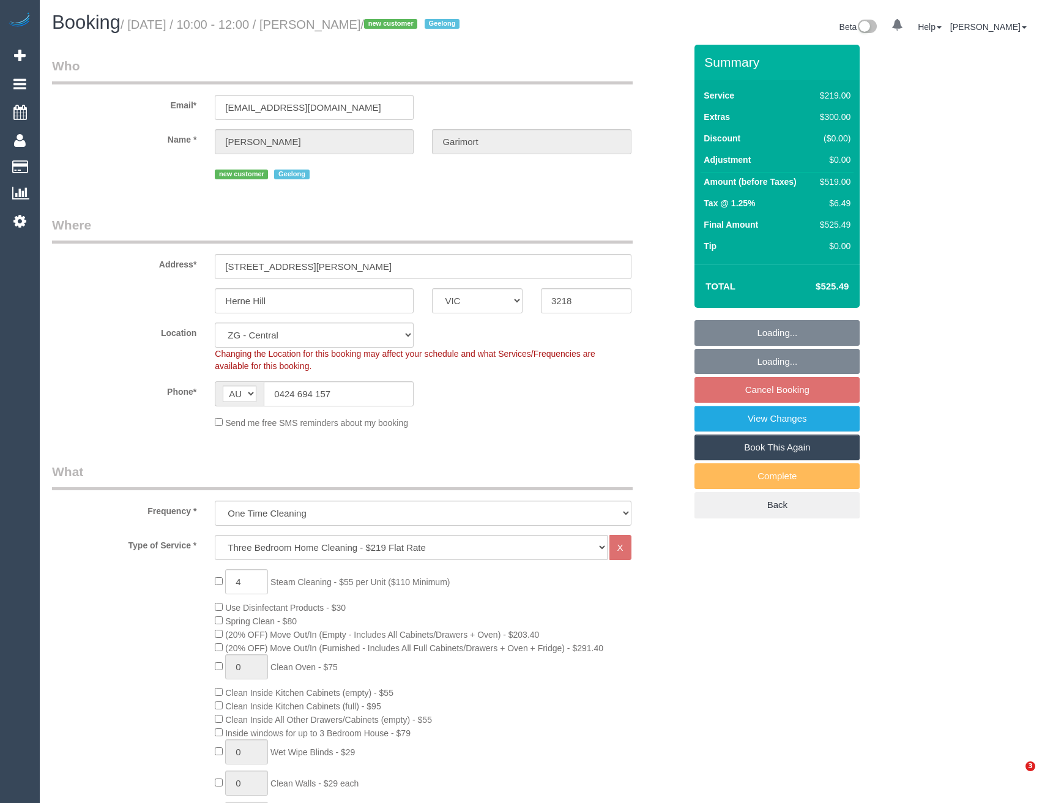
select select "number:26"
select select "spot4"
select select "object:892"
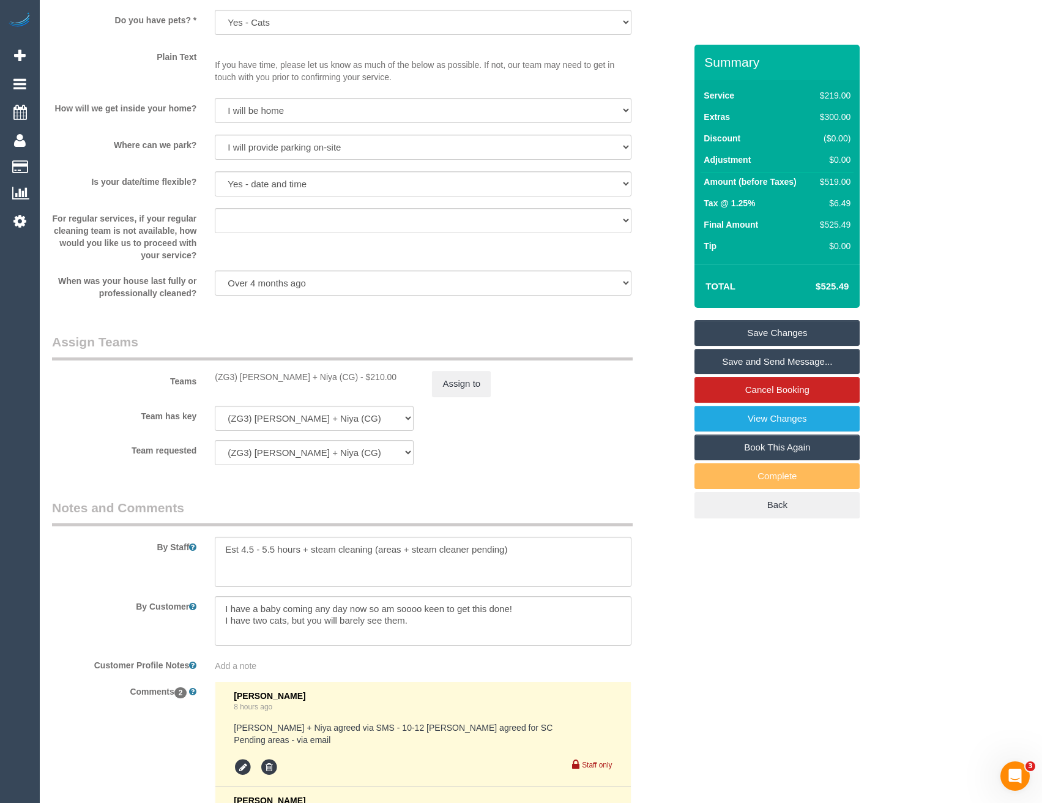
scroll to position [1652, 0]
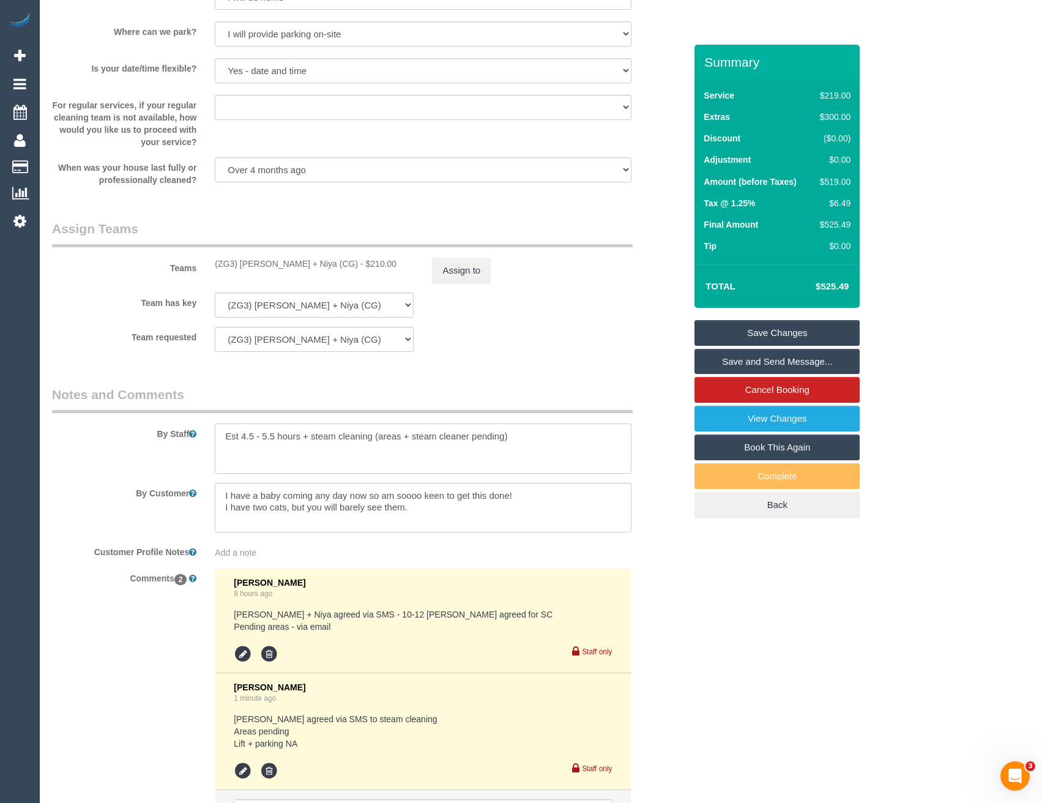
drag, startPoint x: 538, startPoint y: 443, endPoint x: 541, endPoint y: 436, distance: 8.0
click at [538, 443] on textarea at bounding box center [423, 448] width 416 height 50
paste textarea "Steam cleaner to arrive at ___ Please ensure areas for steam cleaning are clean…"
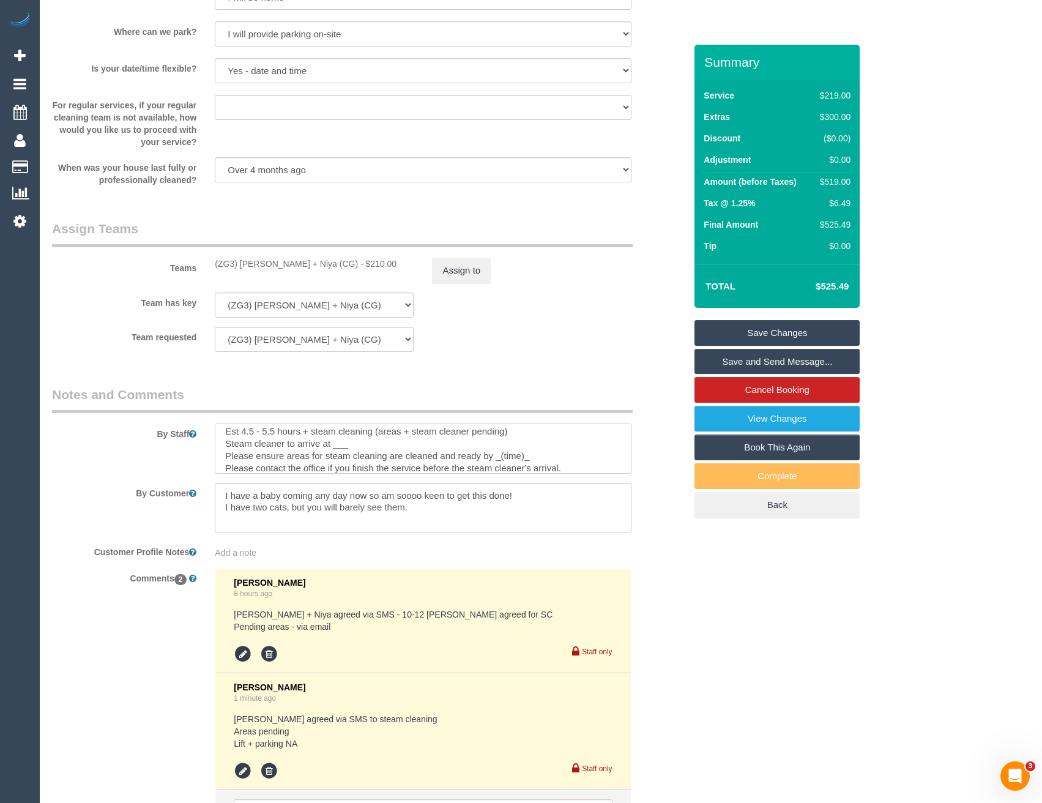
click at [352, 446] on textarea at bounding box center [423, 448] width 416 height 50
drag, startPoint x: 532, startPoint y: 459, endPoint x: 497, endPoint y: 459, distance: 34.9
click at [497, 459] on textarea at bounding box center [423, 448] width 416 height 50
drag, startPoint x: 505, startPoint y: 431, endPoint x: 414, endPoint y: 436, distance: 91.3
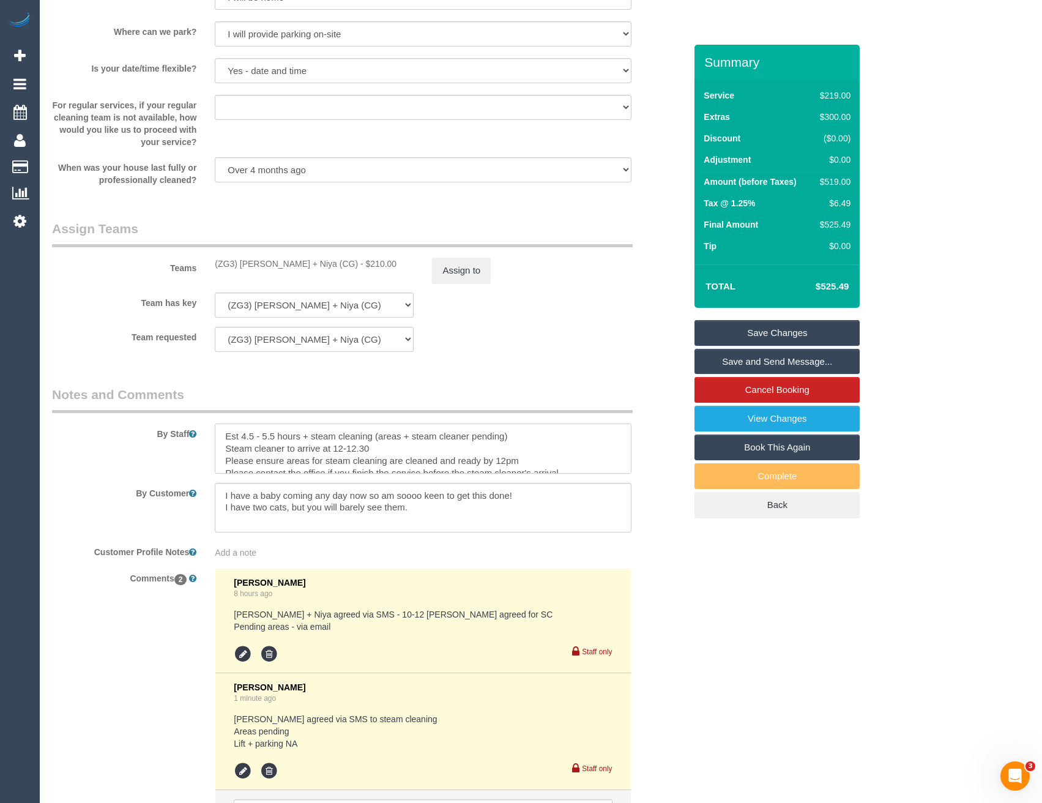
click at [414, 436] on textarea at bounding box center [423, 448] width 416 height 50
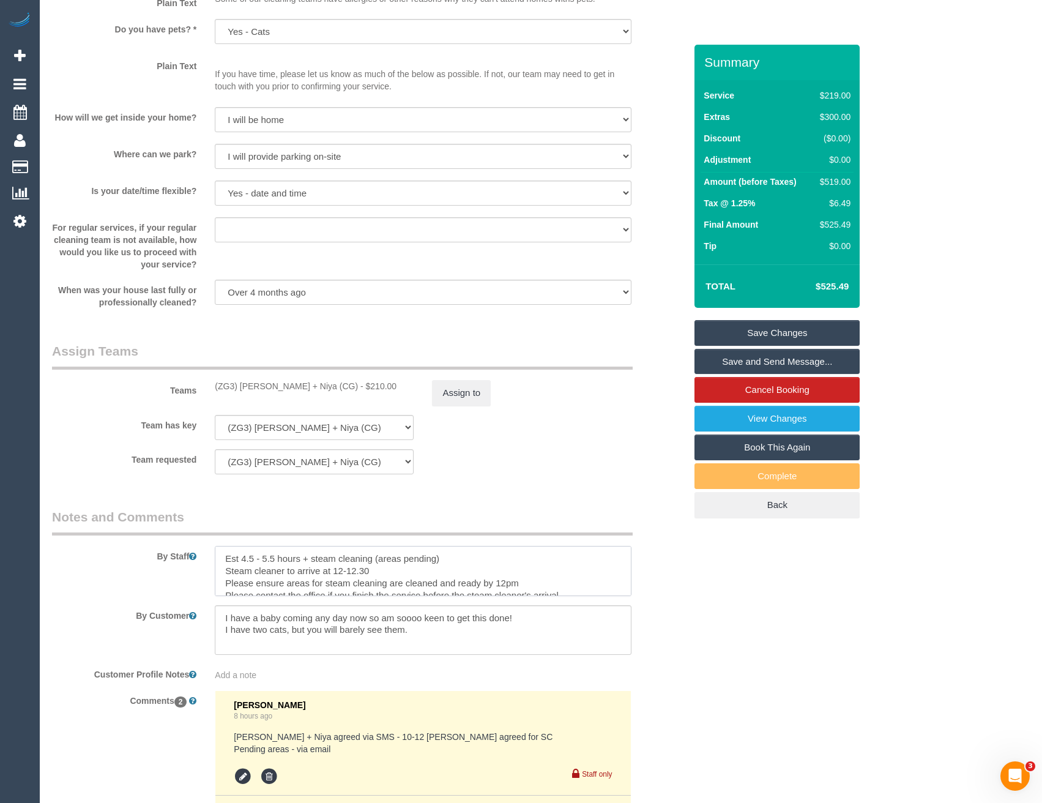
type textarea "Est 4.5 - 5.5 hours + steam cleaning (areas pending) Steam cleaner to arrive at…"
click at [474, 401] on button "Assign to" at bounding box center [461, 393] width 59 height 26
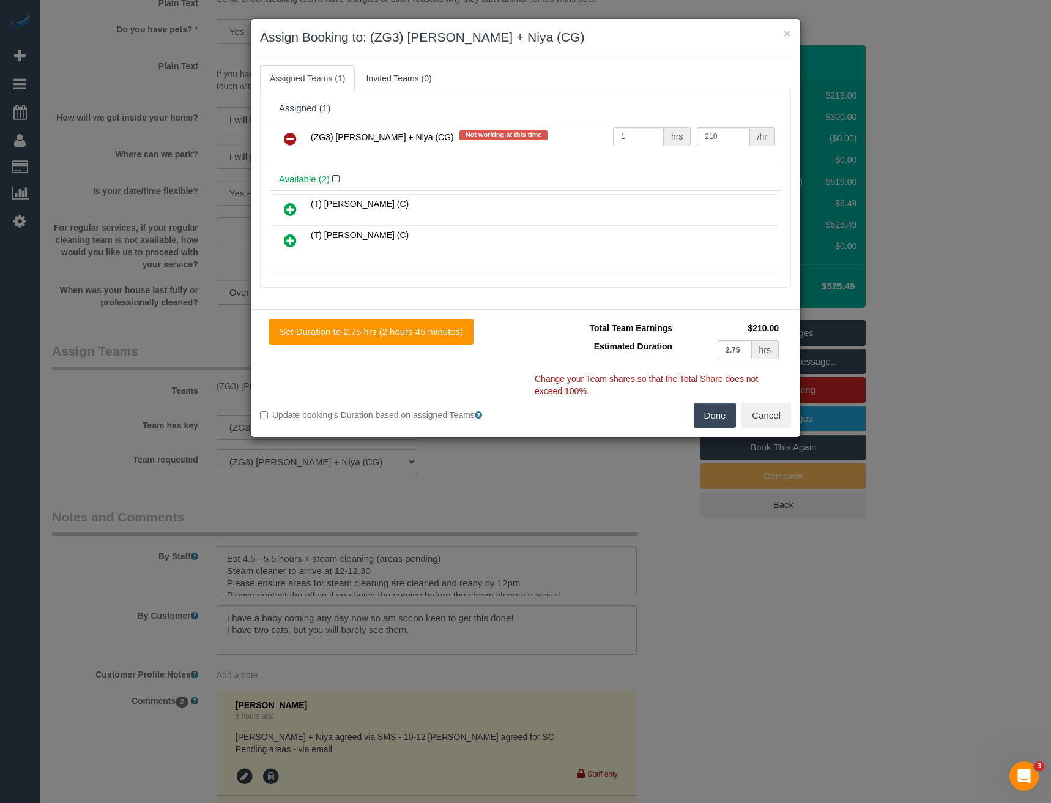
click at [444, 470] on div "× Assign Booking to: (ZG3) [PERSON_NAME] + Niya (CG) Assigned Teams (1) Invited…" at bounding box center [525, 401] width 1051 height 803
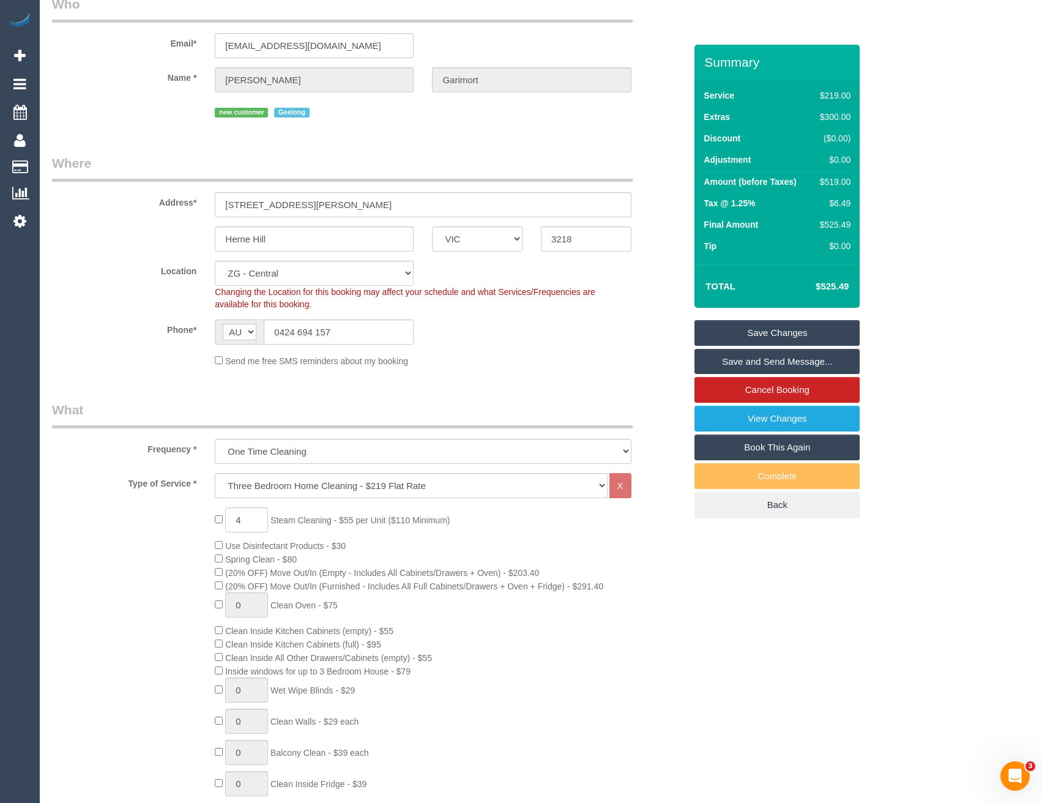
scroll to position [61, 0]
click at [265, 274] on select "Office [GEOGRAPHIC_DATA] (North) East (South) [GEOGRAPHIC_DATA] (East) [GEOGRAP…" at bounding box center [314, 273] width 199 height 25
select select "54"
click at [215, 261] on select "Office [GEOGRAPHIC_DATA] (North) East (South) [GEOGRAPHIC_DATA] (East) [GEOGRAP…" at bounding box center [314, 273] width 199 height 25
click at [532, 335] on div "Phone* AF AL DZ AD AO AI AQ AG AR AM AW AU AT AZ BS BH BD BB BY BE BZ BJ BM BT …" at bounding box center [369, 332] width 652 height 25
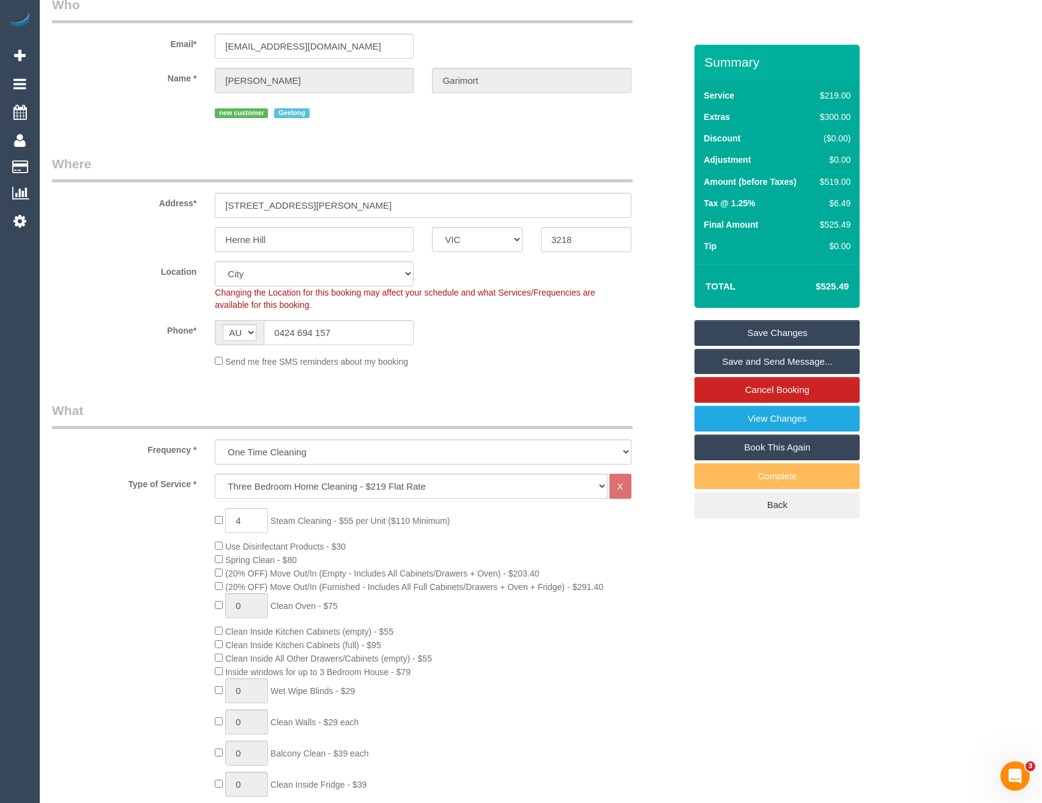
select select "object:1210"
click at [341, 283] on select "Office [GEOGRAPHIC_DATA] (North) East (South) [GEOGRAPHIC_DATA] (East) [GEOGRAP…" at bounding box center [314, 273] width 199 height 25
select select "spot47"
select select "50"
click at [215, 261] on select "Office [GEOGRAPHIC_DATA] (North) East (South) [GEOGRAPHIC_DATA] (East) [GEOGRAP…" at bounding box center [314, 273] width 199 height 25
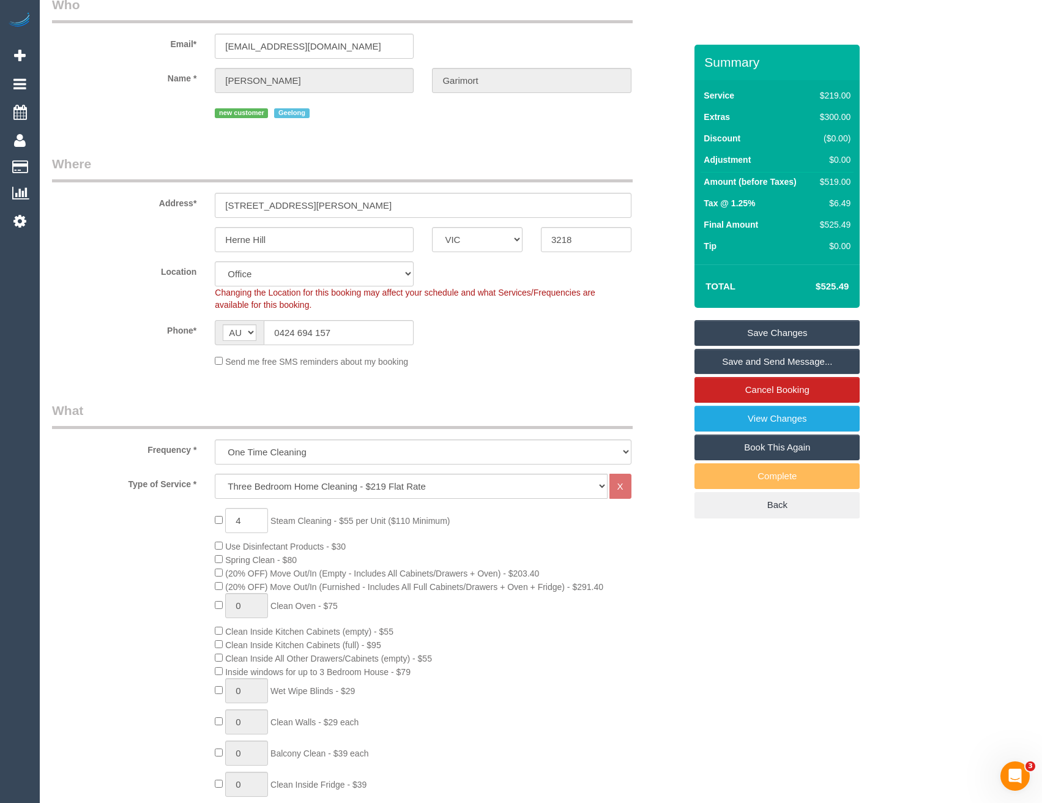
click at [505, 343] on div "Phone* AF AL DZ AD AO AI AQ AG AR AM AW AU AT AZ BS BH BD BB BY BE BZ BJ BM BT …" at bounding box center [369, 332] width 652 height 25
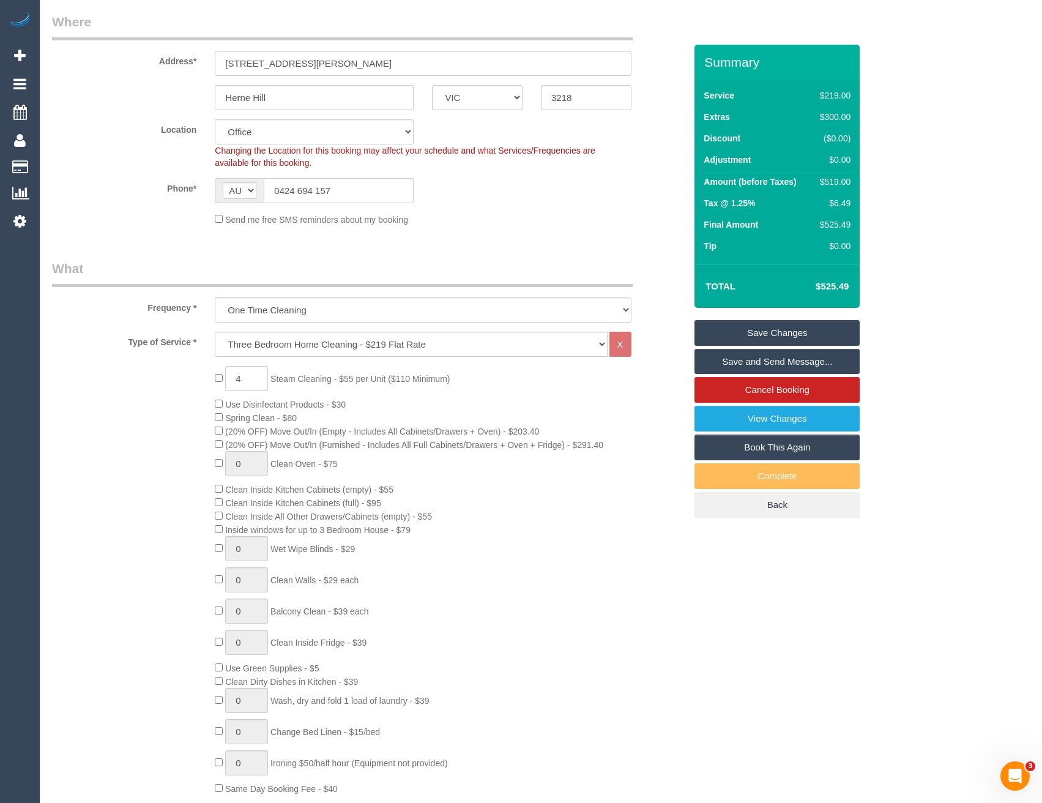
select select "object:1615"
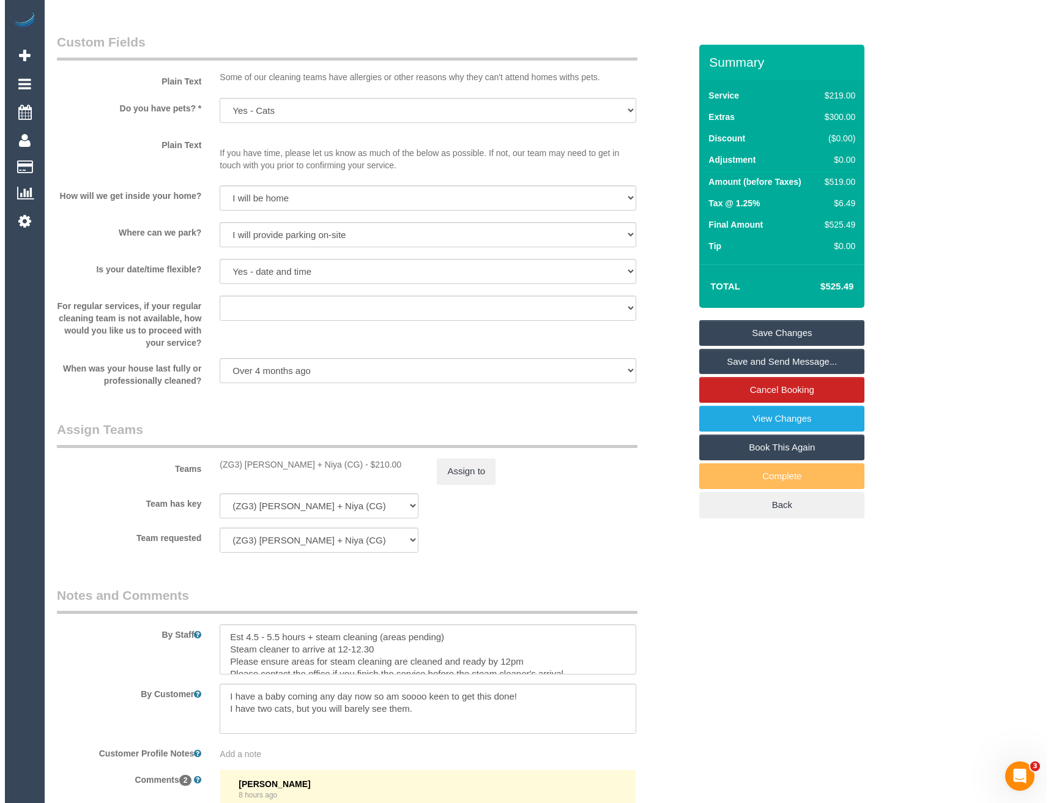
scroll to position [1591, 0]
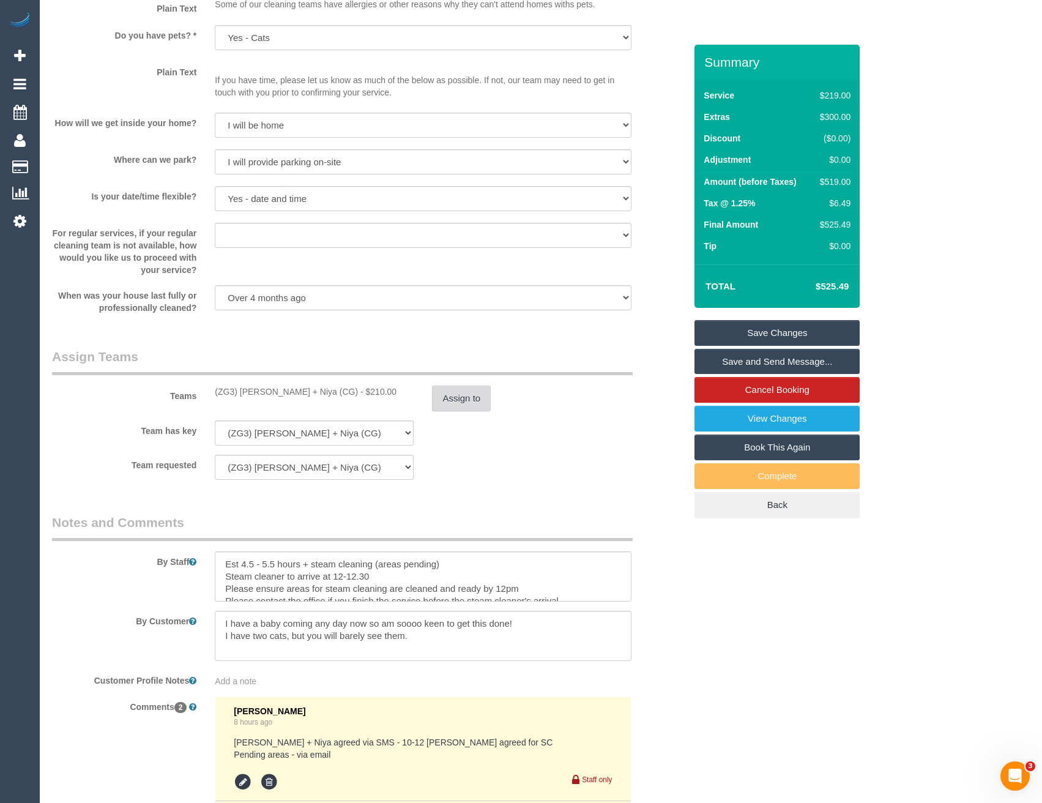
click at [471, 394] on button "Assign to" at bounding box center [461, 399] width 59 height 26
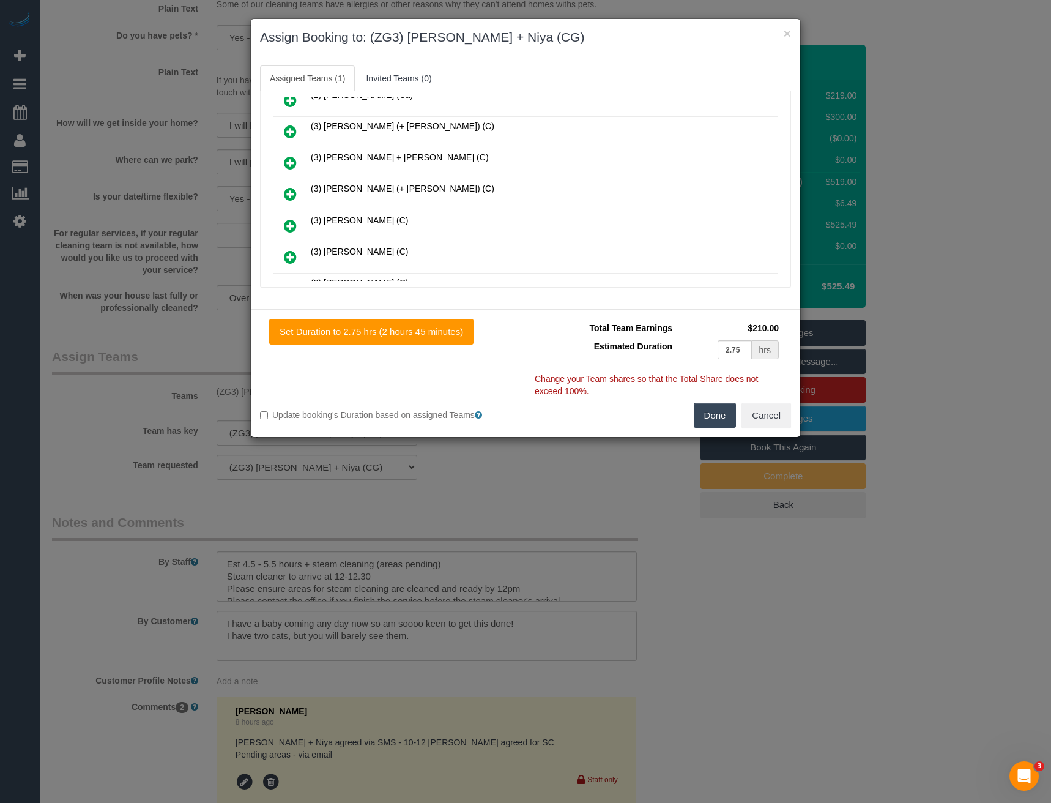
scroll to position [4643, 0]
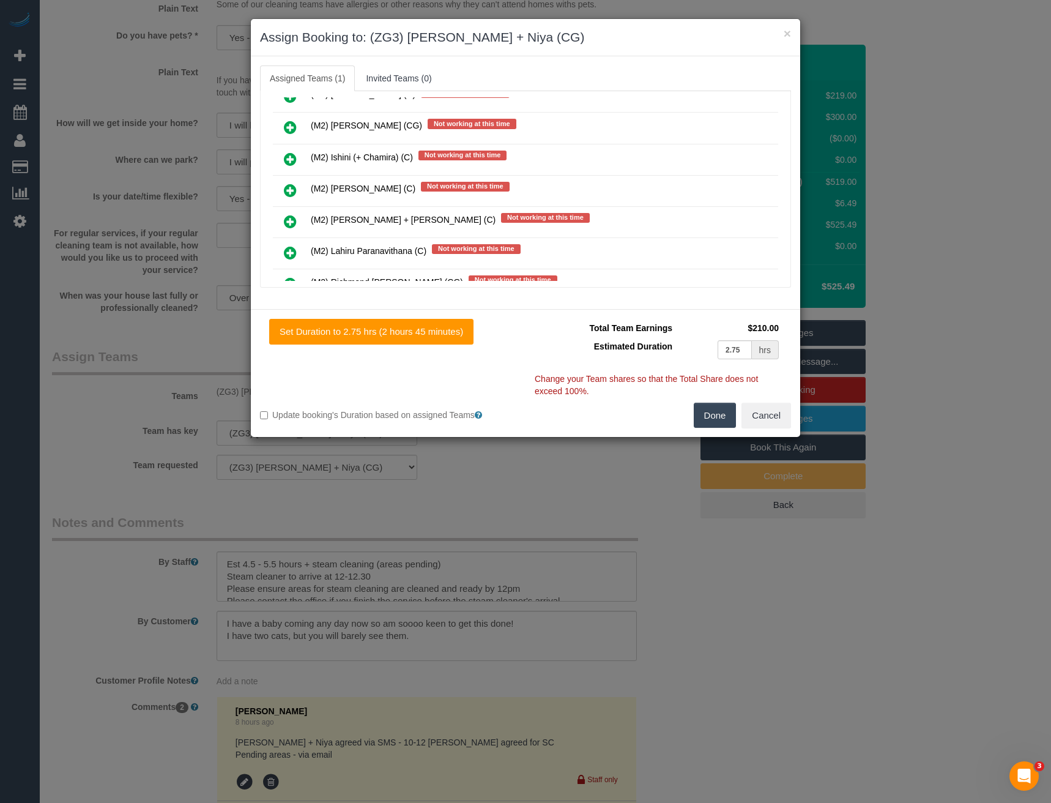
click at [290, 192] on icon at bounding box center [290, 190] width 13 height 15
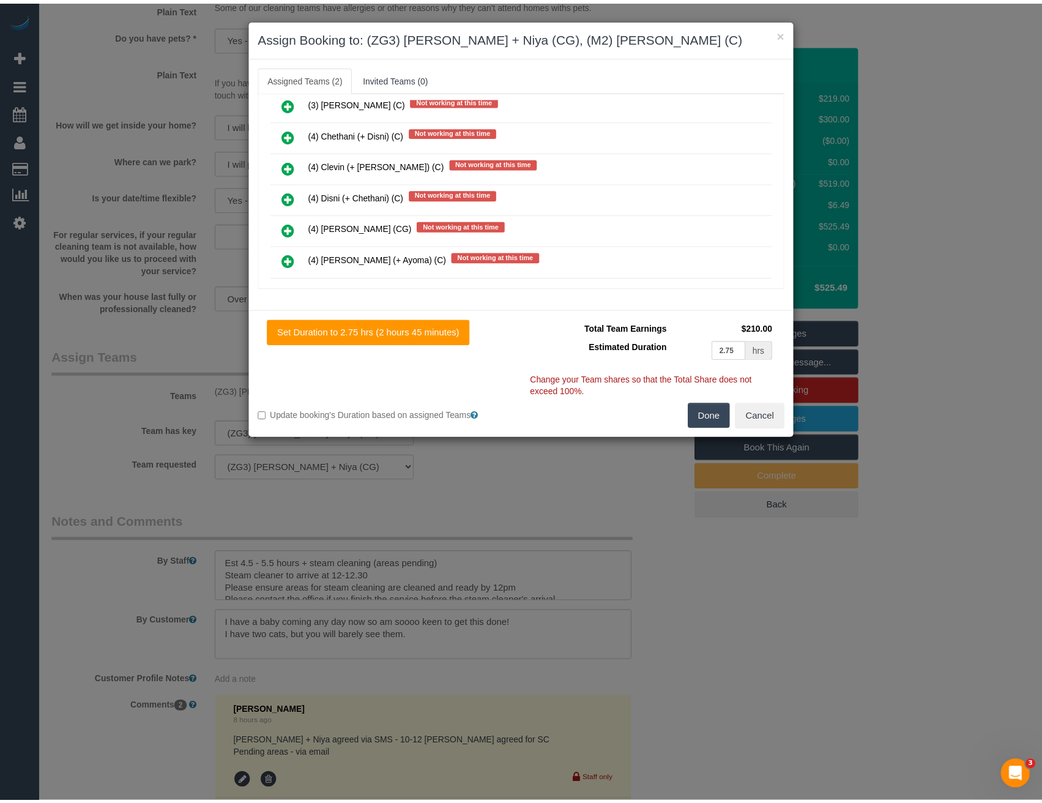
scroll to position [0, 0]
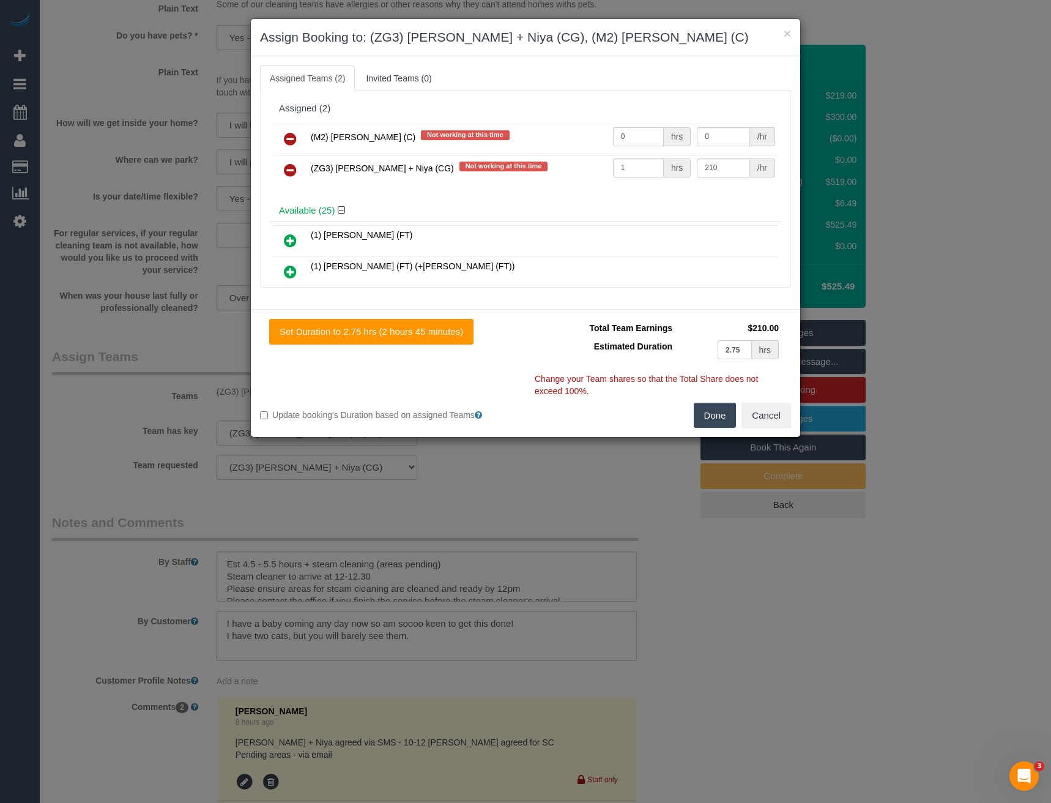
drag, startPoint x: 640, startPoint y: 139, endPoint x: 518, endPoint y: 127, distance: 121.7
click at [521, 130] on tr "(M2) [PERSON_NAME] (C) Not working at this time 0 hrs 0 /hr" at bounding box center [525, 139] width 505 height 31
click at [635, 129] on input "0" at bounding box center [638, 136] width 51 height 19
drag, startPoint x: 630, startPoint y: 133, endPoint x: 604, endPoint y: 138, distance: 26.8
click at [610, 138] on td "0 hrs" at bounding box center [652, 139] width 84 height 31
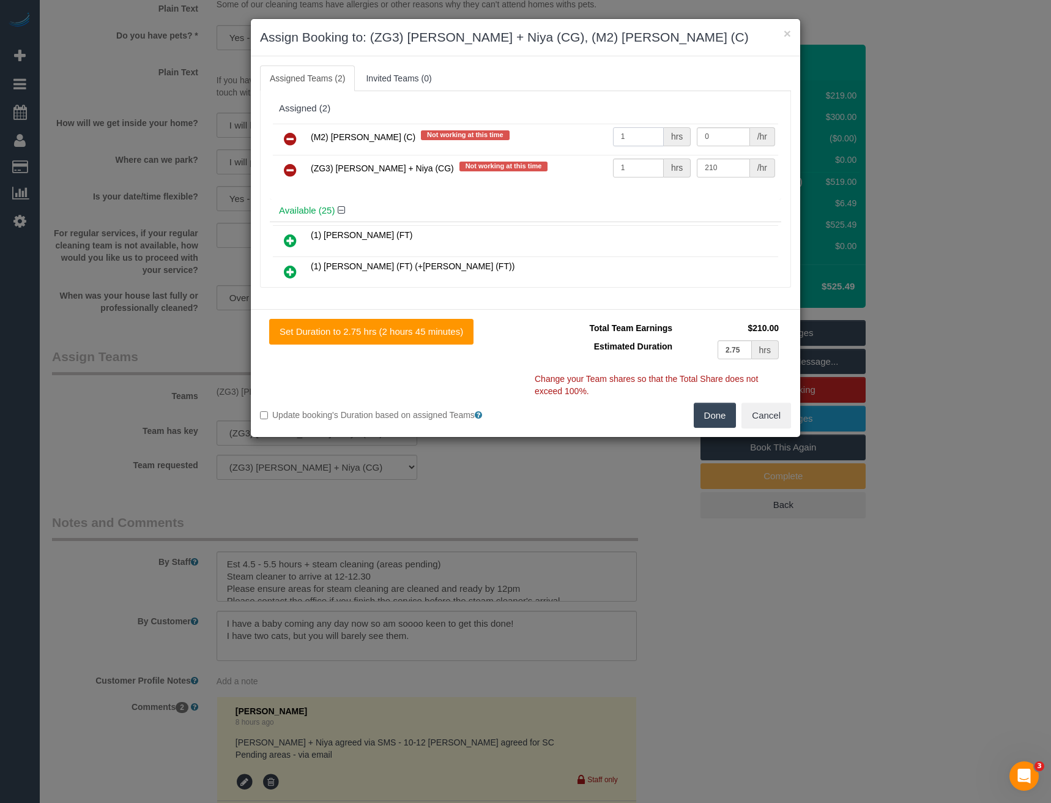
type input "1"
type input "140"
click at [716, 414] on button "Done" at bounding box center [715, 416] width 43 height 26
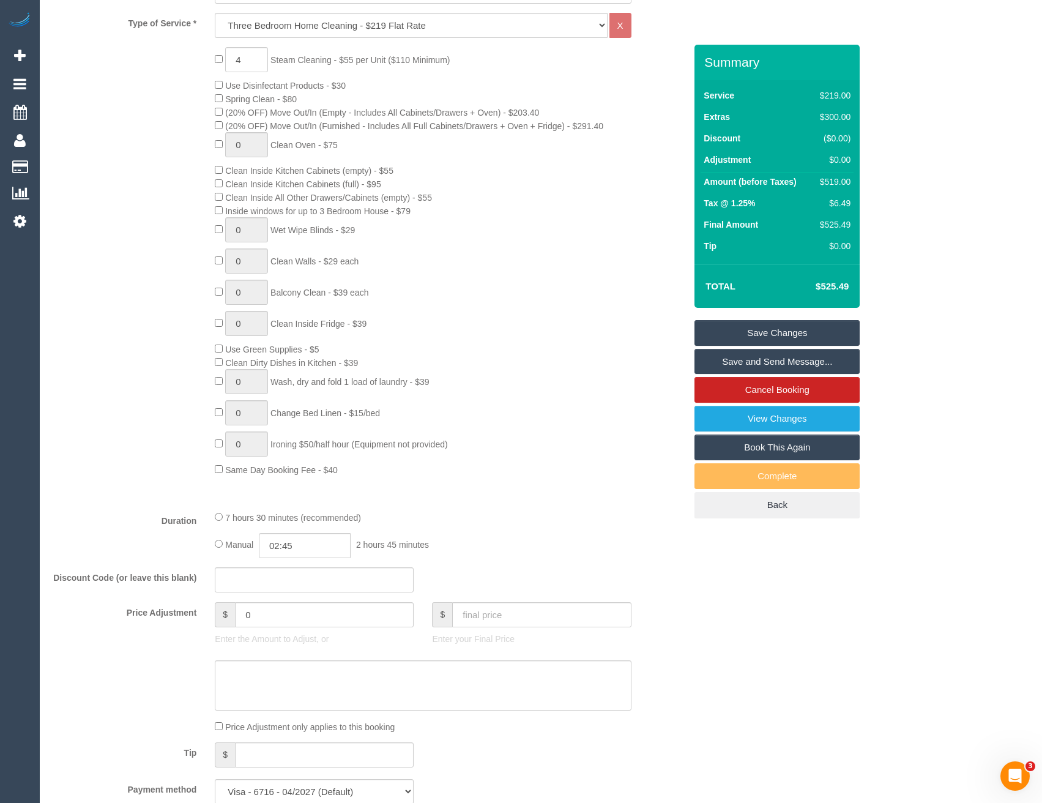
scroll to position [428, 0]
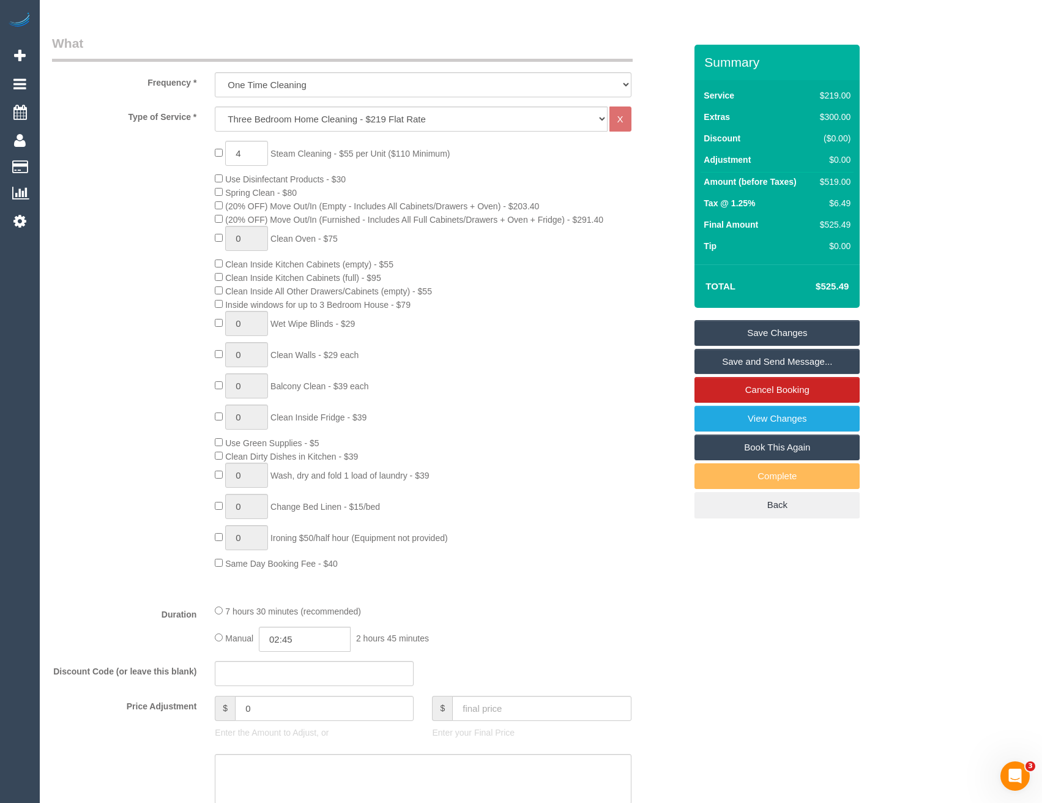
click at [746, 334] on link "Save Changes" at bounding box center [777, 333] width 165 height 26
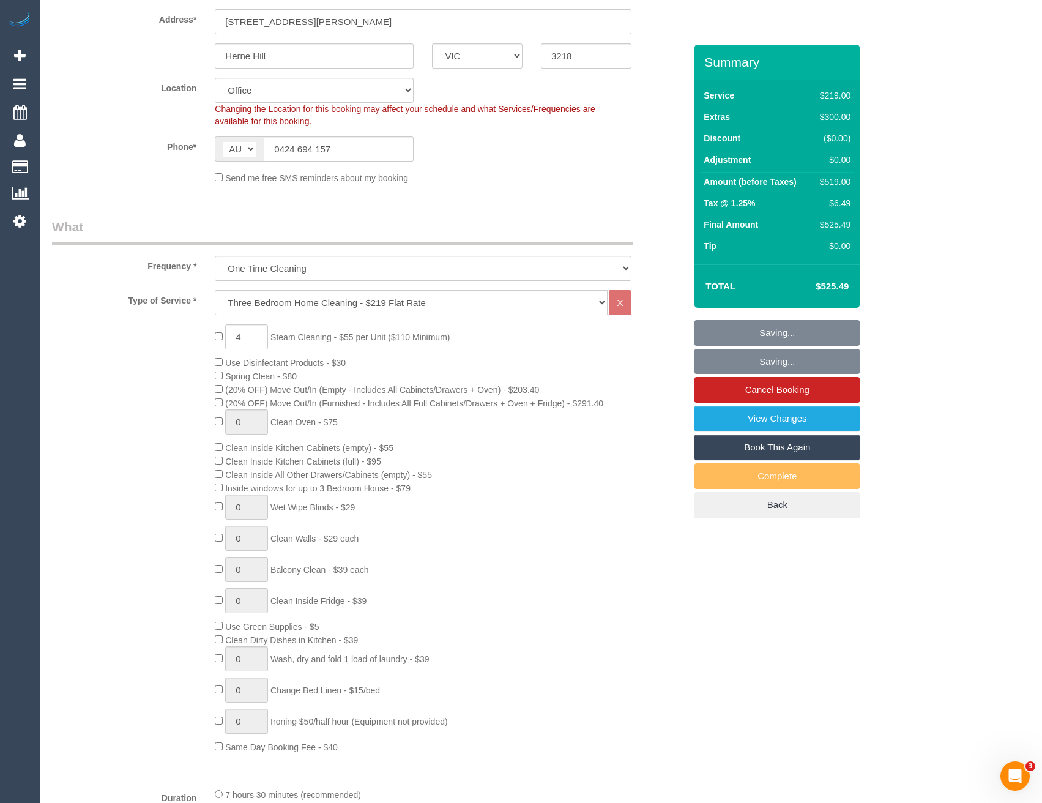
scroll to position [0, 0]
